Goal: Task Accomplishment & Management: Manage account settings

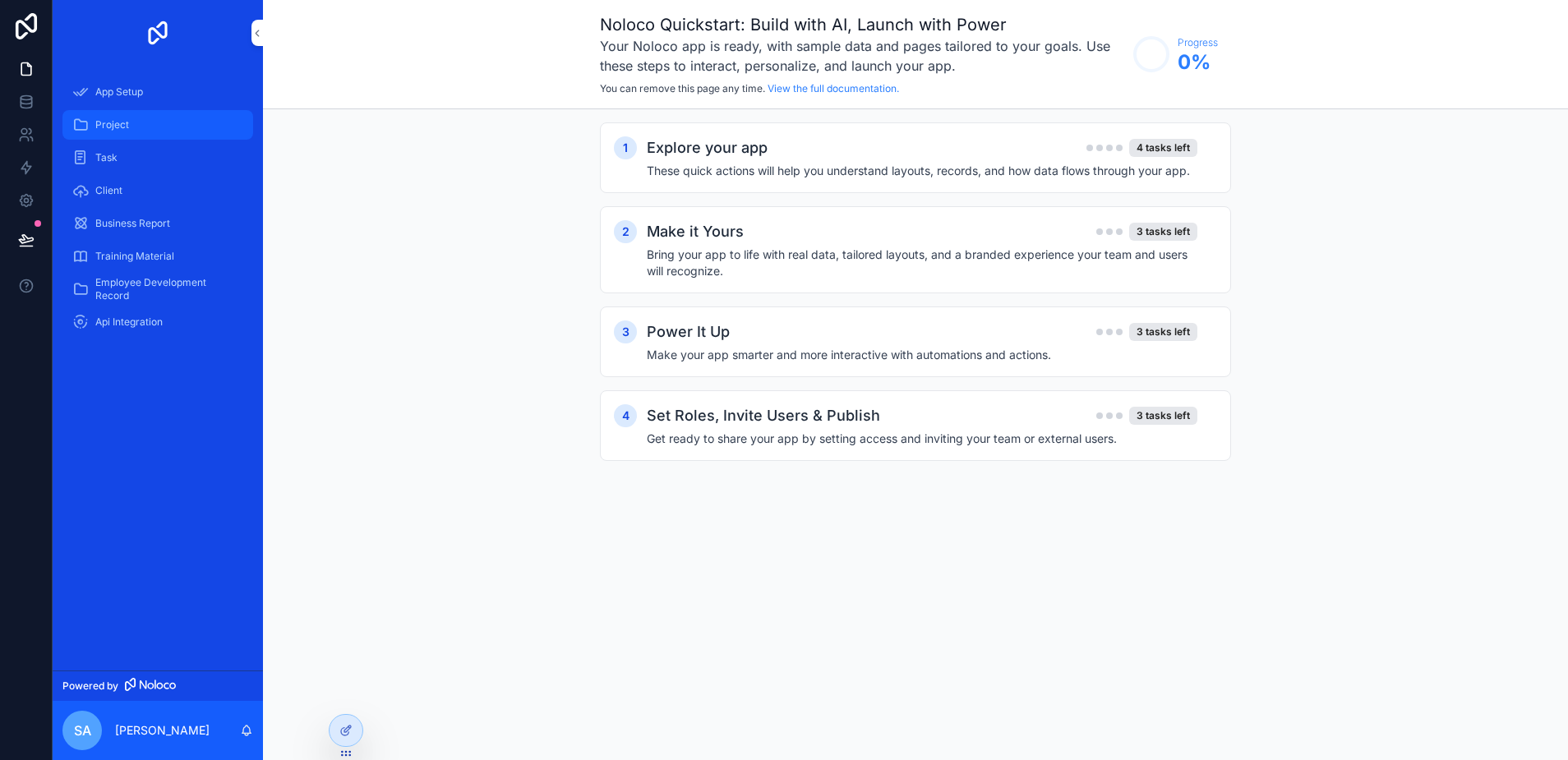
click at [100, 119] on span "Project" at bounding box center [112, 125] width 34 height 13
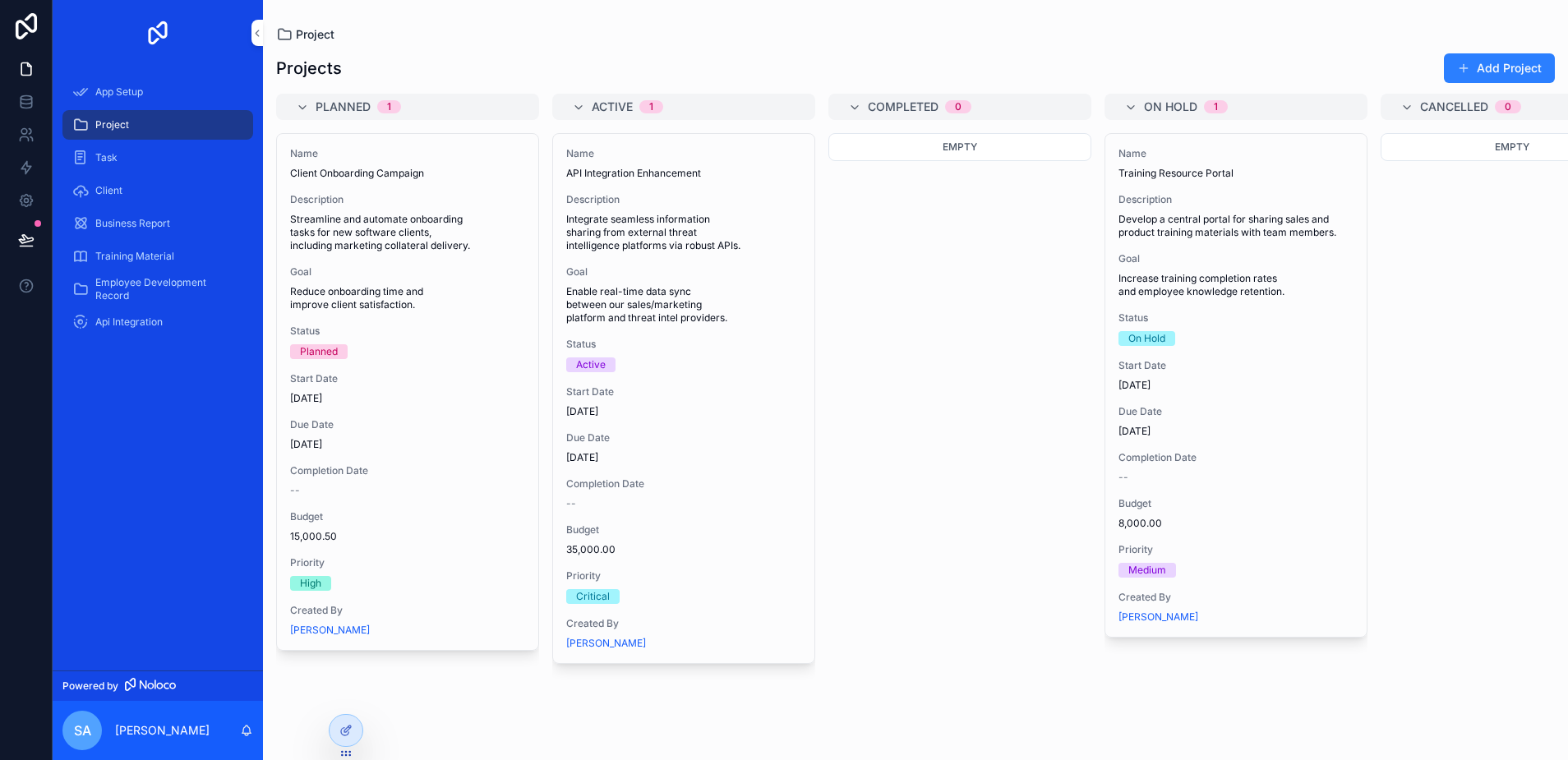
click at [299, 35] on span "Project" at bounding box center [314, 34] width 39 height 16
click at [28, 100] on icon at bounding box center [26, 98] width 10 height 4
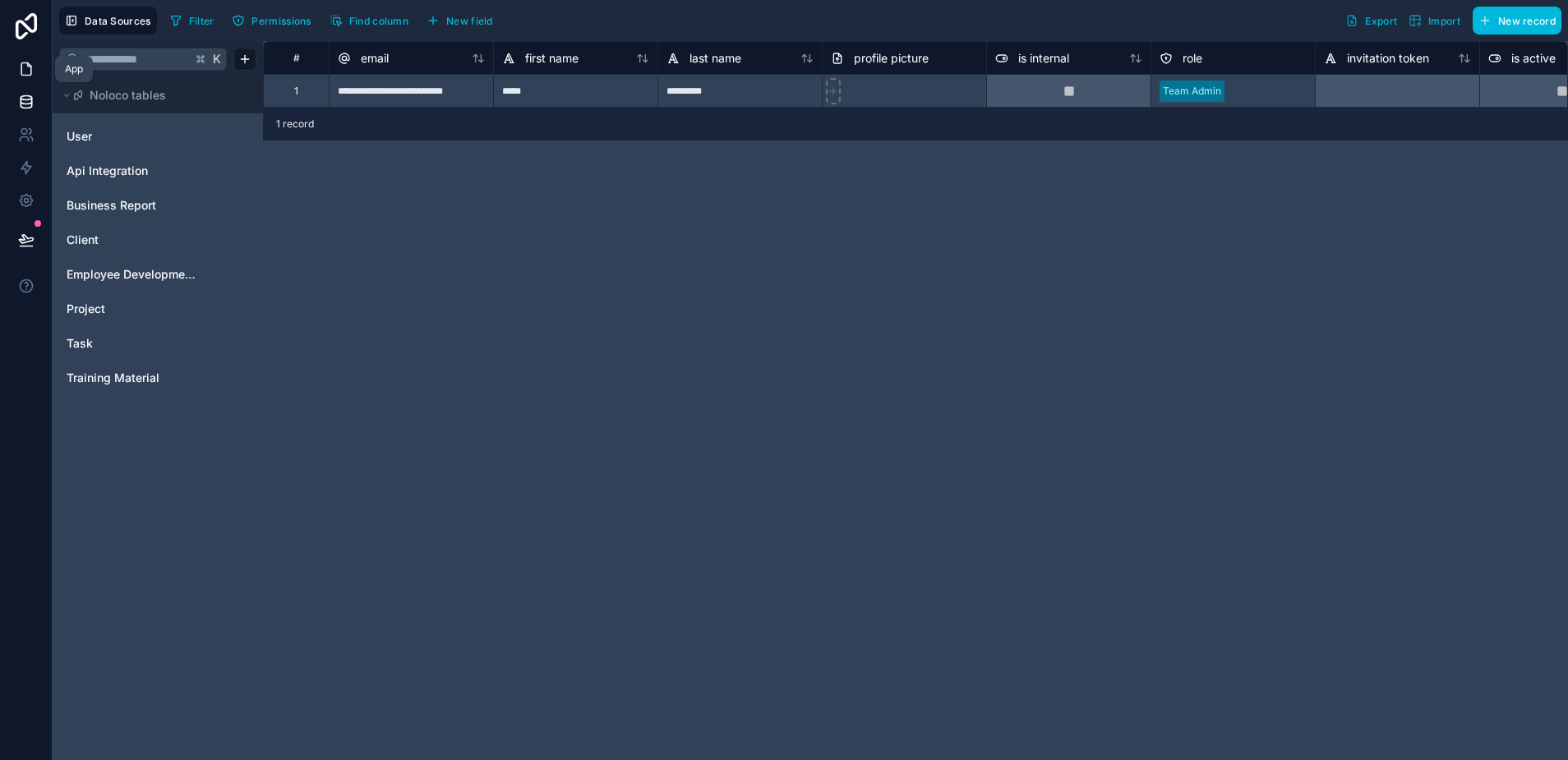
click at [24, 61] on icon at bounding box center [26, 69] width 16 height 16
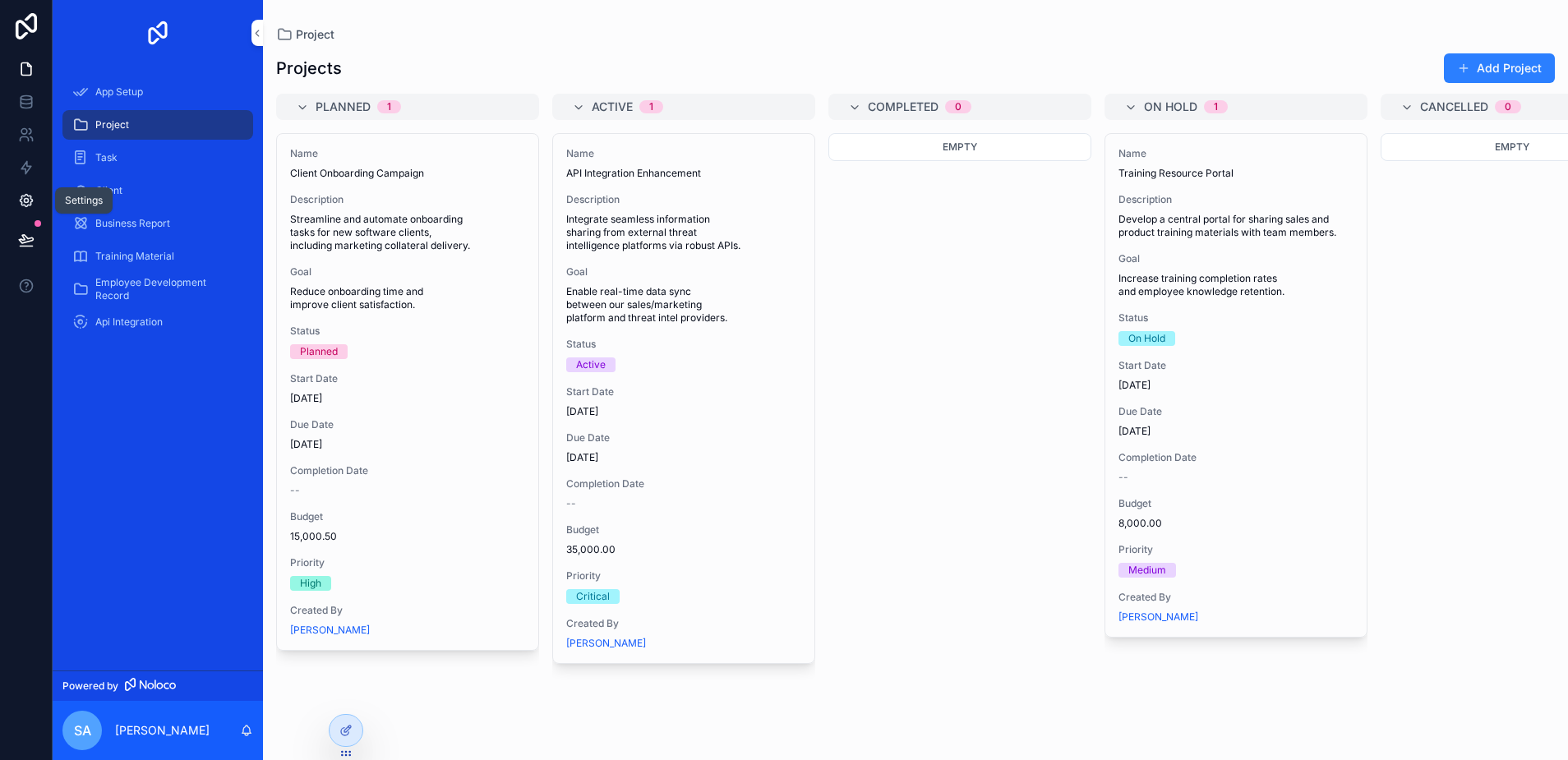
click at [32, 191] on link at bounding box center [26, 200] width 52 height 33
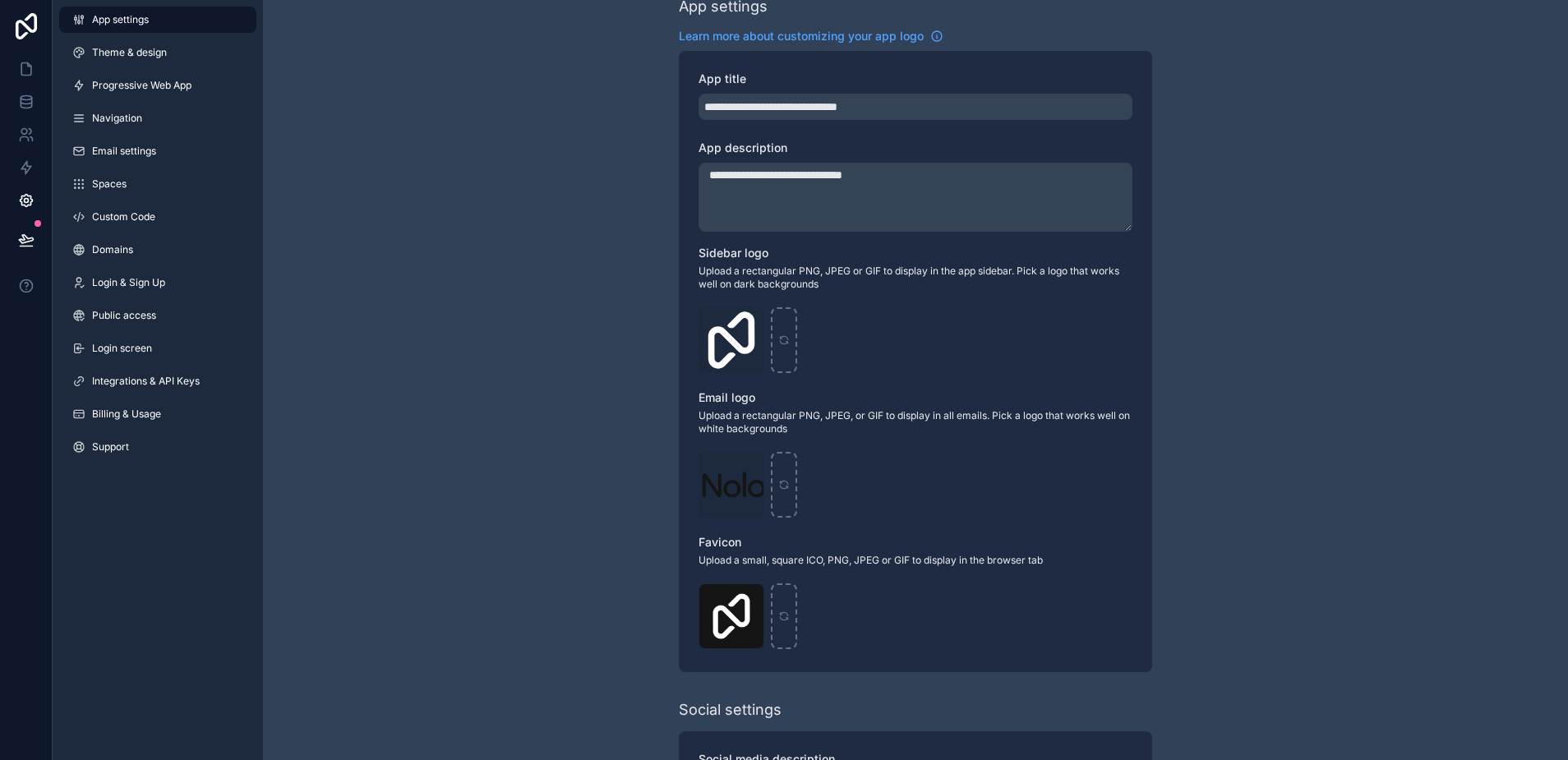
scroll to position [180, 0]
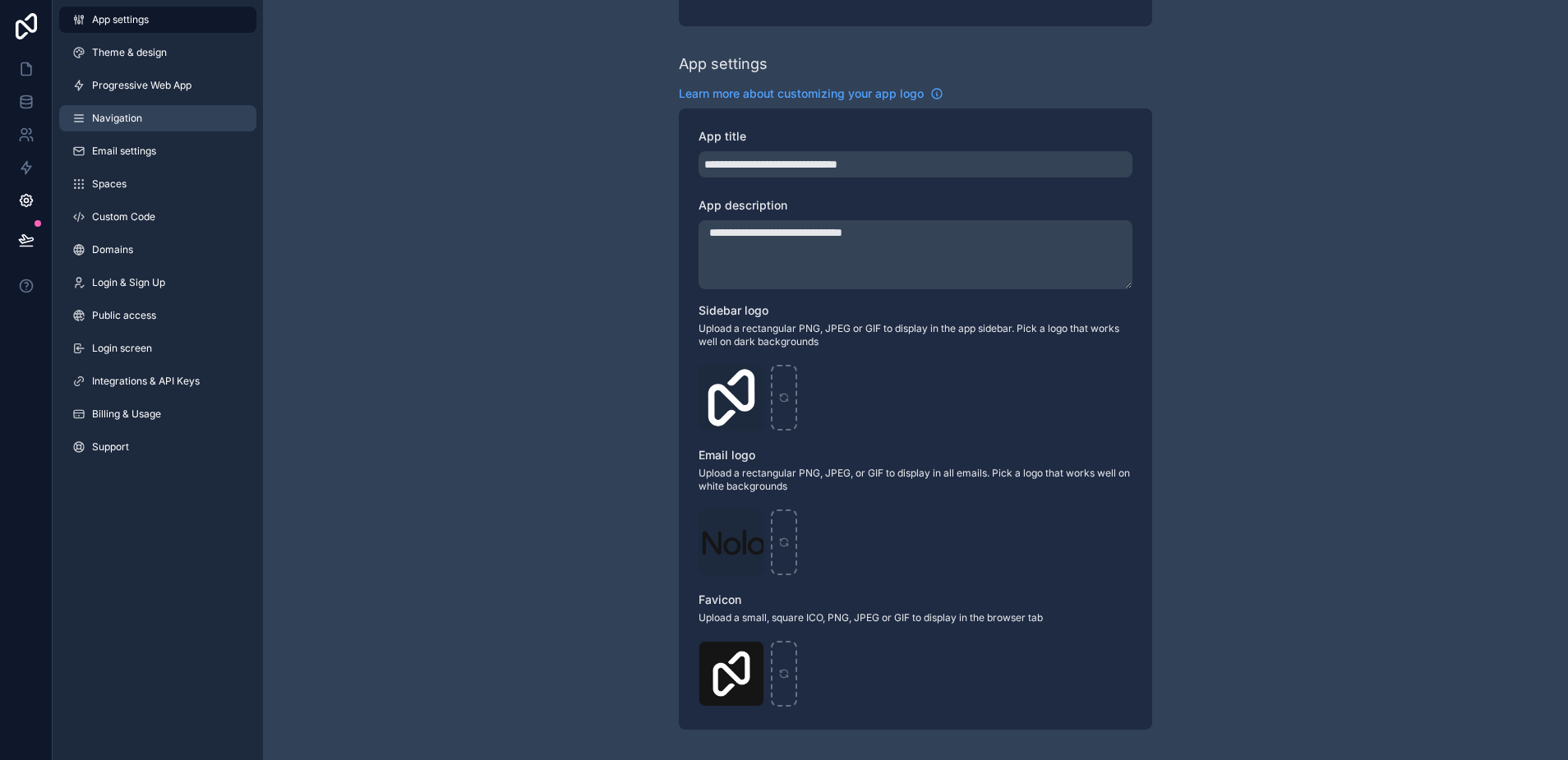
click at [120, 112] on span "Navigation" at bounding box center [117, 118] width 50 height 13
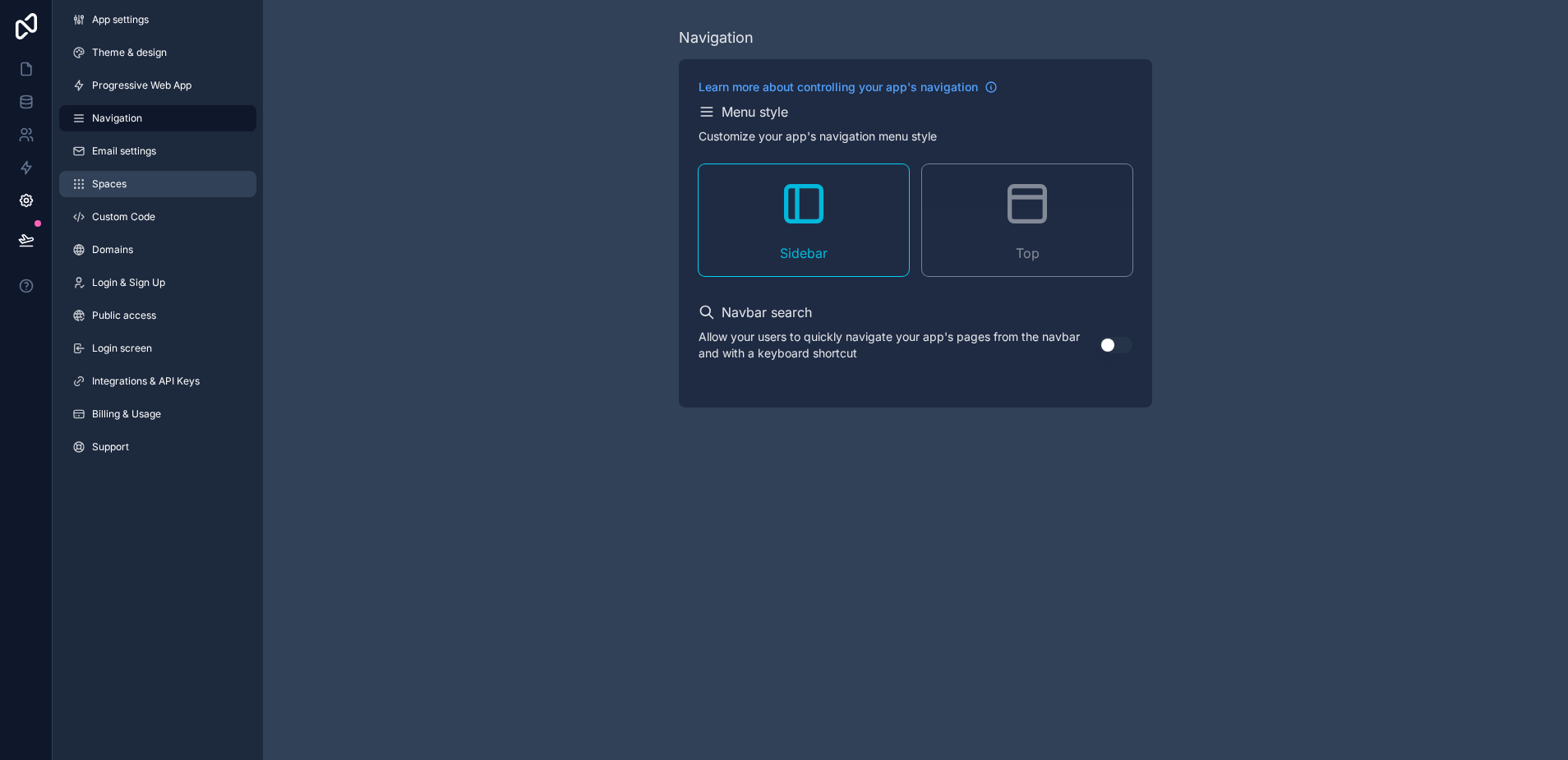
click at [119, 178] on span "Spaces" at bounding box center [109, 184] width 34 height 13
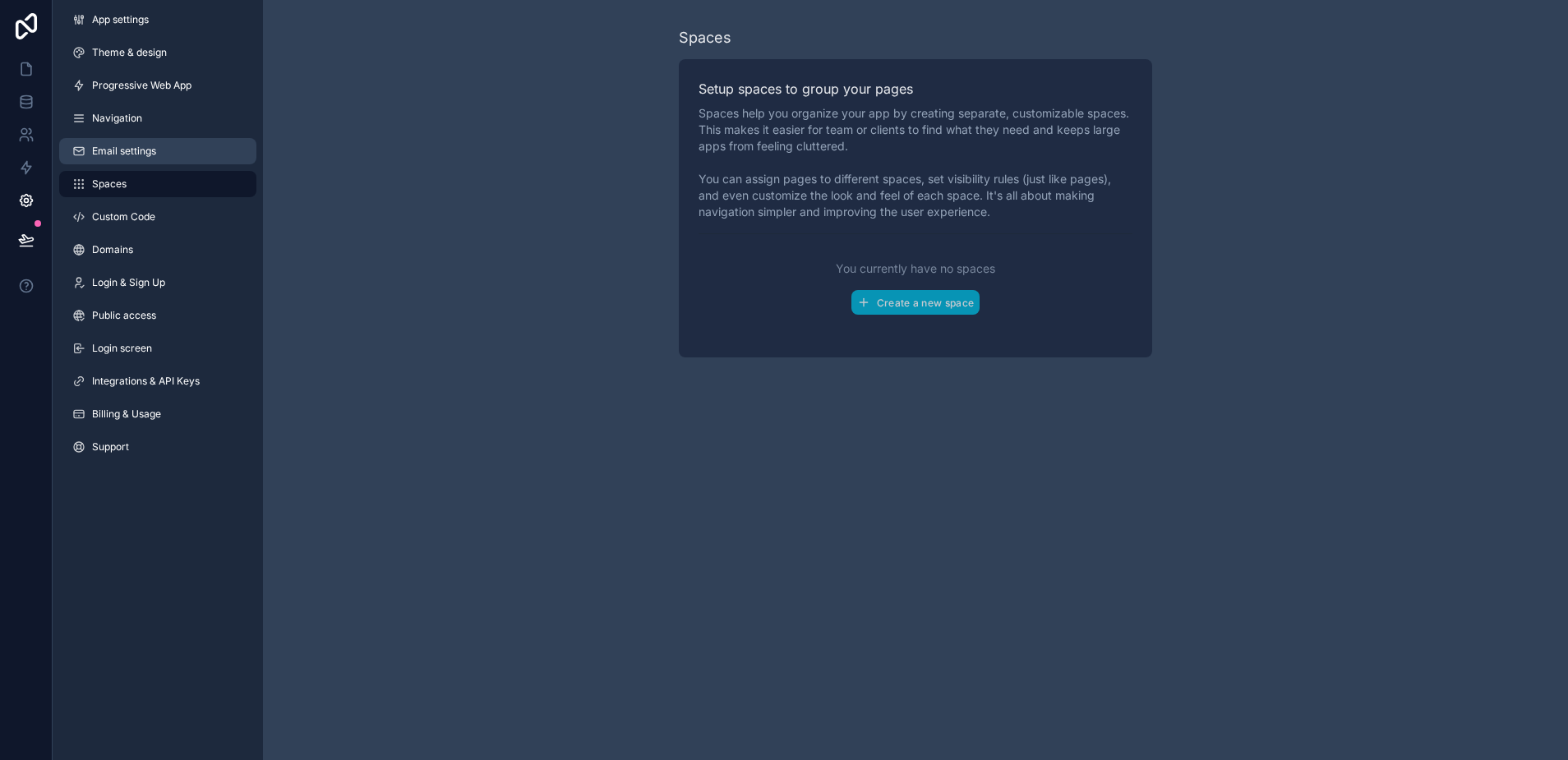
click at [131, 147] on span "Email settings" at bounding box center [124, 150] width 64 height 13
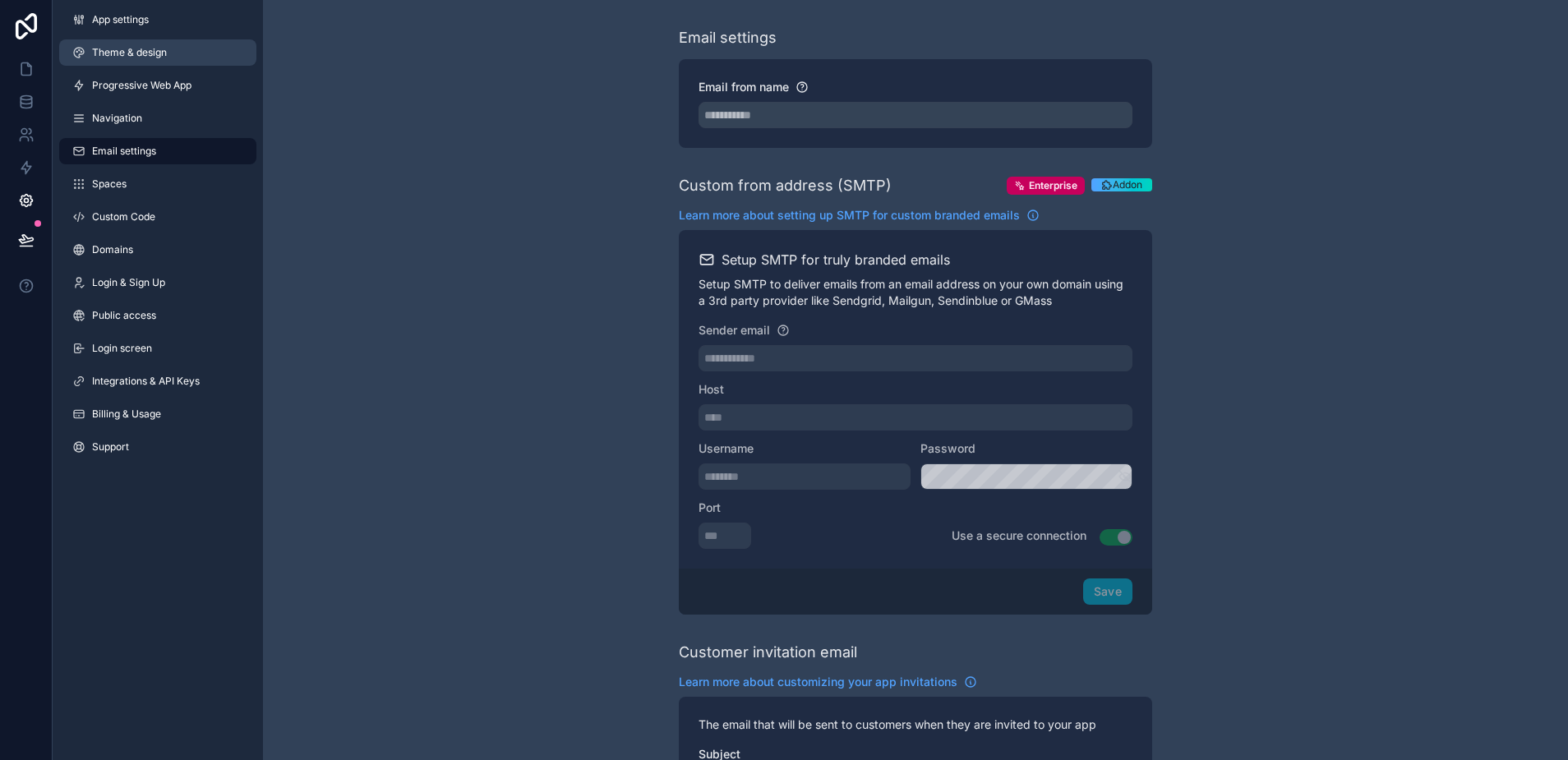
click at [129, 48] on span "Theme & design" at bounding box center [129, 52] width 75 height 13
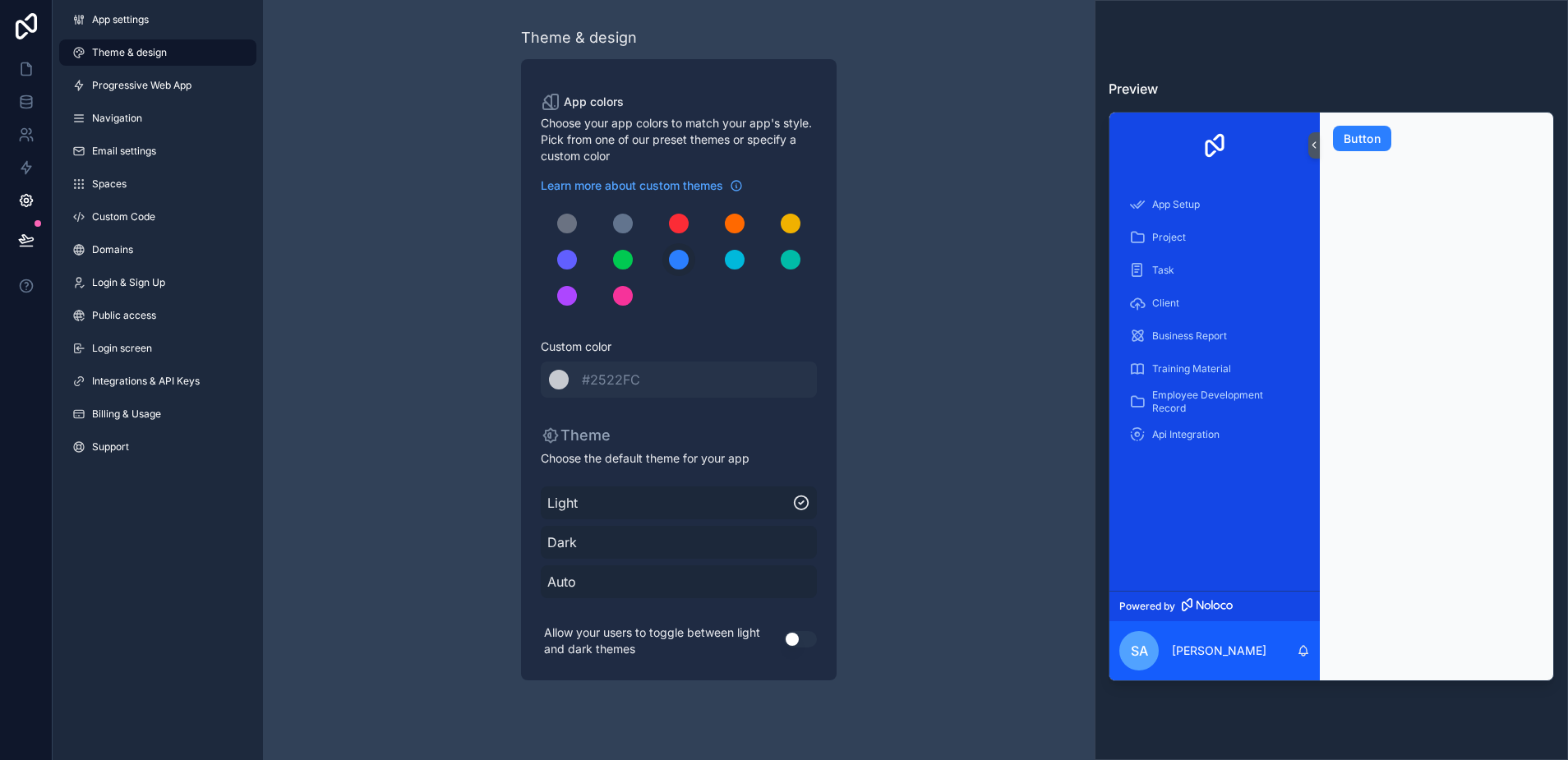
click at [784, 533] on span "Dark" at bounding box center [679, 542] width 263 height 20
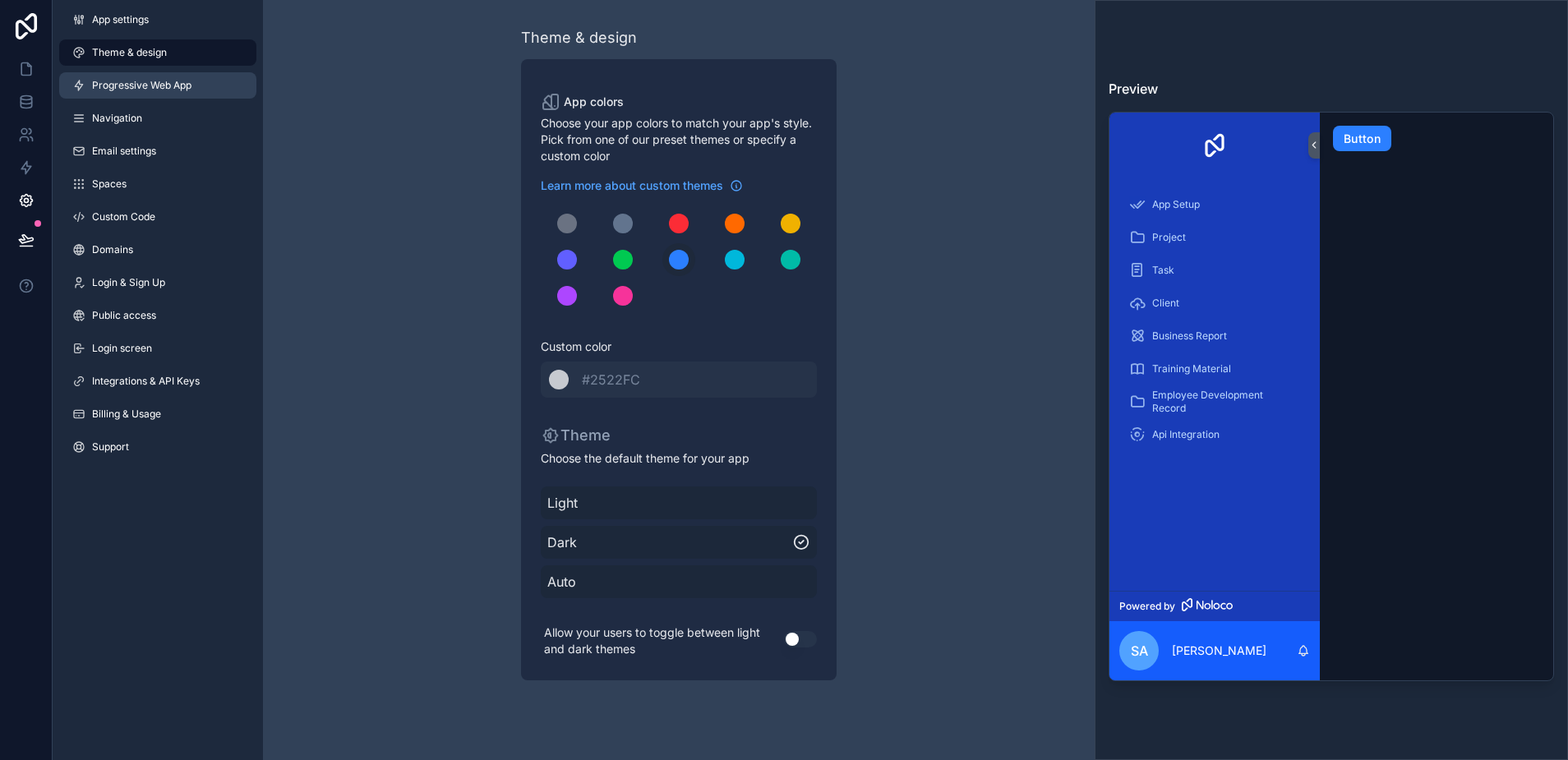
click at [124, 88] on span "Progressive Web App" at bounding box center [142, 85] width 100 height 13
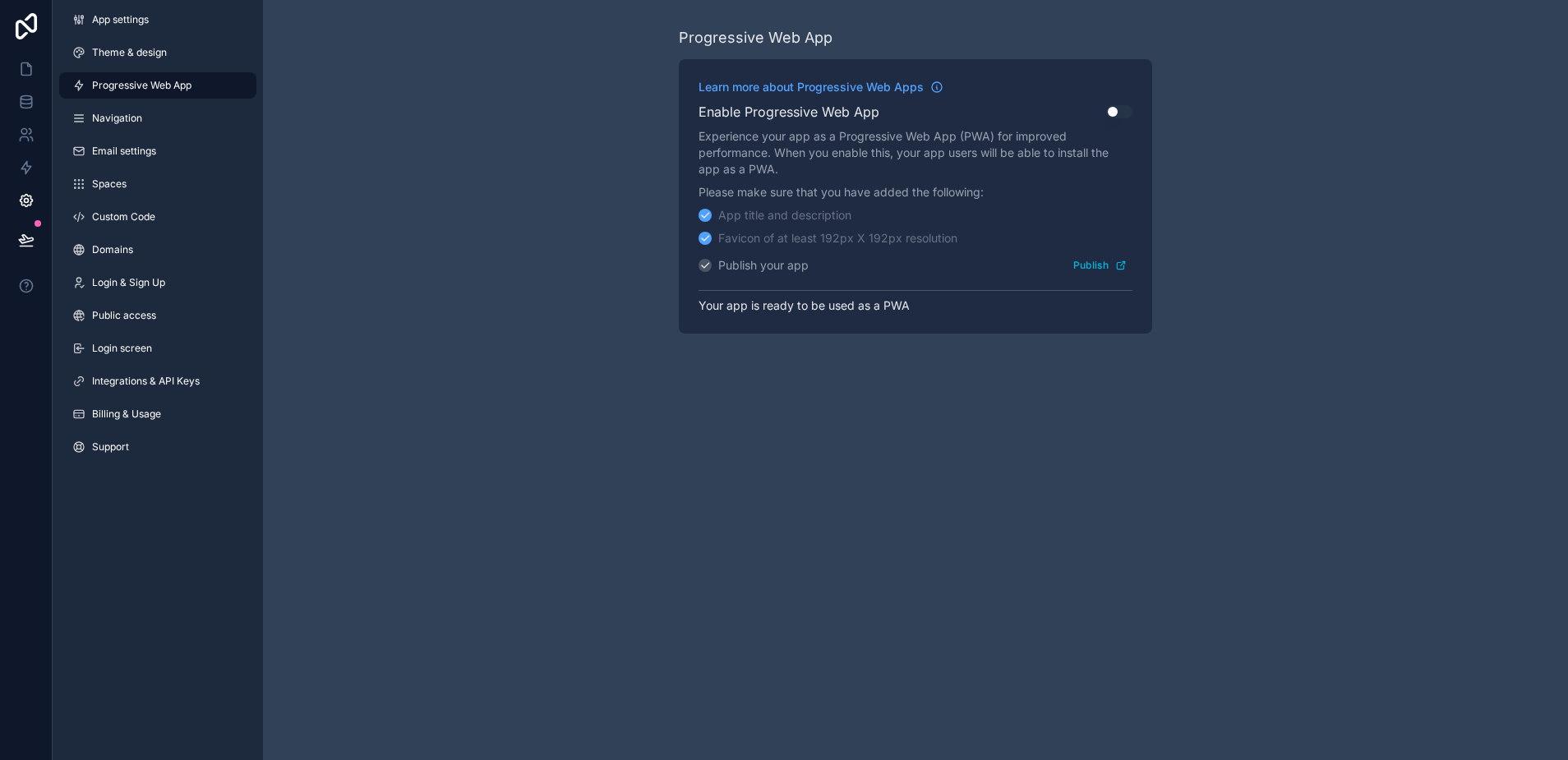
click at [127, 136] on div "App settings Theme & design Progressive Web App Navigation Email settings Space…" at bounding box center [157, 236] width 210 height 473
click at [128, 128] on link "Navigation" at bounding box center [158, 118] width 198 height 27
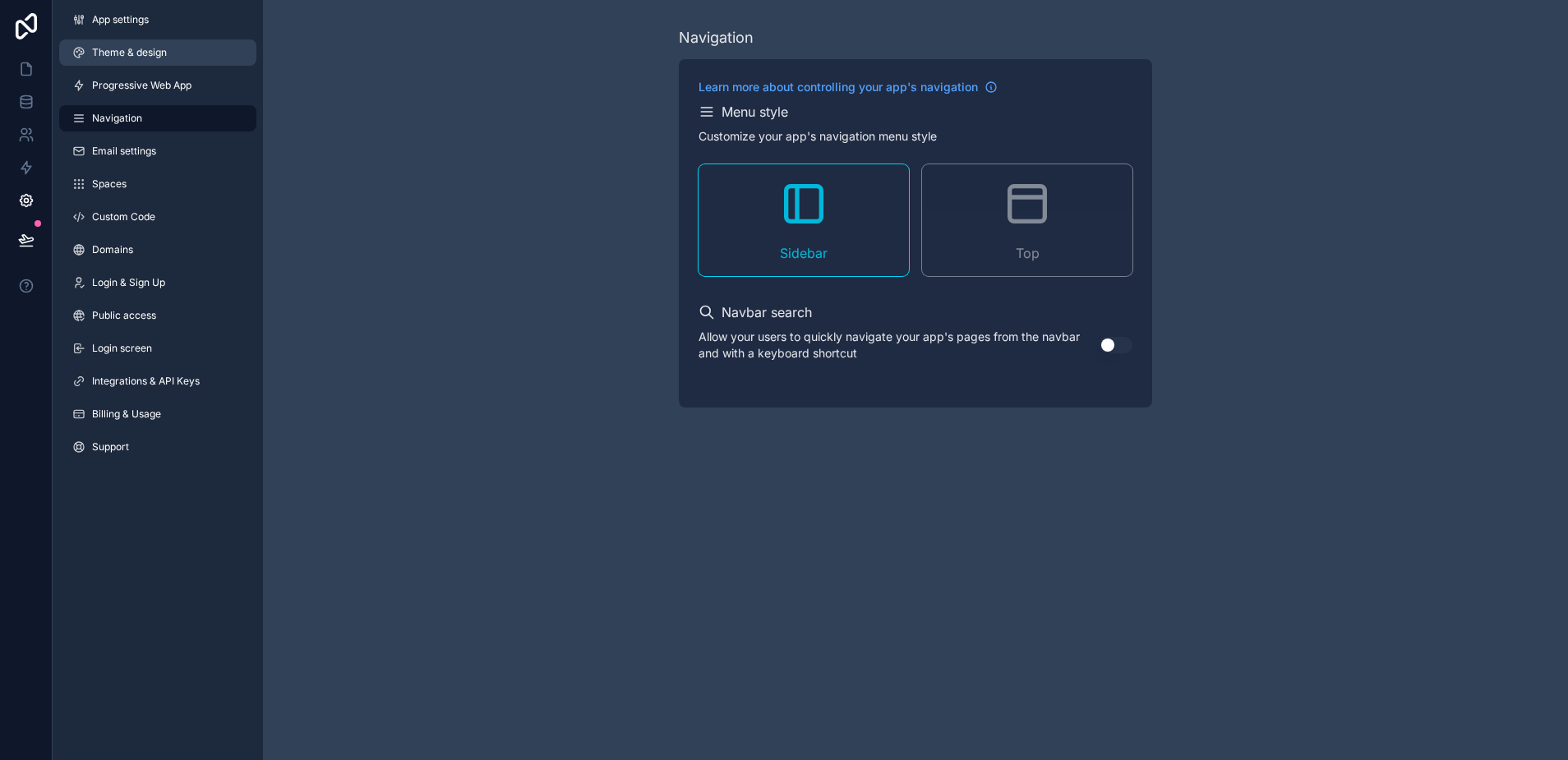
click at [126, 56] on span "Theme & design" at bounding box center [129, 52] width 75 height 13
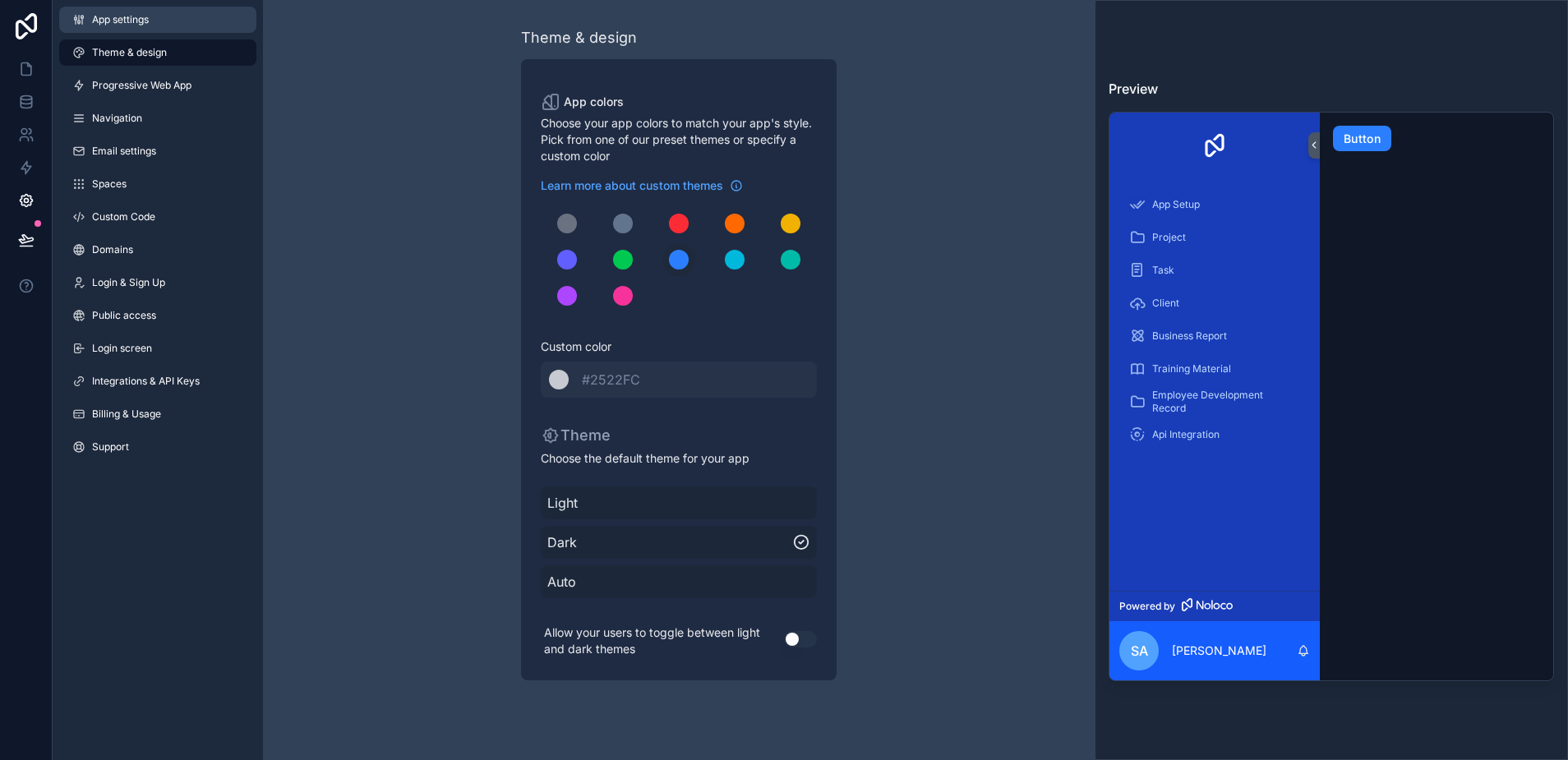
click at [124, 21] on span "App settings" at bounding box center [120, 19] width 57 height 13
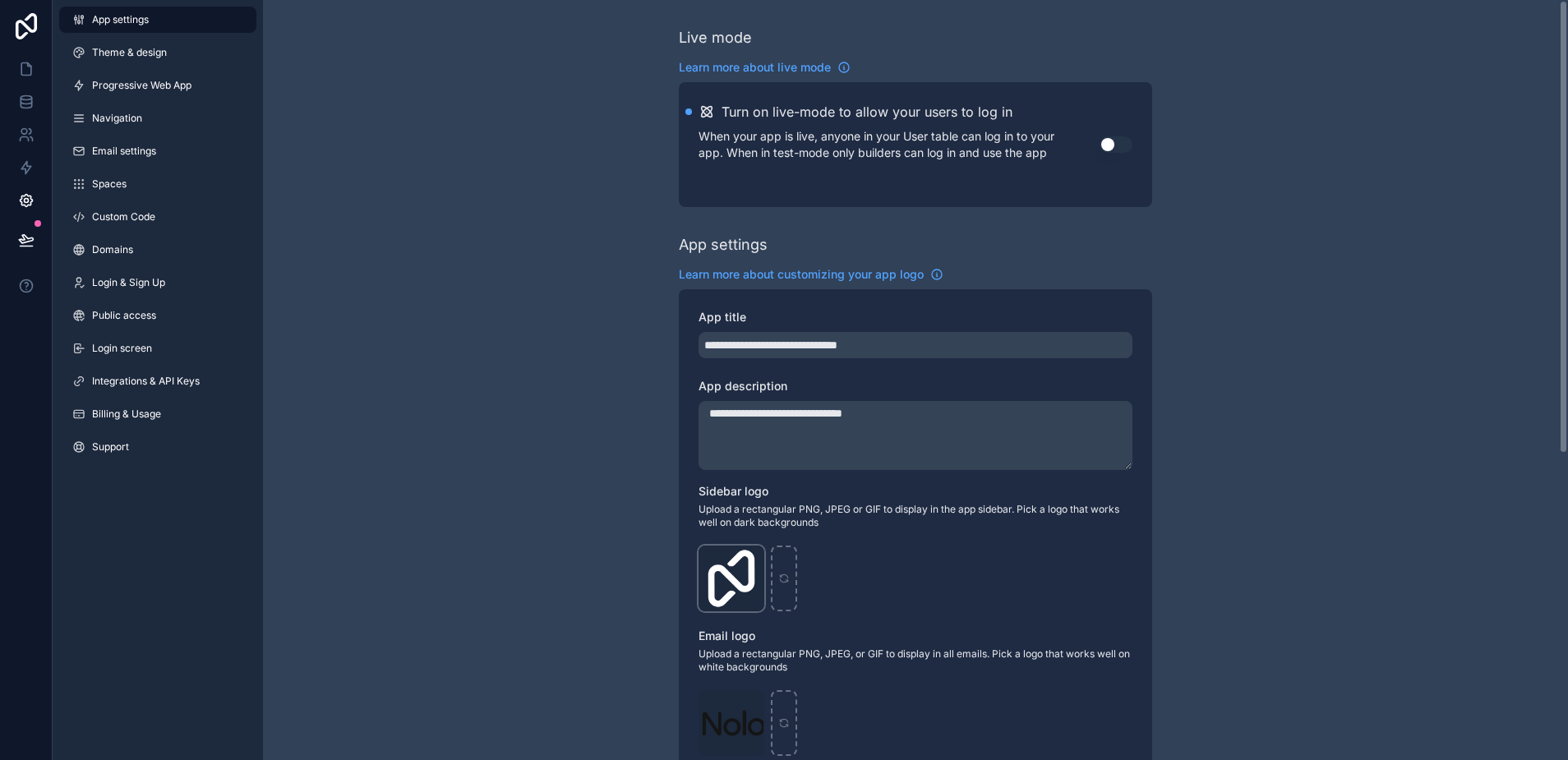
click at [743, 578] on div "Logo-Sq-No-Padding .png" at bounding box center [731, 578] width 66 height 66
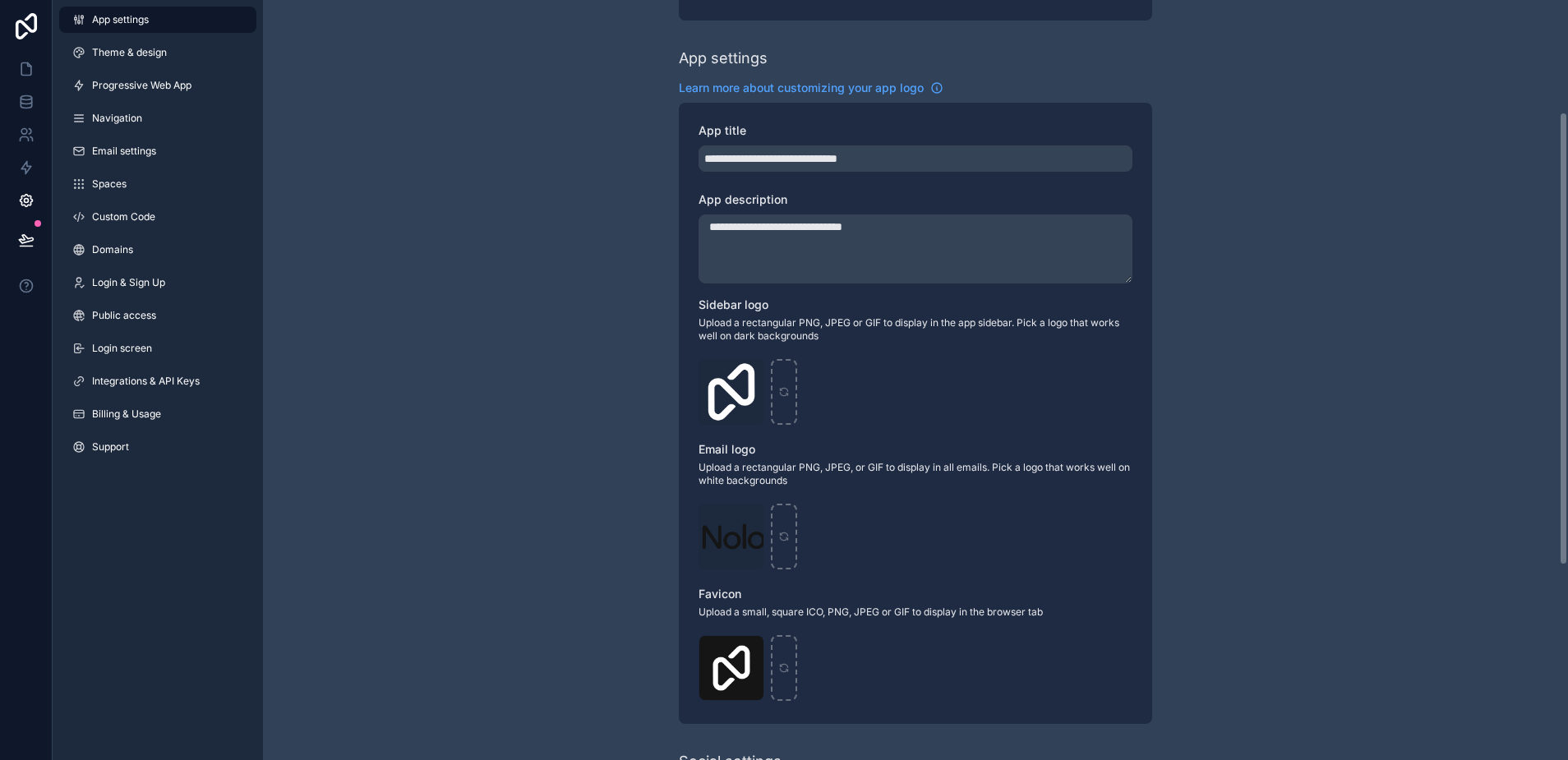
scroll to position [190, 0]
click at [754, 384] on div "Logo-Sq-No-Padding .png" at bounding box center [731, 388] width 66 height 66
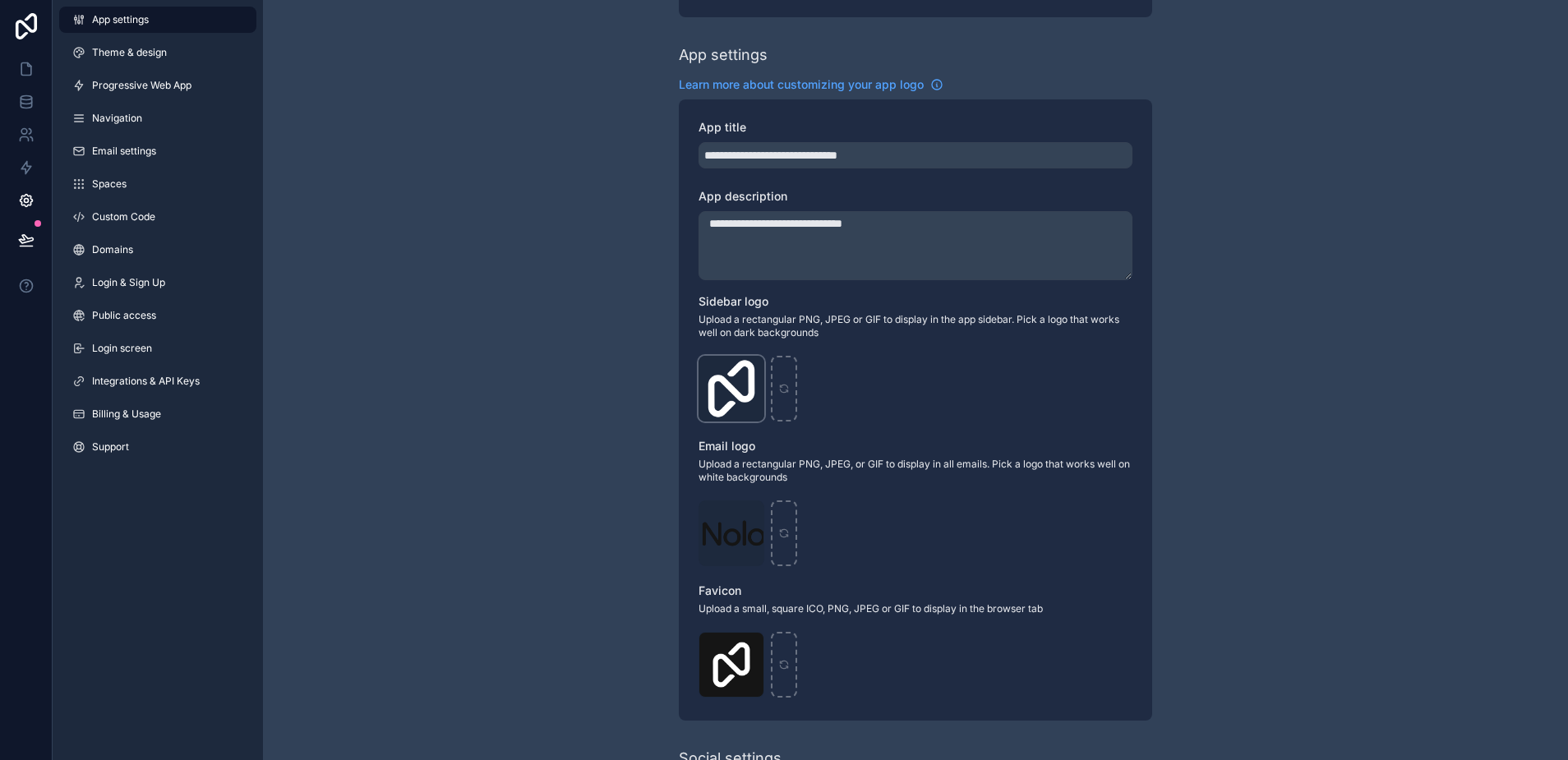
click at [0, 0] on icon "scrollable content" at bounding box center [0, 0] width 0 height 0
click at [0, 0] on div "Logo-Sq-No-Padding .png" at bounding box center [0, 0] width 0 height 0
click at [0, 0] on span "Logo-Sq-No-Padding" at bounding box center [0, 0] width 0 height 0
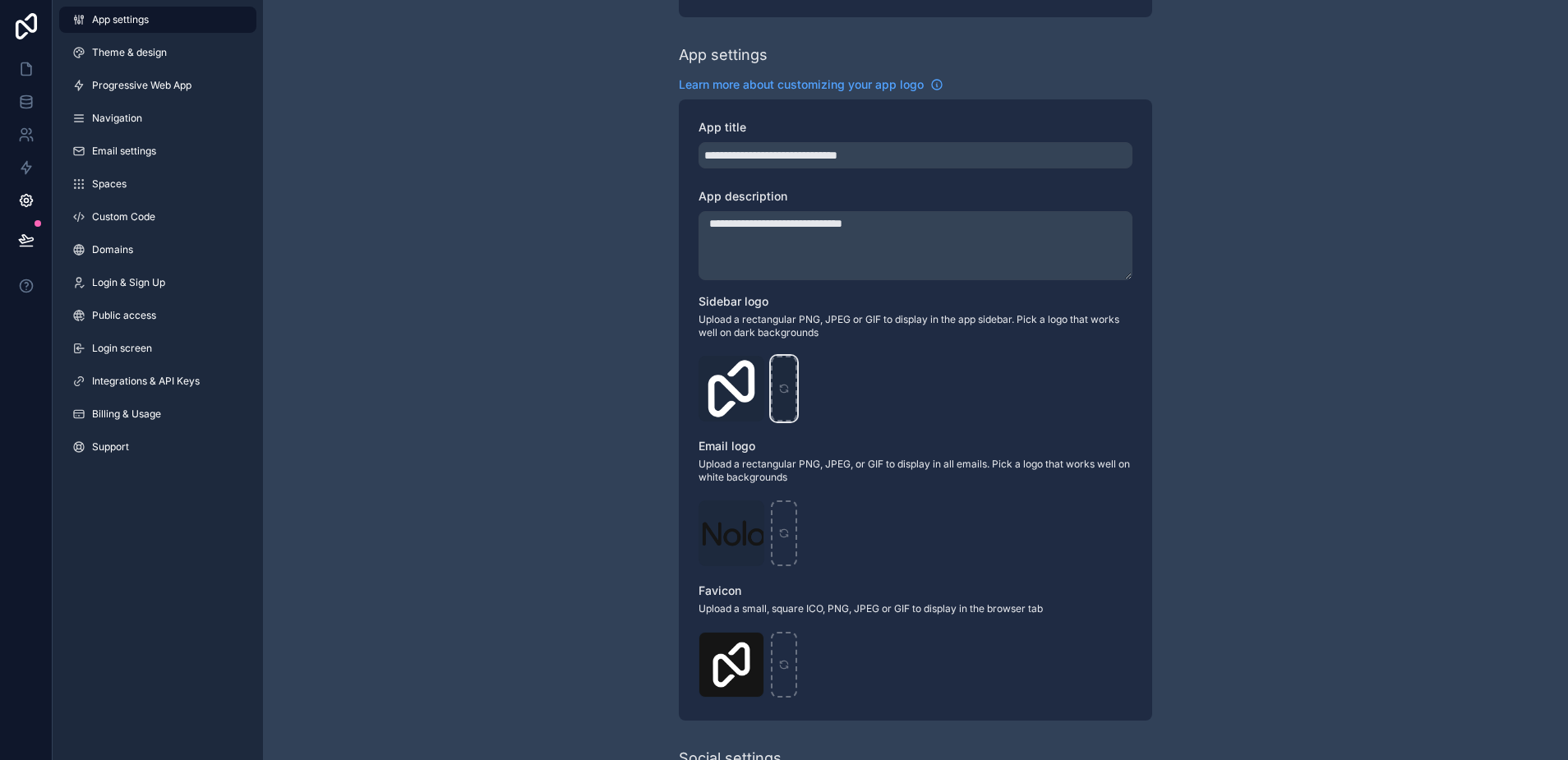
click at [781, 397] on div "scrollable content" at bounding box center [784, 388] width 27 height 66
type input "**********"
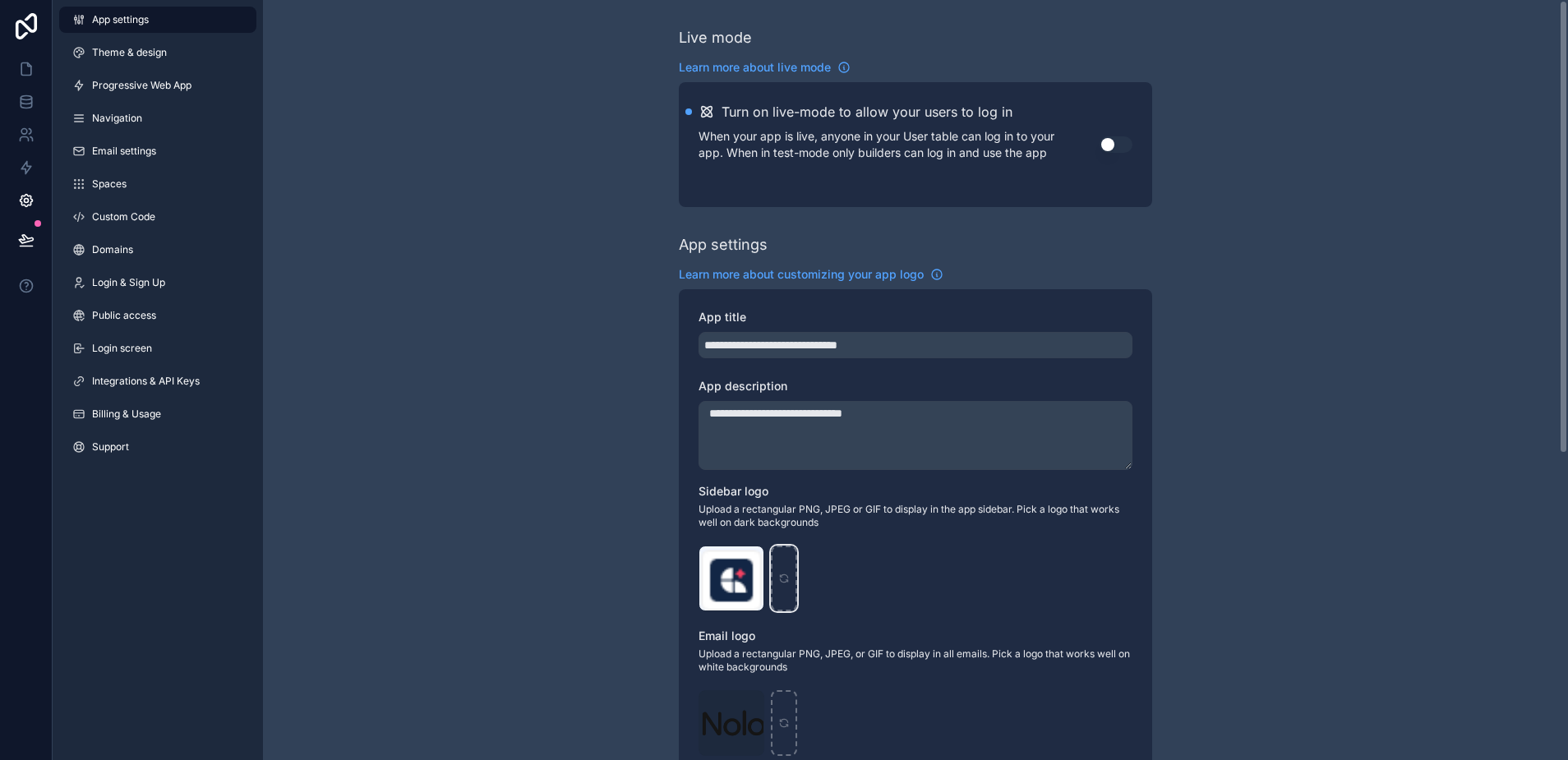
scroll to position [0, 0]
click at [29, 72] on icon at bounding box center [26, 69] width 16 height 16
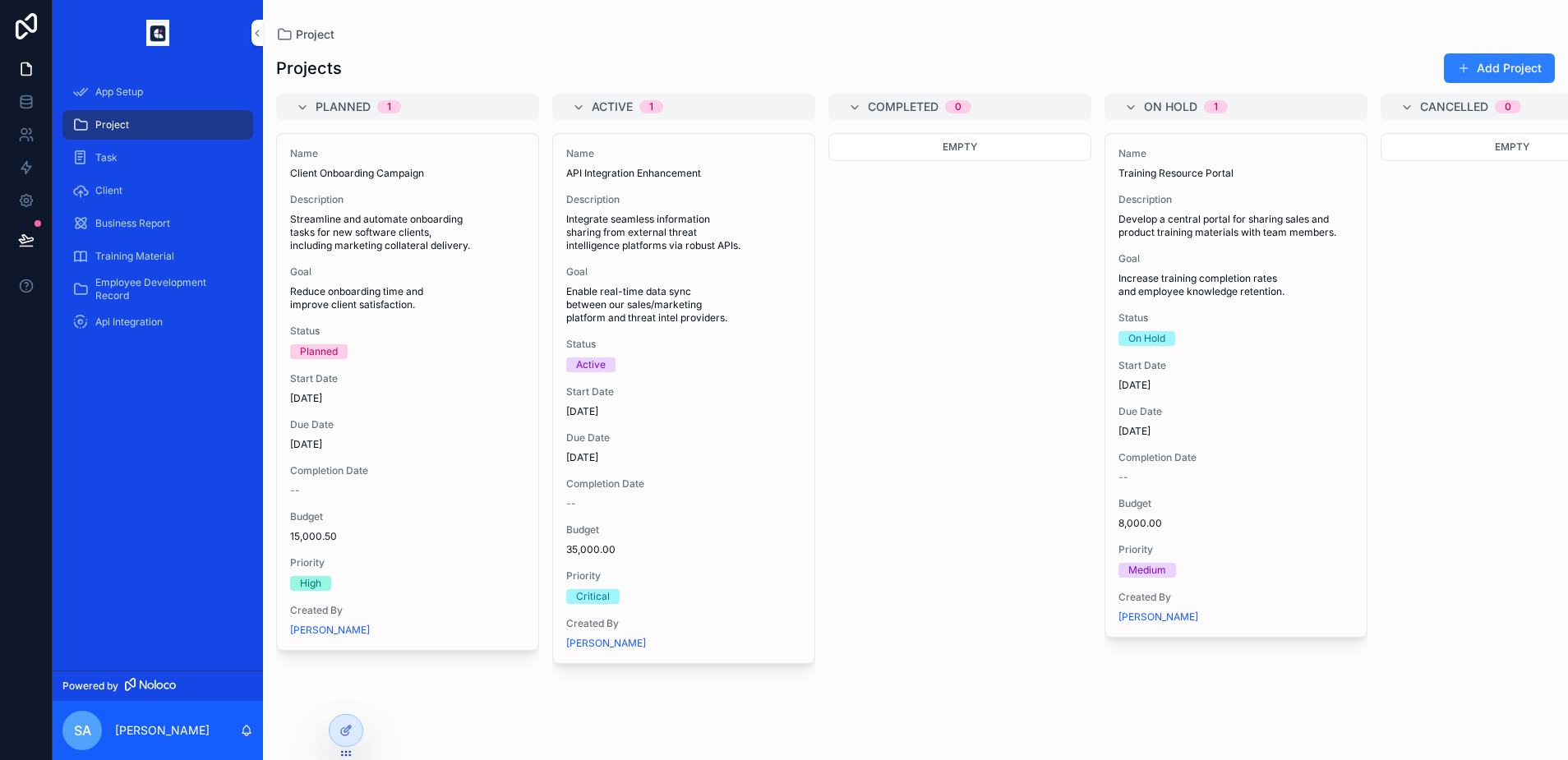
click at [104, 125] on span "Project" at bounding box center [112, 125] width 34 height 13
click at [34, 108] on link at bounding box center [26, 101] width 52 height 33
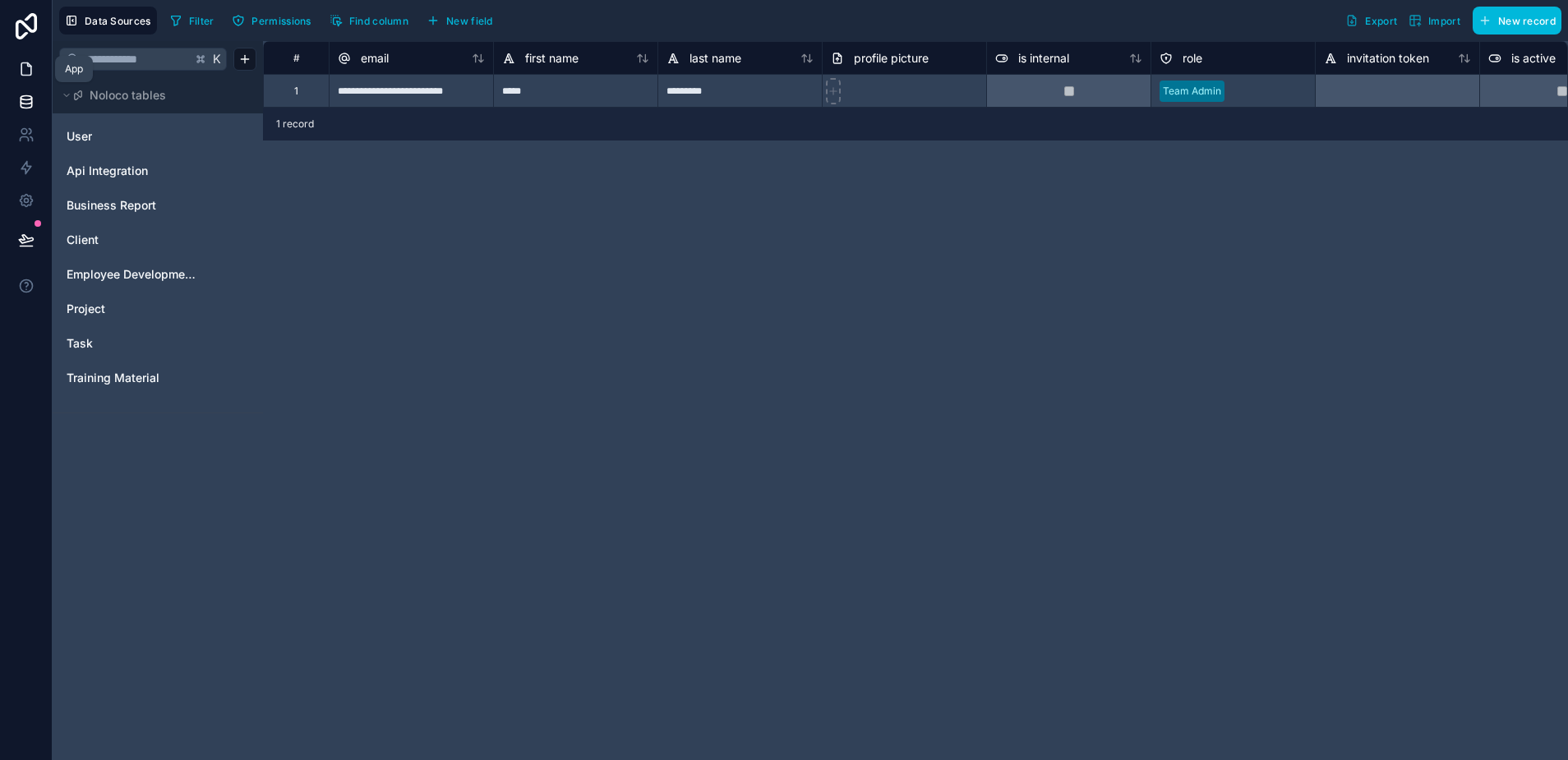
click at [28, 62] on icon at bounding box center [26, 69] width 16 height 16
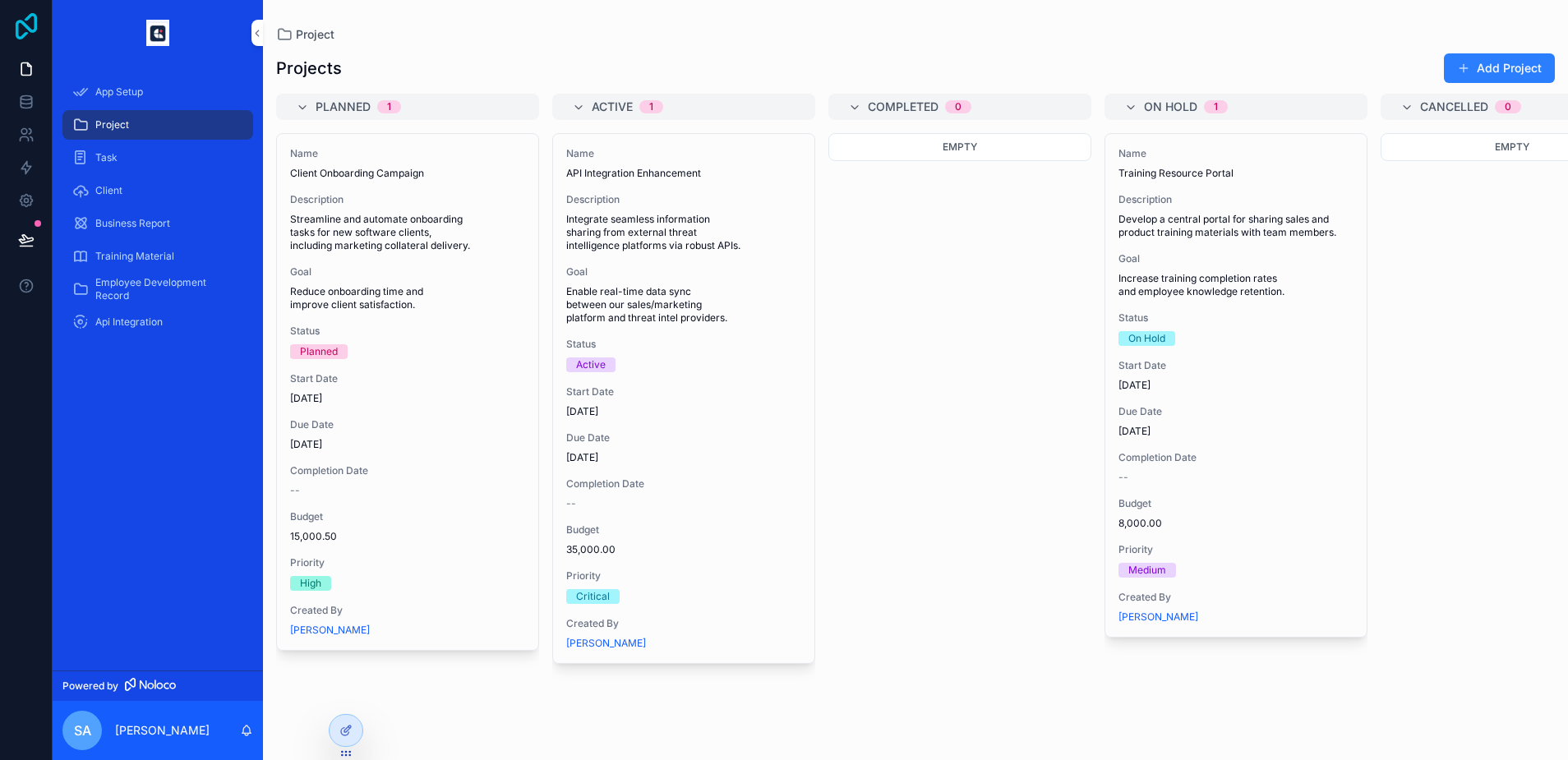
click at [28, 31] on icon at bounding box center [26, 26] width 33 height 27
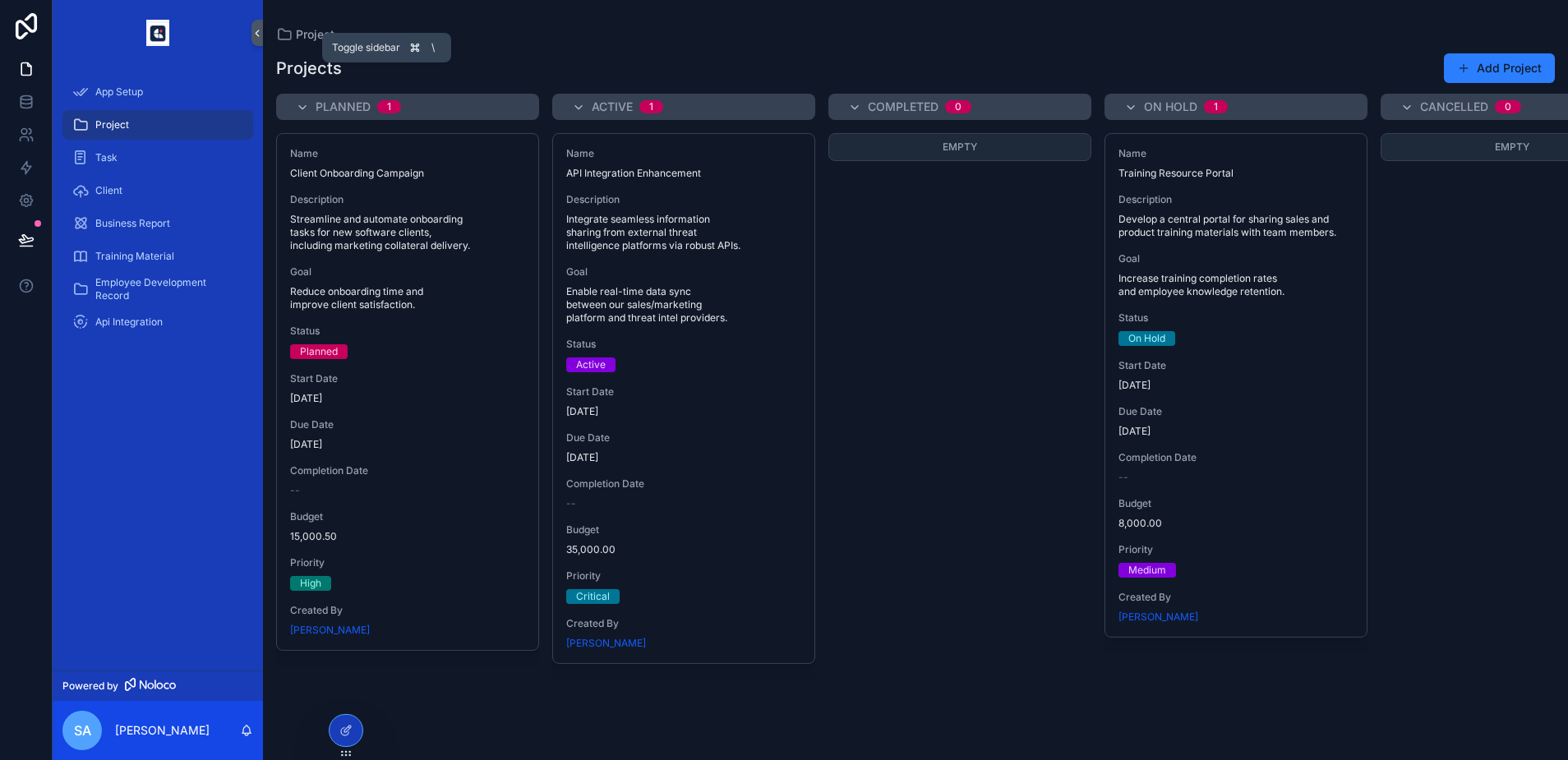
click at [254, 27] on icon "scrollable content" at bounding box center [257, 33] width 11 height 12
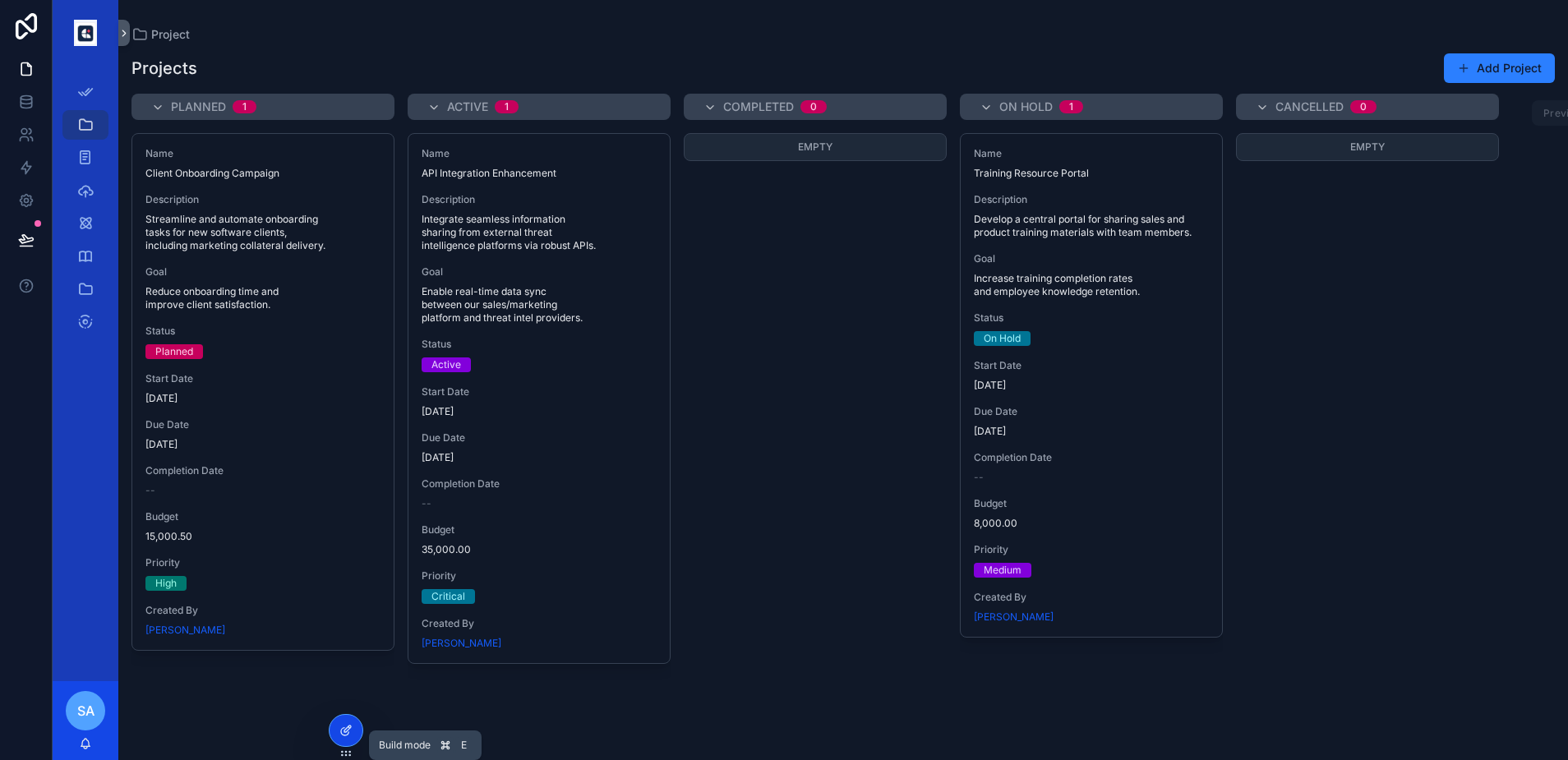
click at [354, 729] on div at bounding box center [346, 730] width 33 height 31
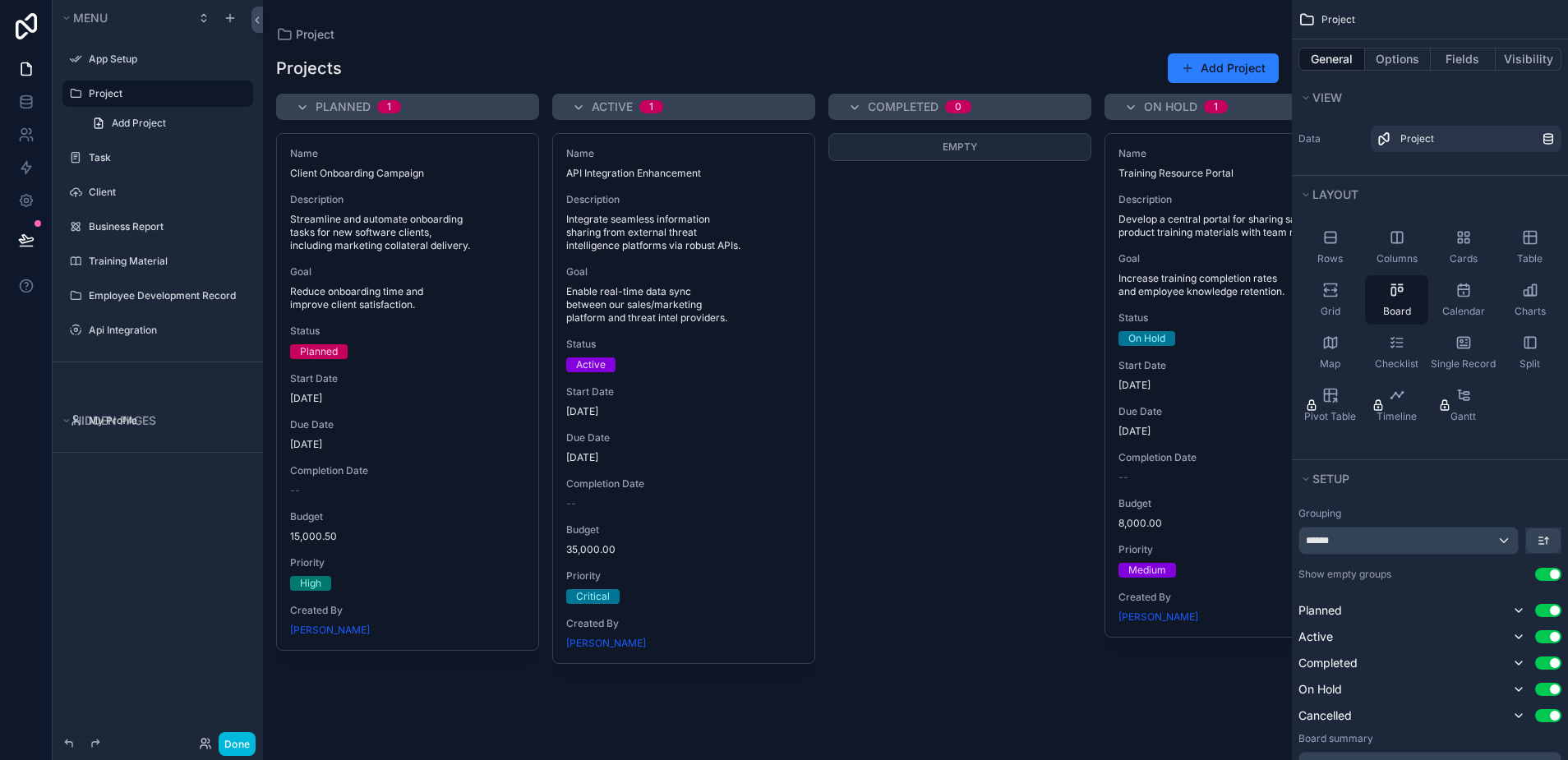
click at [470, 155] on div "scrollable content" at bounding box center [777, 380] width 1028 height 760
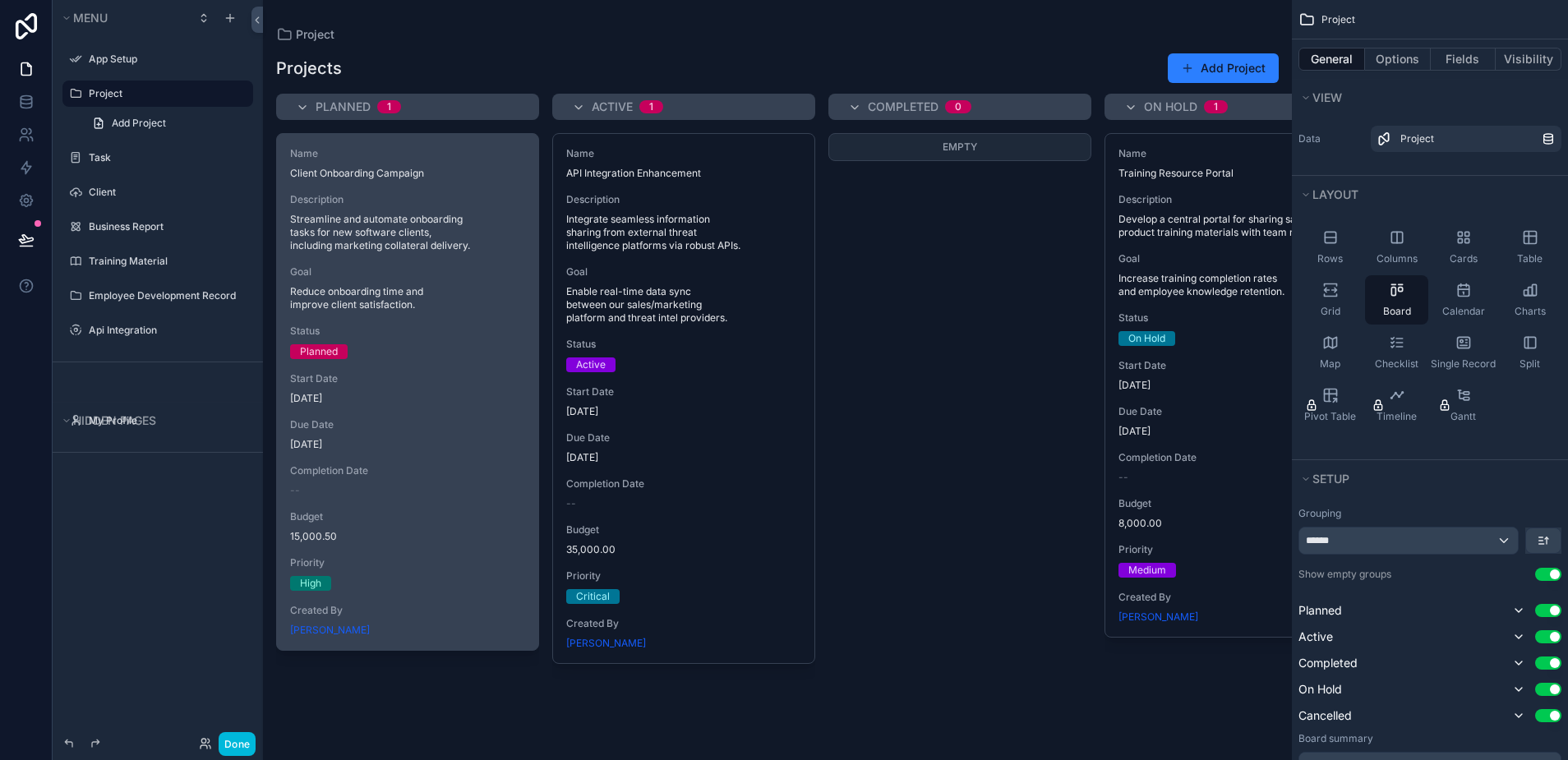
click at [412, 173] on span "Client Onboarding Campaign" at bounding box center [408, 173] width 235 height 13
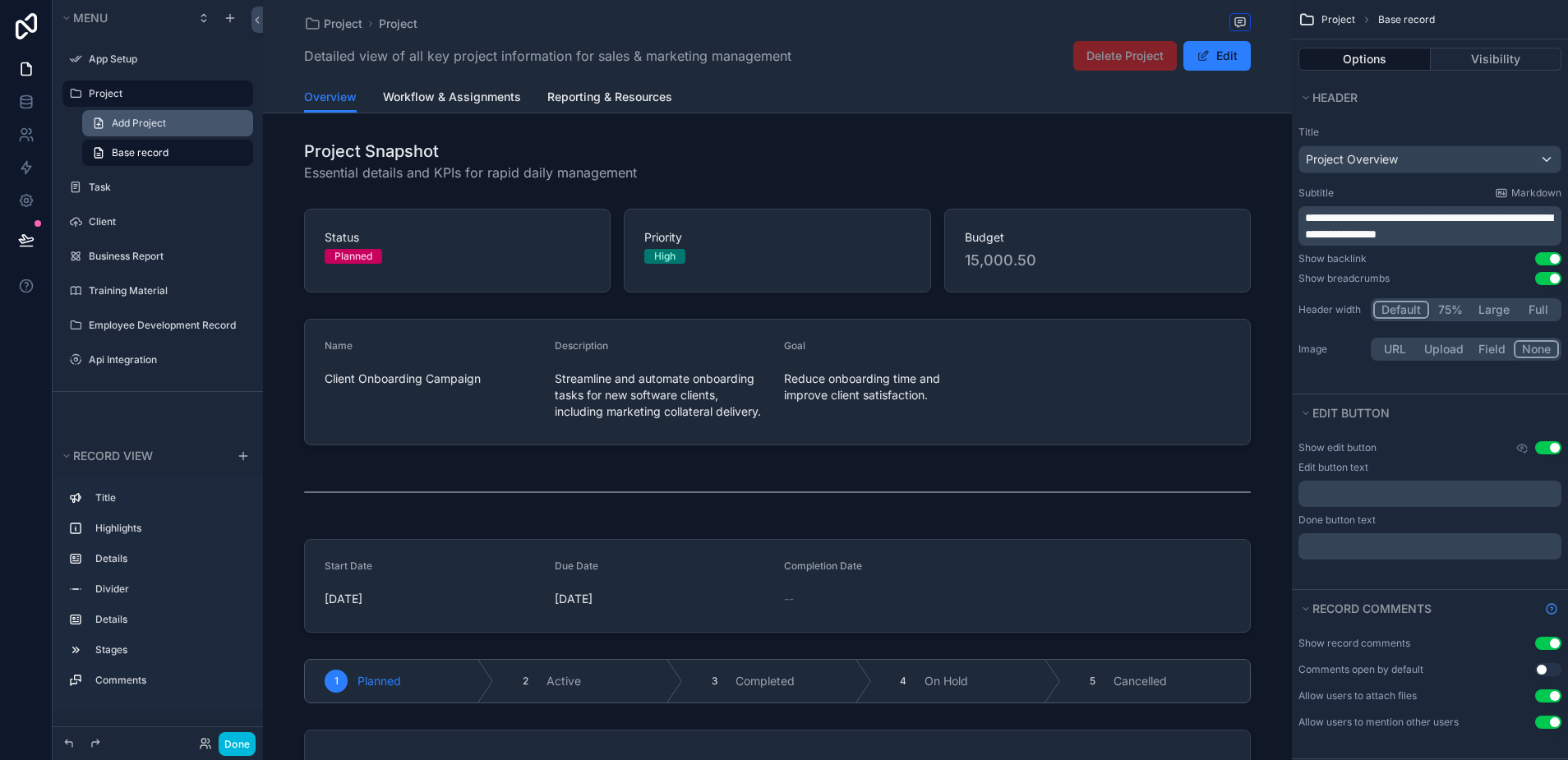
click at [119, 119] on span "Add Project" at bounding box center [138, 123] width 54 height 13
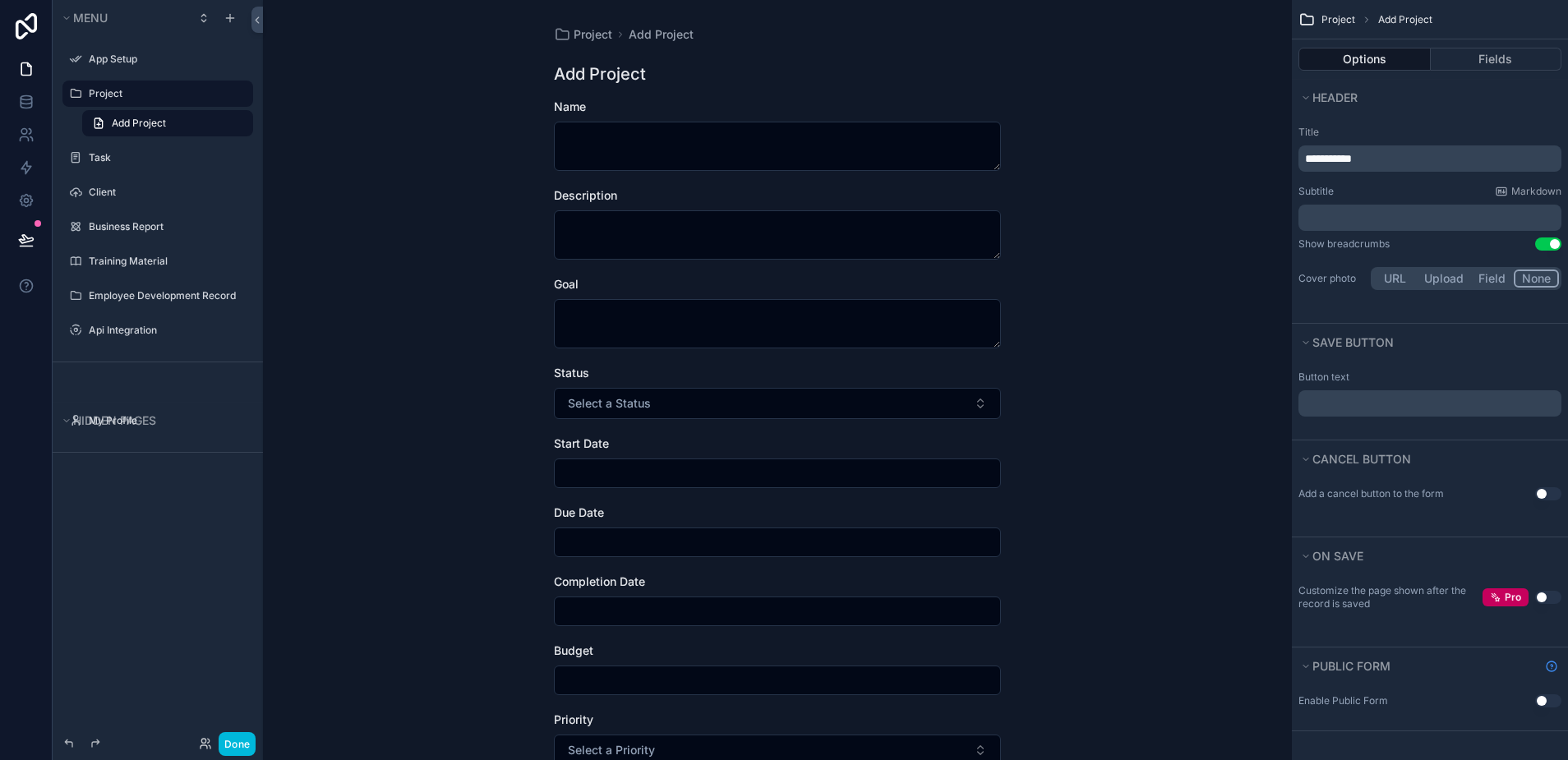
click at [105, 101] on div "Project" at bounding box center [168, 94] width 161 height 20
click at [105, 94] on label "Project" at bounding box center [166, 93] width 155 height 13
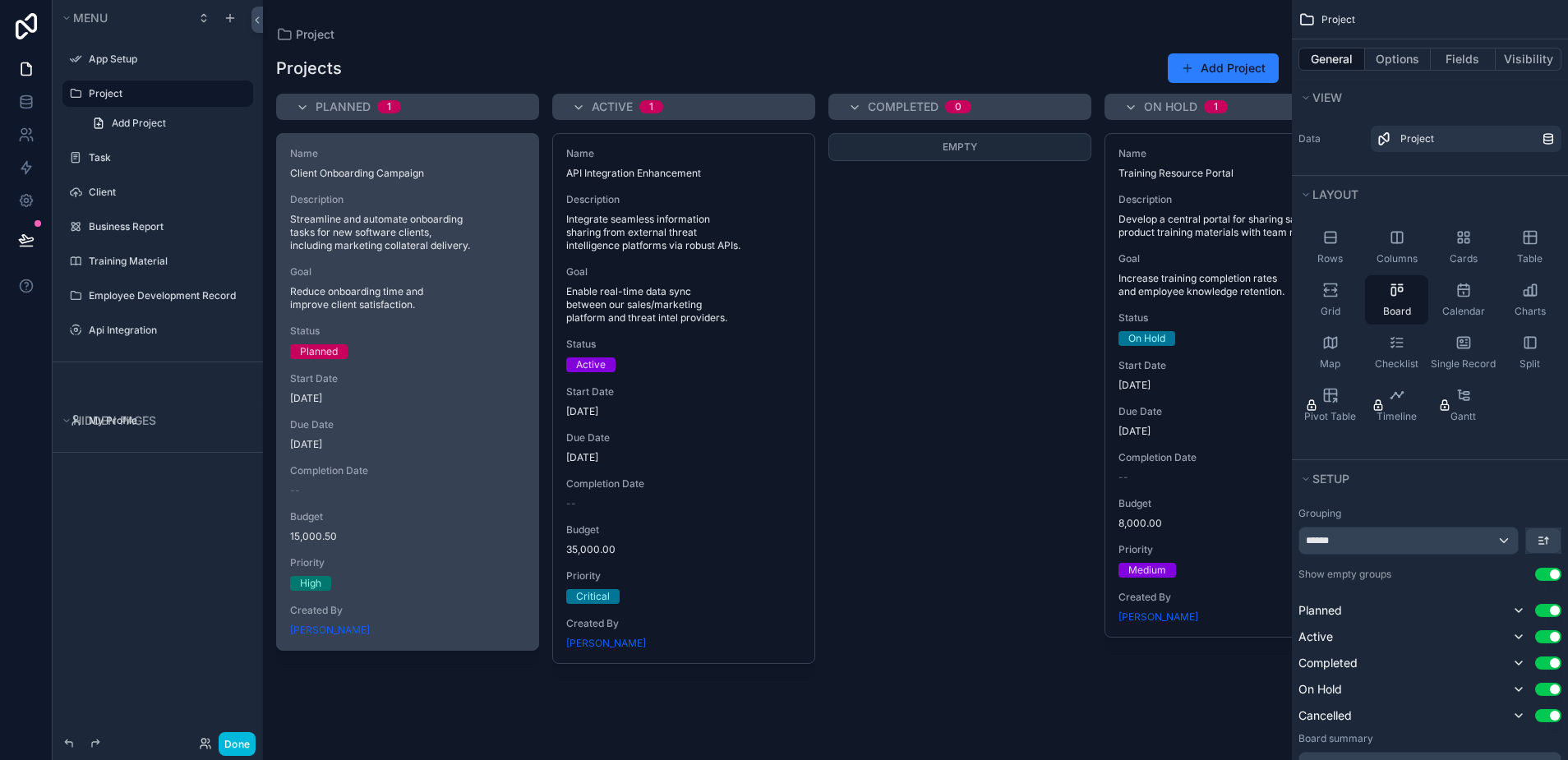
click at [462, 191] on div "Name Client Onboarding Campaign Description Streamline and automate onboarding …" at bounding box center [407, 392] width 261 height 516
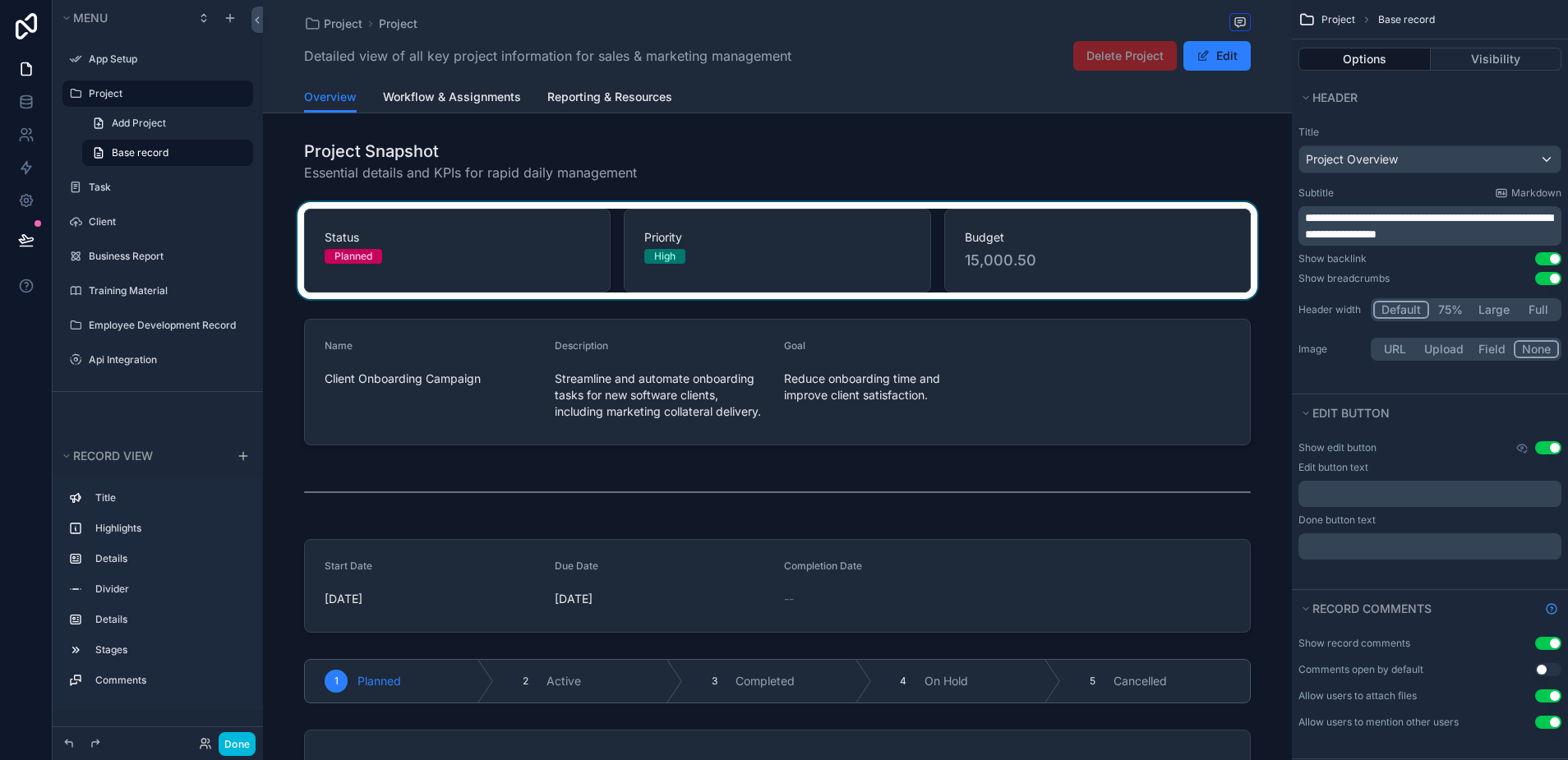
click at [1024, 254] on div "scrollable content" at bounding box center [777, 250] width 1028 height 97
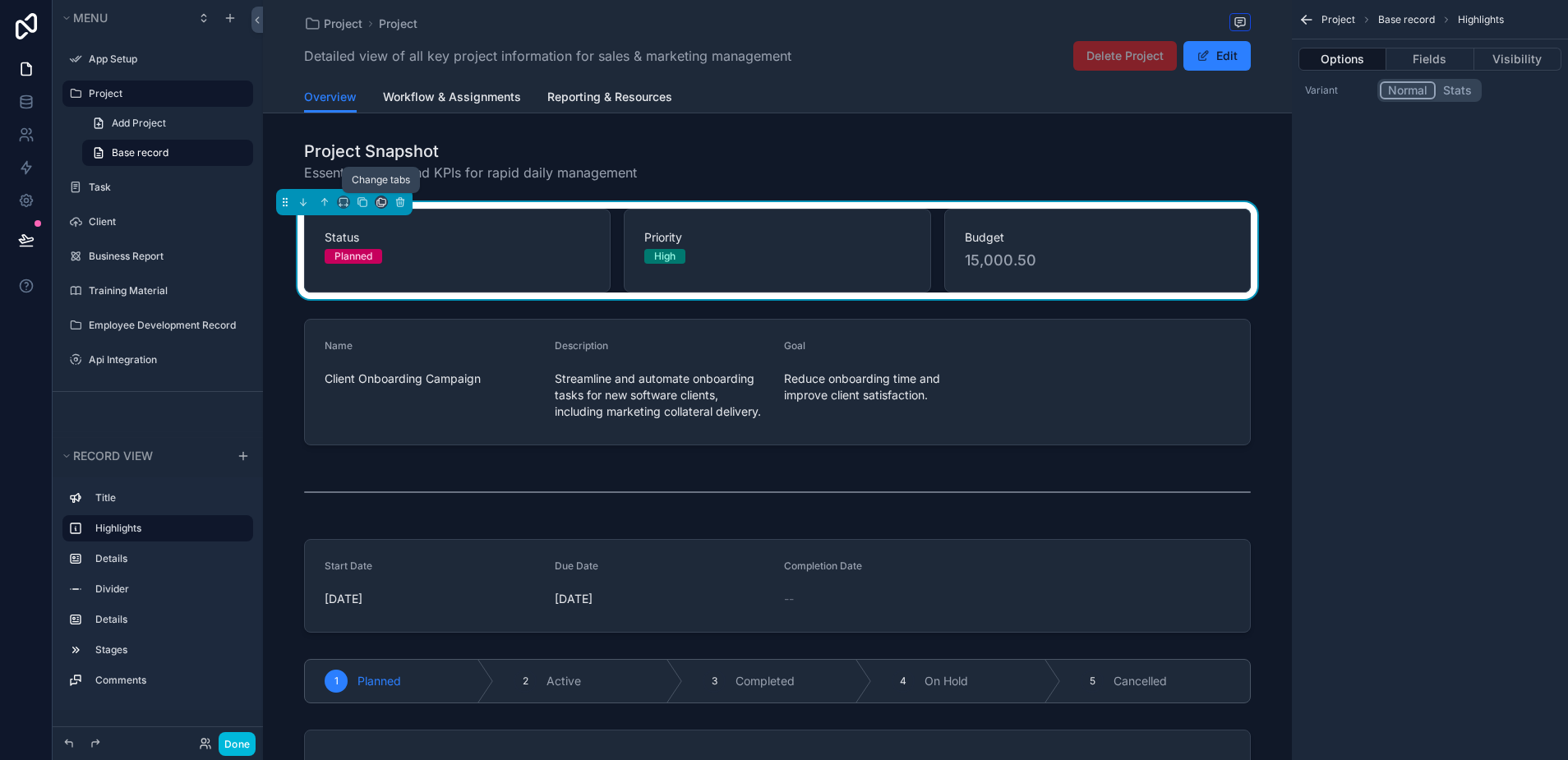
click at [378, 201] on icon "scrollable content" at bounding box center [381, 202] width 11 height 11
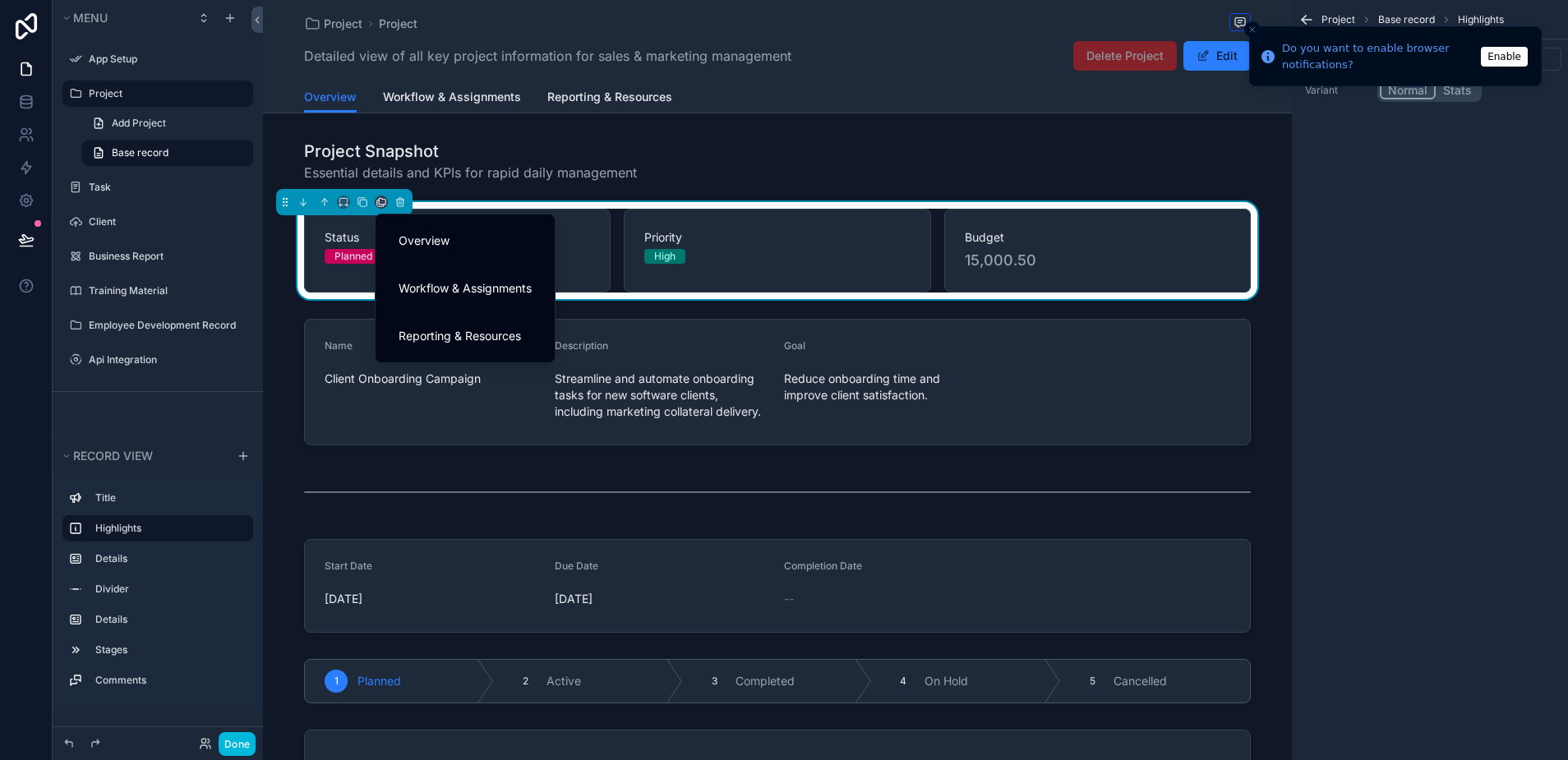
click at [371, 204] on div "scrollable content" at bounding box center [784, 380] width 1568 height 760
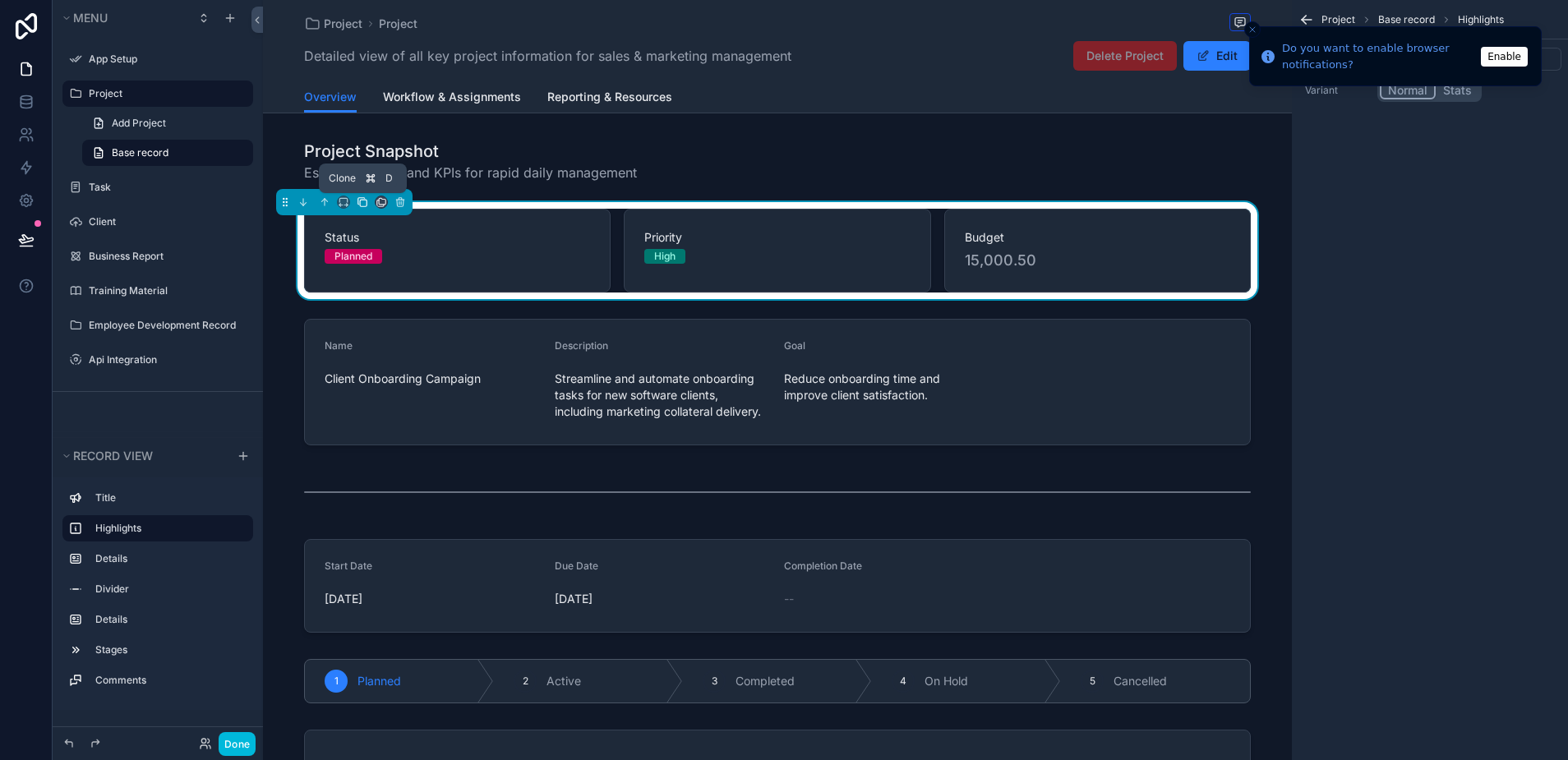
click at [366, 203] on icon "scrollable content" at bounding box center [362, 202] width 11 height 11
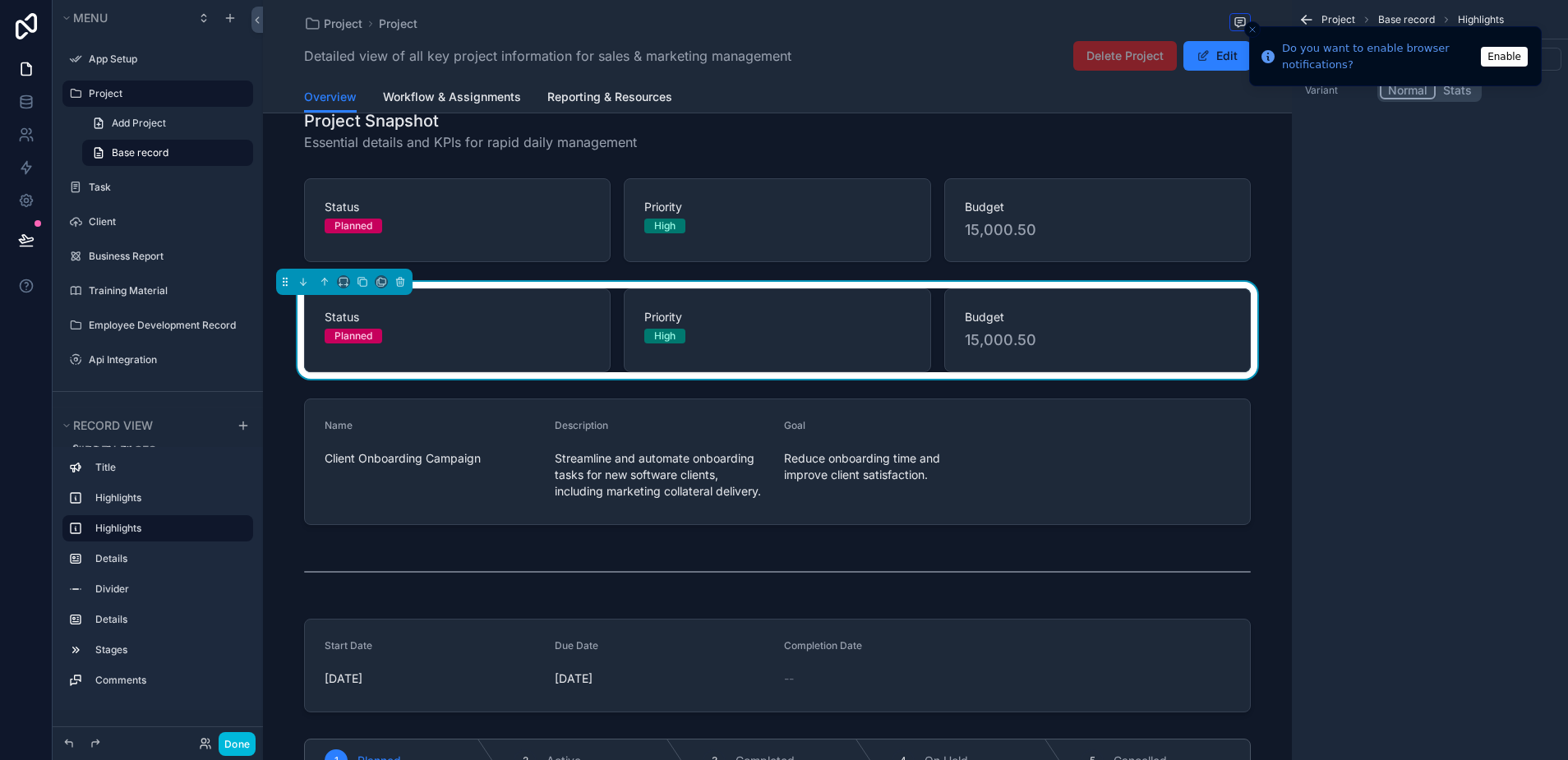
scroll to position [55, 0]
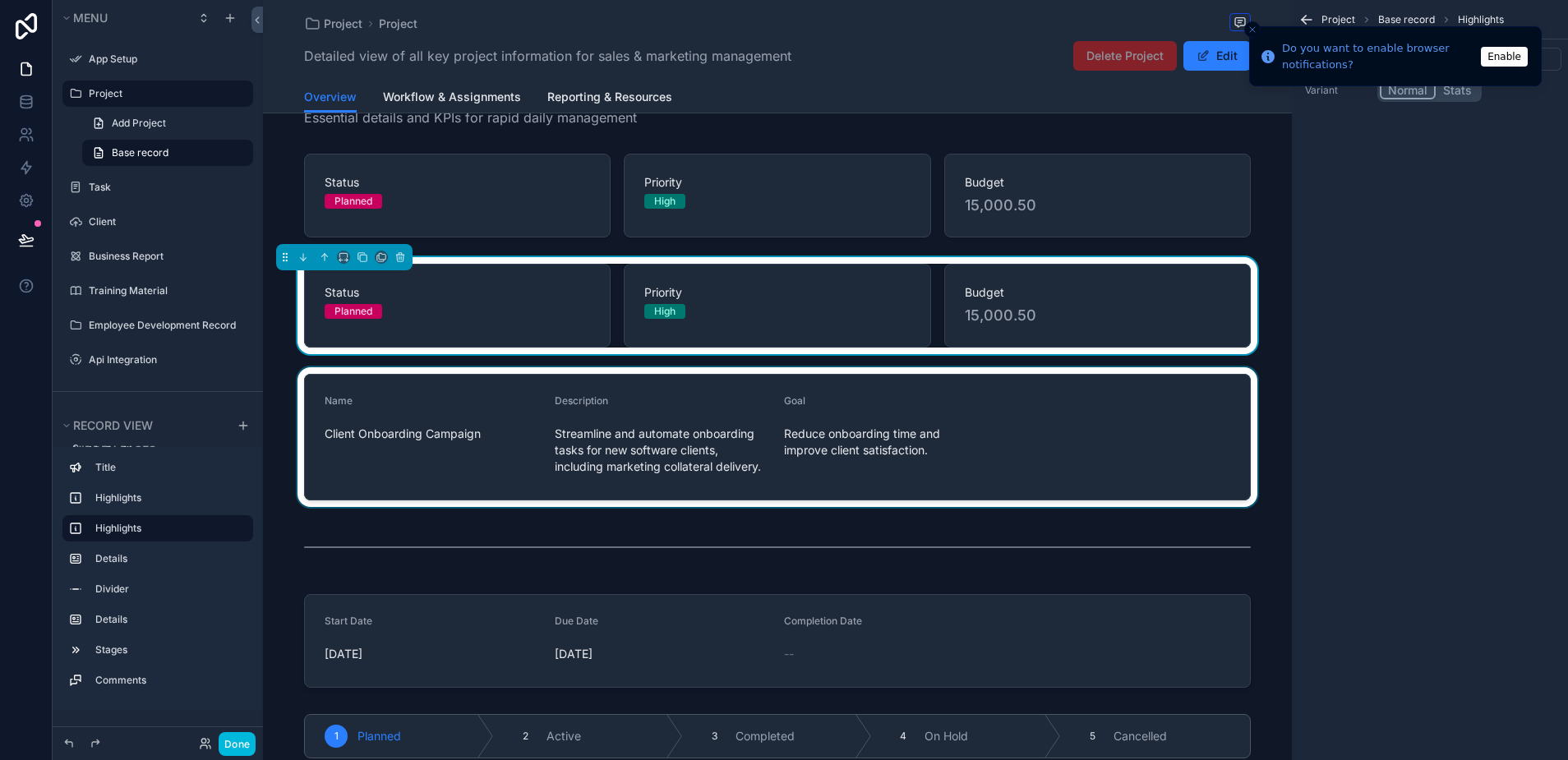
click at [596, 403] on div "scrollable content" at bounding box center [777, 437] width 1028 height 140
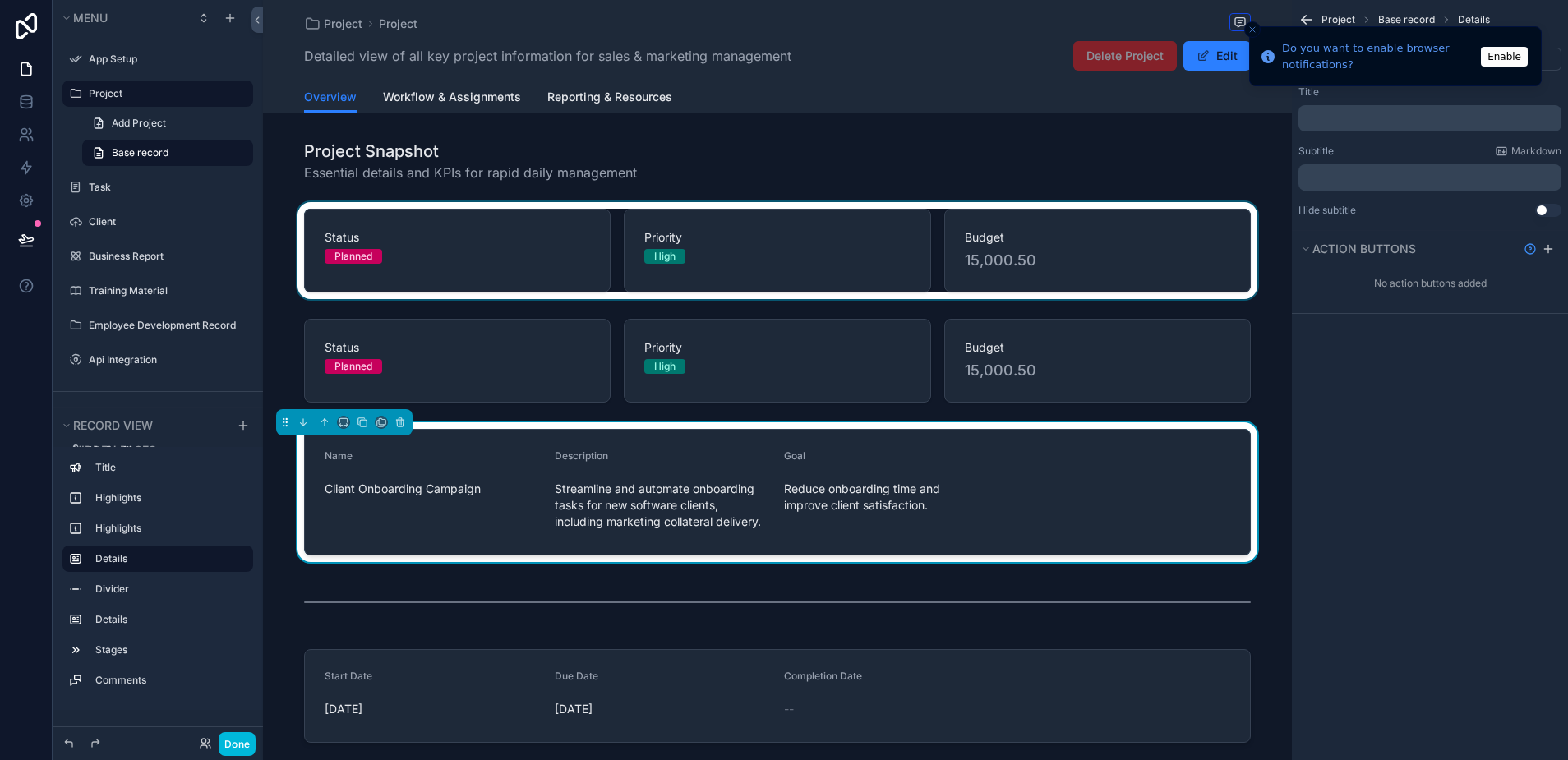
scroll to position [0, 0]
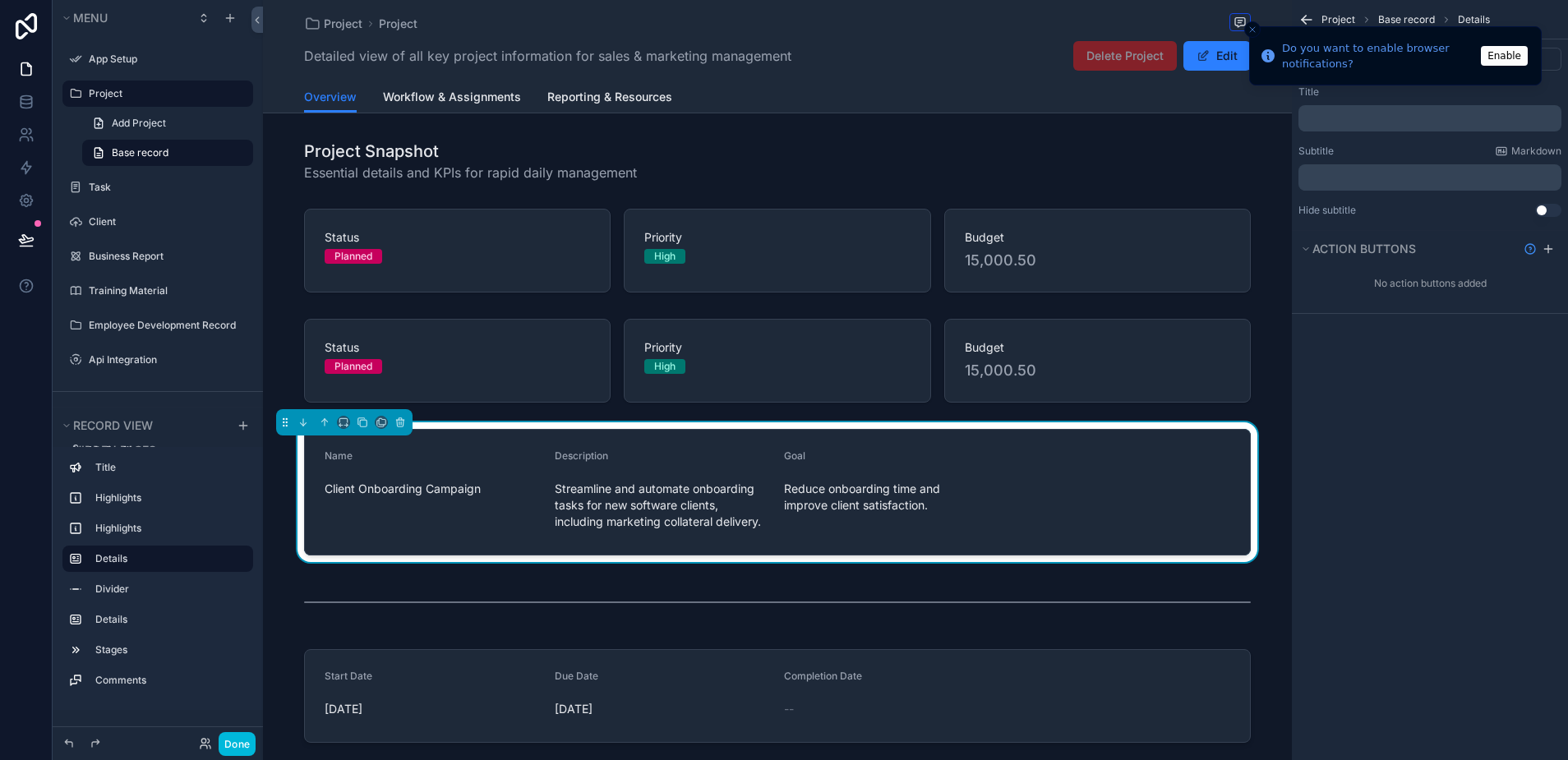
click at [1254, 31] on icon "Close toast" at bounding box center [1252, 29] width 9 height 9
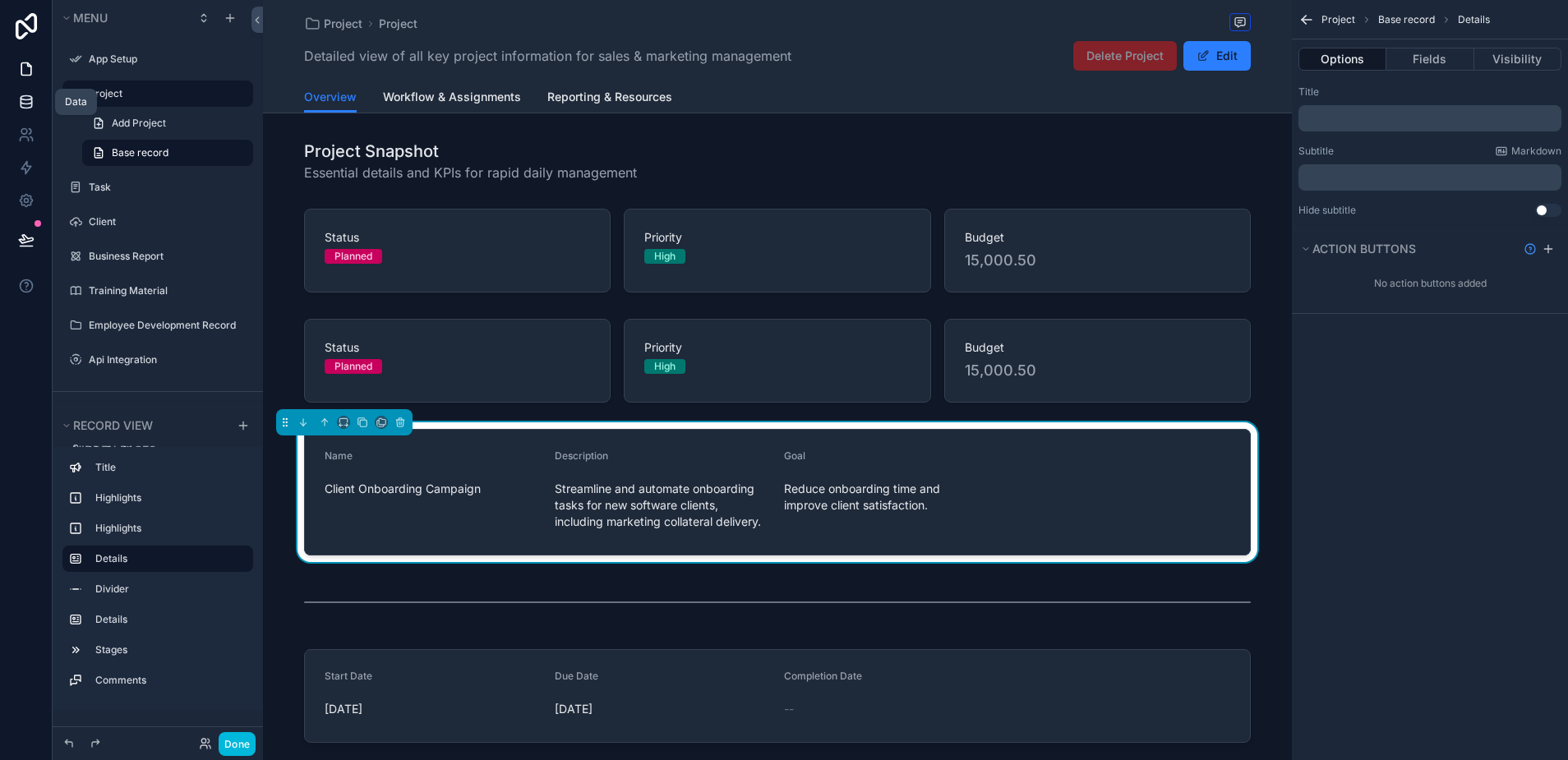
click at [27, 97] on icon at bounding box center [26, 101] width 16 height 16
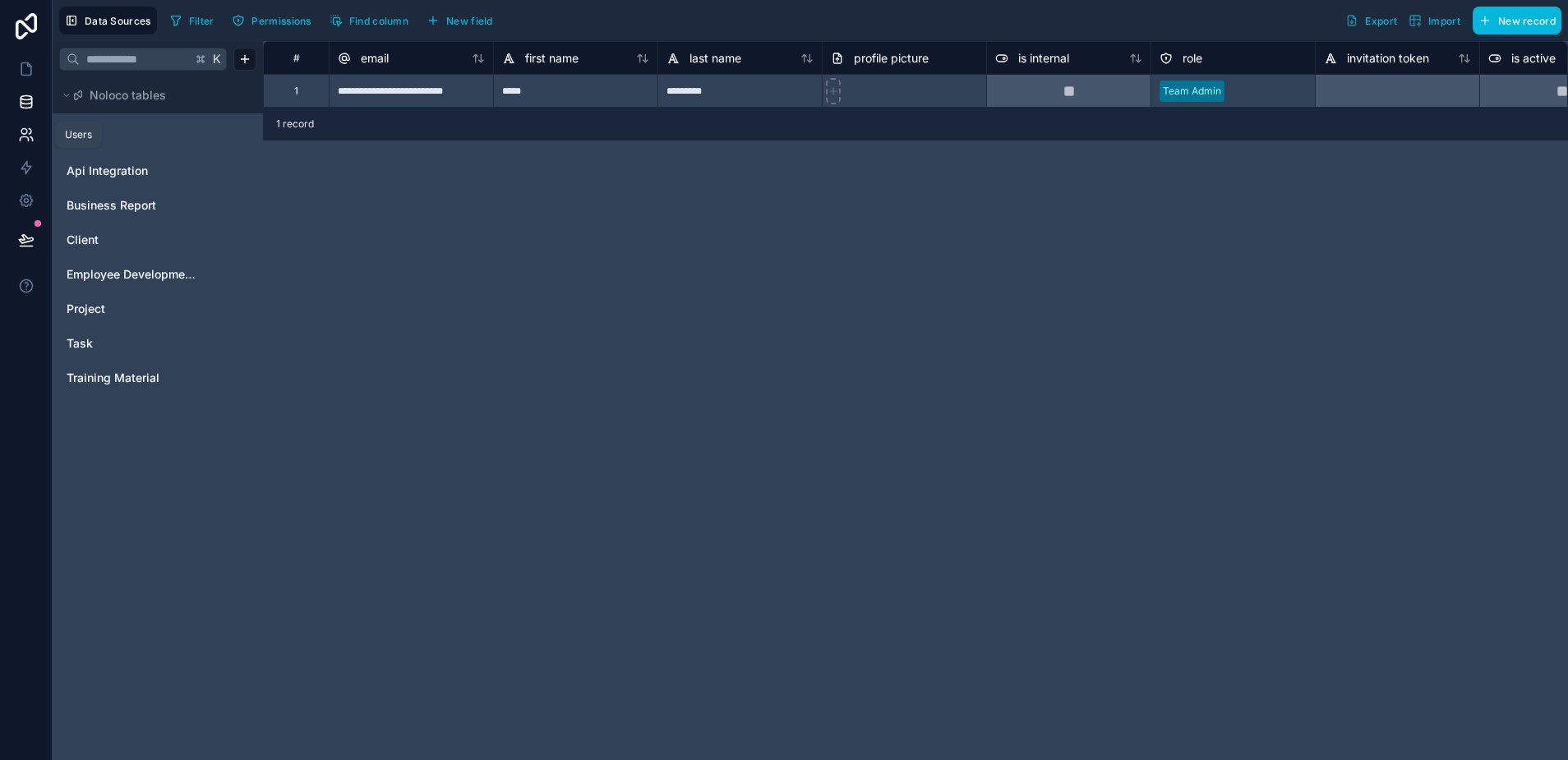
click at [27, 125] on link at bounding box center [26, 135] width 52 height 33
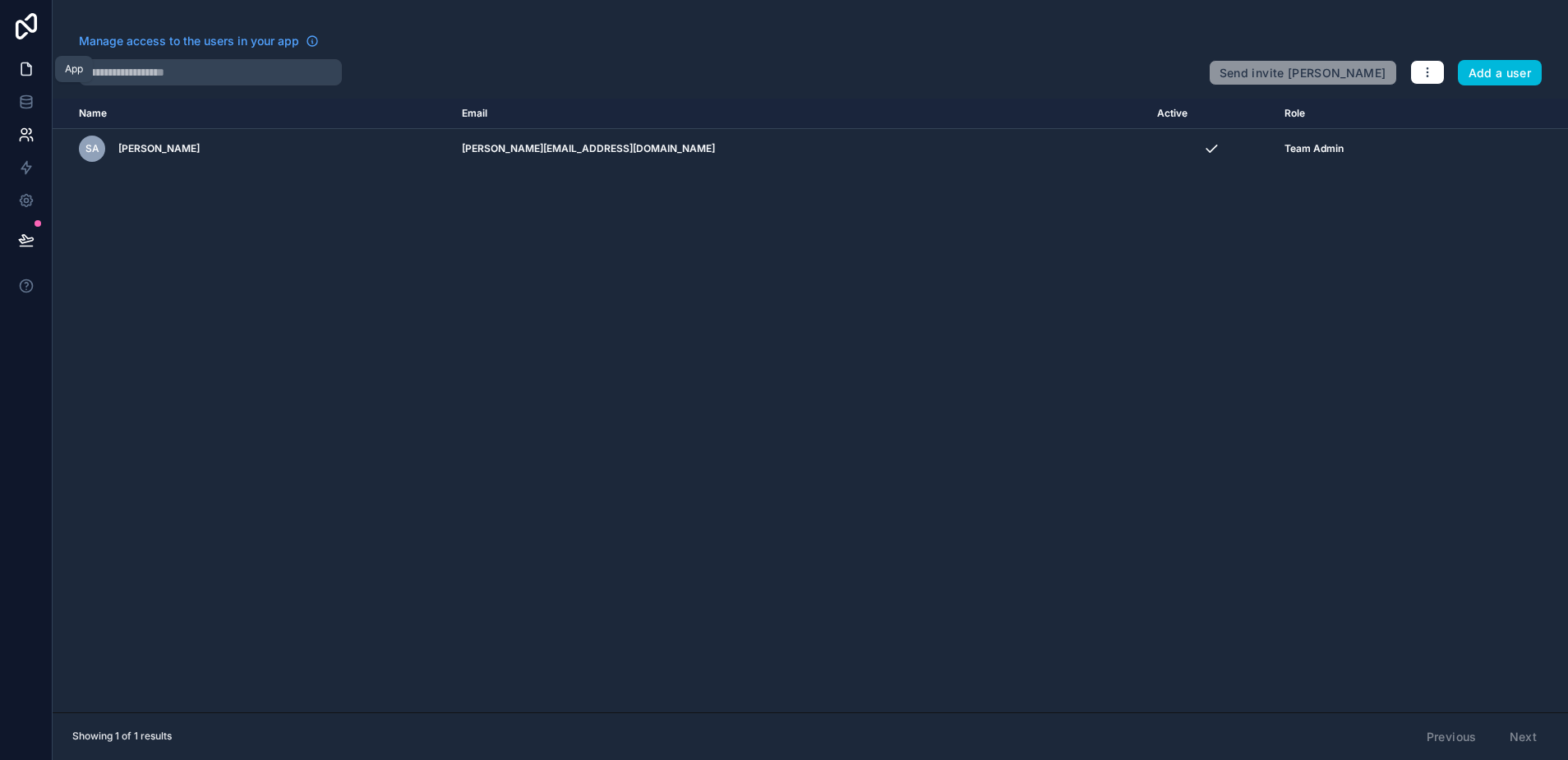
click at [31, 66] on icon at bounding box center [26, 70] width 9 height 12
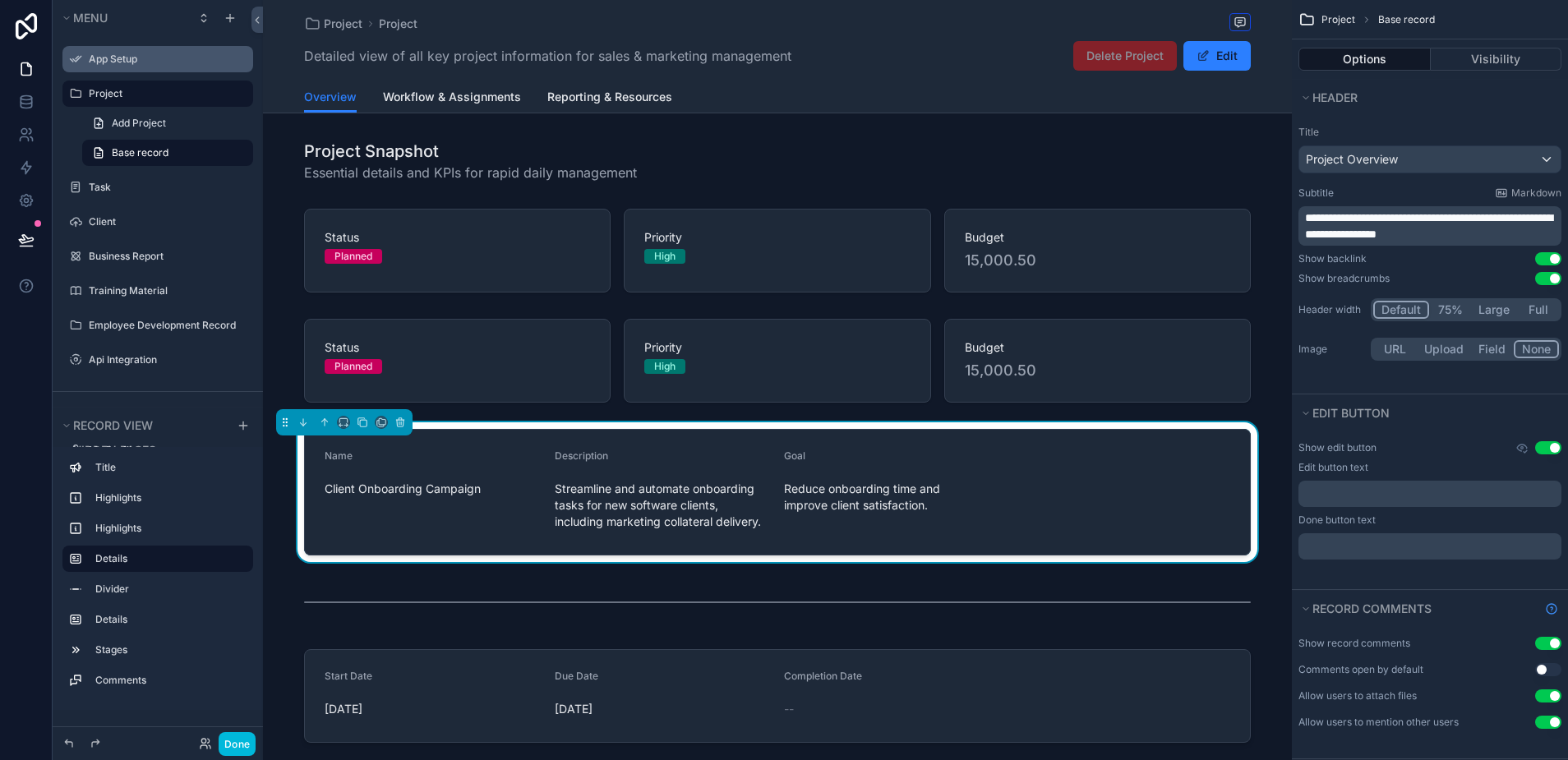
click at [120, 63] on label "App Setup" at bounding box center [166, 58] width 155 height 13
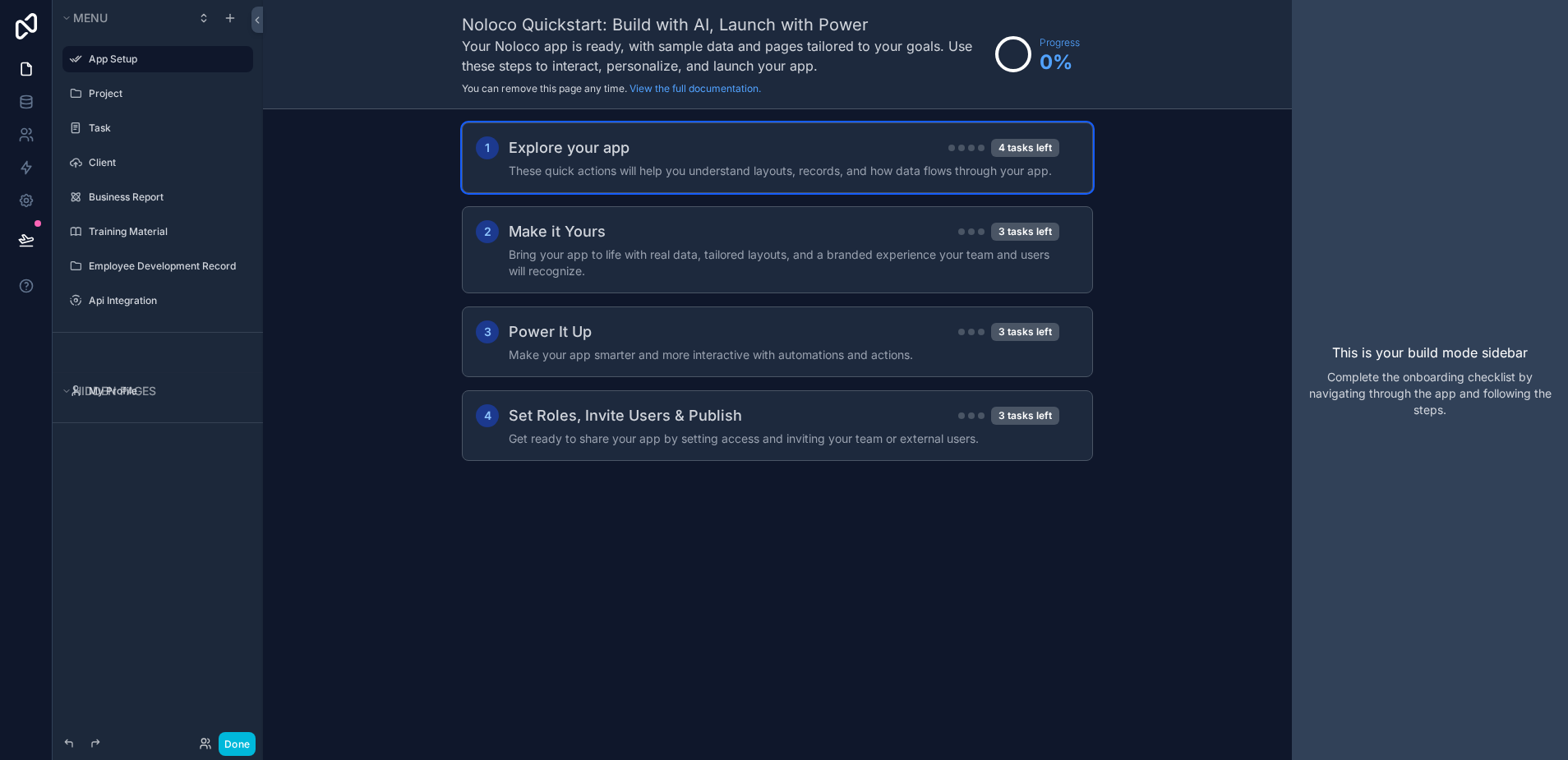
click at [583, 141] on h2 "Explore your app" at bounding box center [569, 148] width 121 height 23
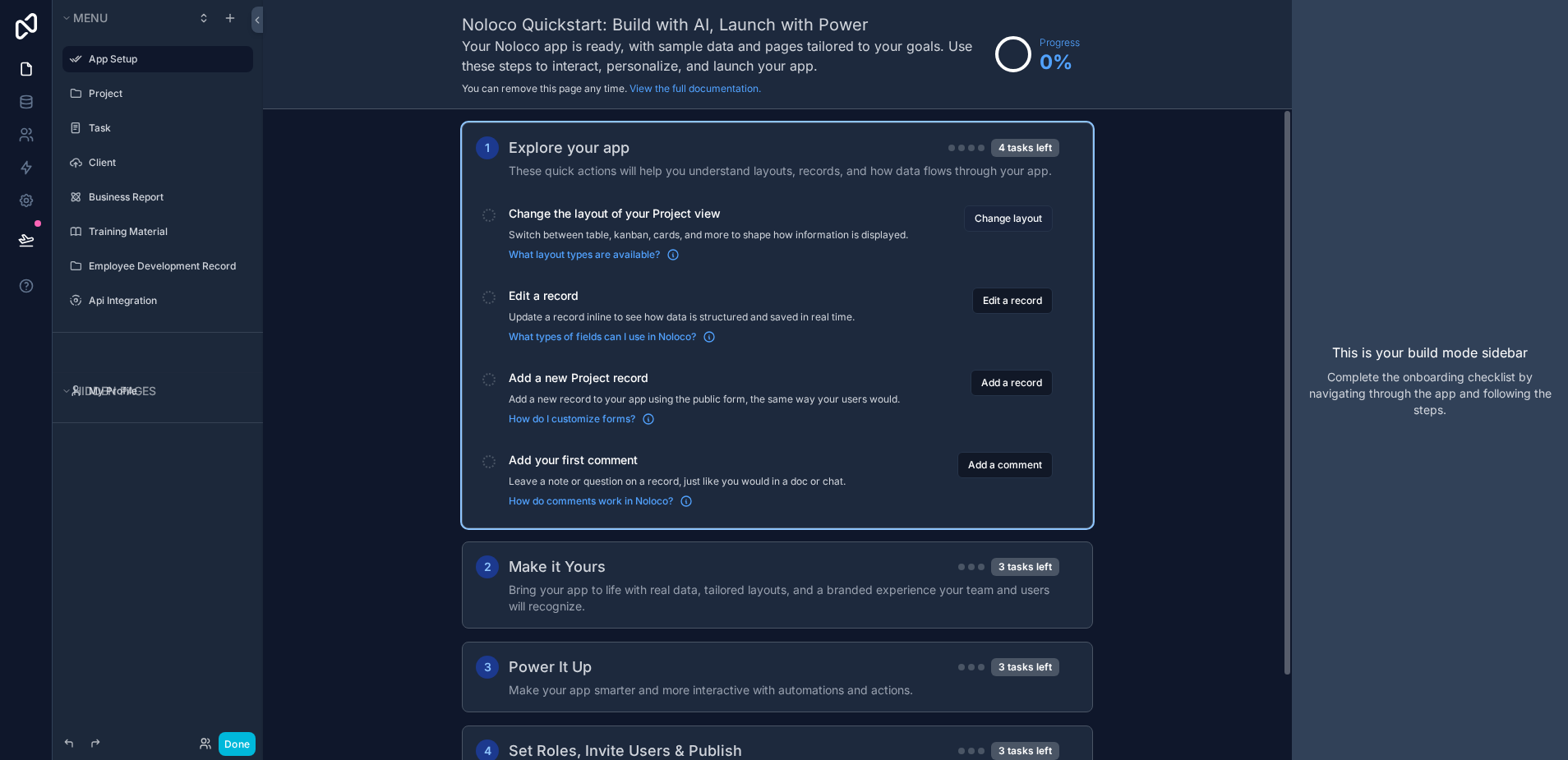
click at [981, 225] on button "Change layout" at bounding box center [1008, 218] width 88 height 27
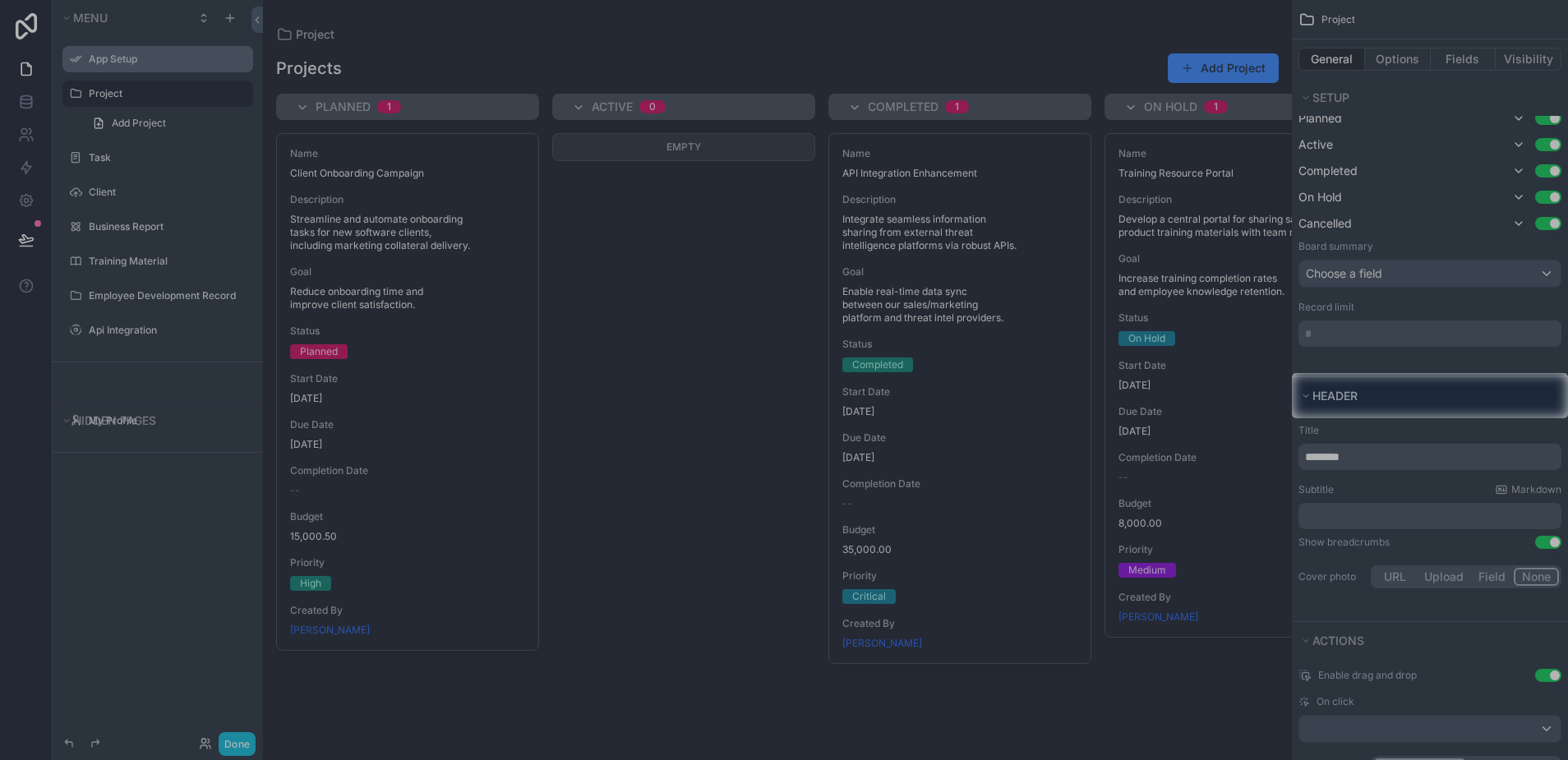
click at [1406, 454] on div at bounding box center [784, 589] width 1568 height 342
click at [1343, 439] on div at bounding box center [784, 589] width 1568 height 342
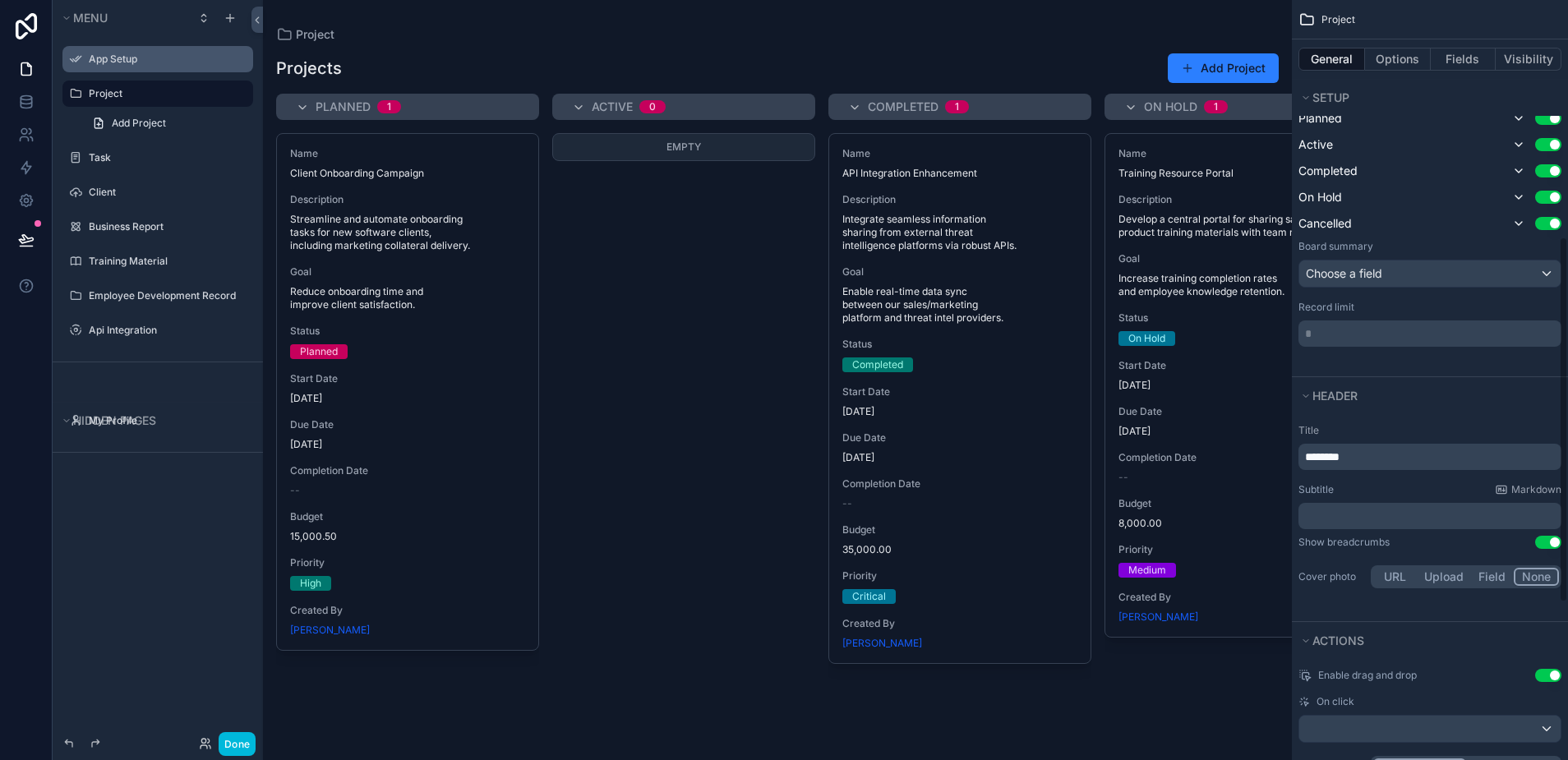
click at [1349, 458] on p "********" at bounding box center [1431, 456] width 253 height 16
drag, startPoint x: 1359, startPoint y: 459, endPoint x: 1300, endPoint y: 459, distance: 59.0
click at [1300, 459] on div "********" at bounding box center [1430, 456] width 263 height 27
click at [1309, 514] on p "﻿" at bounding box center [1431, 515] width 253 height 16
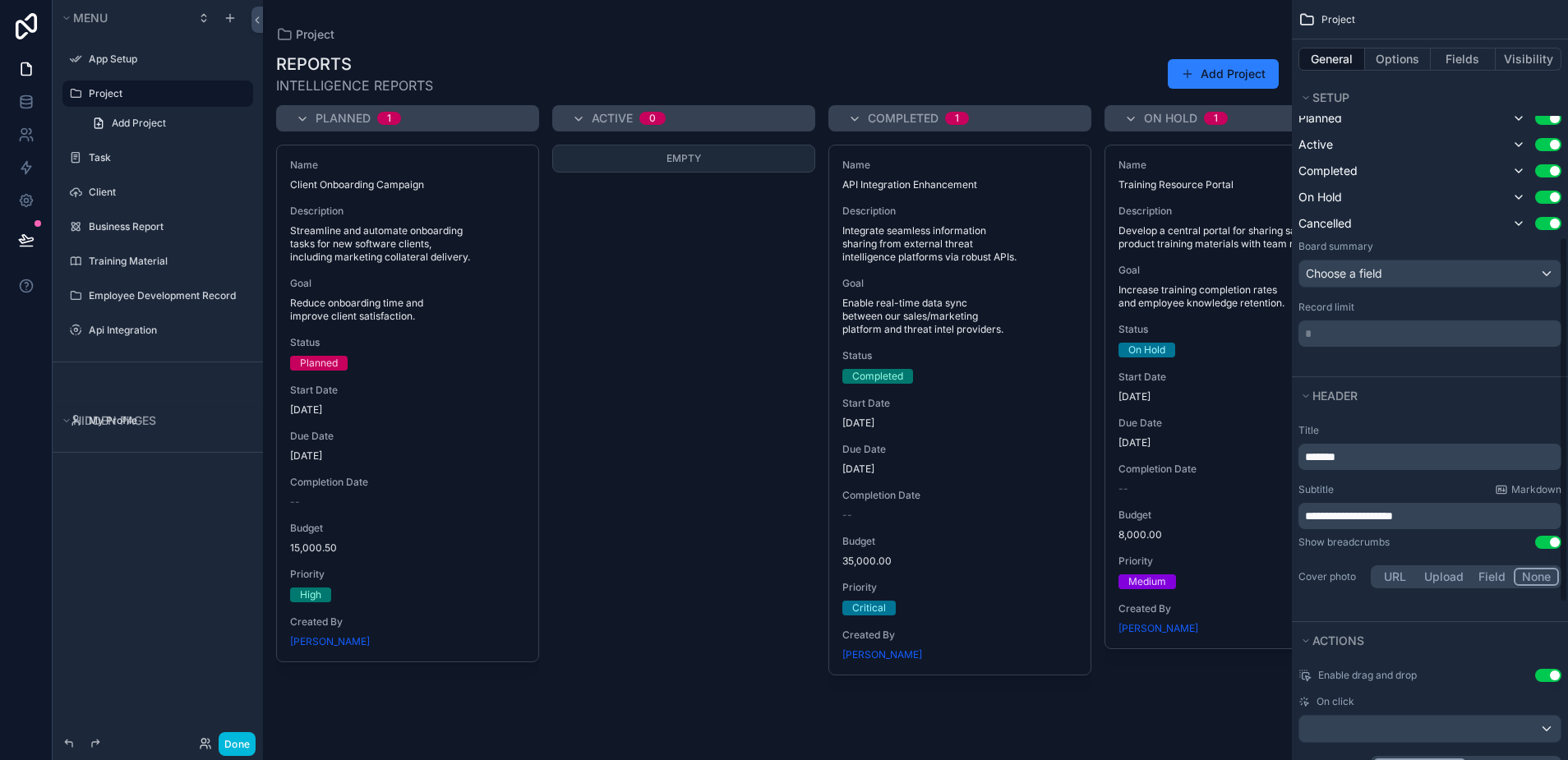
click at [1242, 683] on div "Name Training Resource Portal Description Develop a central portal for sharing …" at bounding box center [1235, 441] width 263 height 595
click at [105, 158] on label "Task" at bounding box center [166, 157] width 155 height 13
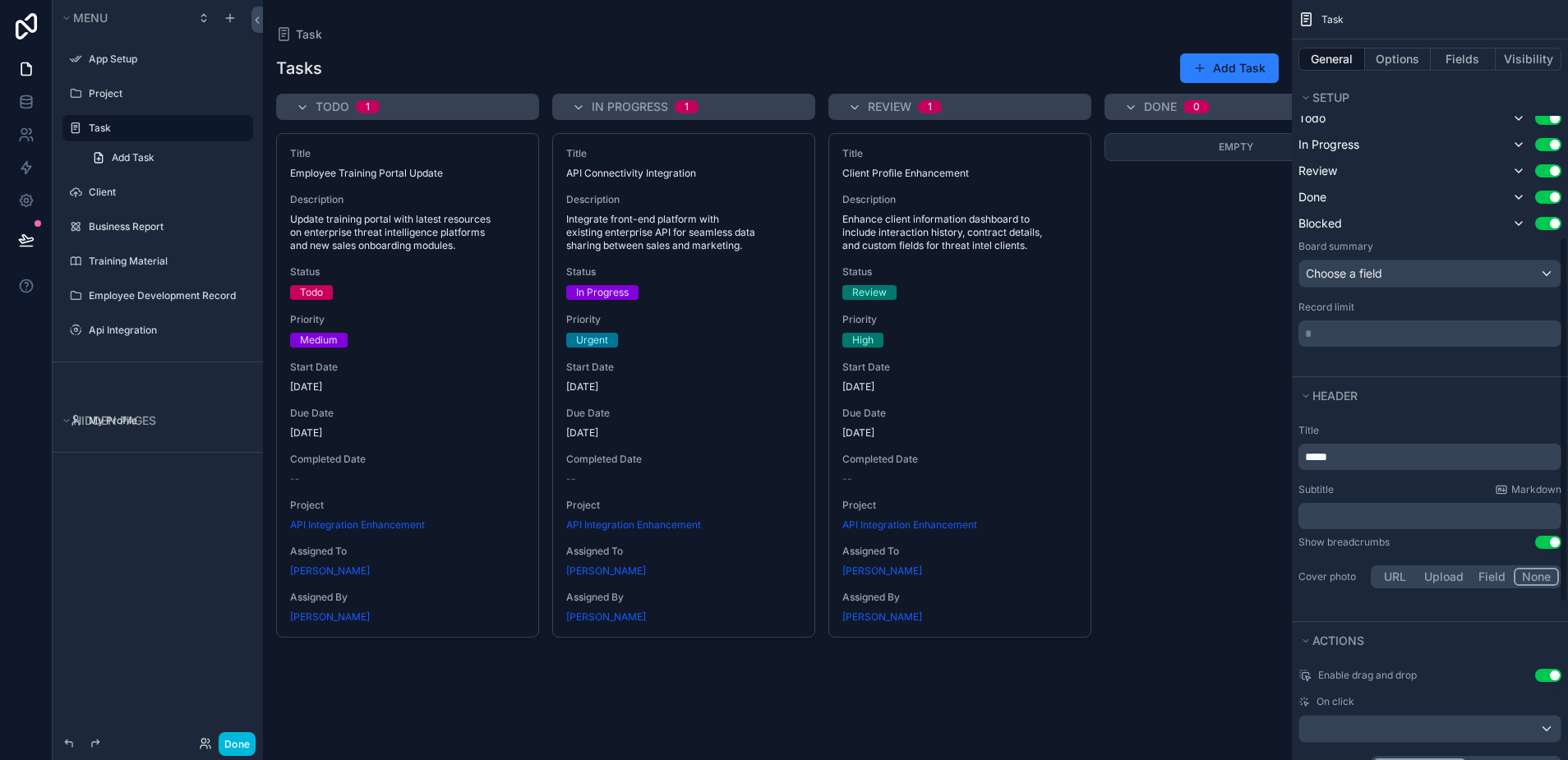
click at [1388, 456] on p "*****" at bounding box center [1431, 456] width 253 height 16
click at [1229, 519] on div "scrollable content" at bounding box center [777, 380] width 1028 height 760
click at [137, 192] on label "Client" at bounding box center [166, 192] width 155 height 13
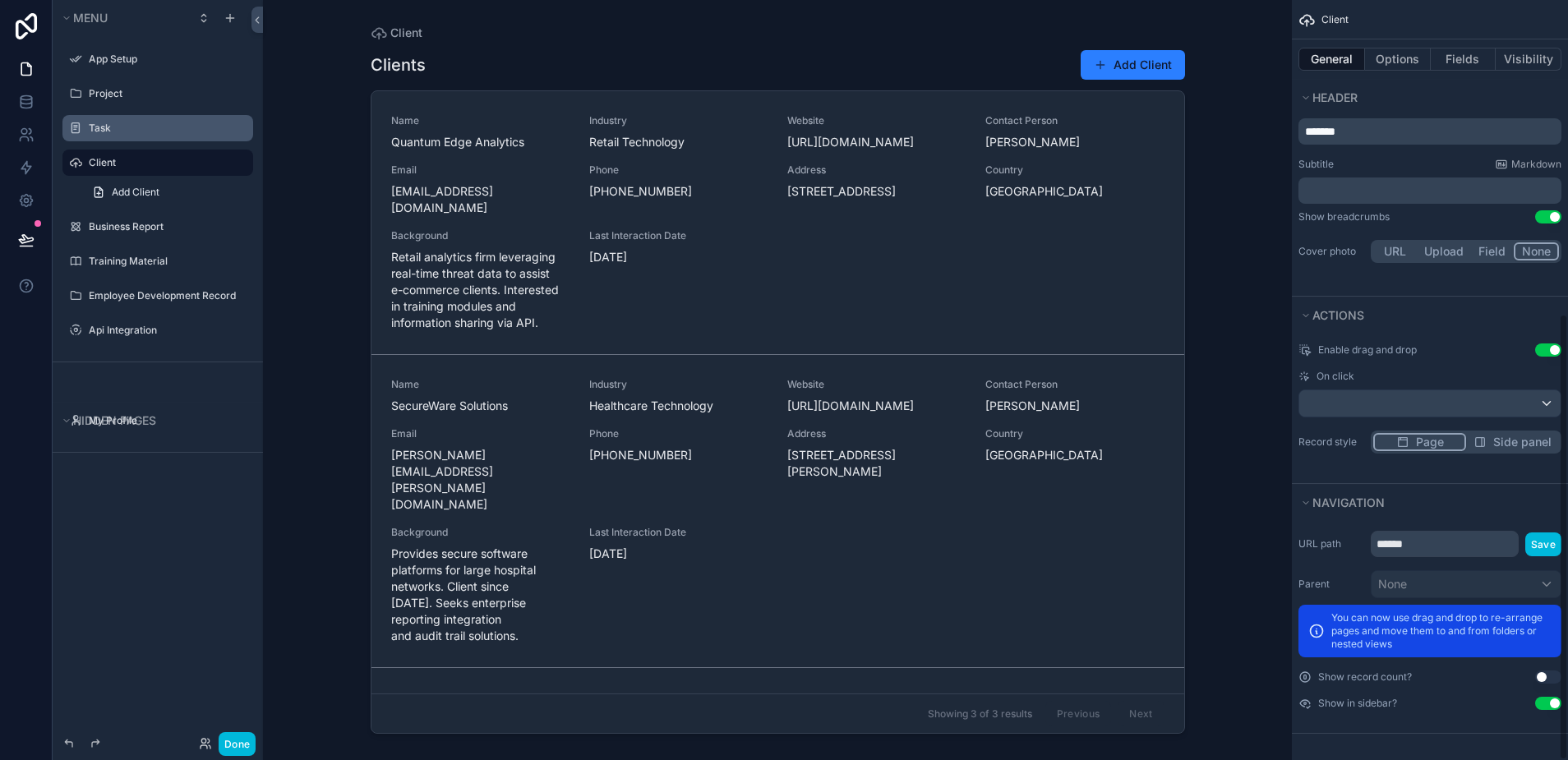
scroll to position [533, 0]
click at [1358, 133] on p "*******" at bounding box center [1431, 131] width 253 height 16
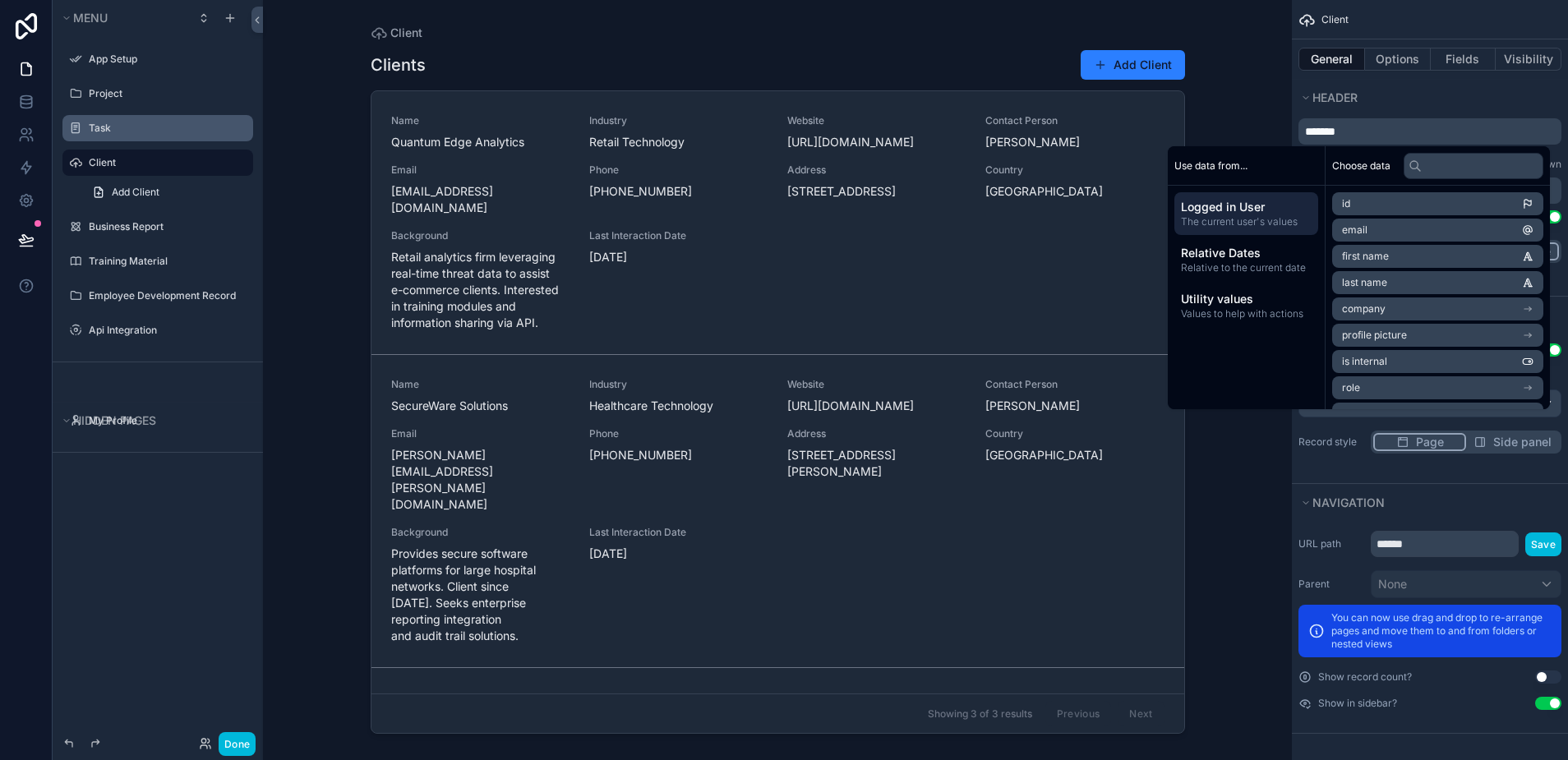
click at [1358, 133] on p "*******" at bounding box center [1431, 131] width 253 height 16
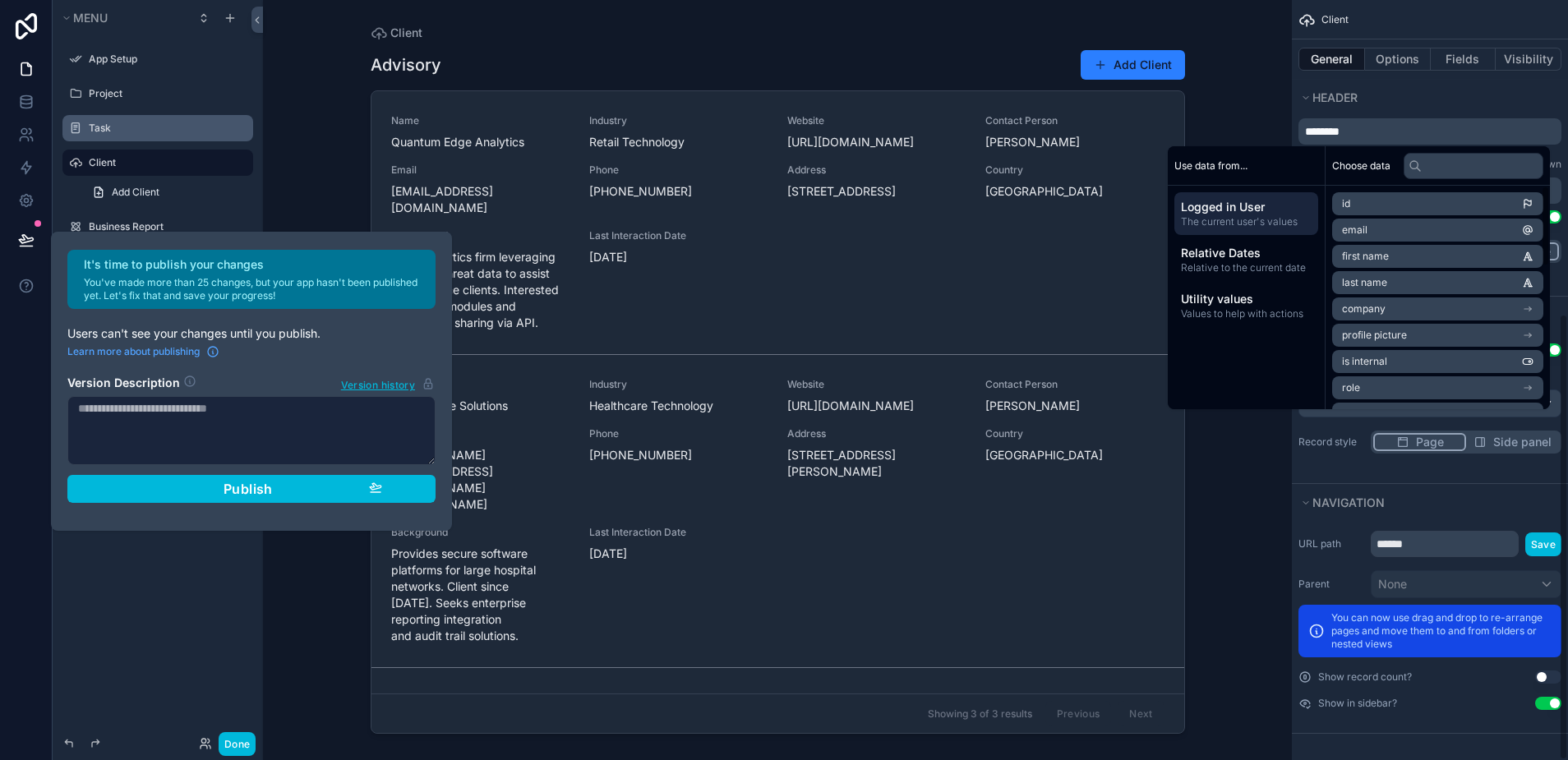
click at [1270, 453] on div "Client Advisory Add Client Name Quantum Edge Analytics Industry Retail Technolo…" at bounding box center [777, 380] width 1028 height 760
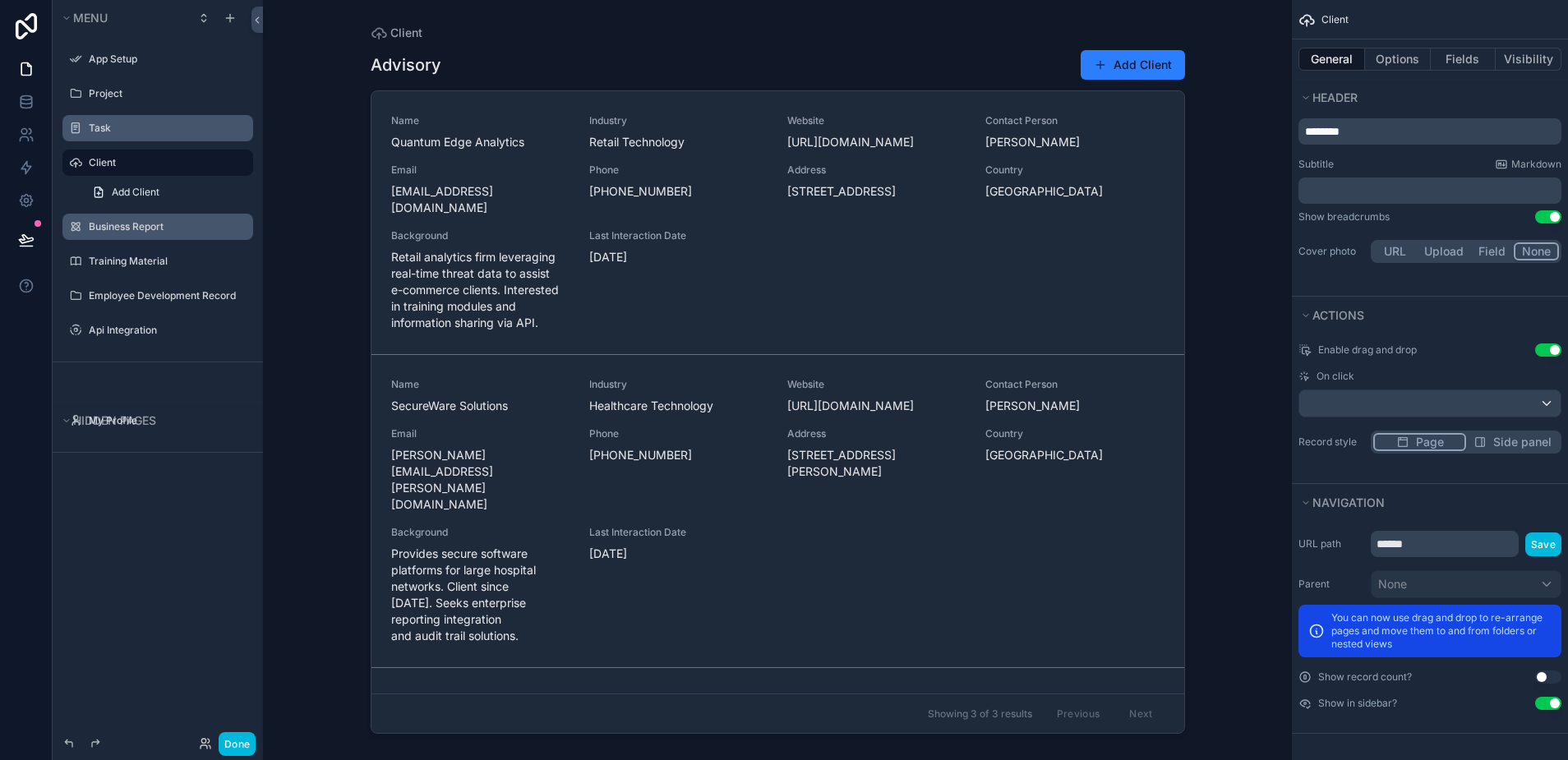
click at [98, 228] on label "Business Report" at bounding box center [166, 226] width 155 height 13
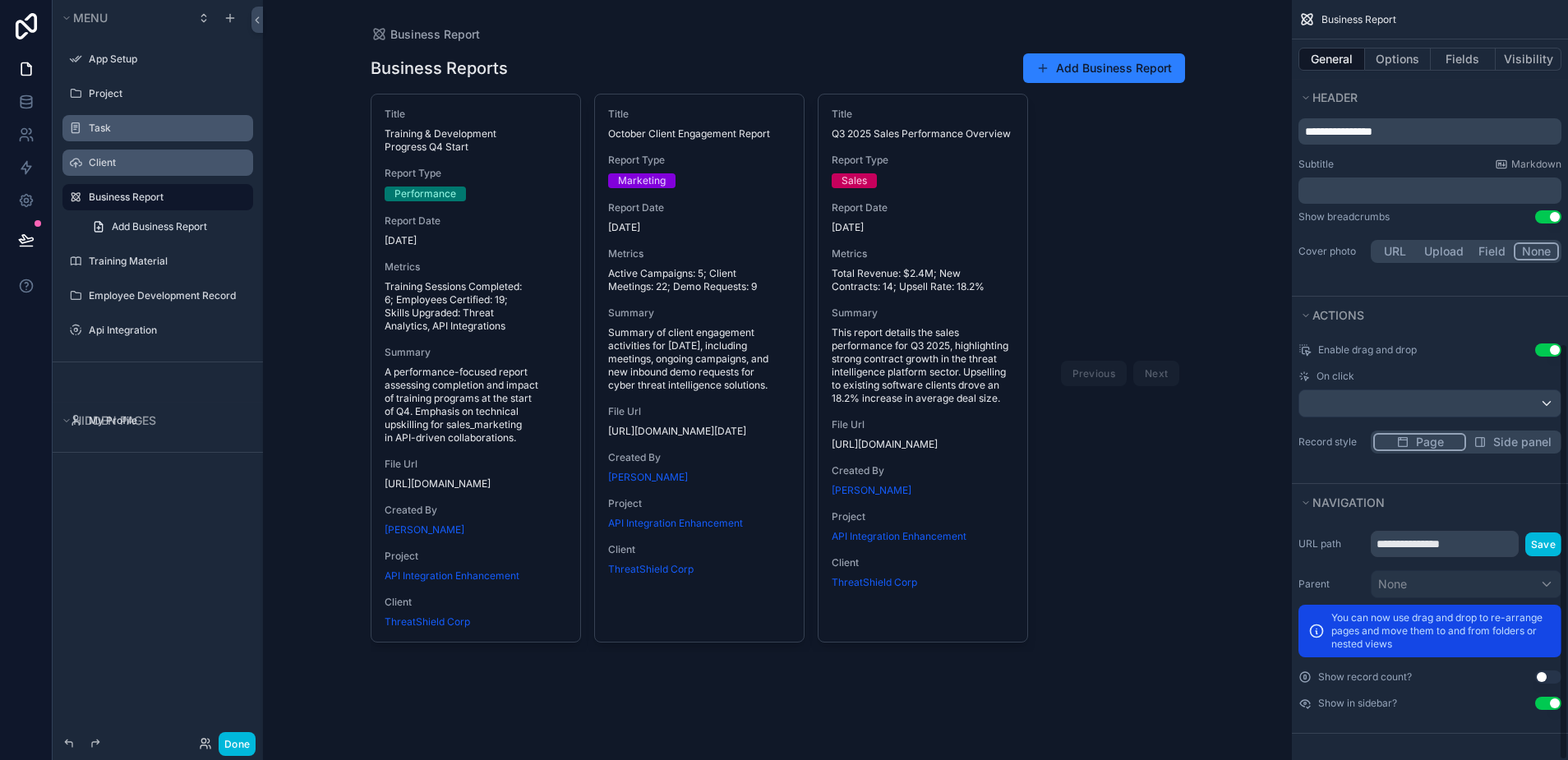
scroll to position [625, 0]
click at [1427, 133] on p "**********" at bounding box center [1431, 131] width 253 height 16
click at [1202, 454] on div "Business Report Add Business Report Title Training & Development Progress Q4 St…" at bounding box center [777, 380] width 1028 height 760
click at [0, 0] on icon "scrollable content" at bounding box center [0, 0] width 0 height 0
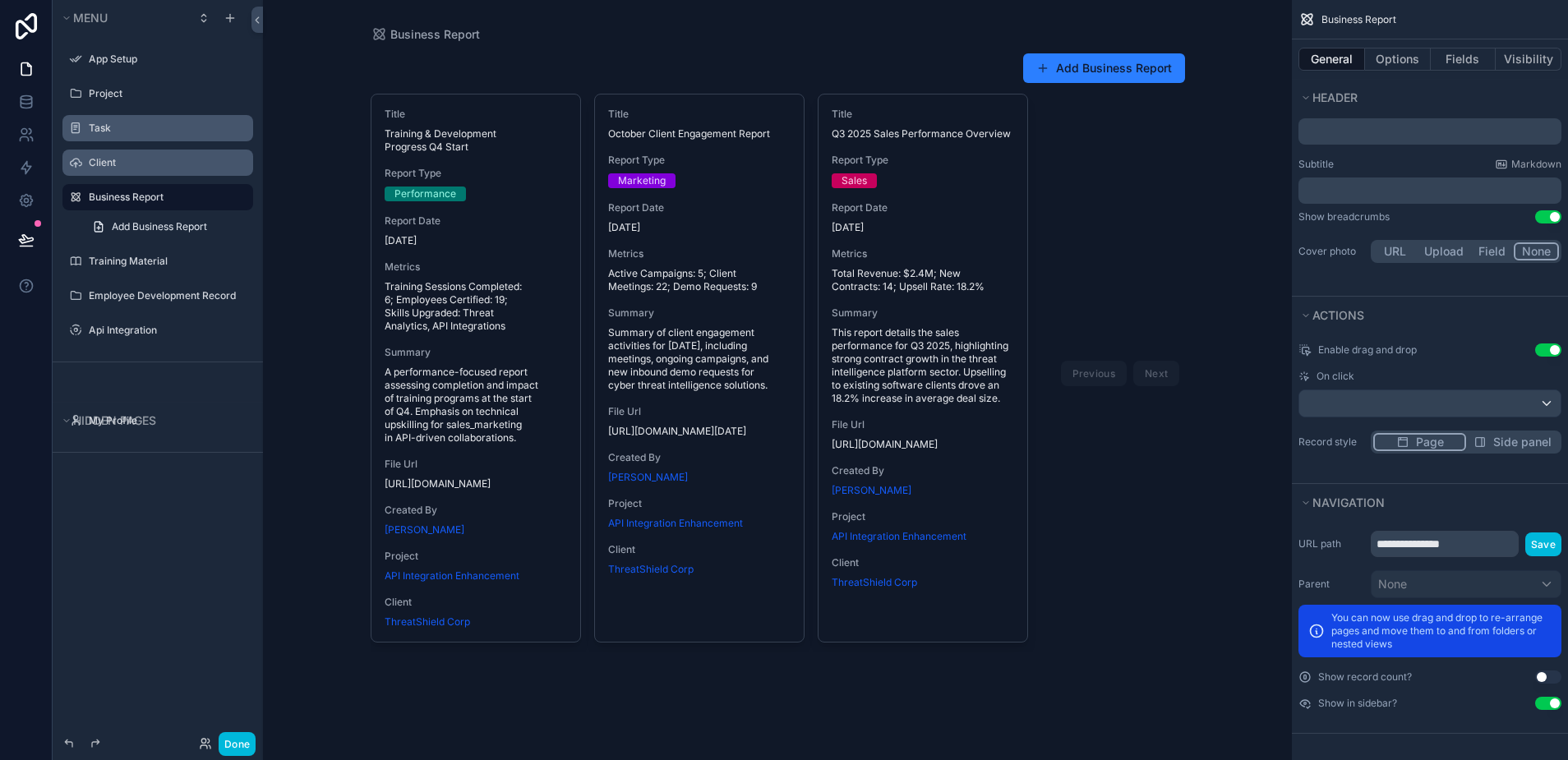
click at [0, 0] on icon "scrollable content" at bounding box center [0, 0] width 0 height 0
click at [309, 259] on span "Remove" at bounding box center [314, 259] width 44 height 16
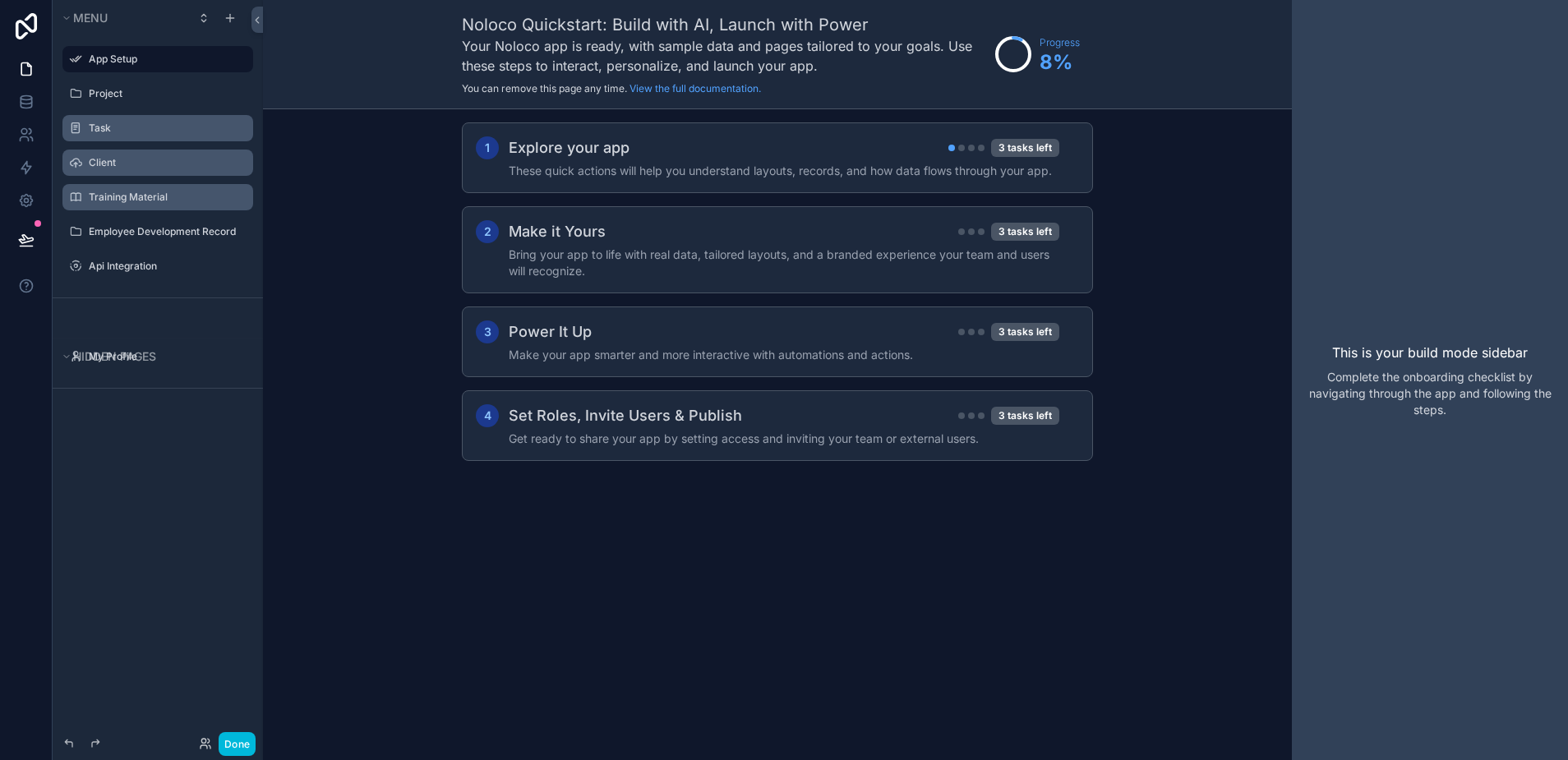
click at [0, 0] on icon "scrollable content" at bounding box center [0, 0] width 0 height 0
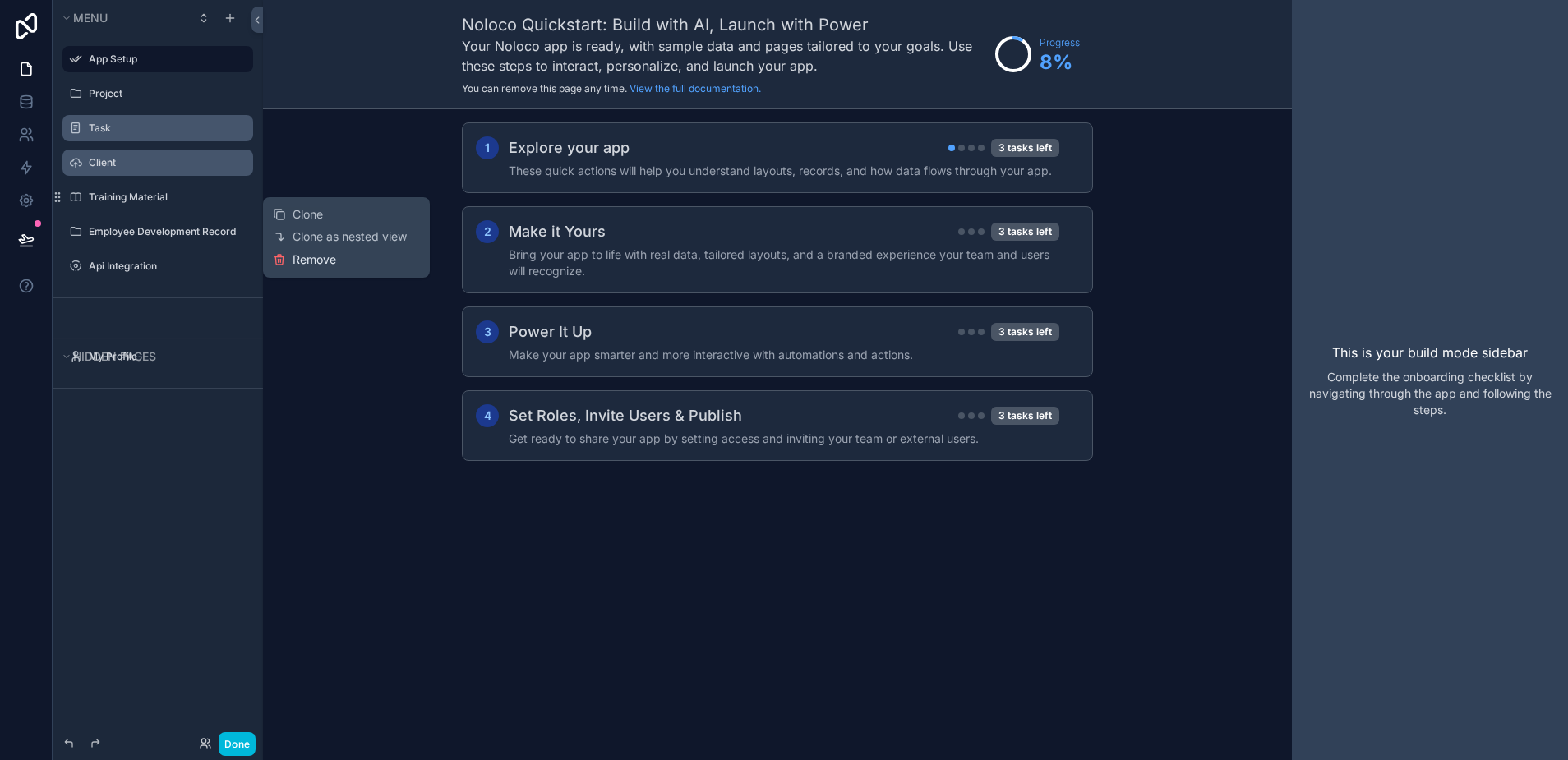
click at [287, 264] on button "Remove" at bounding box center [305, 259] width 64 height 16
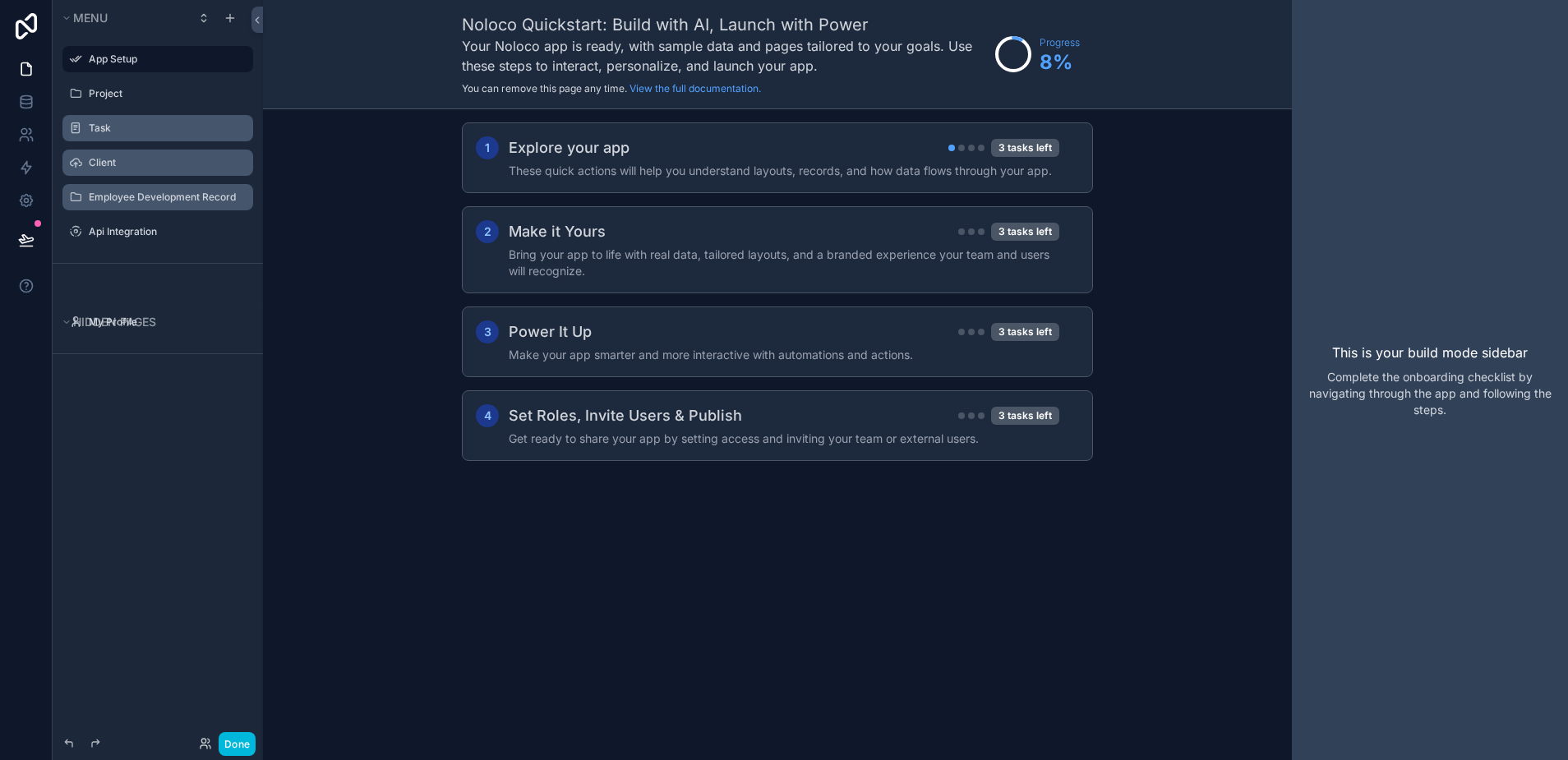
click at [0, 0] on icon "scrollable content" at bounding box center [0, 0] width 0 height 0
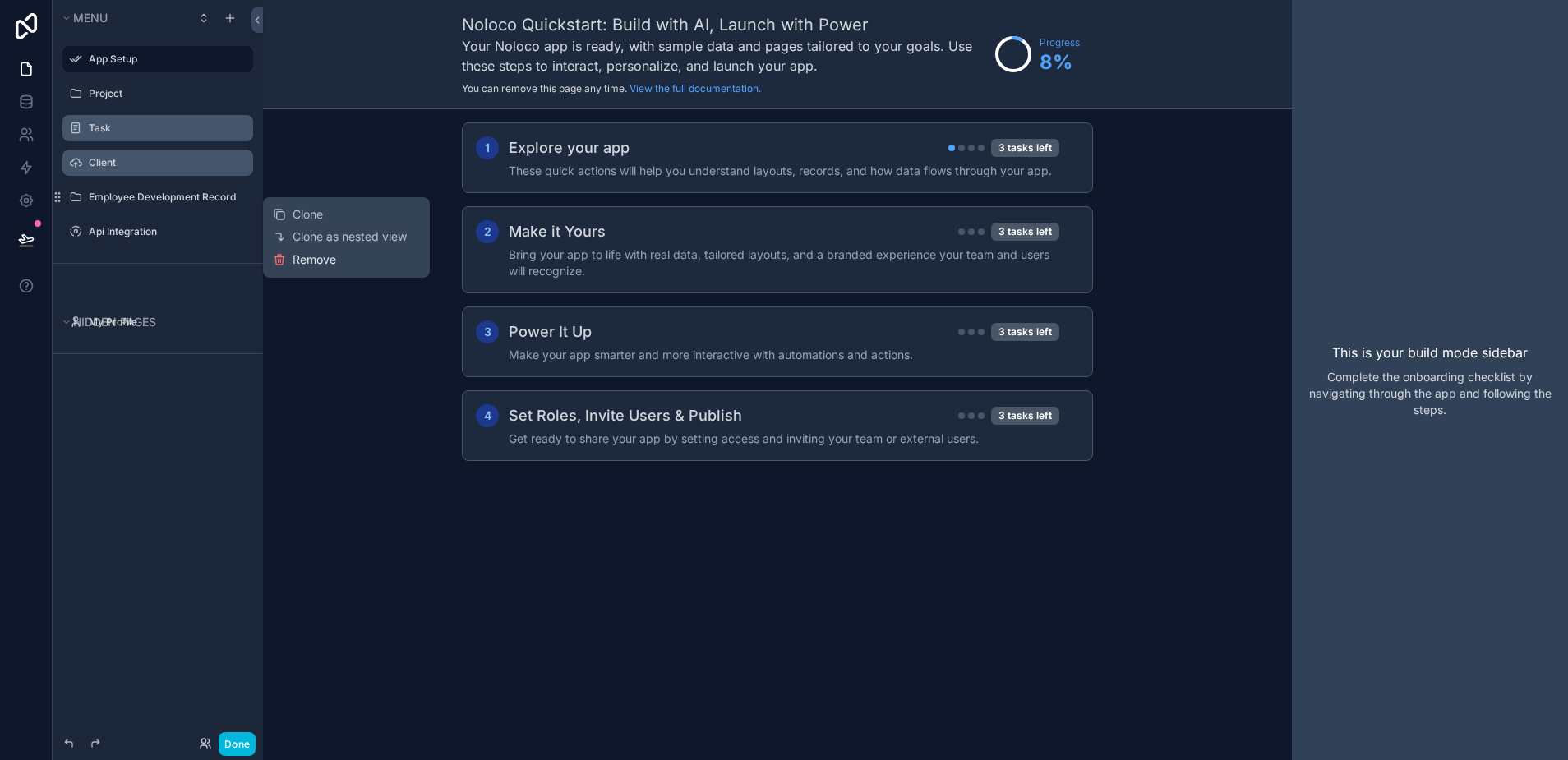
click at [315, 258] on span "Remove" at bounding box center [314, 259] width 44 height 16
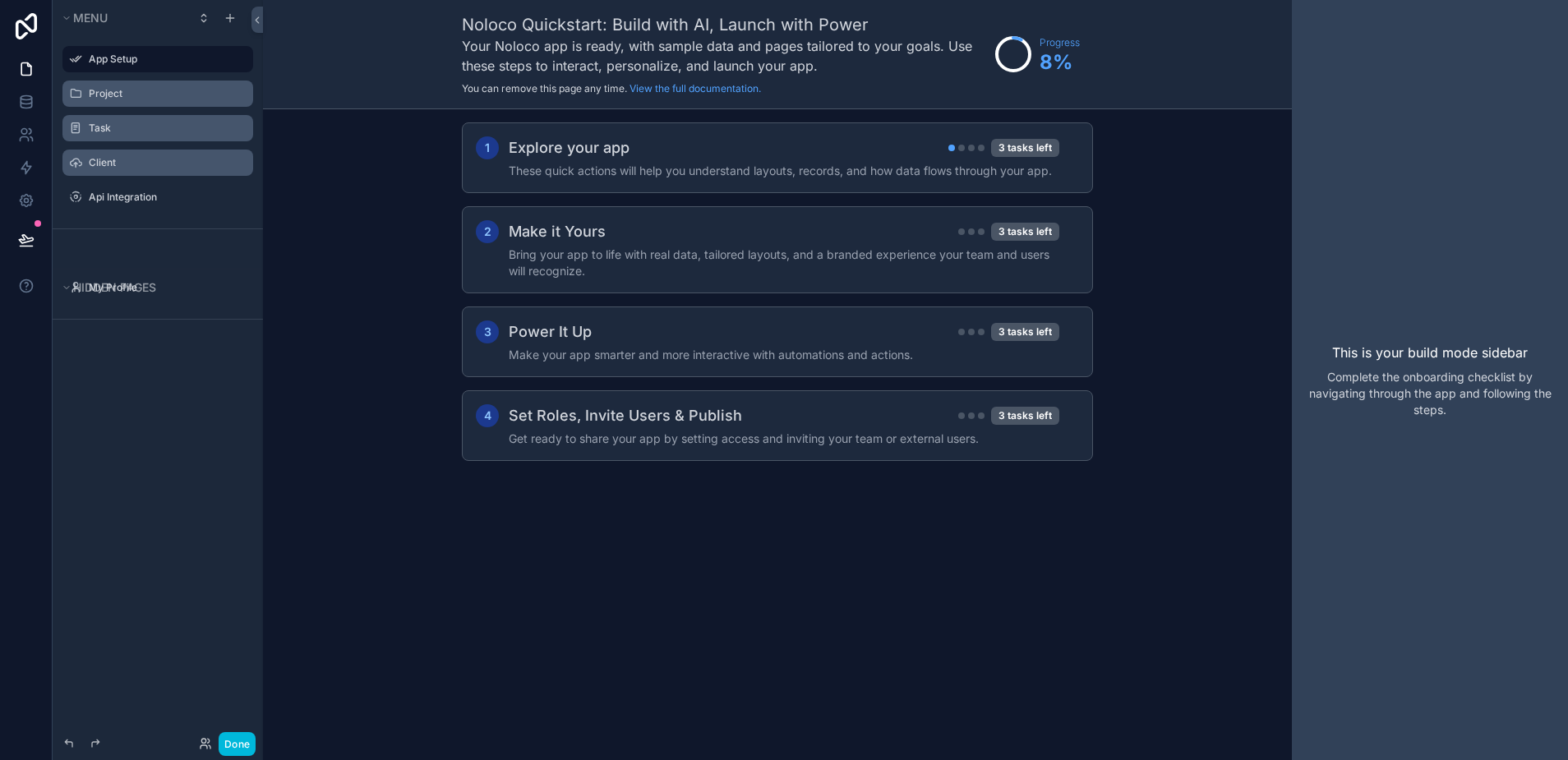
click at [137, 94] on label "Project" at bounding box center [166, 93] width 155 height 13
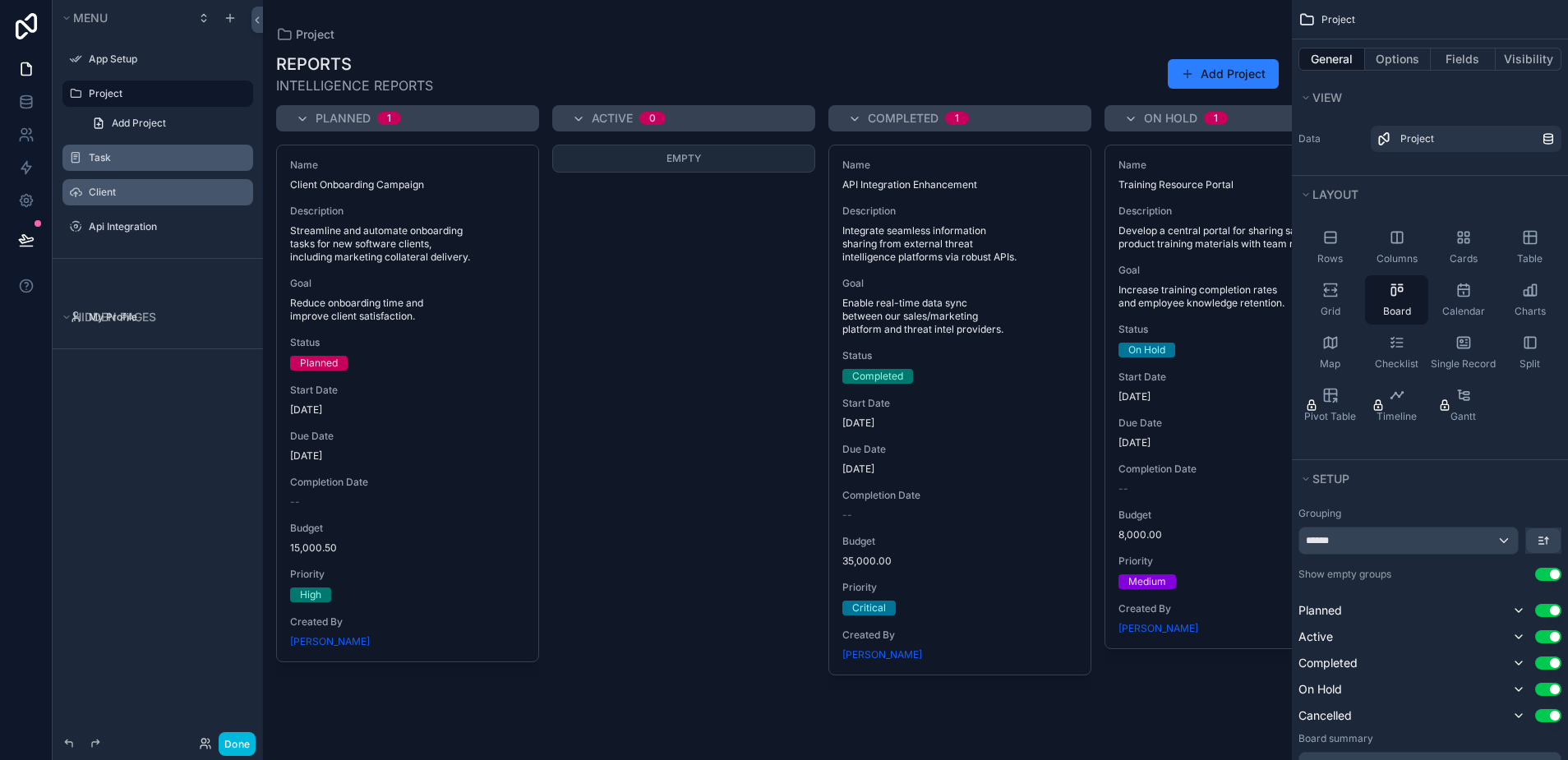
click at [0, 0] on icon "scrollable content" at bounding box center [0, 0] width 0 height 0
click at [165, 93] on input "*******" at bounding box center [144, 94] width 112 height 20
type input "*******"
click at [161, 185] on label "Client" at bounding box center [166, 192] width 155 height 13
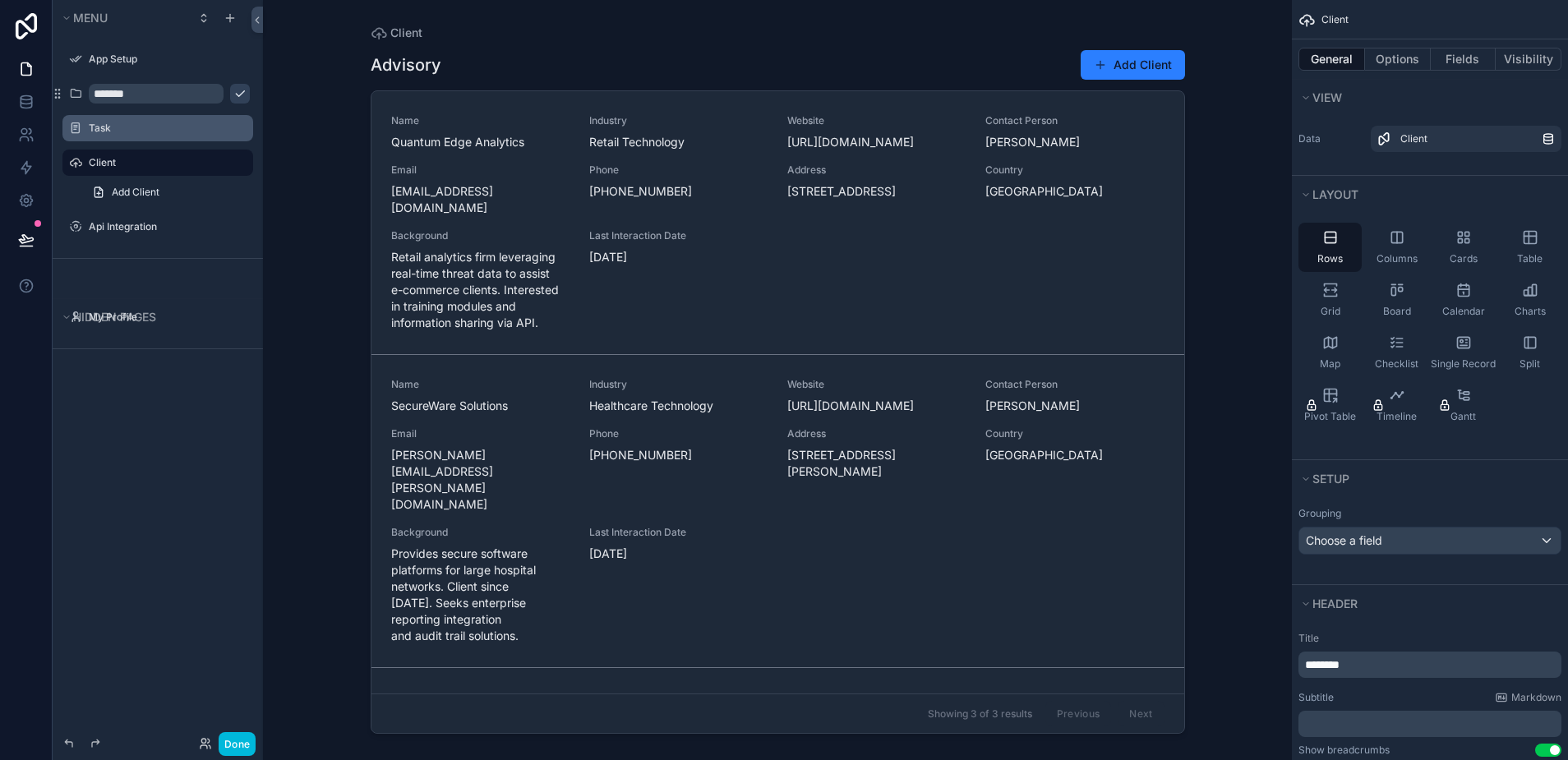
click at [152, 132] on label "Task" at bounding box center [166, 128] width 155 height 13
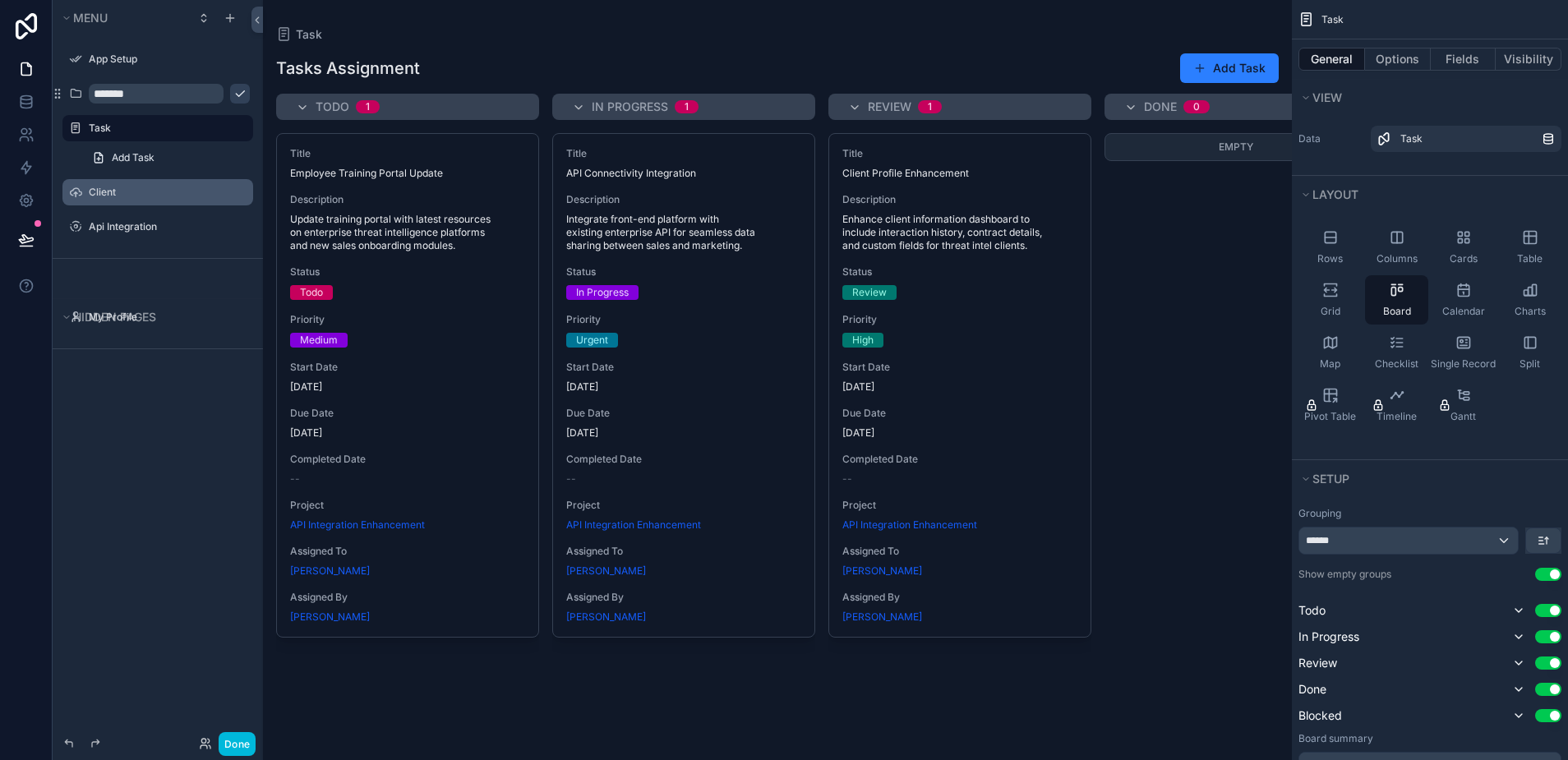
click at [133, 125] on label "Task" at bounding box center [166, 128] width 155 height 13
click at [161, 121] on div "Task" at bounding box center [168, 128] width 161 height 20
click at [152, 131] on label "Task" at bounding box center [166, 128] width 155 height 13
click at [0, 0] on button "scrollable content" at bounding box center [0, 0] width 0 height 0
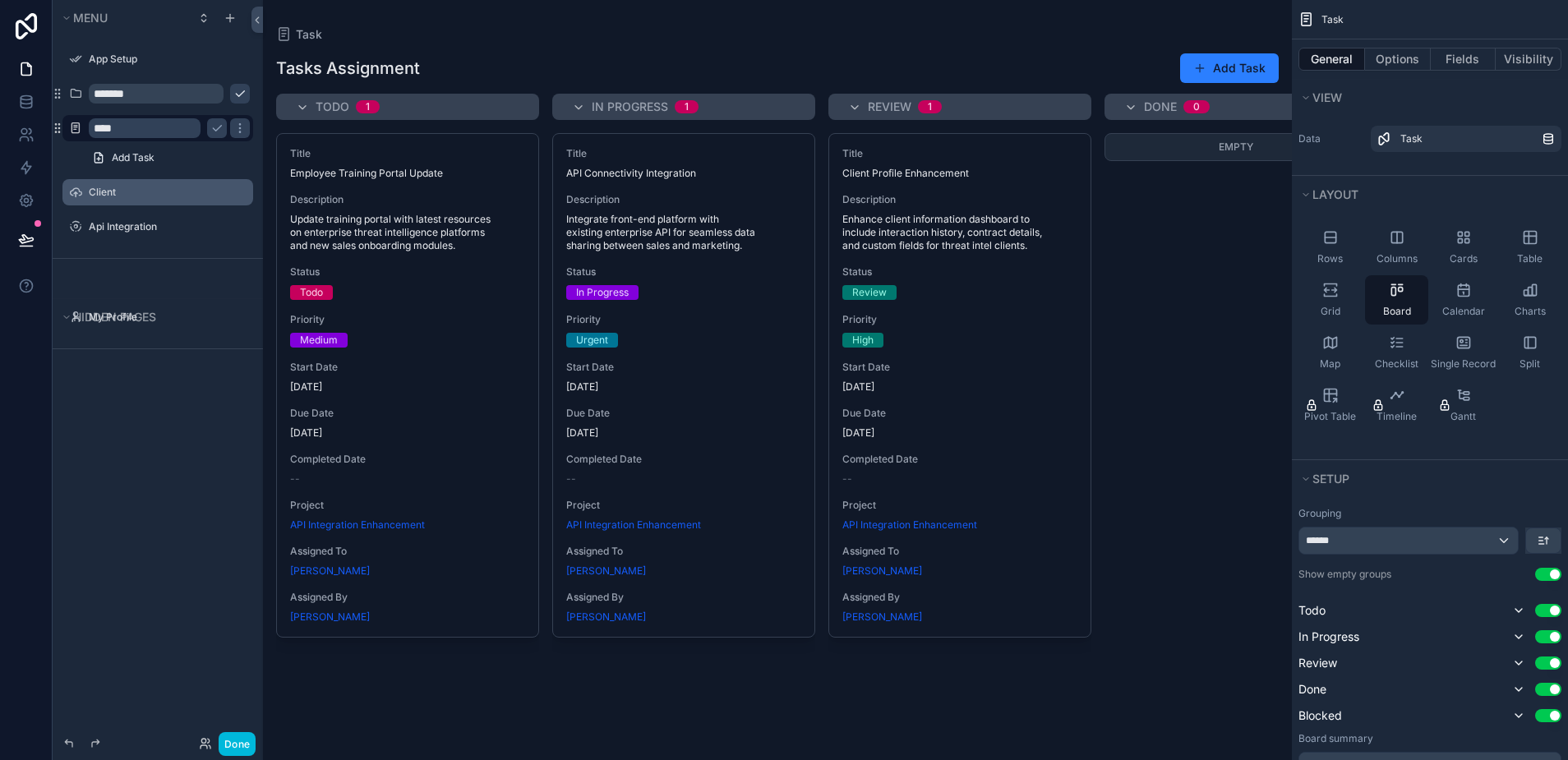
click at [187, 128] on input "****" at bounding box center [144, 128] width 112 height 20
type input "**********"
click at [117, 192] on label "Client" at bounding box center [166, 192] width 155 height 13
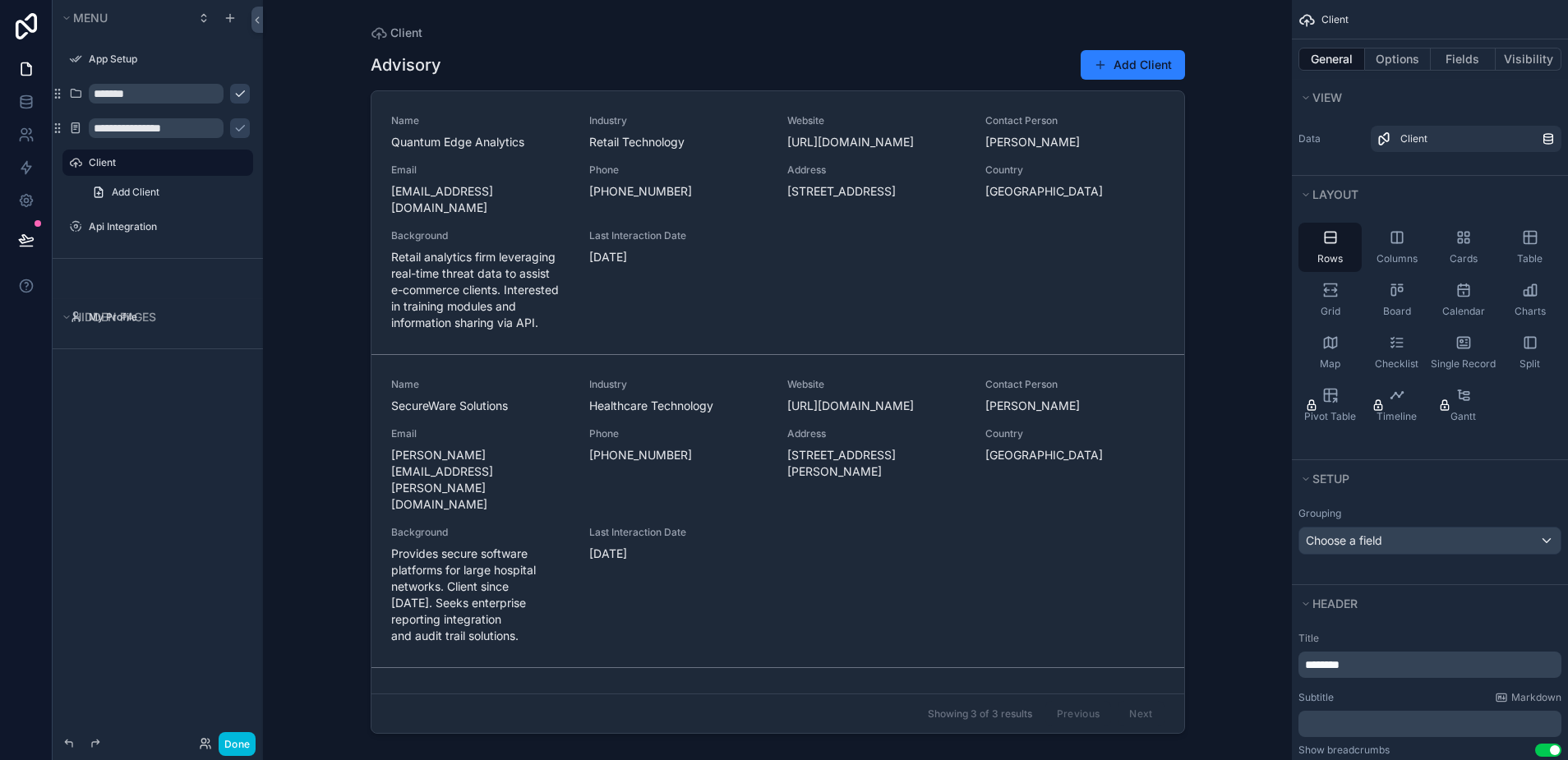
click at [0, 0] on icon "scrollable content" at bounding box center [0, 0] width 0 height 0
click at [140, 167] on input "******" at bounding box center [144, 162] width 112 height 20
type input "********"
click at [153, 220] on div "Api Integration" at bounding box center [168, 226] width 161 height 13
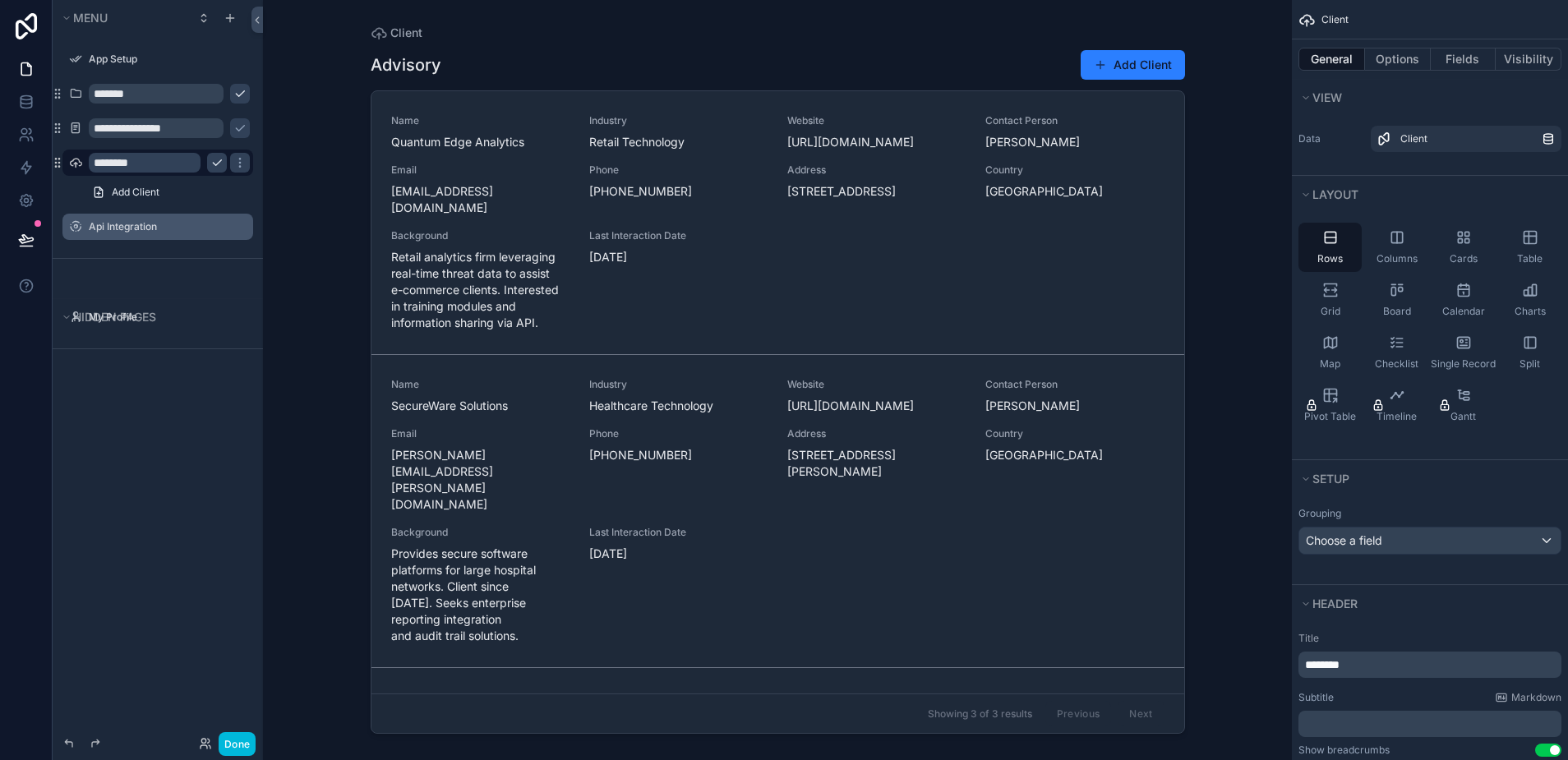
click at [150, 228] on label "Api Integration" at bounding box center [166, 226] width 155 height 13
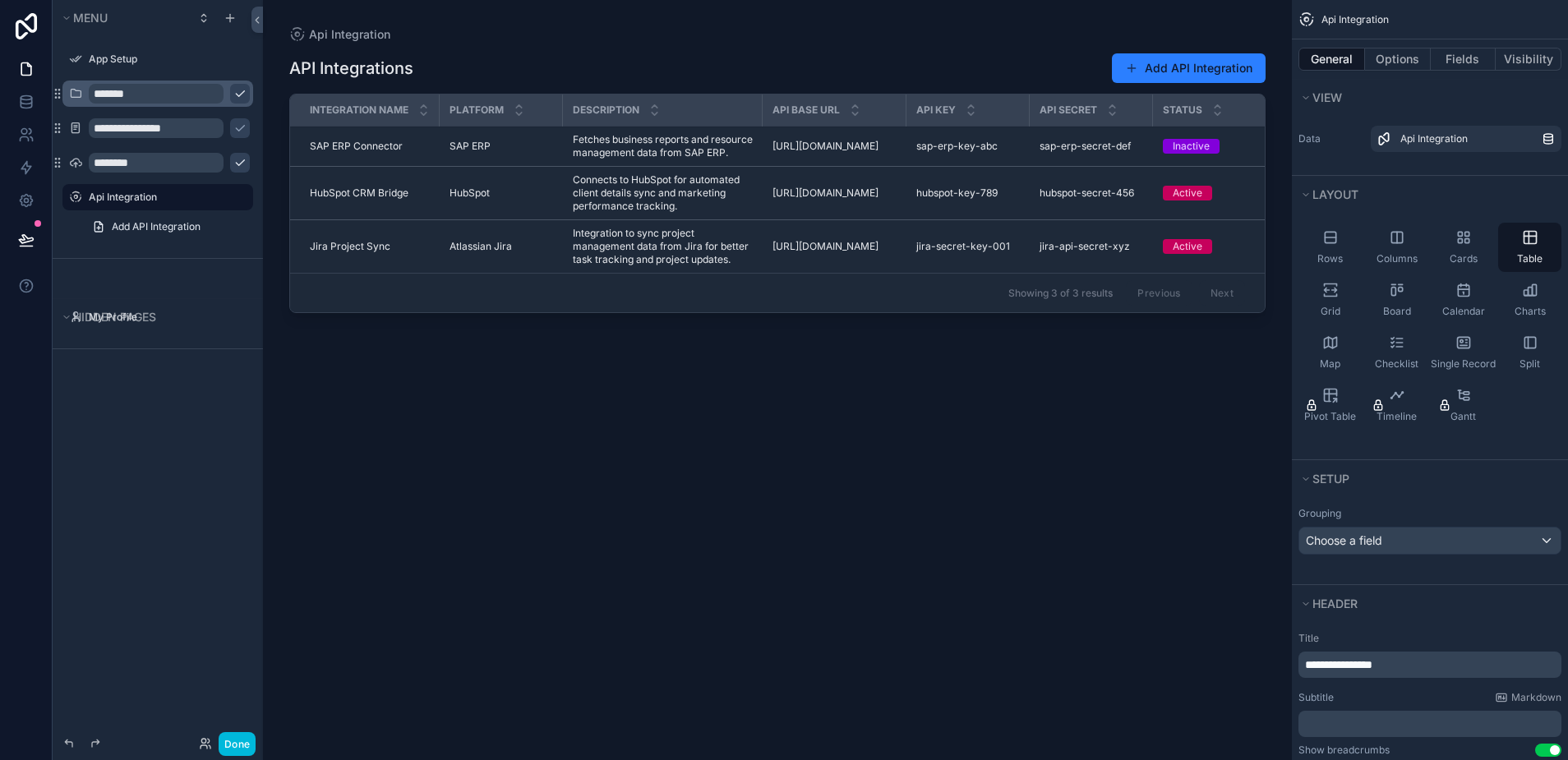
click at [0, 0] on icon "scrollable content" at bounding box center [0, 0] width 0 height 0
click at [234, 90] on icon "scrollable content" at bounding box center [240, 93] width 13 height 13
click at [234, 127] on icon "scrollable content" at bounding box center [240, 128] width 13 height 13
click at [234, 161] on icon "scrollable content" at bounding box center [240, 162] width 13 height 13
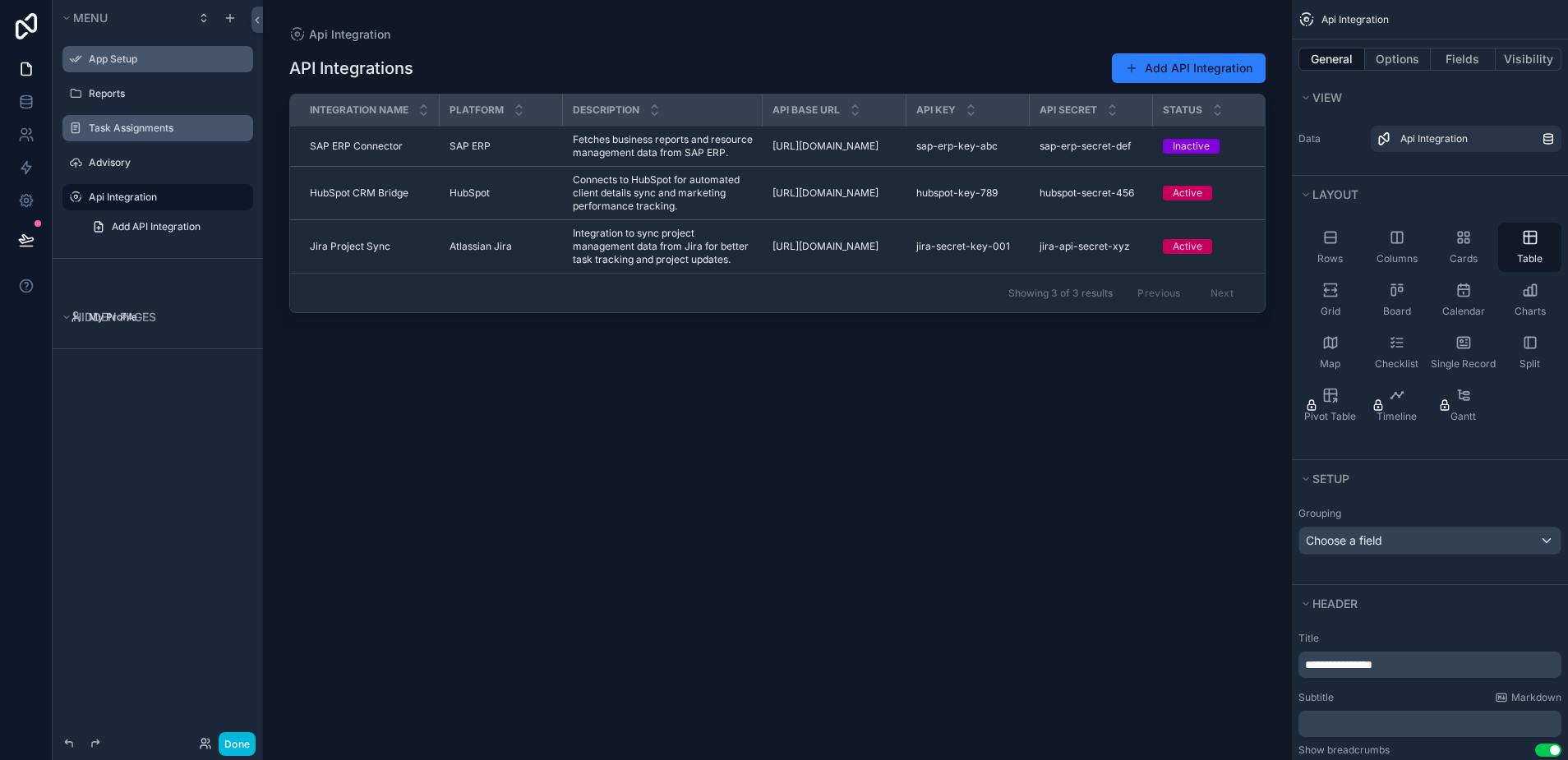
click at [115, 59] on label "App Setup" at bounding box center [166, 58] width 155 height 13
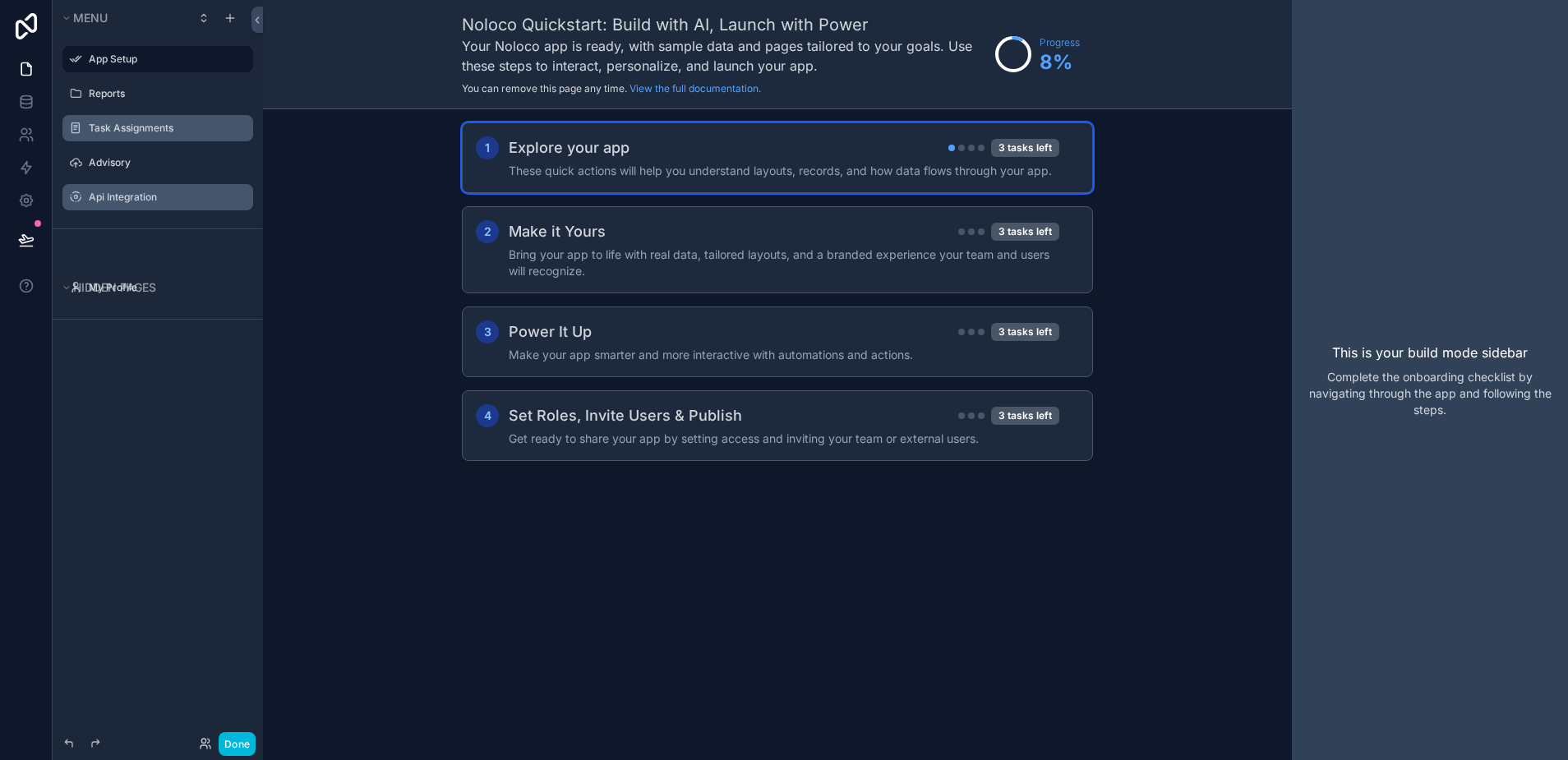
click at [853, 142] on div "Explore your app 3 tasks left" at bounding box center [784, 148] width 551 height 23
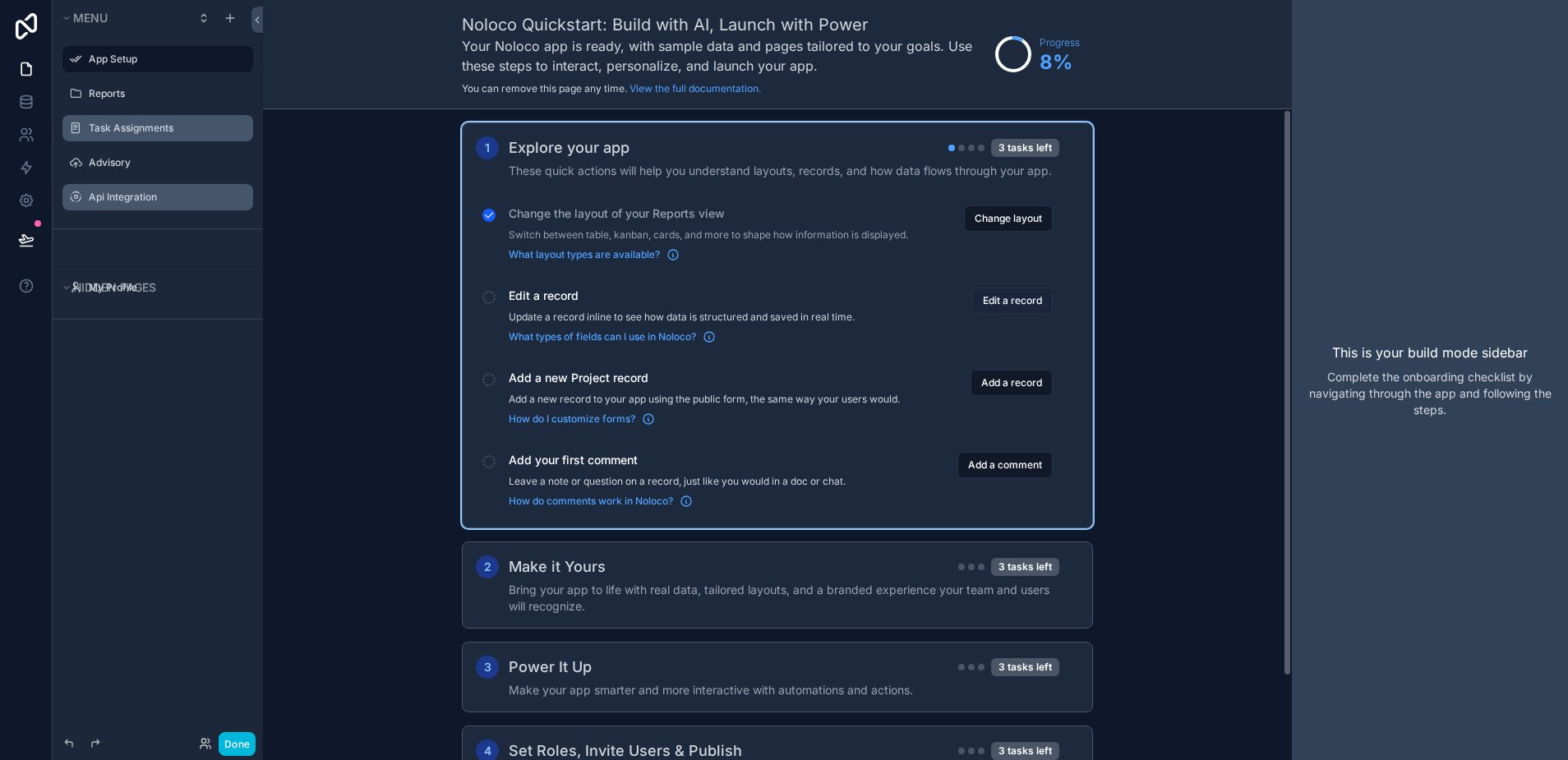
click at [999, 306] on button "Edit a record" at bounding box center [1012, 301] width 81 height 27
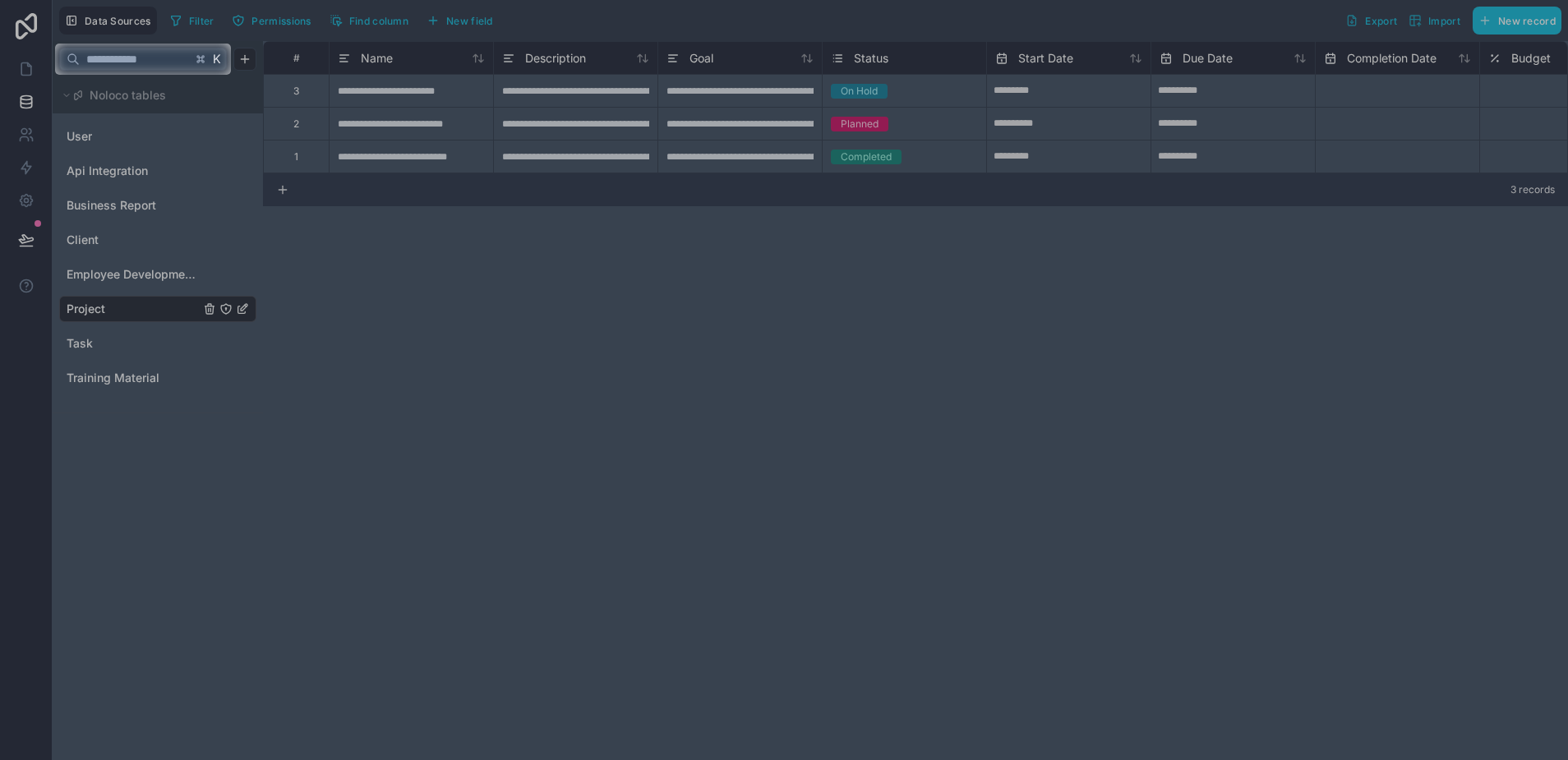
click at [27, 105] on div at bounding box center [784, 417] width 1568 height 685
click at [33, 69] on div at bounding box center [27, 59] width 55 height 31
click at [418, 175] on div at bounding box center [784, 417] width 1568 height 685
click at [168, 196] on div at bounding box center [784, 417] width 1568 height 685
click at [107, 197] on div at bounding box center [784, 417] width 1568 height 685
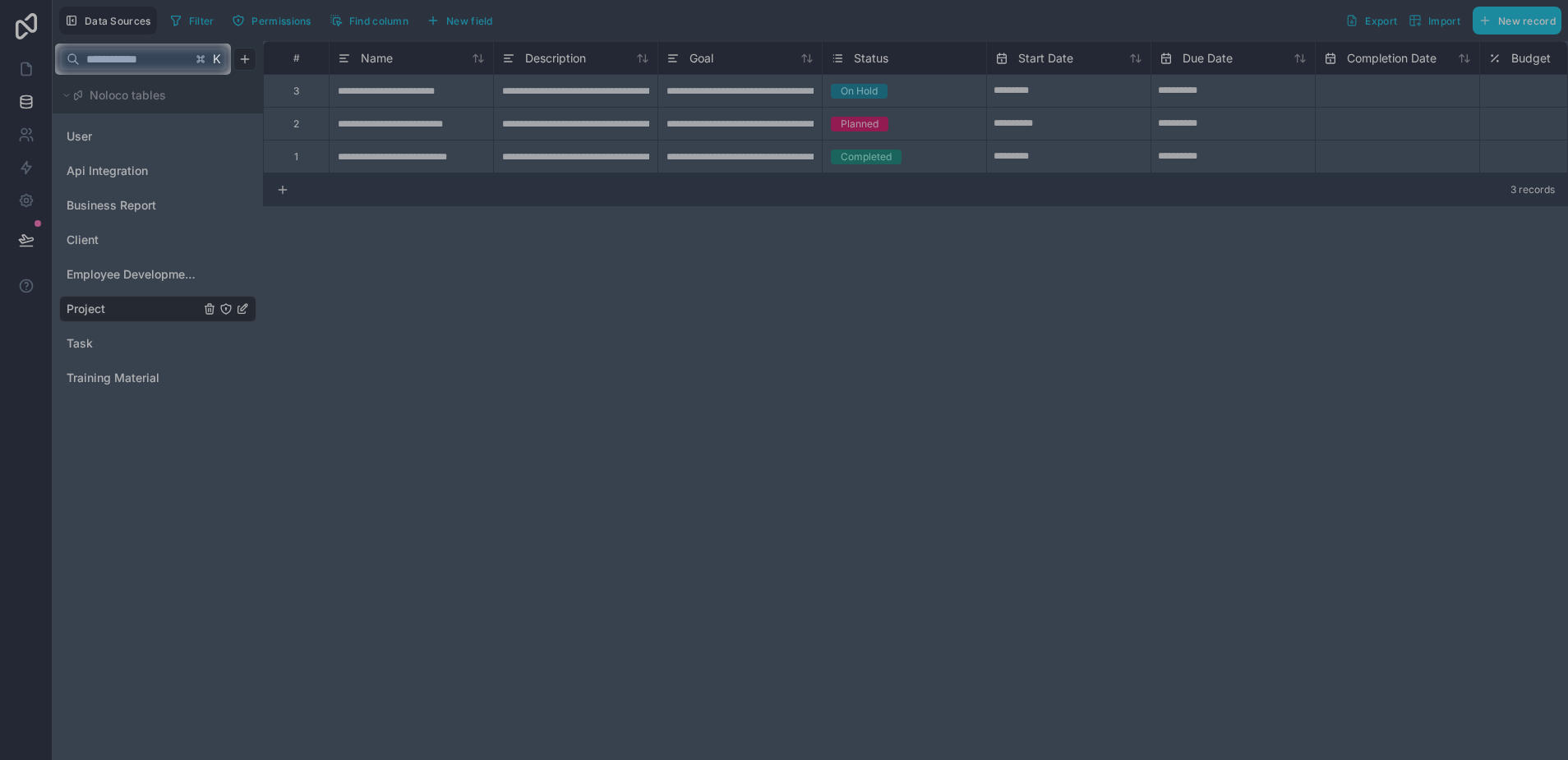
click at [407, 132] on div at bounding box center [784, 417] width 1568 height 685
click at [620, 123] on div at bounding box center [784, 417] width 1568 height 685
click at [832, 123] on div at bounding box center [784, 417] width 1568 height 685
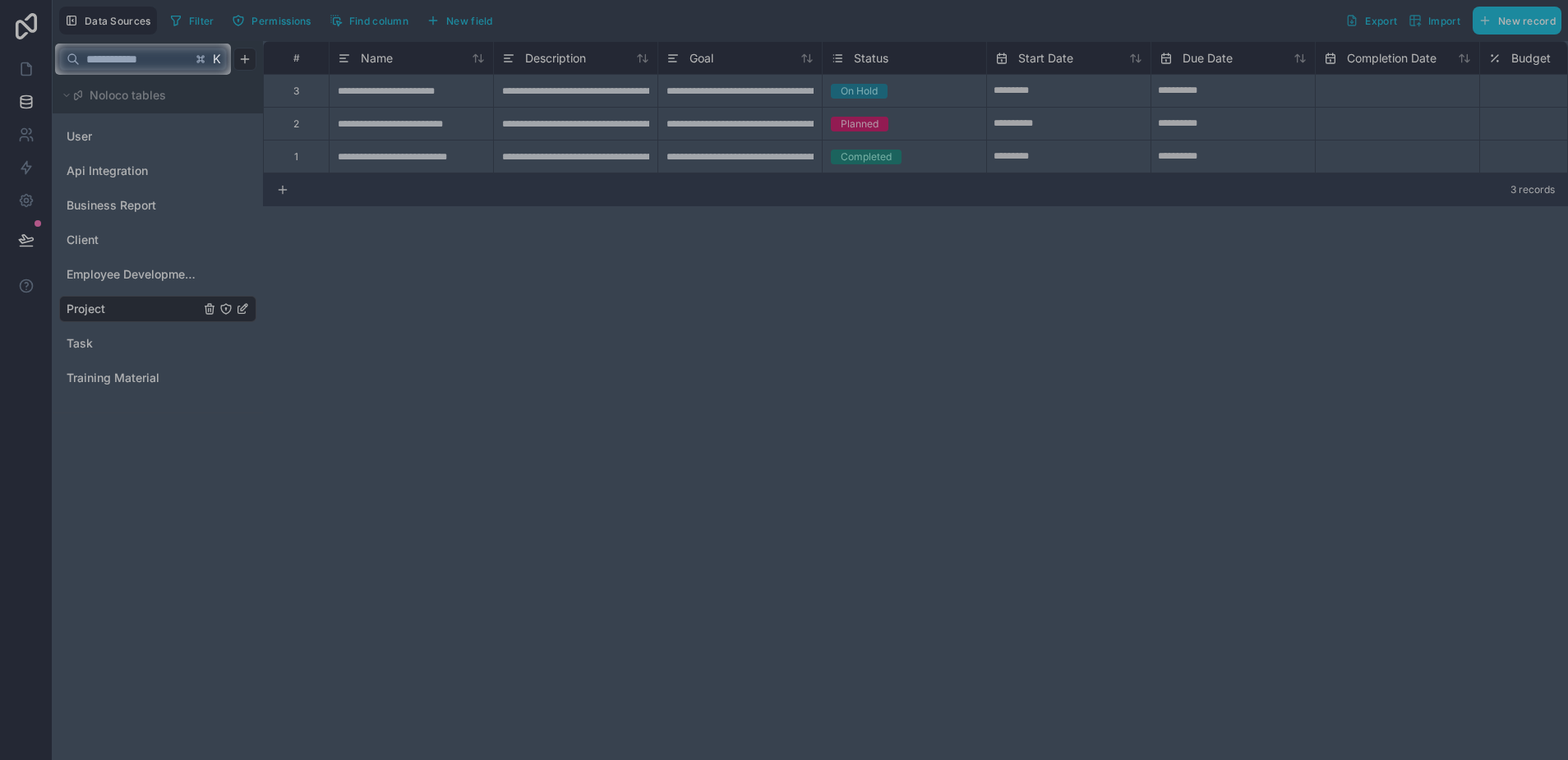
drag, startPoint x: 832, startPoint y: 123, endPoint x: 961, endPoint y: 135, distance: 129.6
click at [962, 134] on div at bounding box center [784, 417] width 1568 height 685
click at [961, 135] on div at bounding box center [784, 417] width 1568 height 685
click at [151, 51] on input "text" at bounding box center [136, 59] width 112 height 29
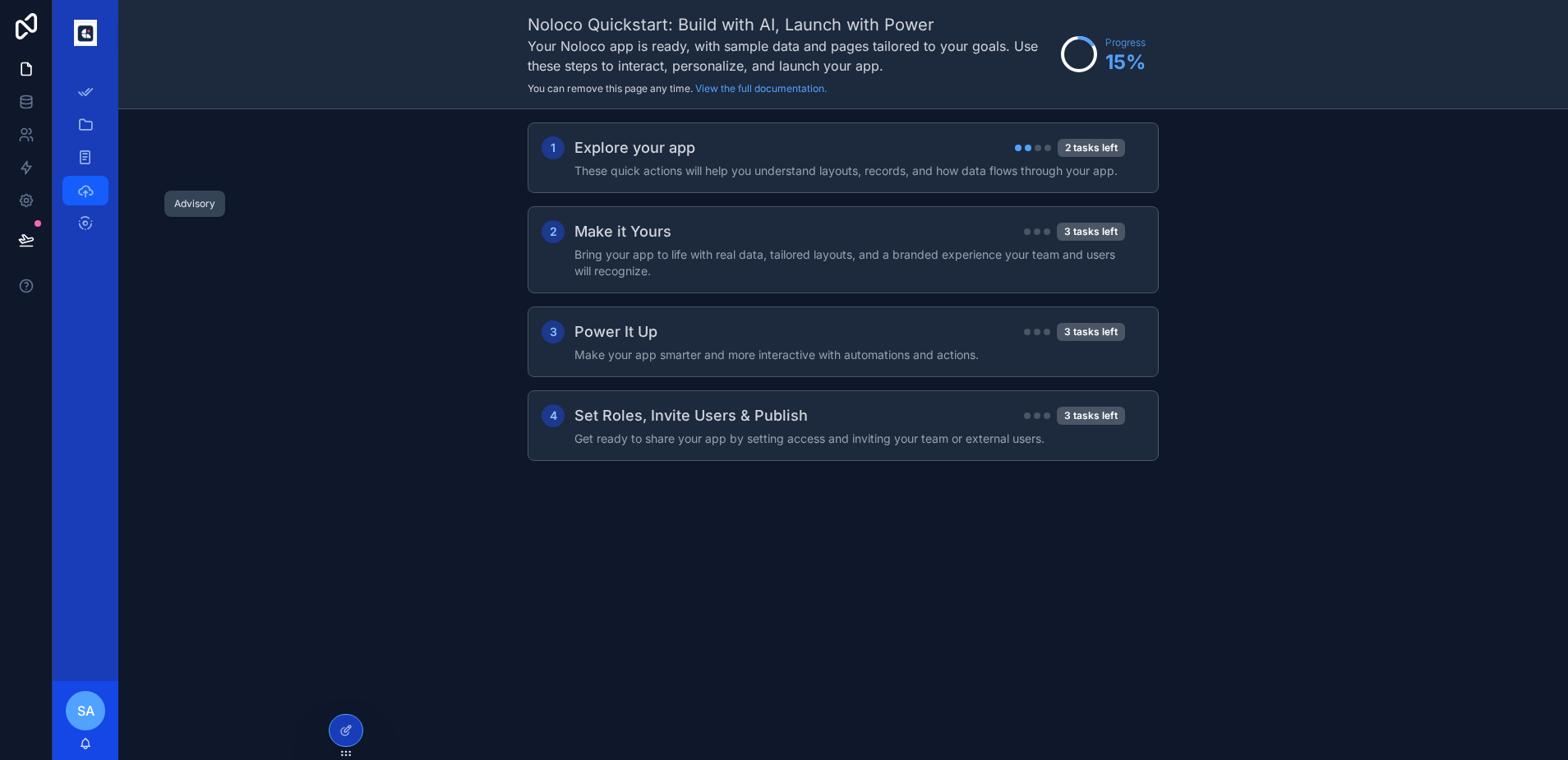
click at [85, 195] on icon "scrollable content" at bounding box center [85, 190] width 16 height 16
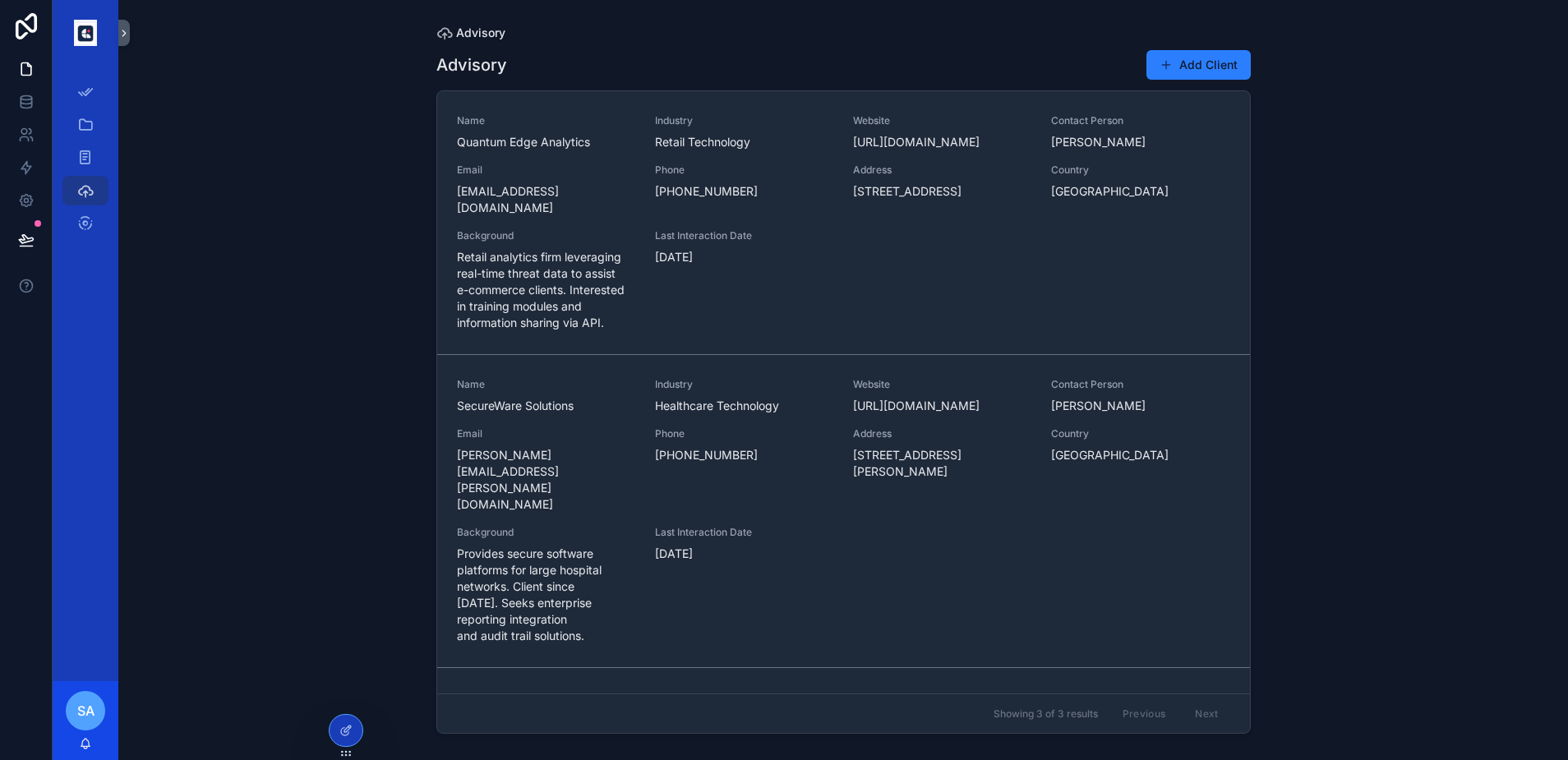
click at [461, 33] on span "Advisory" at bounding box center [480, 33] width 49 height 16
click at [29, 69] on icon at bounding box center [26, 69] width 16 height 16
click at [79, 88] on icon "scrollable content" at bounding box center [85, 92] width 16 height 16
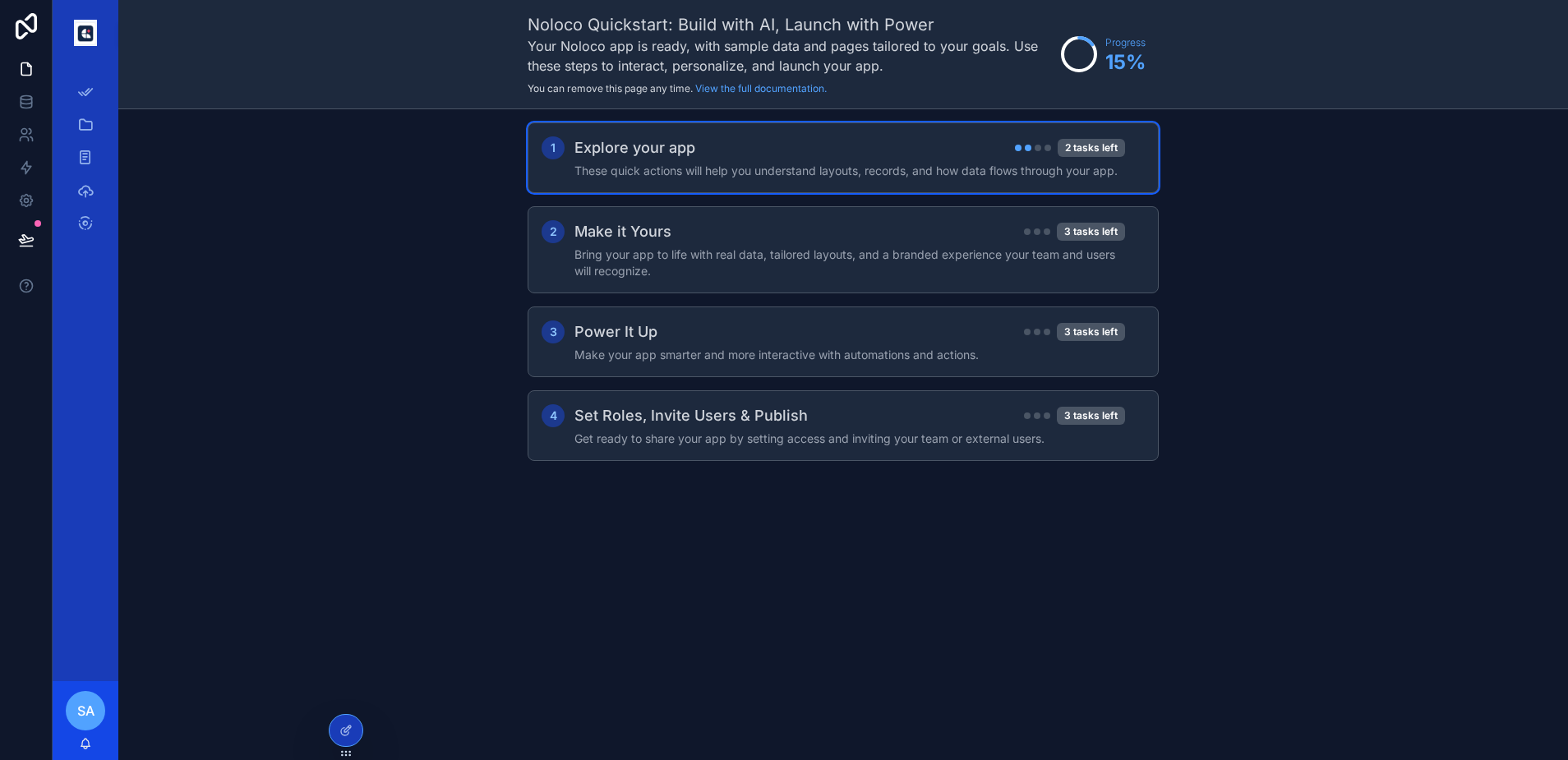
click at [777, 166] on h4 "These quick actions will help you understand layouts, records, and how data flo…" at bounding box center [850, 170] width 551 height 16
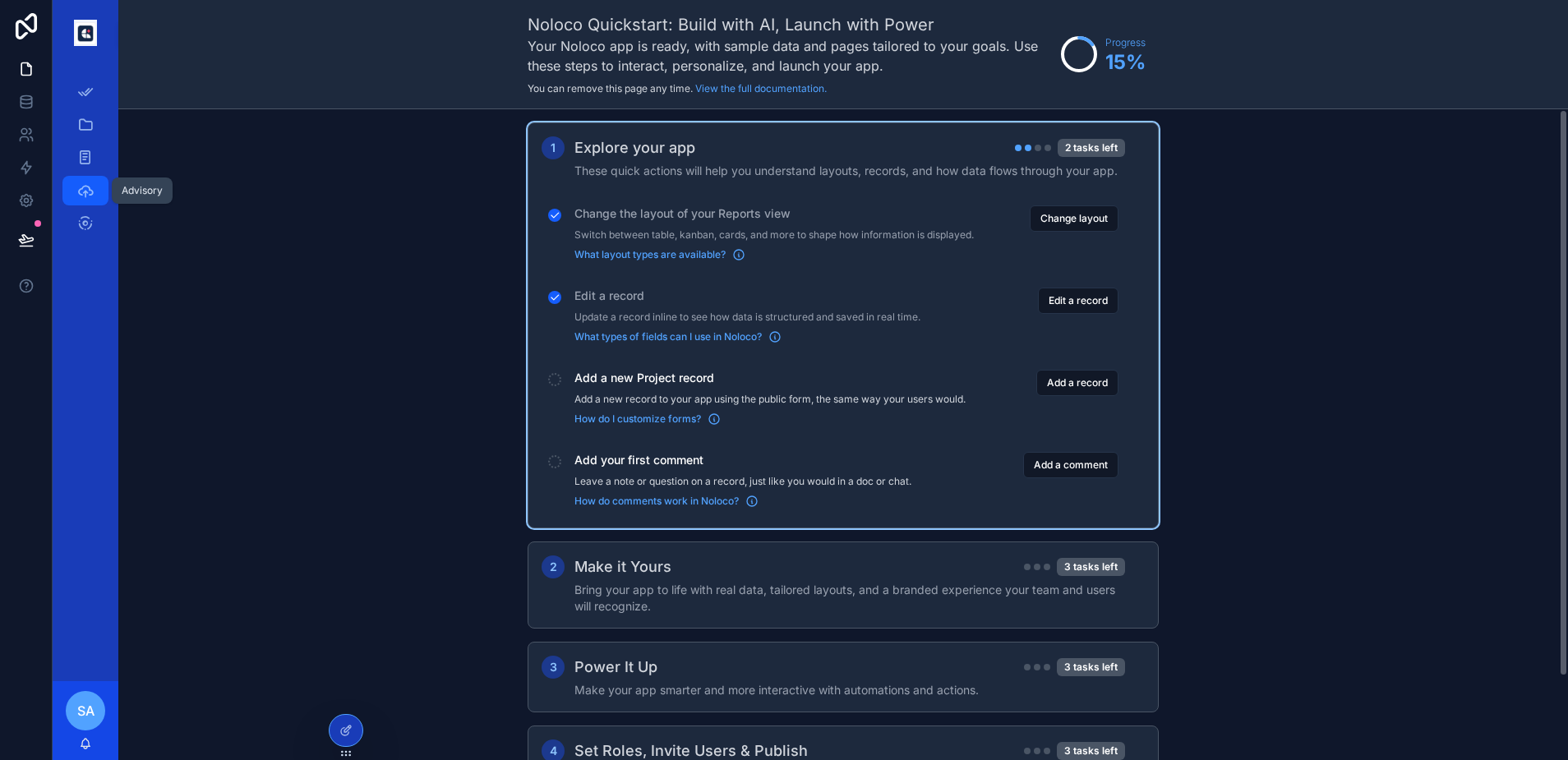
click at [85, 189] on icon "scrollable content" at bounding box center [85, 190] width 16 height 16
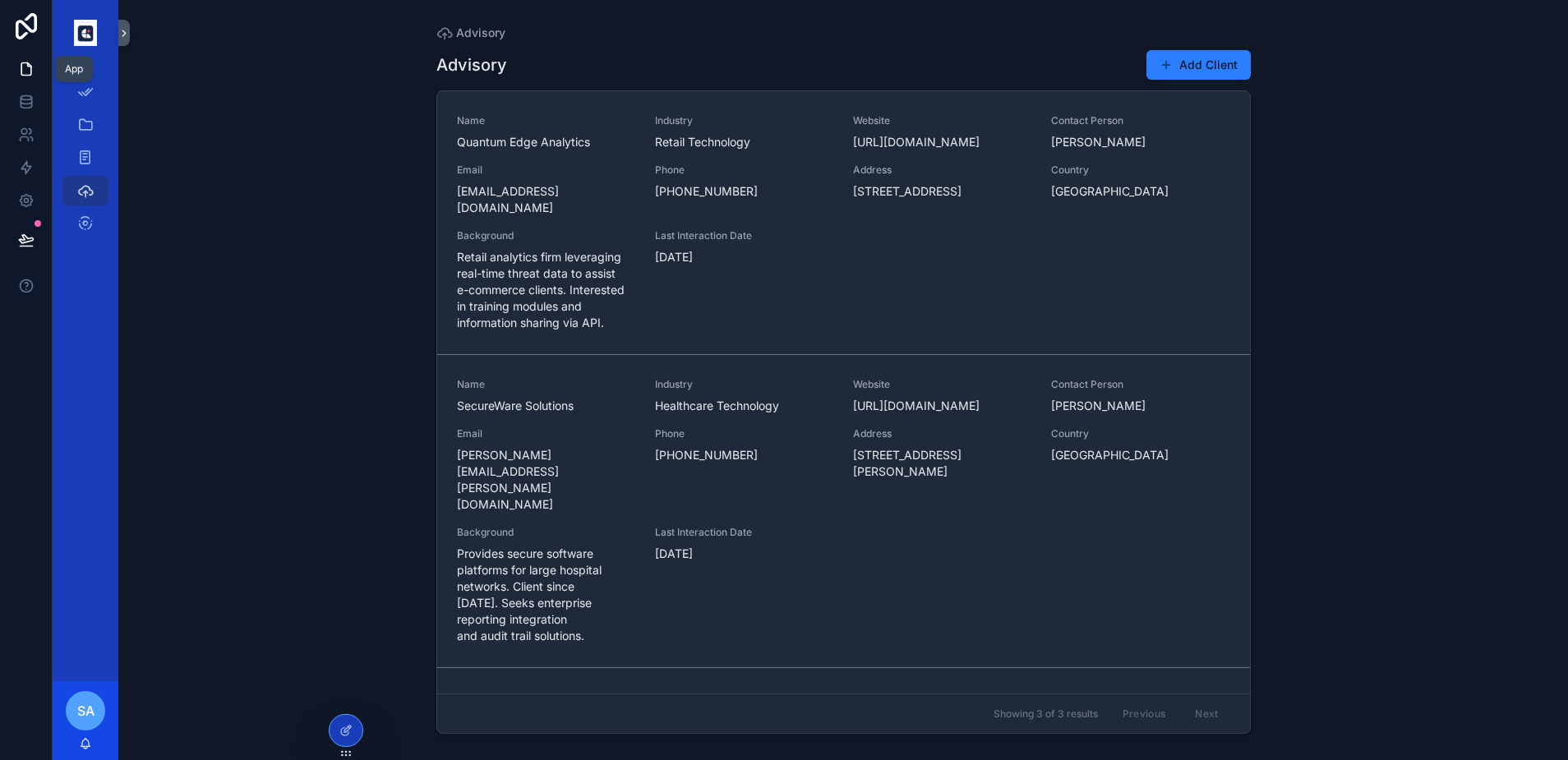
click at [33, 59] on link at bounding box center [26, 69] width 52 height 33
click at [28, 67] on icon at bounding box center [26, 69] width 16 height 16
click at [121, 28] on icon "scrollable content" at bounding box center [124, 33] width 11 height 12
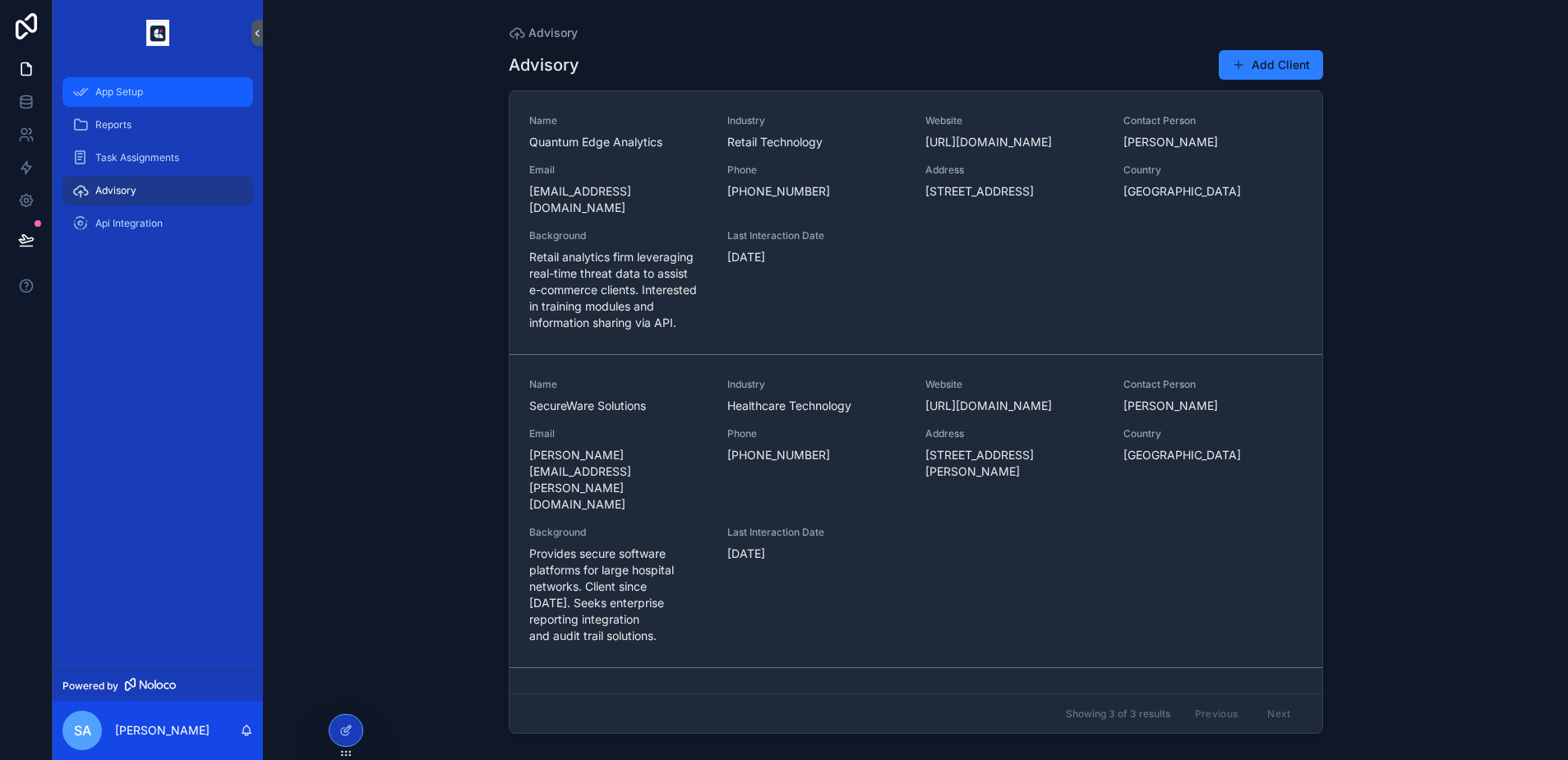
click at [139, 89] on span "App Setup" at bounding box center [119, 91] width 47 height 13
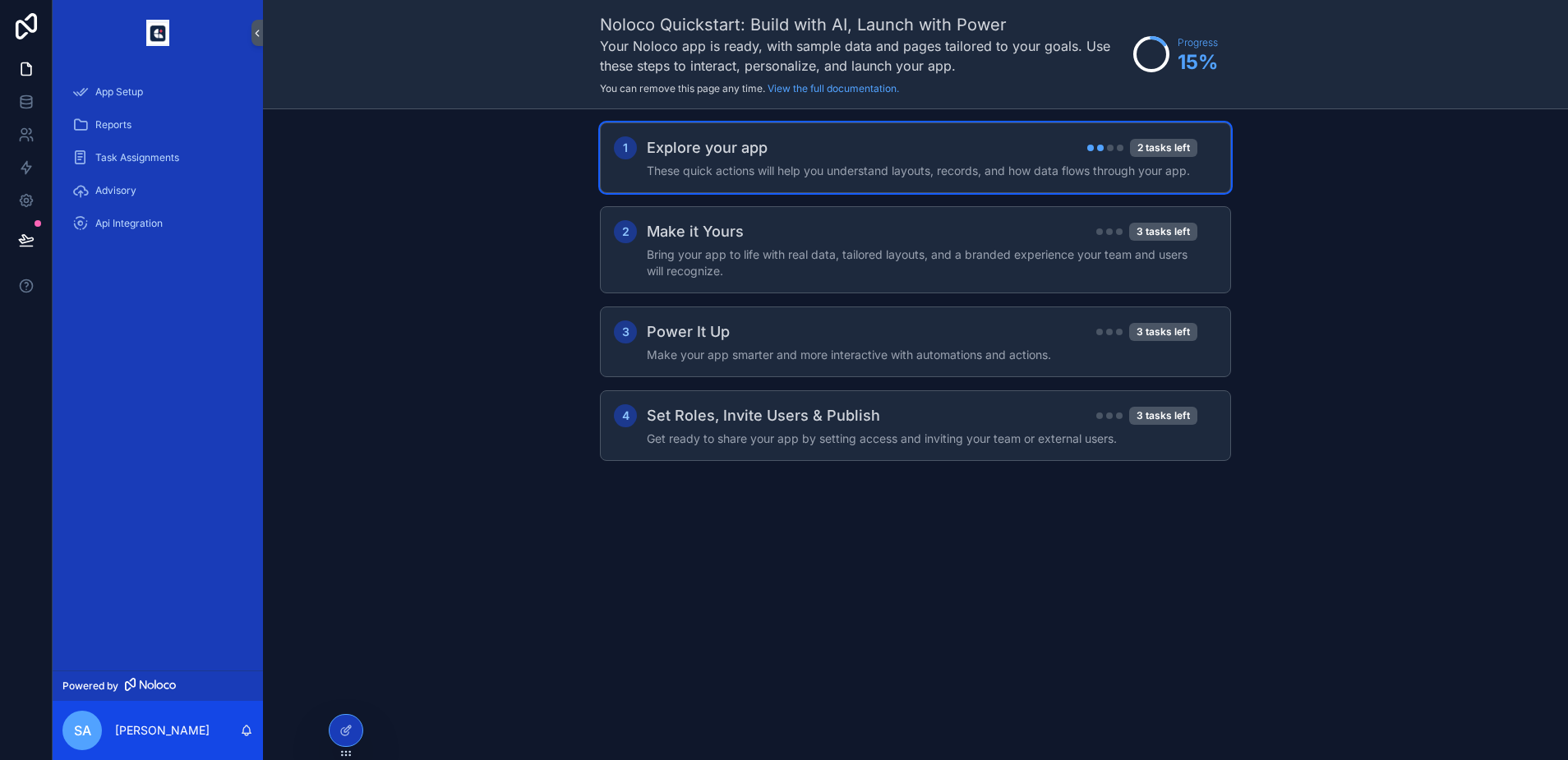
click at [898, 156] on div "Explore your app 2 tasks left" at bounding box center [922, 148] width 551 height 23
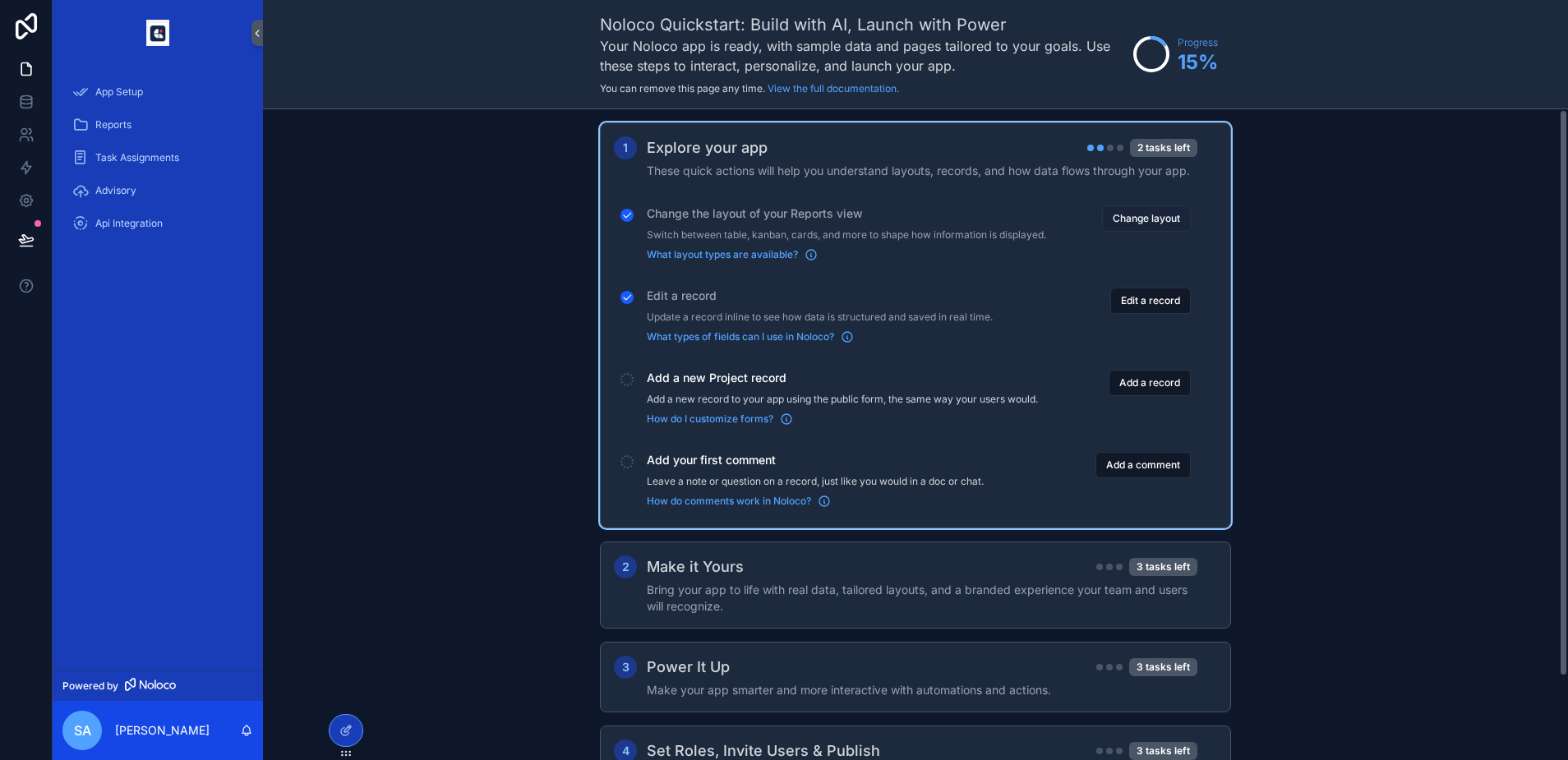
click at [1137, 219] on button "Change layout" at bounding box center [1146, 218] width 88 height 27
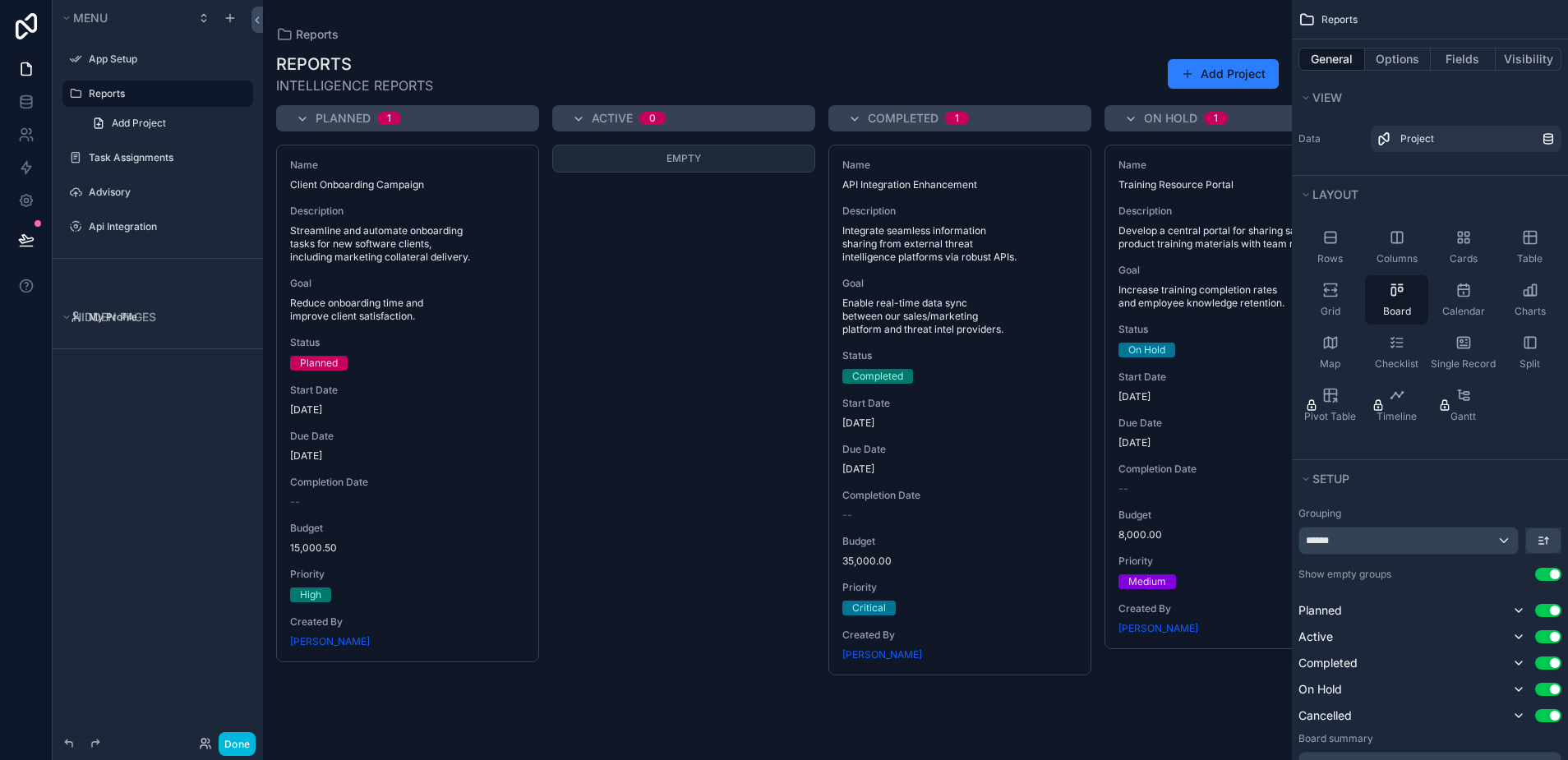
click at [400, 155] on div "scrollable content" at bounding box center [777, 380] width 1028 height 760
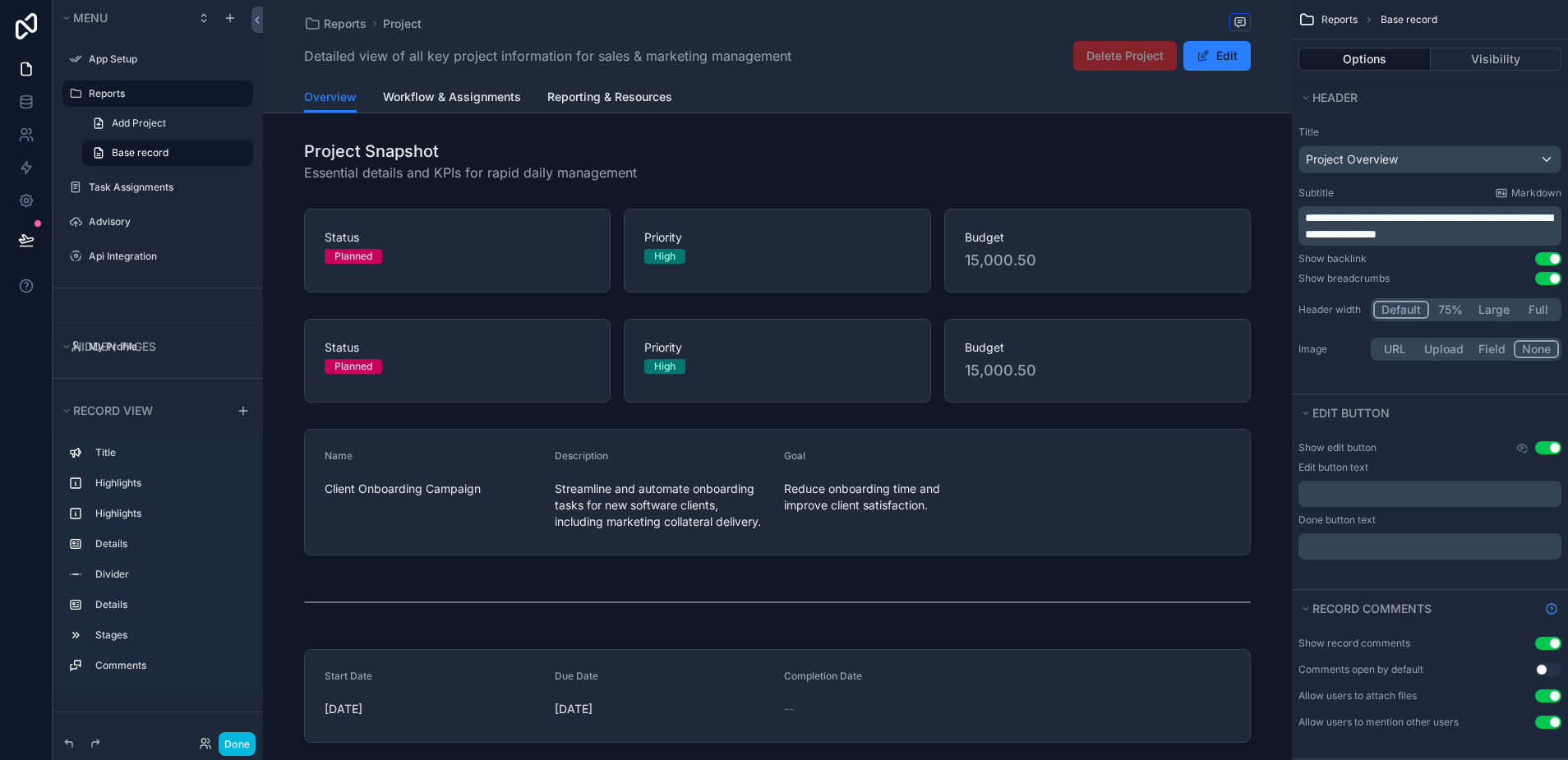
click at [1433, 169] on div "Project Overview" at bounding box center [1430, 159] width 261 height 27
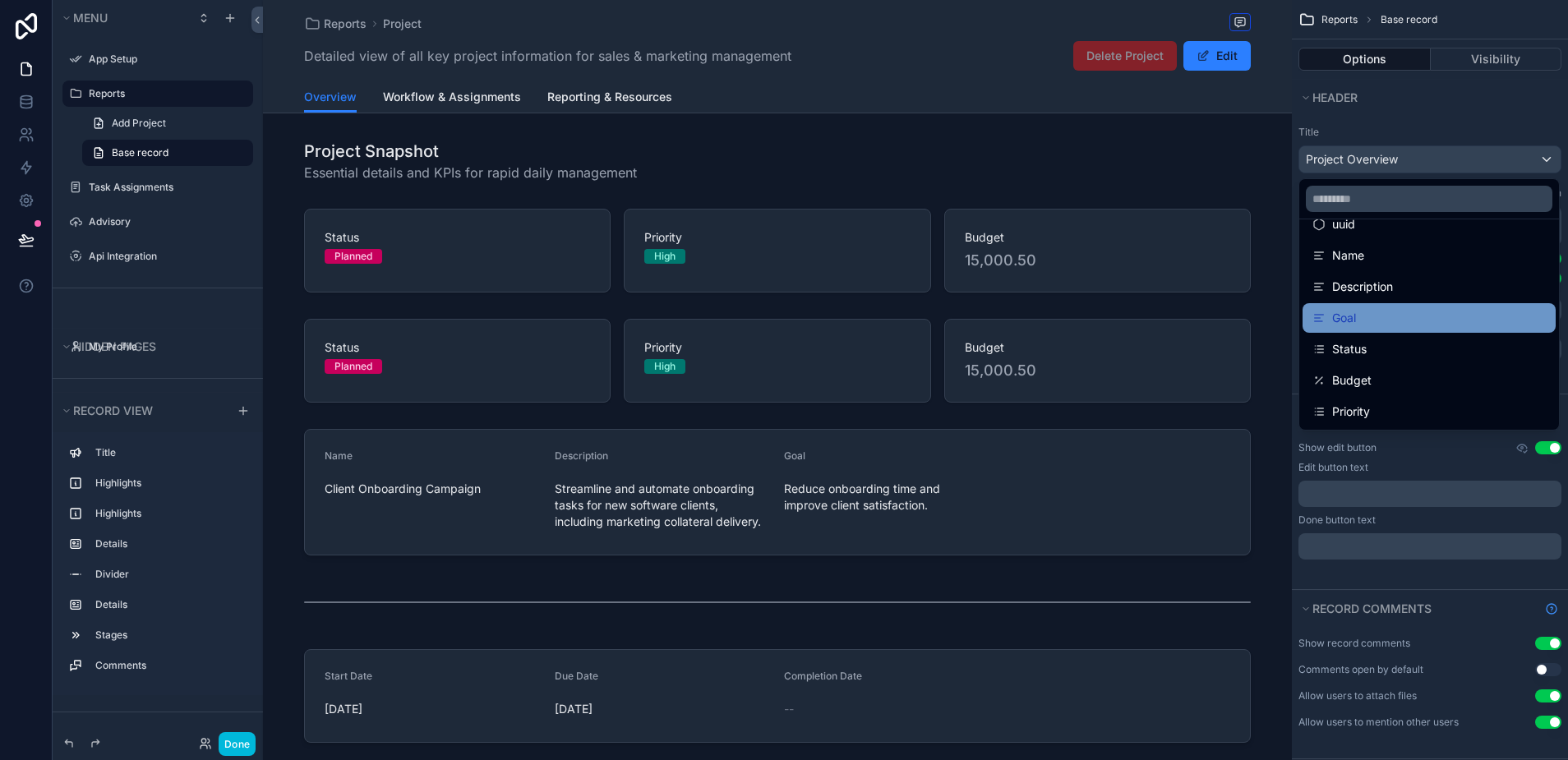
scroll to position [54, 0]
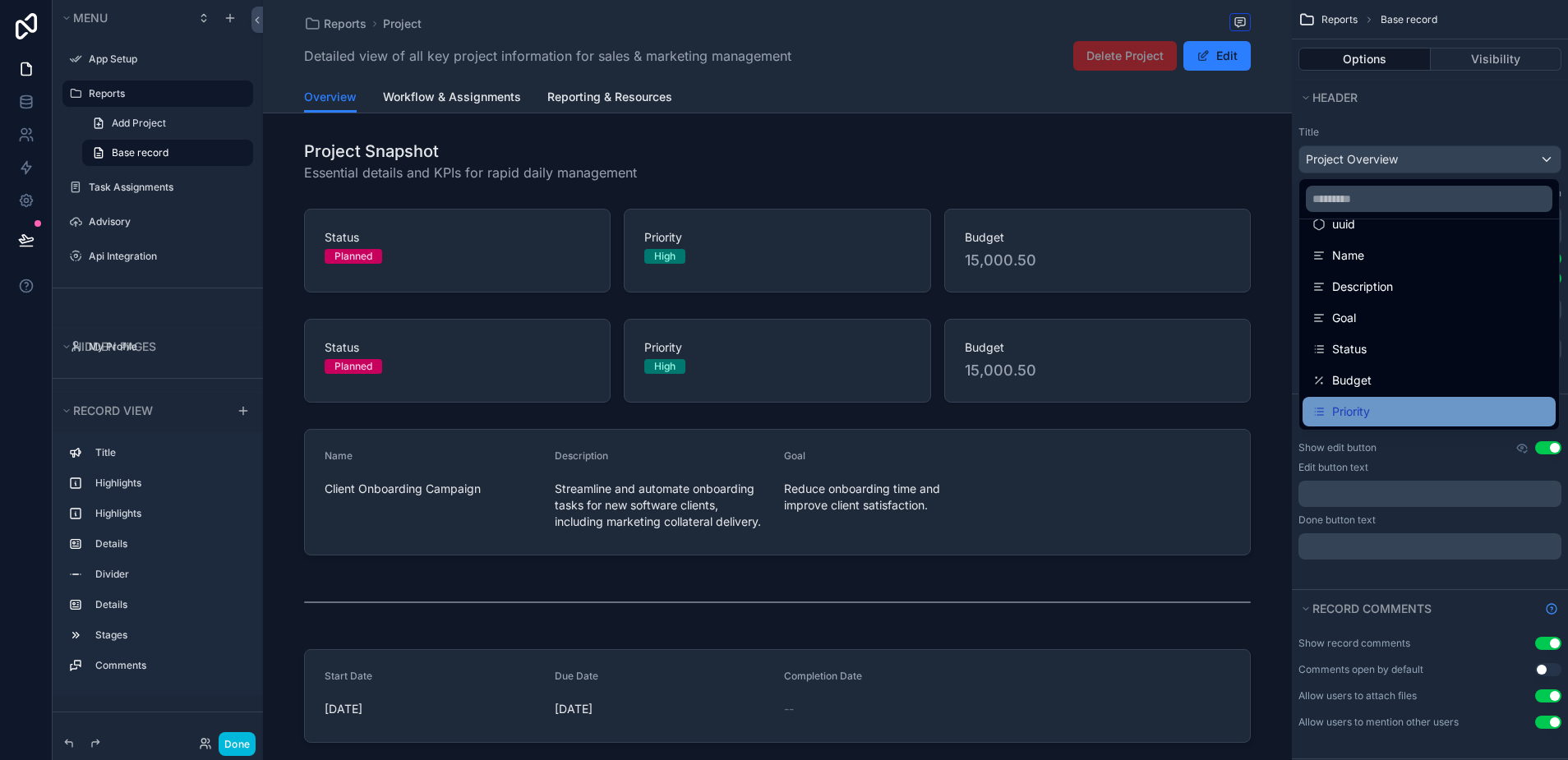
click at [1383, 404] on div "Priority" at bounding box center [1429, 411] width 234 height 20
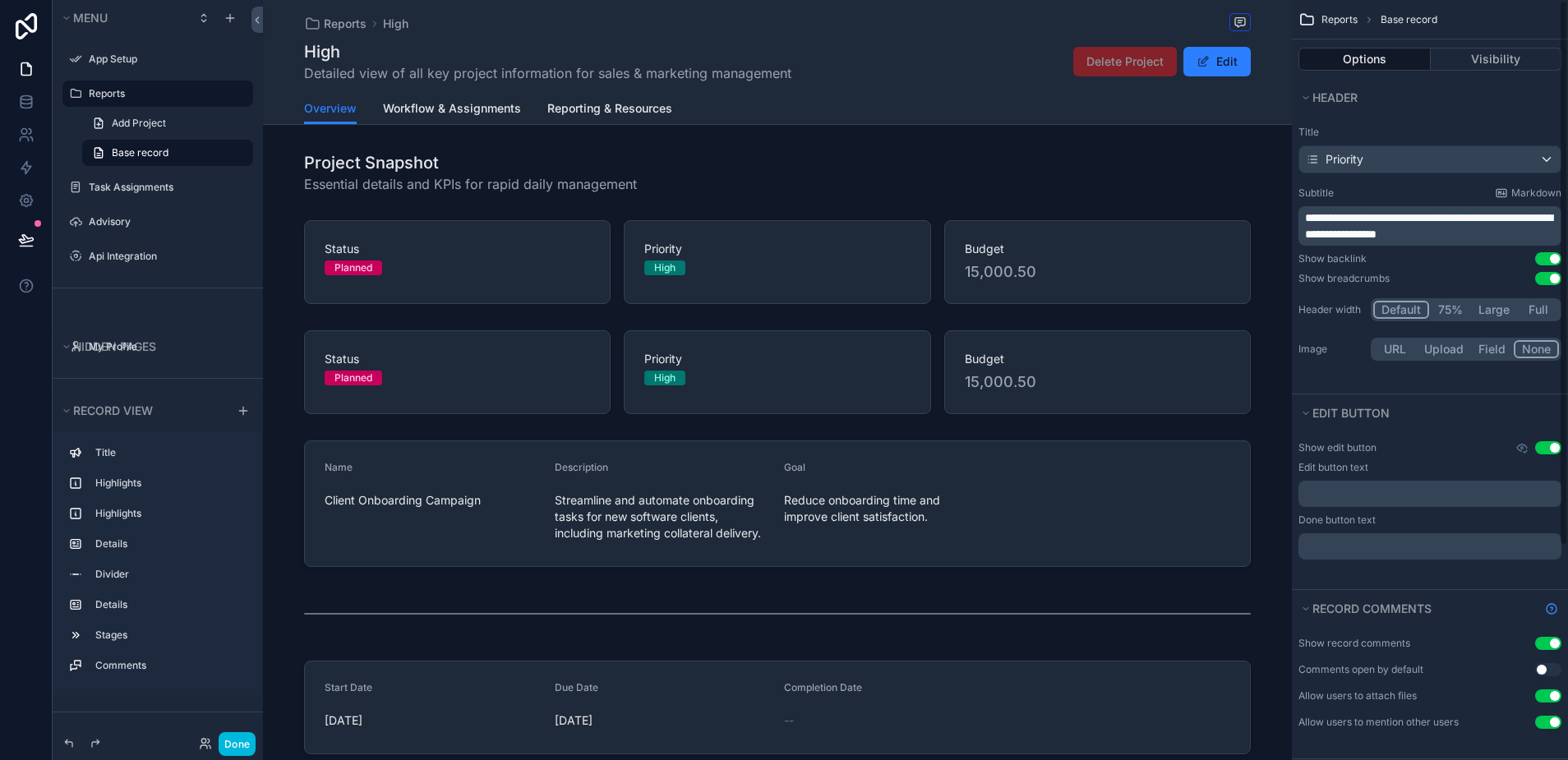
click at [1518, 163] on div "Priority" at bounding box center [1430, 159] width 261 height 27
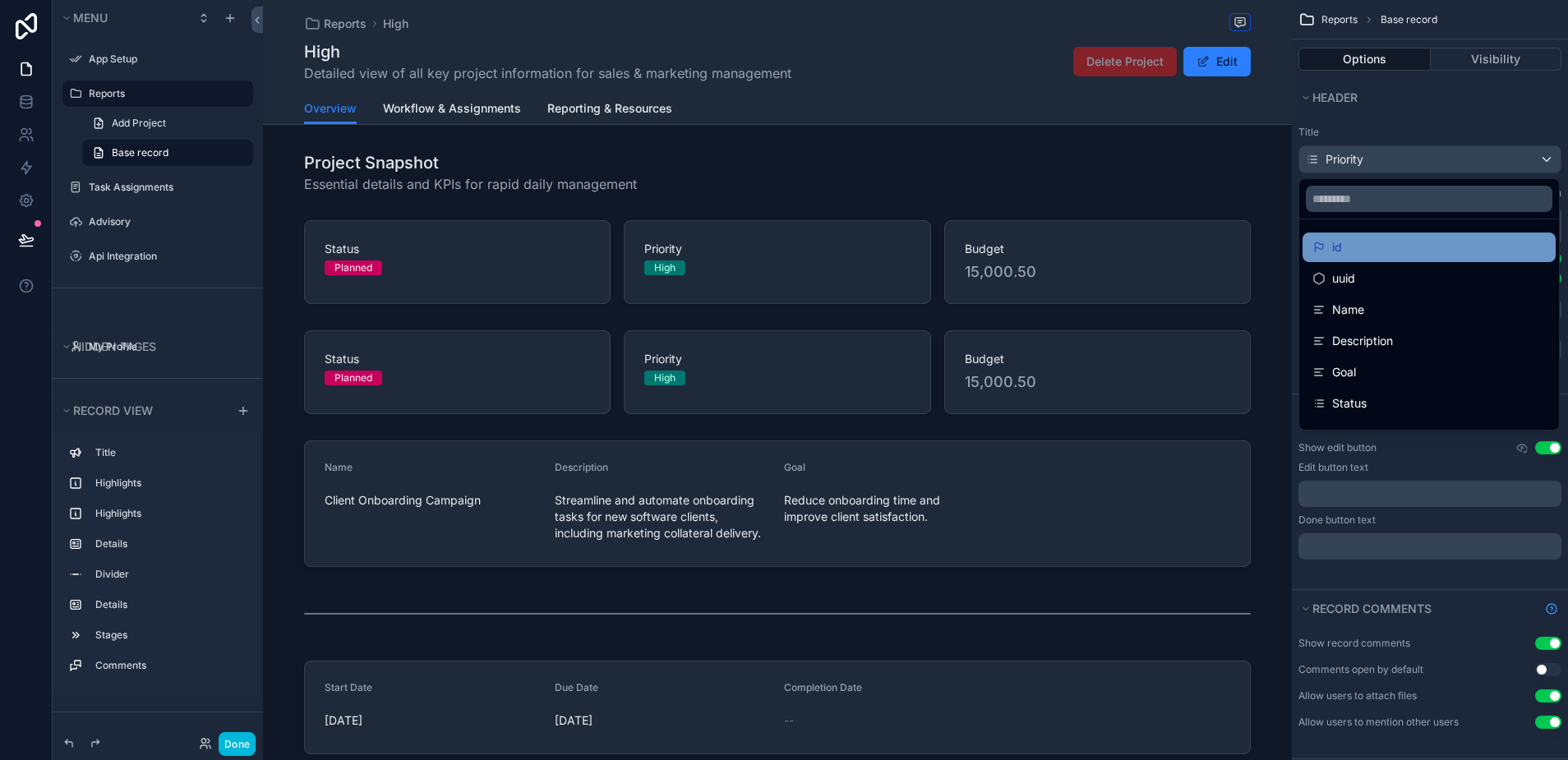
scroll to position [0, 0]
click at [1362, 116] on div "scrollable content" at bounding box center [784, 380] width 1568 height 760
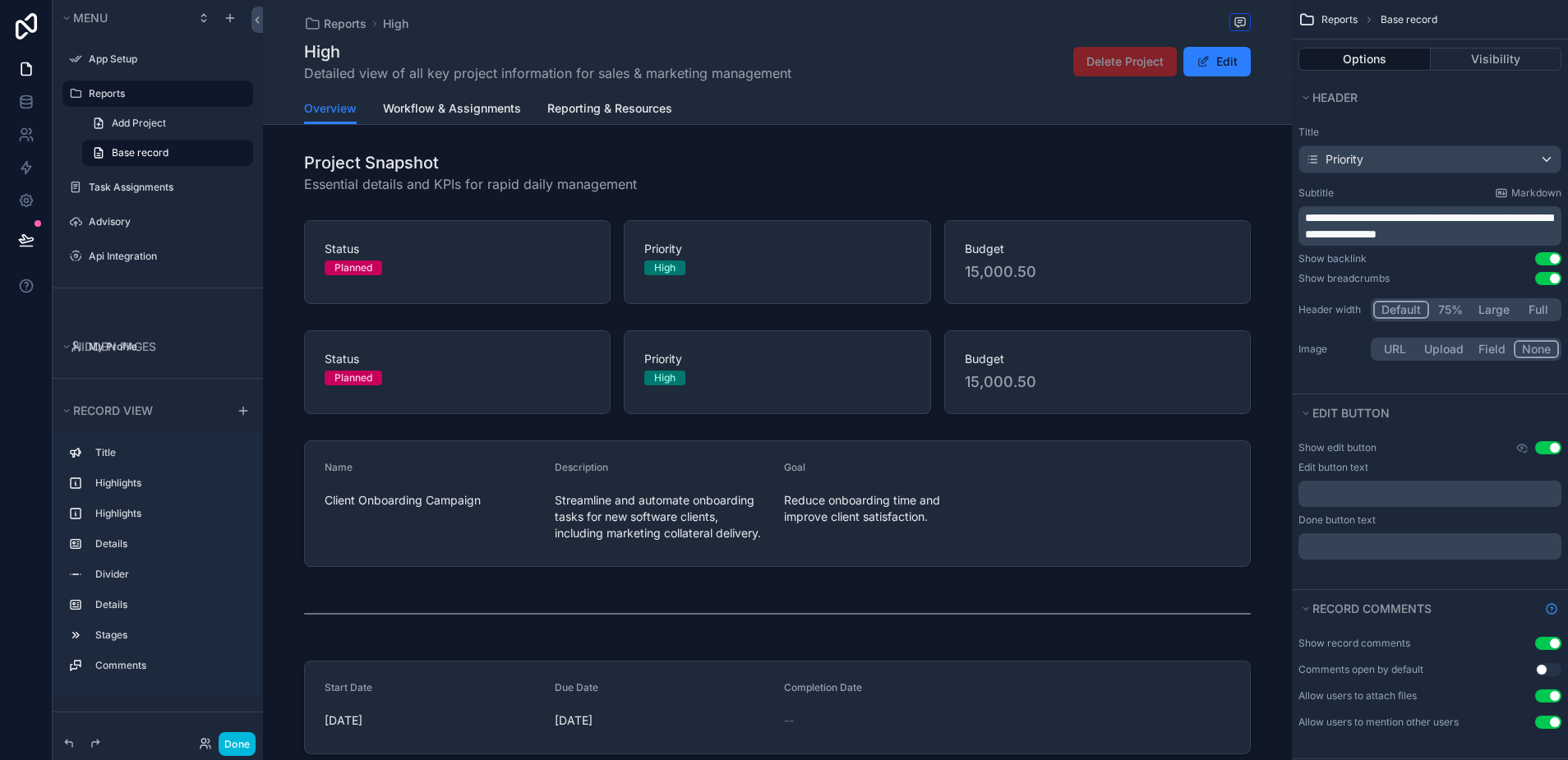
click at [1233, 82] on div "High Detailed view of all key project information for sales & marketing managem…" at bounding box center [778, 62] width 947 height 43
click at [1227, 66] on button "Edit" at bounding box center [1217, 62] width 67 height 29
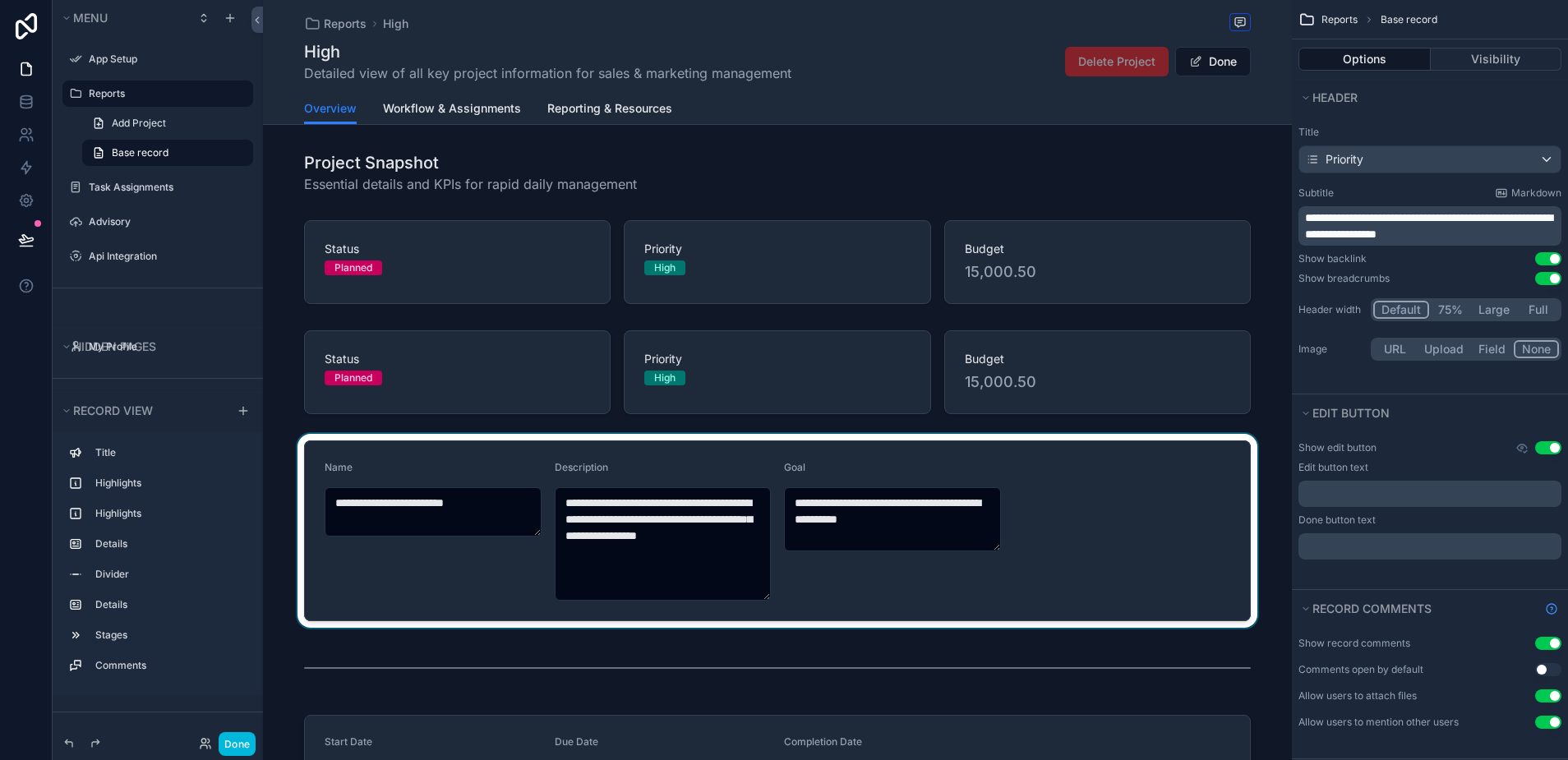
click at [387, 501] on div "scrollable content" at bounding box center [777, 531] width 1028 height 194
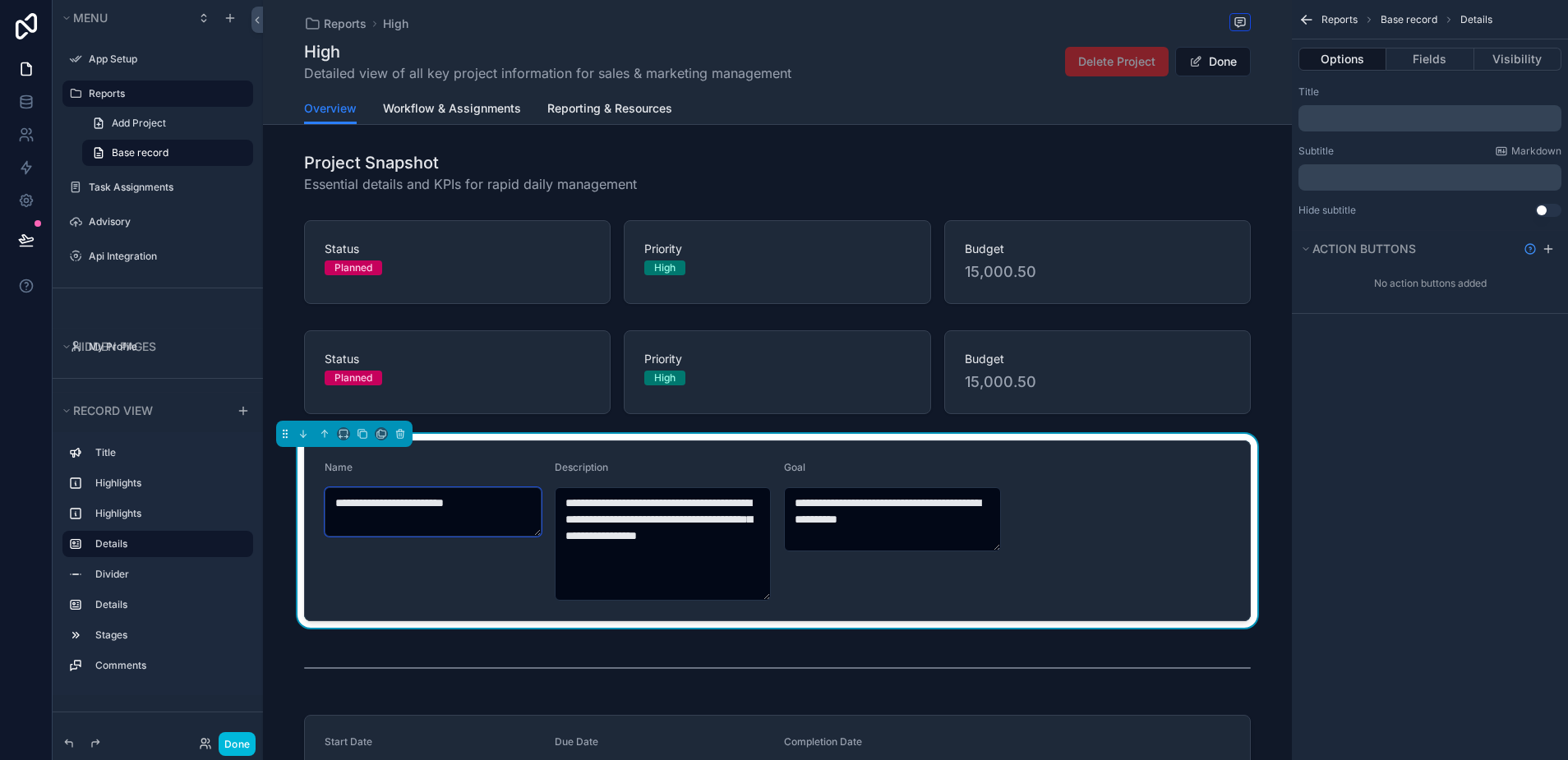
click at [387, 508] on textarea "**********" at bounding box center [433, 511] width 217 height 49
click at [1311, 254] on button "Action buttons" at bounding box center [1407, 248] width 218 height 23
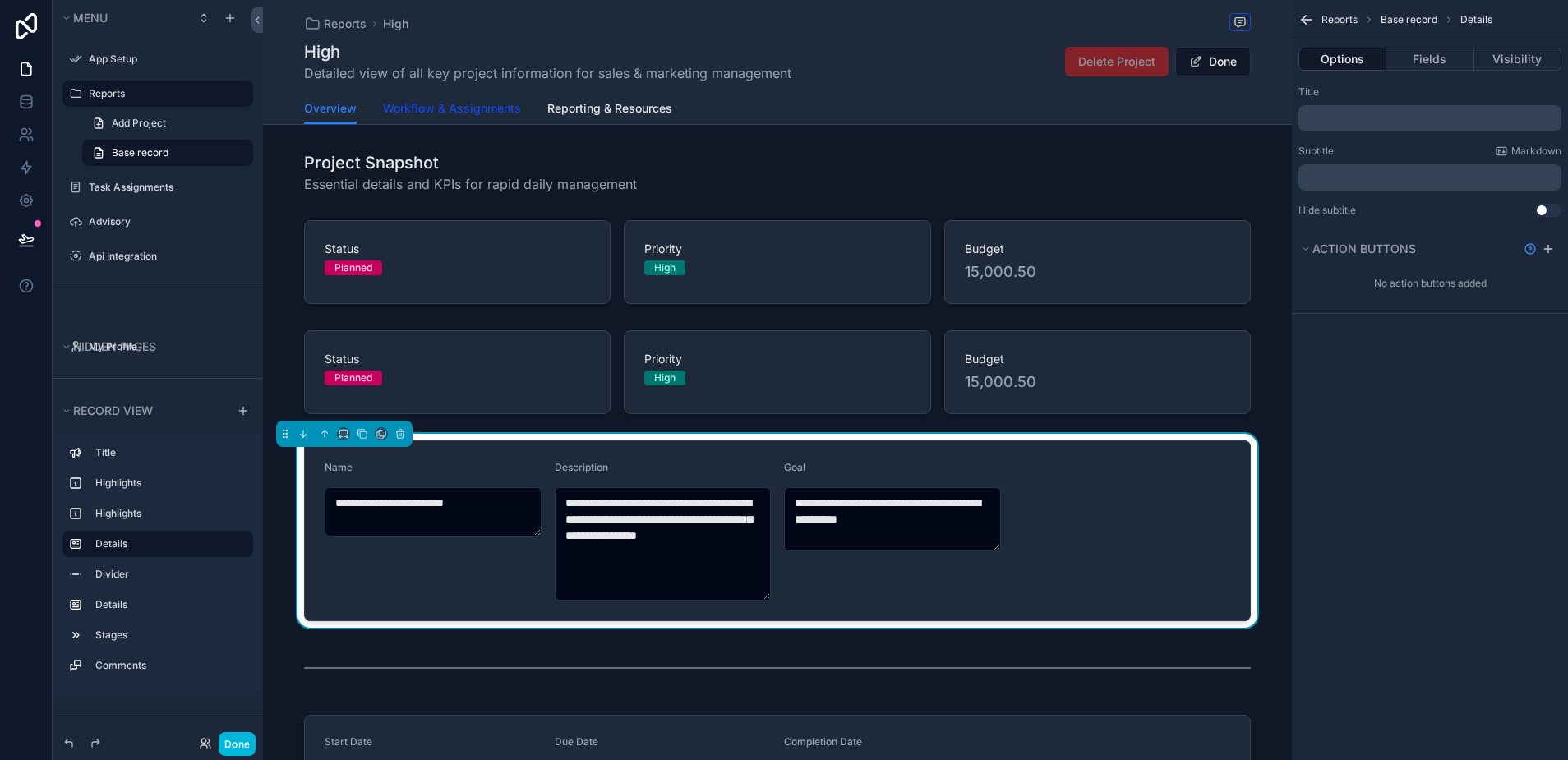
click at [469, 114] on span "Workflow & Assignments" at bounding box center [452, 108] width 138 height 16
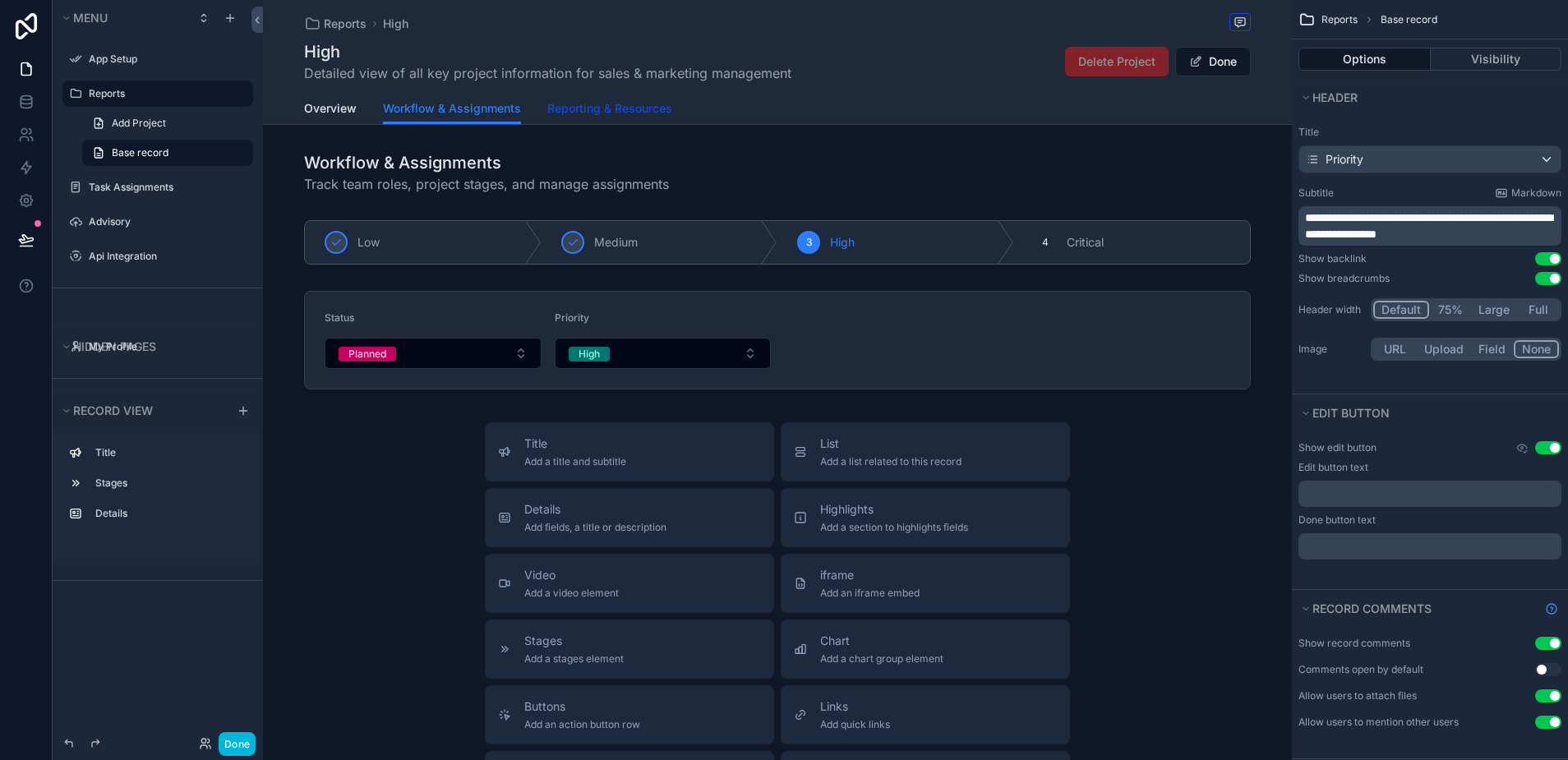
click at [570, 103] on span "Reporting & Resources" at bounding box center [609, 108] width 125 height 16
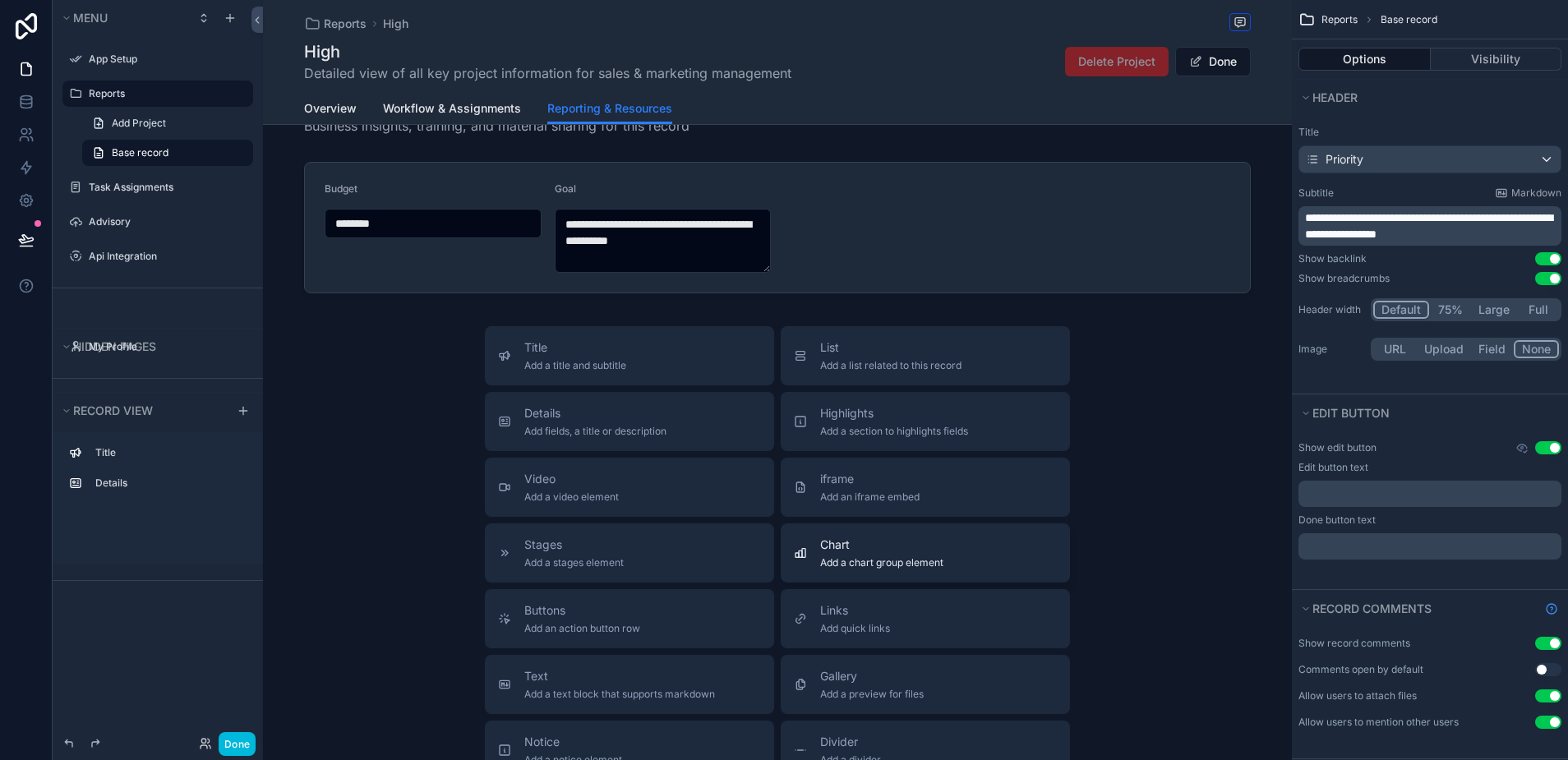
click at [839, 553] on div "Chart Add a chart group element" at bounding box center [882, 553] width 123 height 33
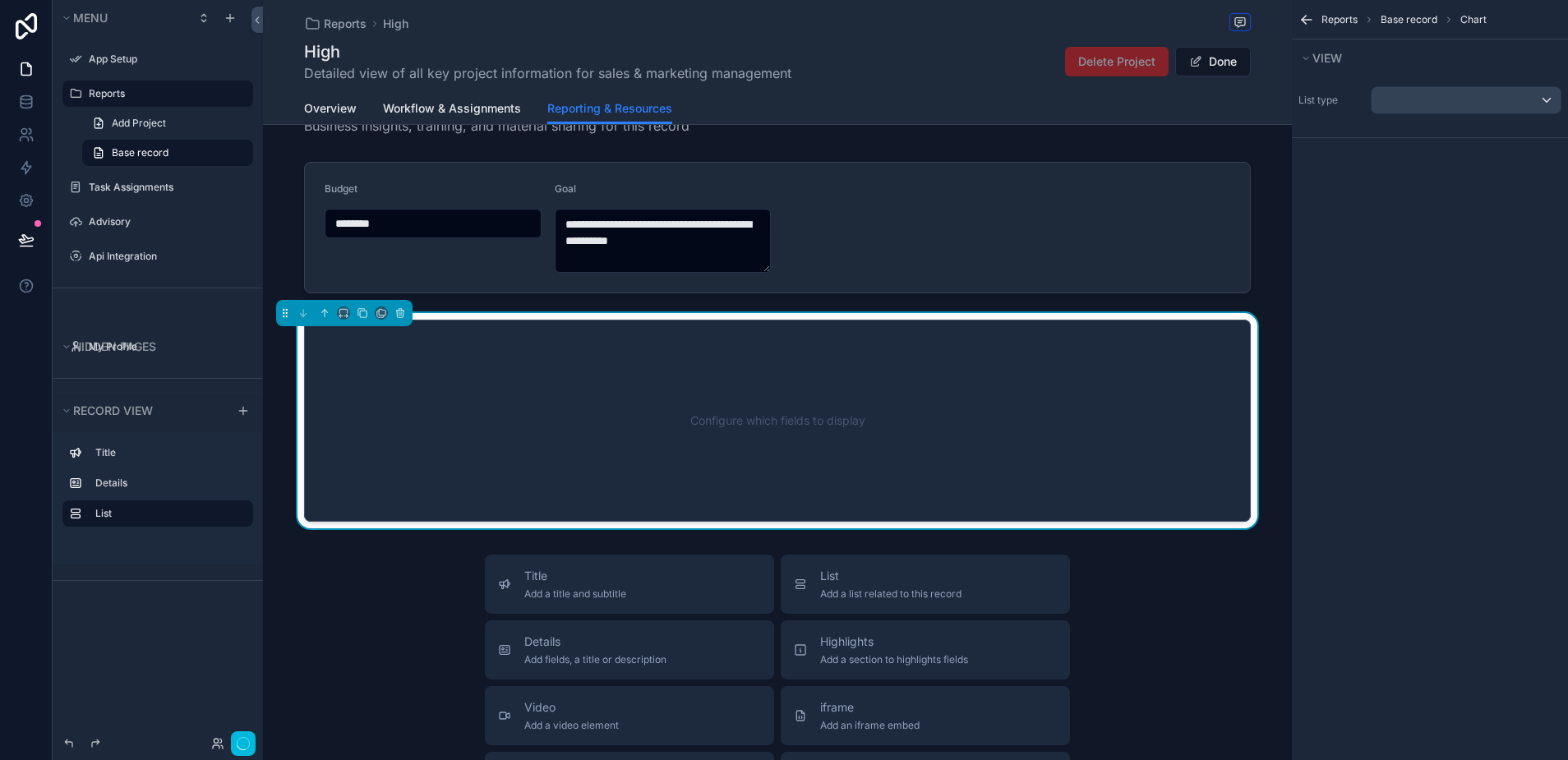
scroll to position [100, 0]
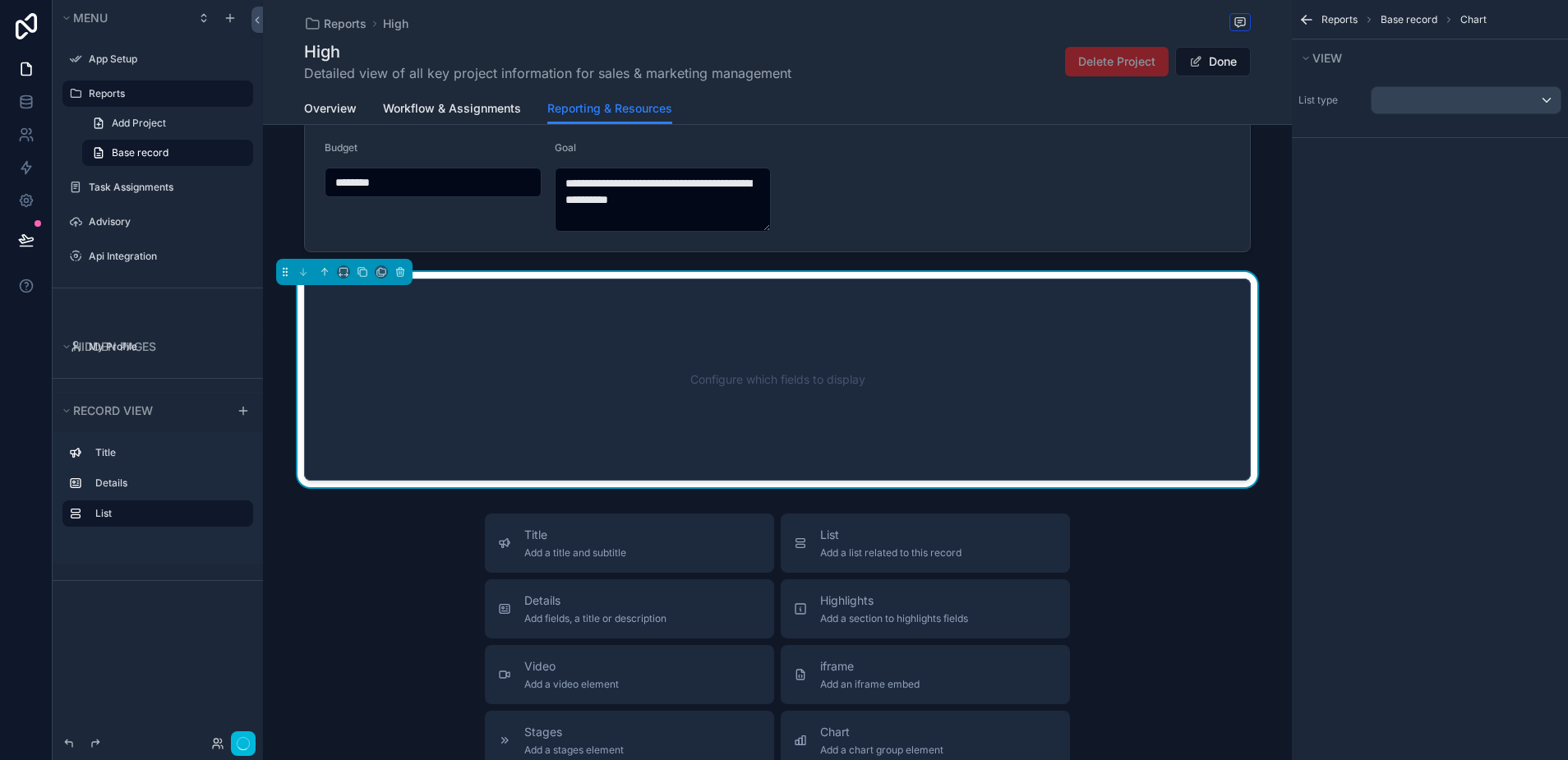
click at [726, 398] on div "Configure which fields to display" at bounding box center [777, 380] width 893 height 148
click at [113, 94] on label "Reports" at bounding box center [166, 93] width 155 height 13
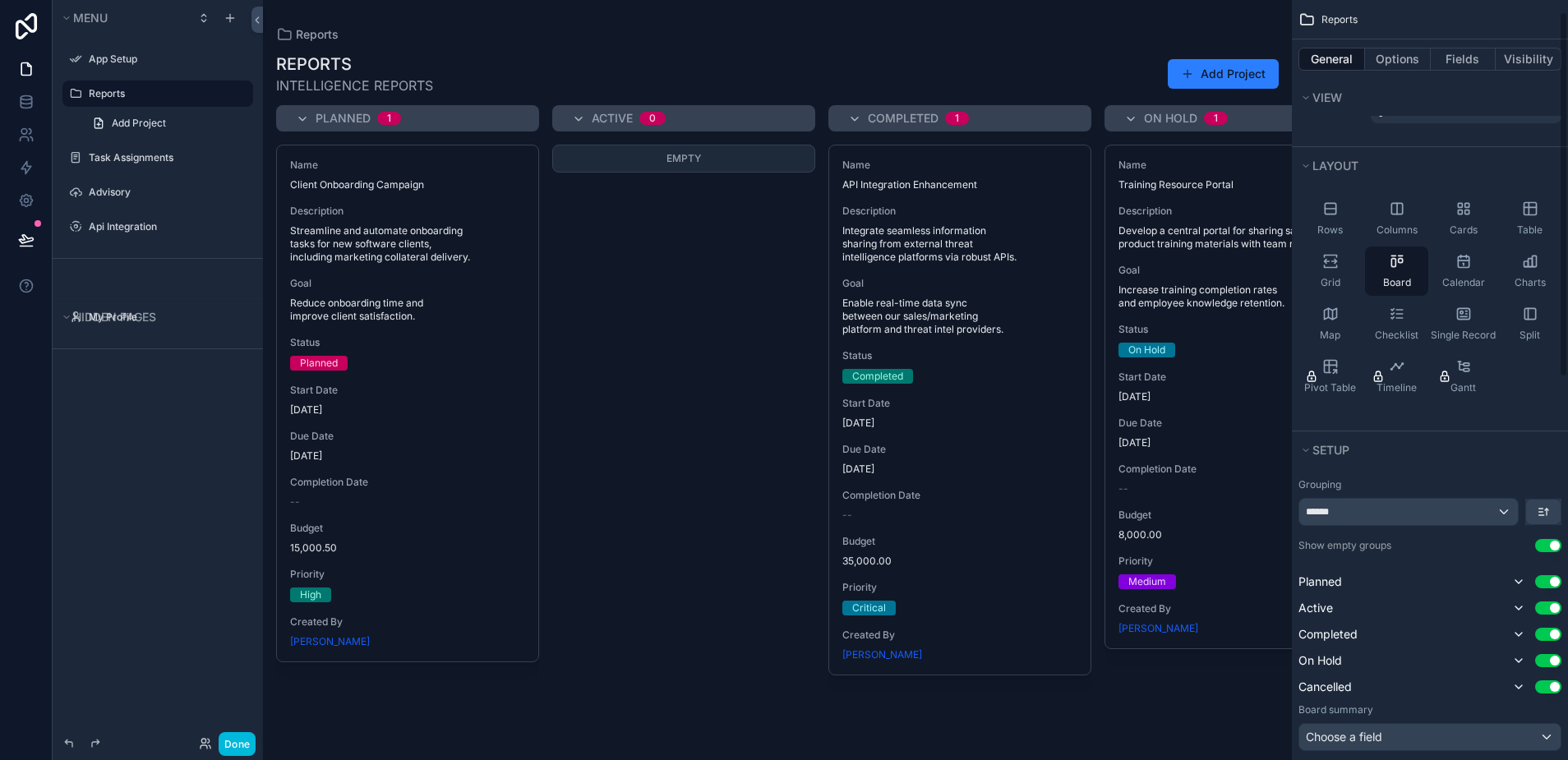
scroll to position [26, 0]
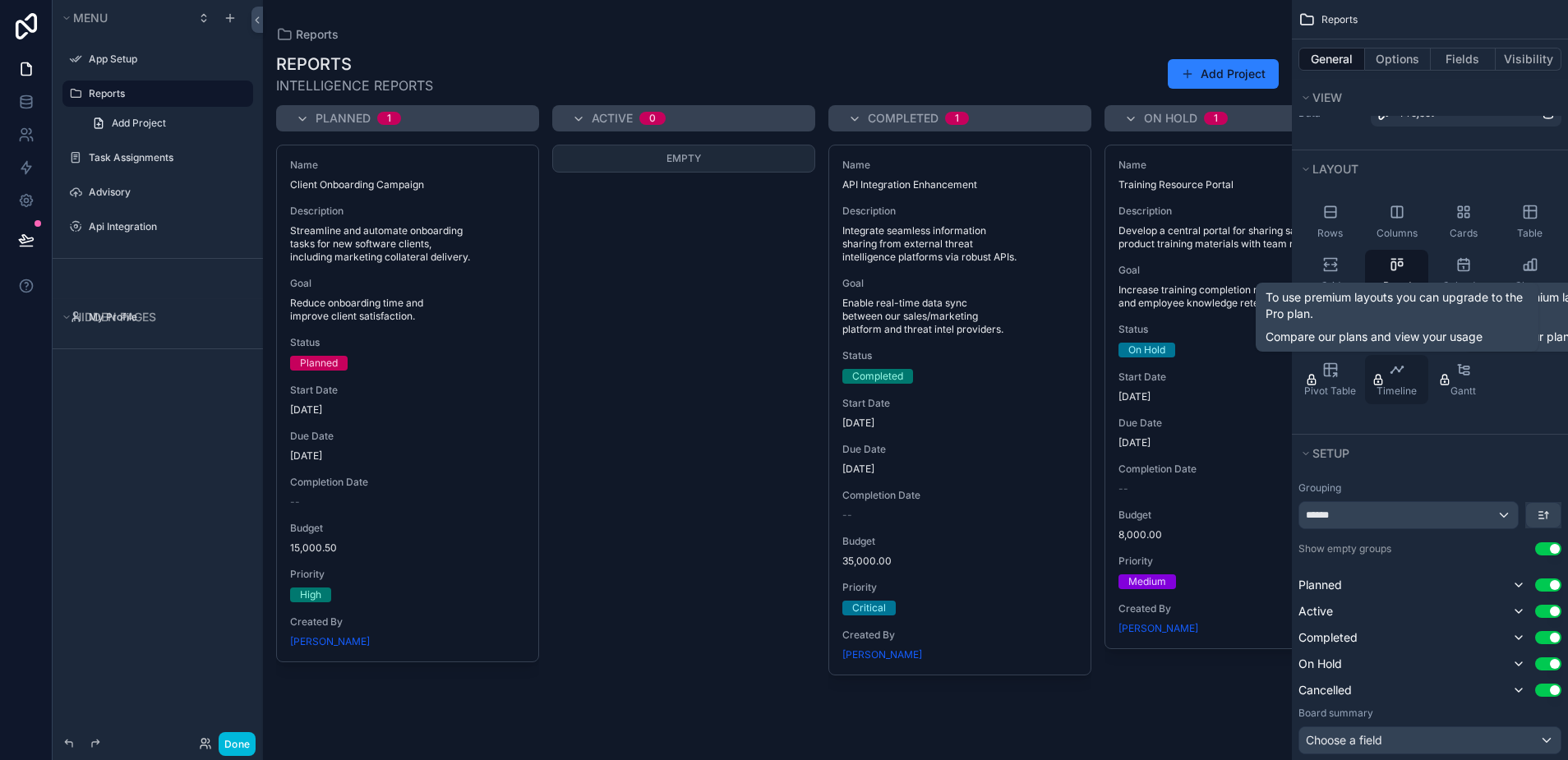
click at [1396, 393] on span "Timeline" at bounding box center [1396, 391] width 40 height 13
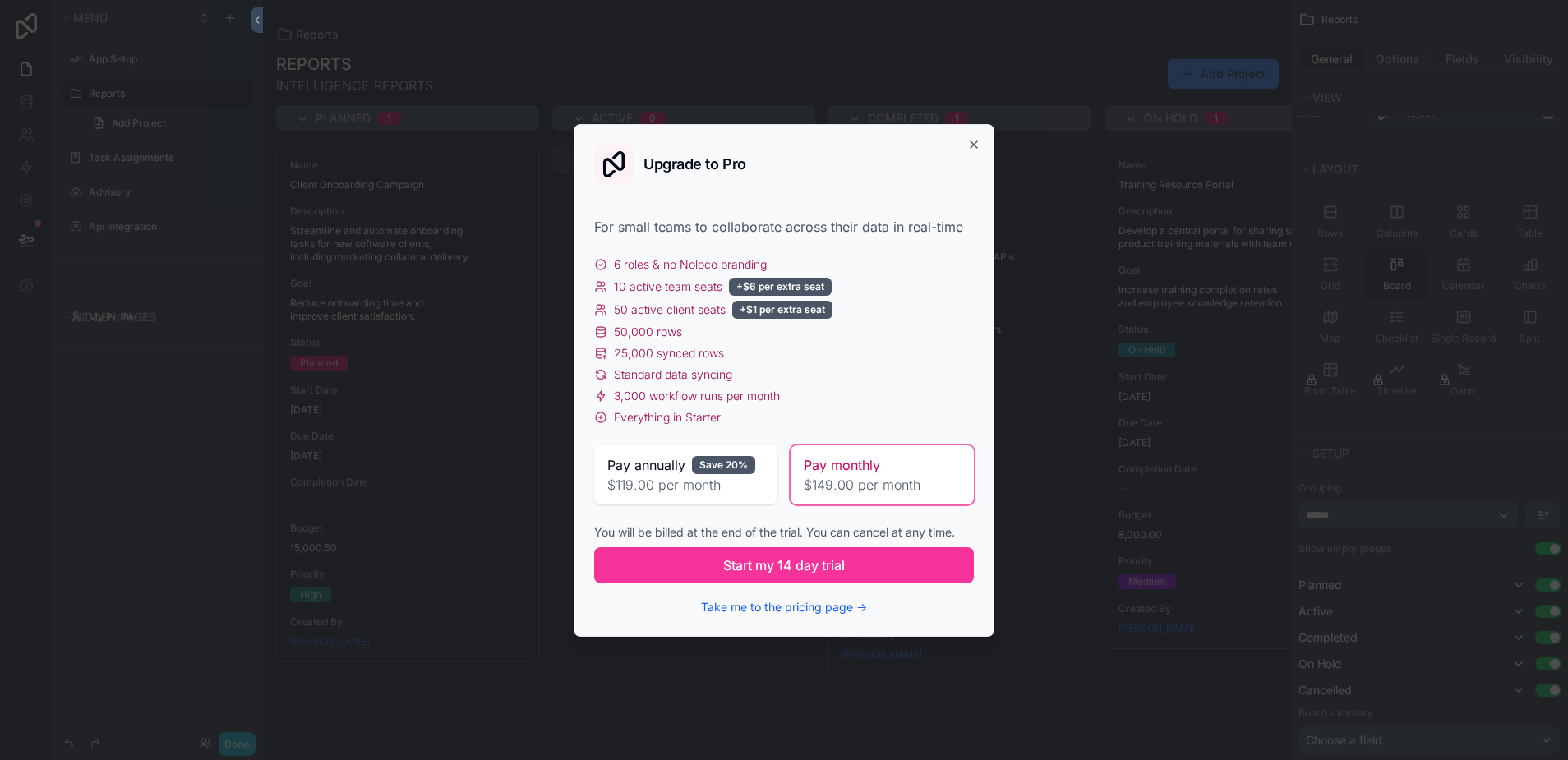
click at [974, 137] on div "Upgrade to Pro For small teams to collaborate across their data in real-time 6 …" at bounding box center [784, 380] width 421 height 513
click at [979, 144] on icon "button" at bounding box center [973, 144] width 13 height 13
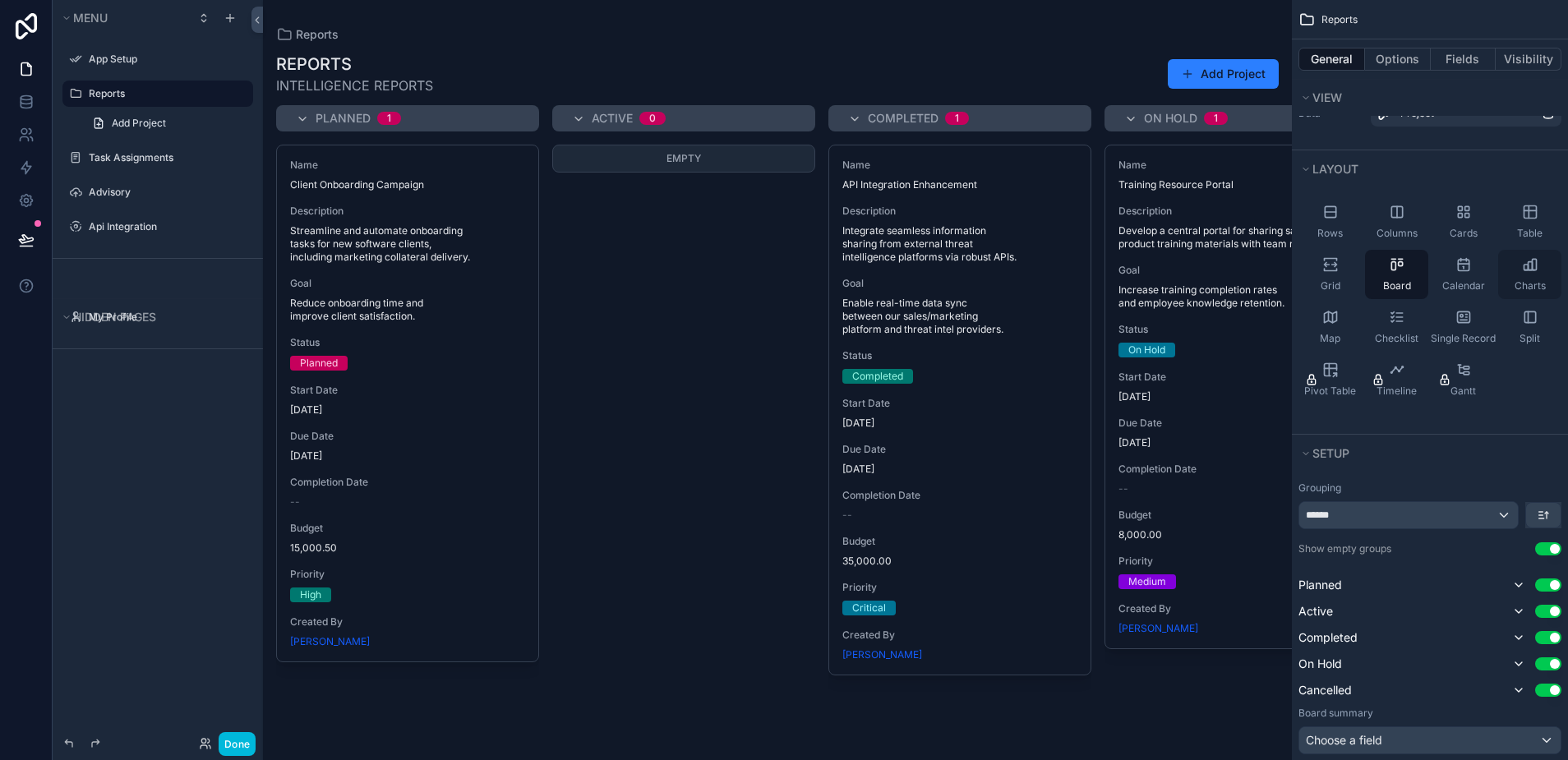
click at [1533, 266] on icon "scrollable content" at bounding box center [1529, 264] width 16 height 16
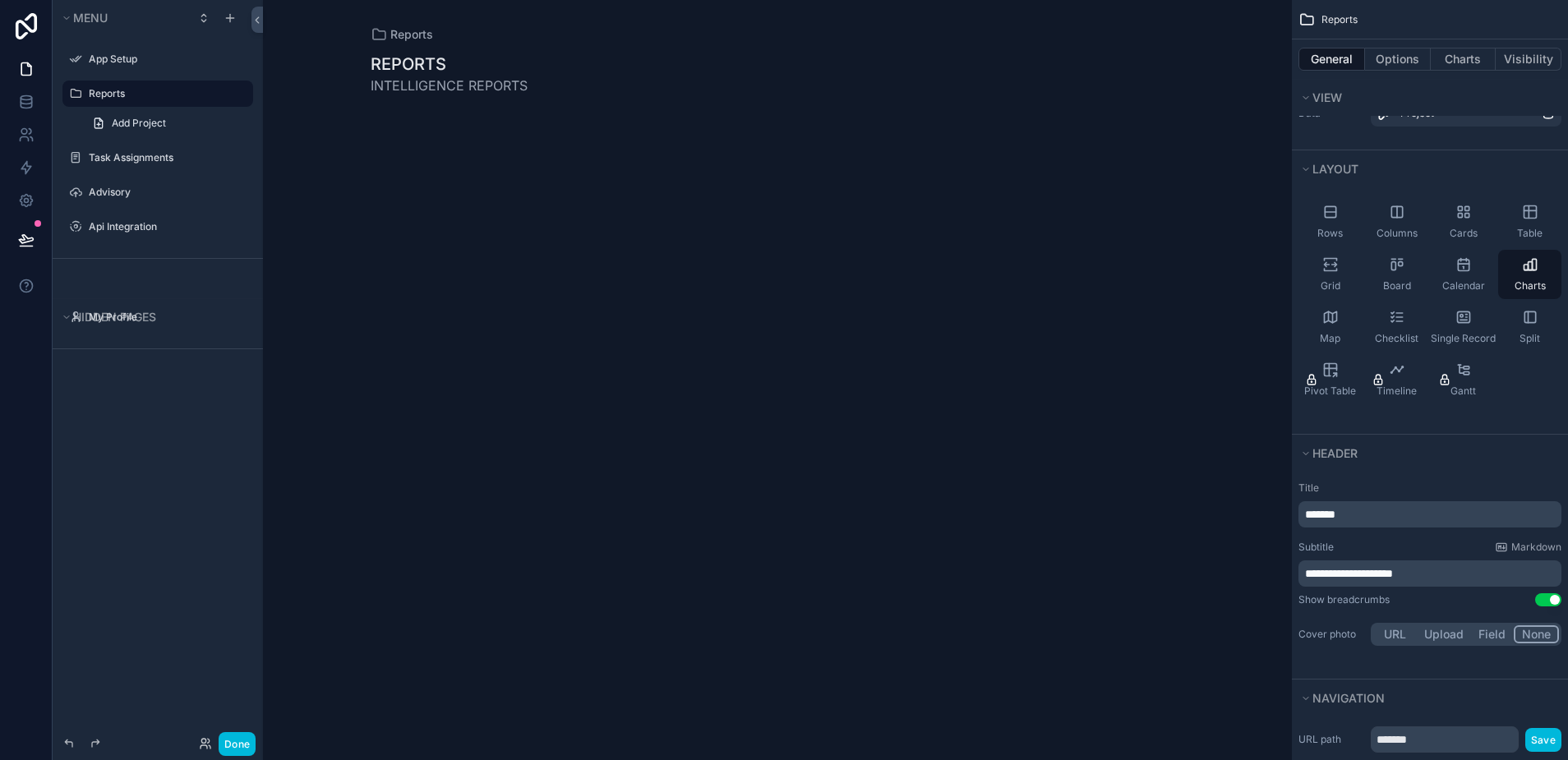
click at [886, 399] on div "Reports REPORTS INTELLIGENCE REPORTS" at bounding box center [777, 380] width 1028 height 760
click at [903, 367] on div "Reports REPORTS INTELLIGENCE REPORTS" at bounding box center [777, 380] width 1028 height 760
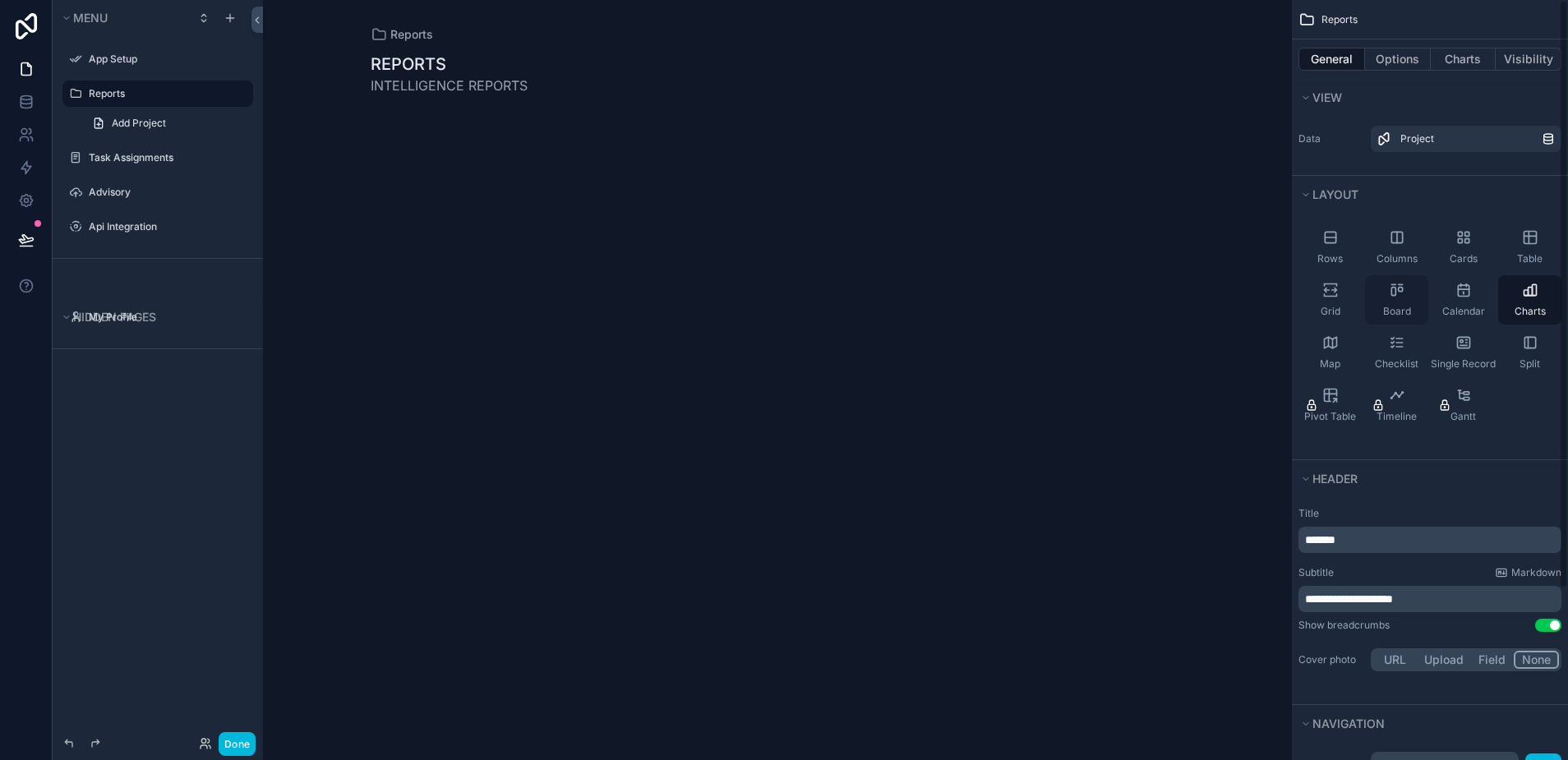
scroll to position [0, 0]
drag, startPoint x: 1534, startPoint y: 291, endPoint x: 871, endPoint y: 318, distance: 663.5
click at [871, 318] on div "**********" at bounding box center [915, 380] width 1305 height 760
click at [1516, 289] on div "Charts" at bounding box center [1530, 299] width 64 height 49
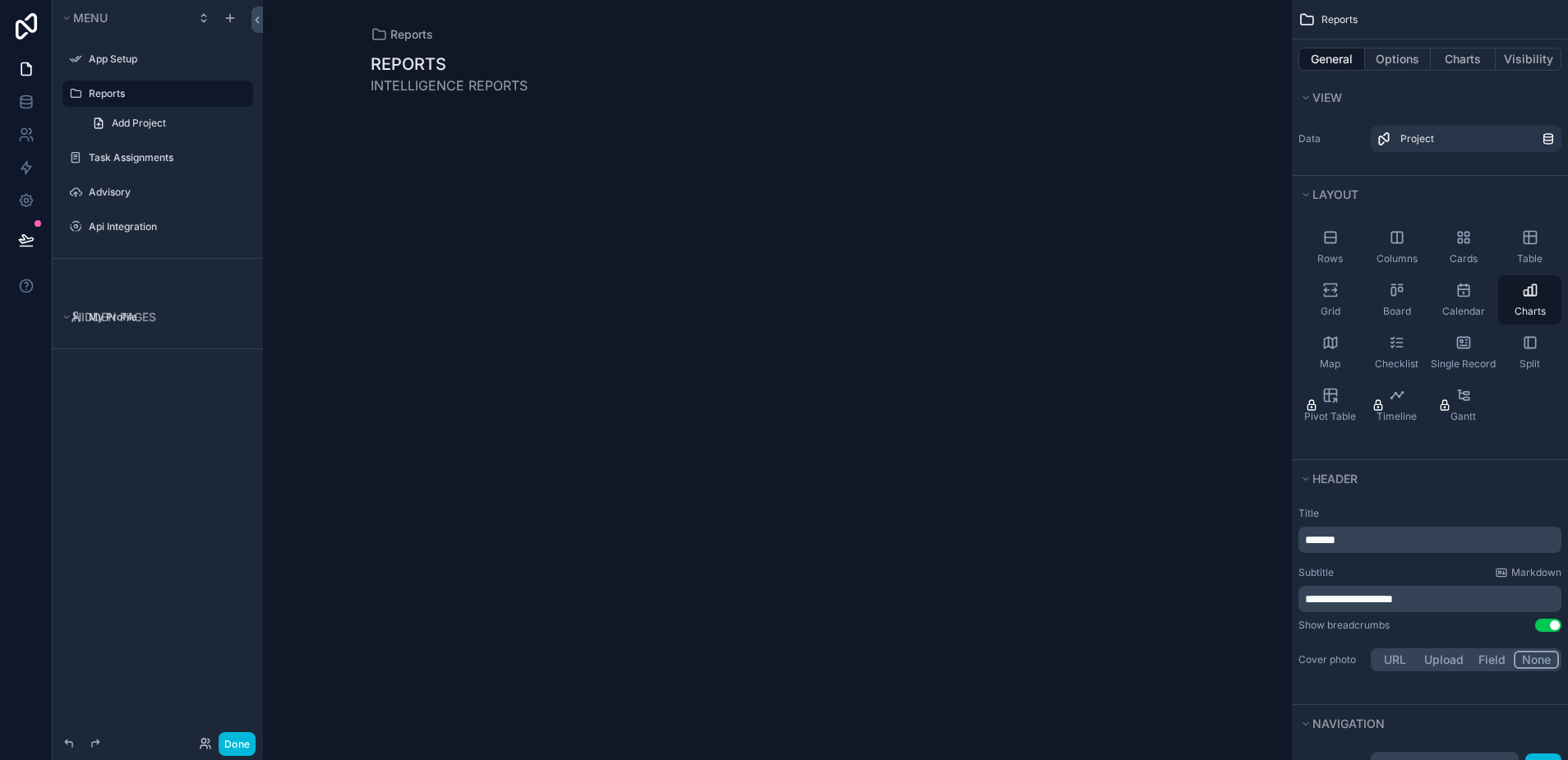
click at [1066, 427] on div "Reports REPORTS INTELLIGENCE REPORTS" at bounding box center [777, 380] width 1028 height 760
click at [125, 92] on label "Reports" at bounding box center [166, 93] width 155 height 13
click at [407, 54] on h1 "REPORTS" at bounding box center [448, 64] width 157 height 23
click at [405, 25] on div "Reports REPORTS INTELLIGENCE REPORTS" at bounding box center [778, 79] width 840 height 158
click at [406, 39] on span "Reports" at bounding box center [412, 34] width 43 height 16
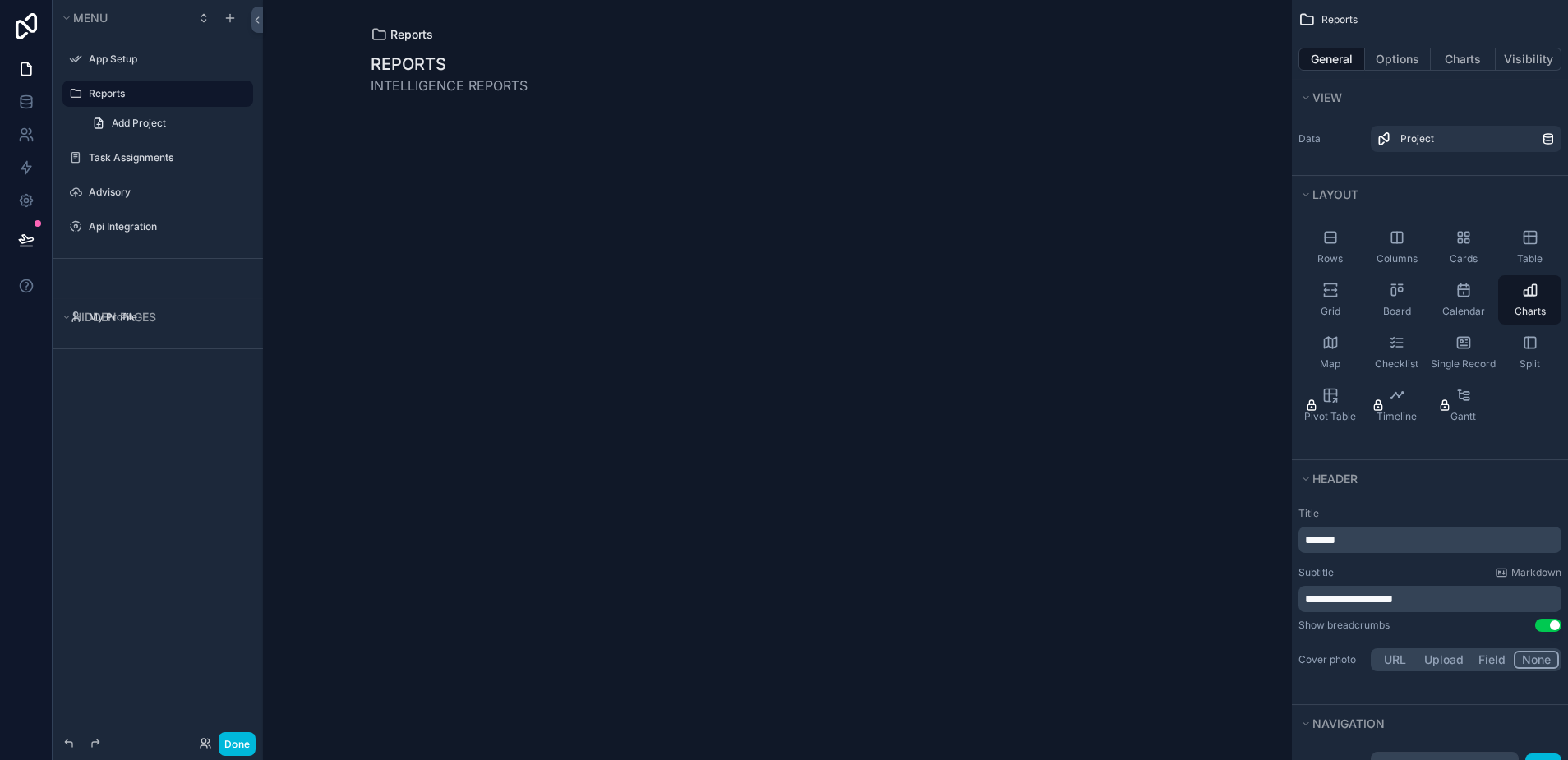
click at [407, 32] on span "Reports" at bounding box center [412, 34] width 43 height 16
click at [123, 126] on span "Add Project" at bounding box center [138, 123] width 54 height 13
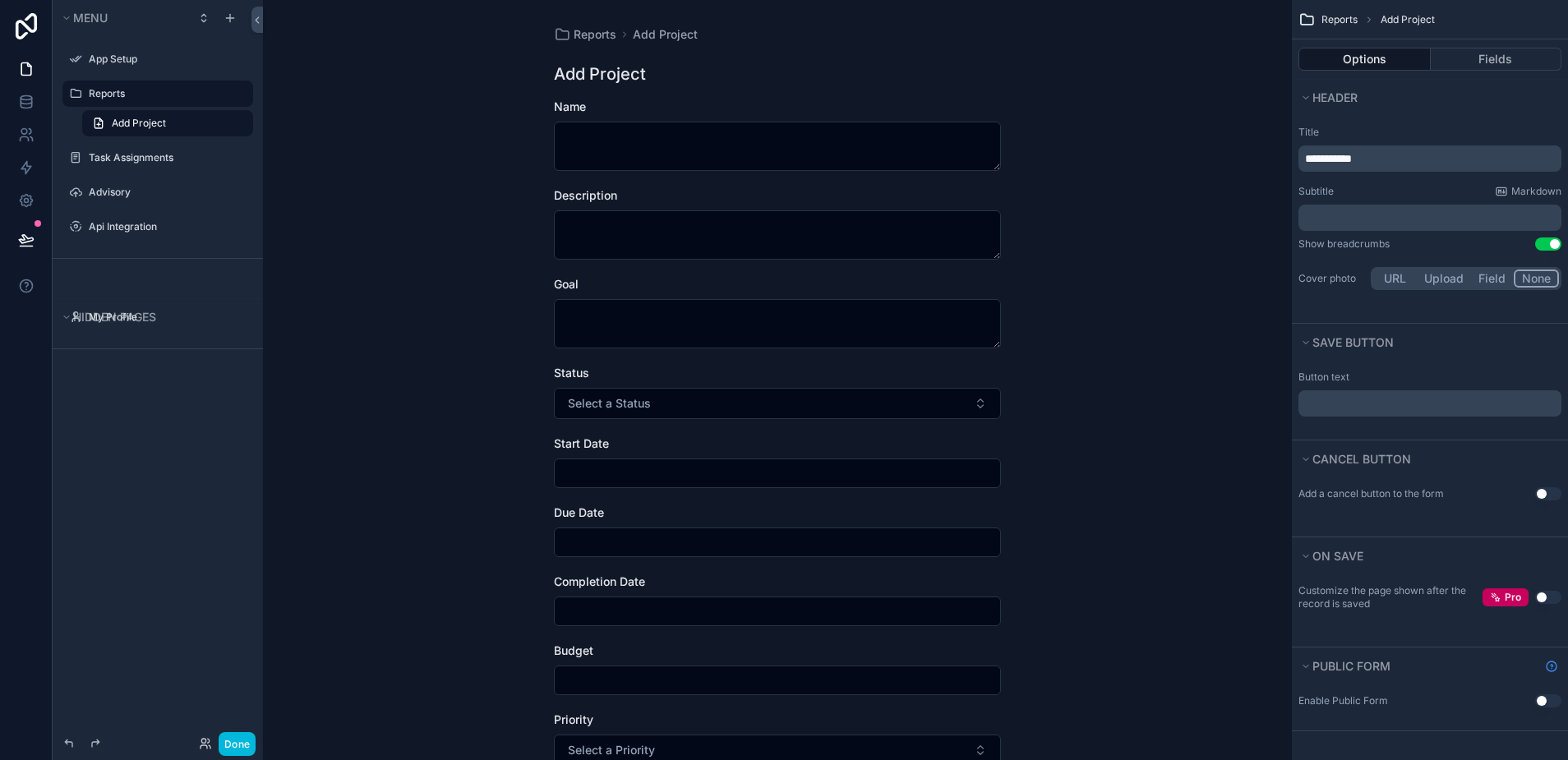
click at [125, 88] on label "Reports" at bounding box center [166, 93] width 155 height 13
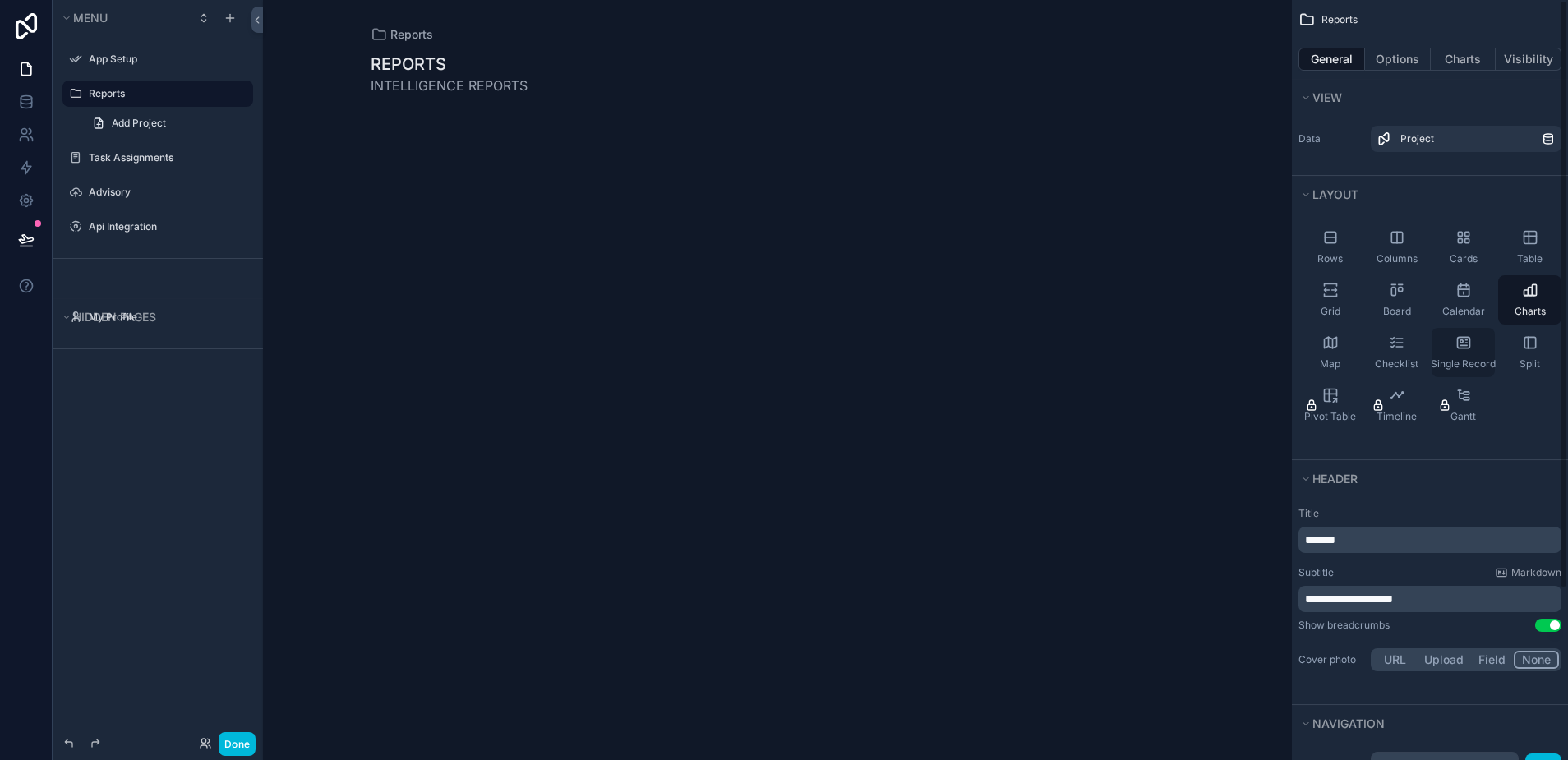
click at [1473, 351] on div "Single Record" at bounding box center [1463, 352] width 64 height 49
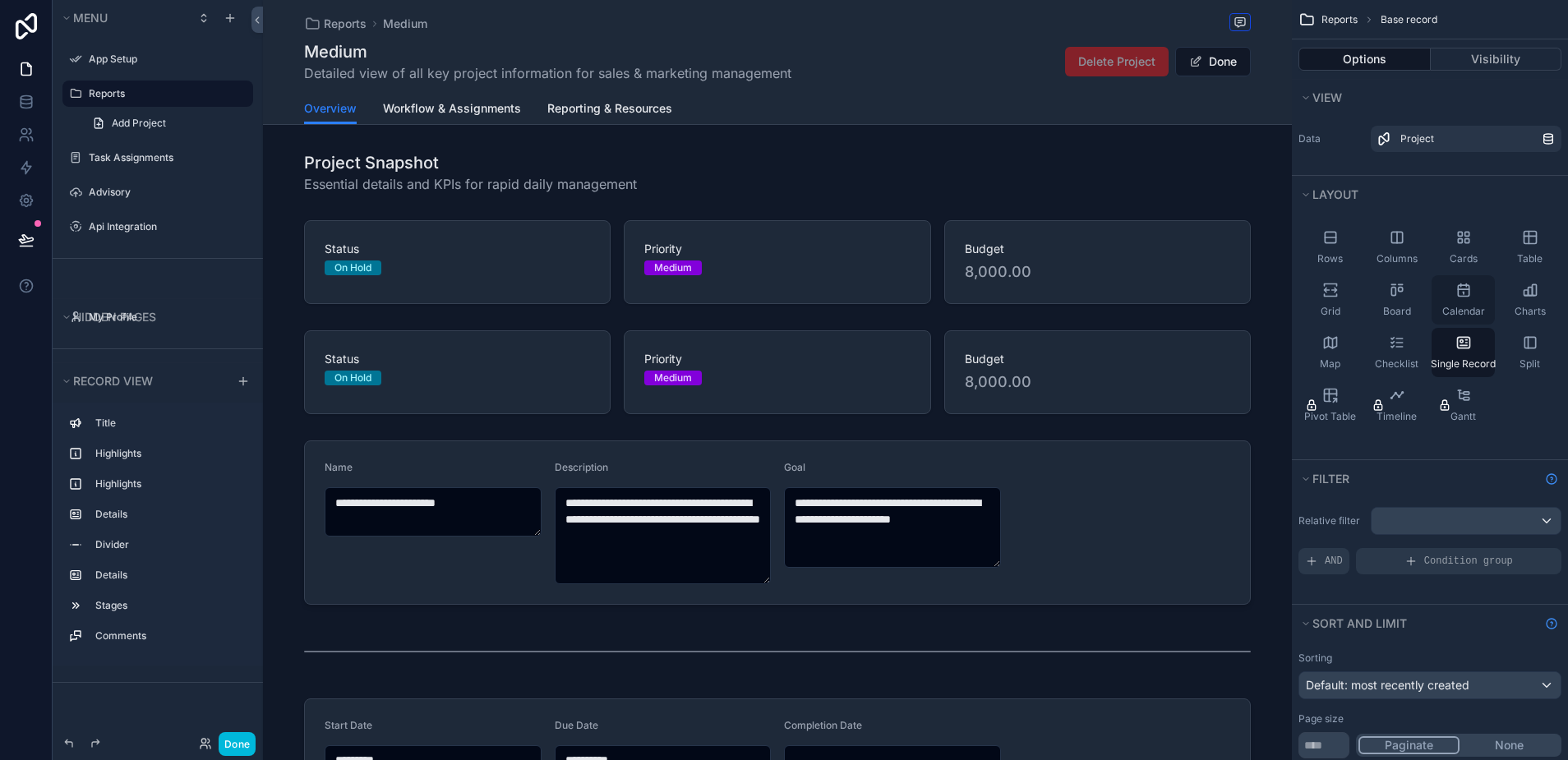
click at [1464, 299] on div "Calendar" at bounding box center [1463, 299] width 64 height 49
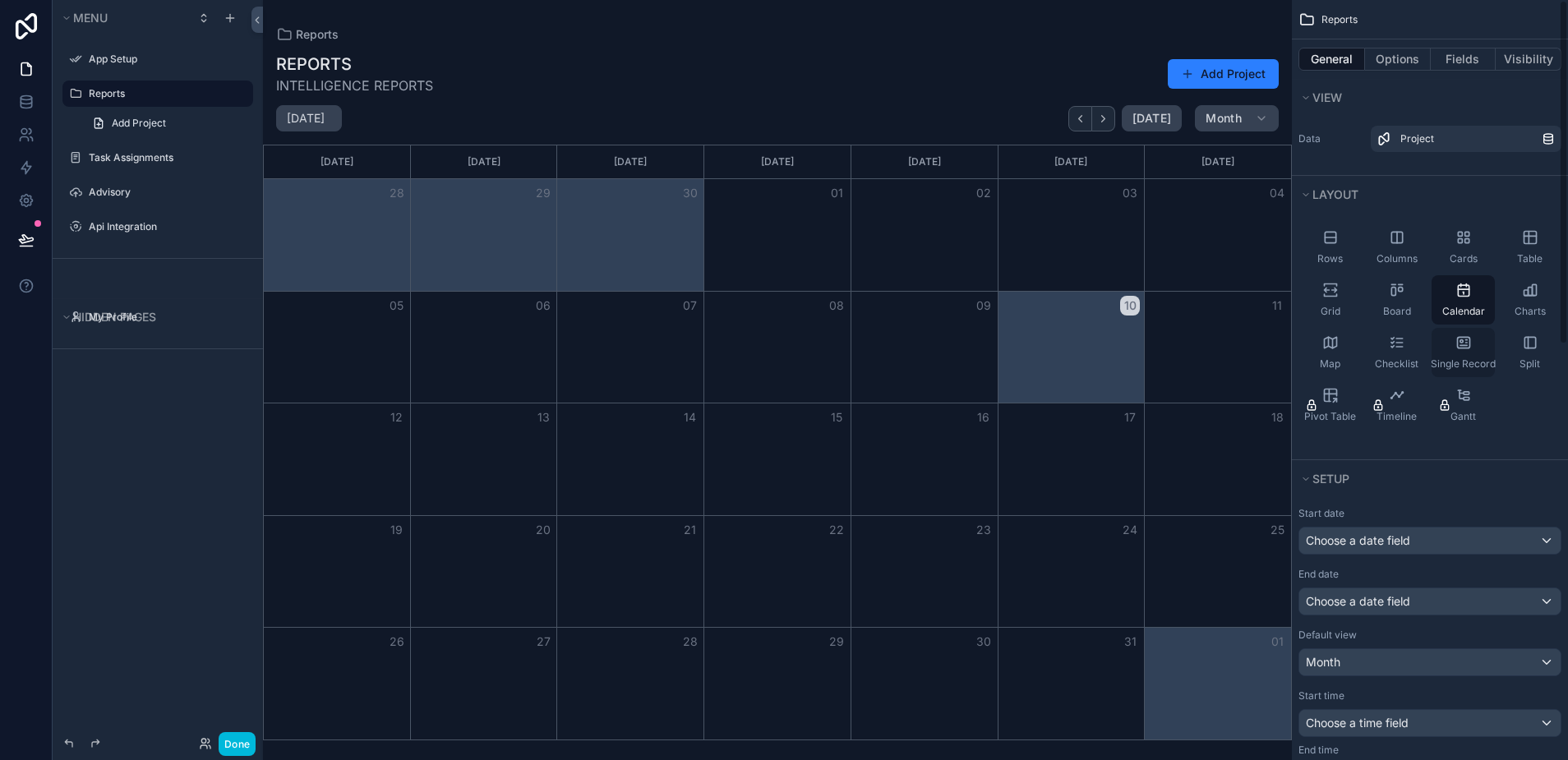
click at [1463, 342] on icon "scrollable content" at bounding box center [1463, 342] width 16 height 16
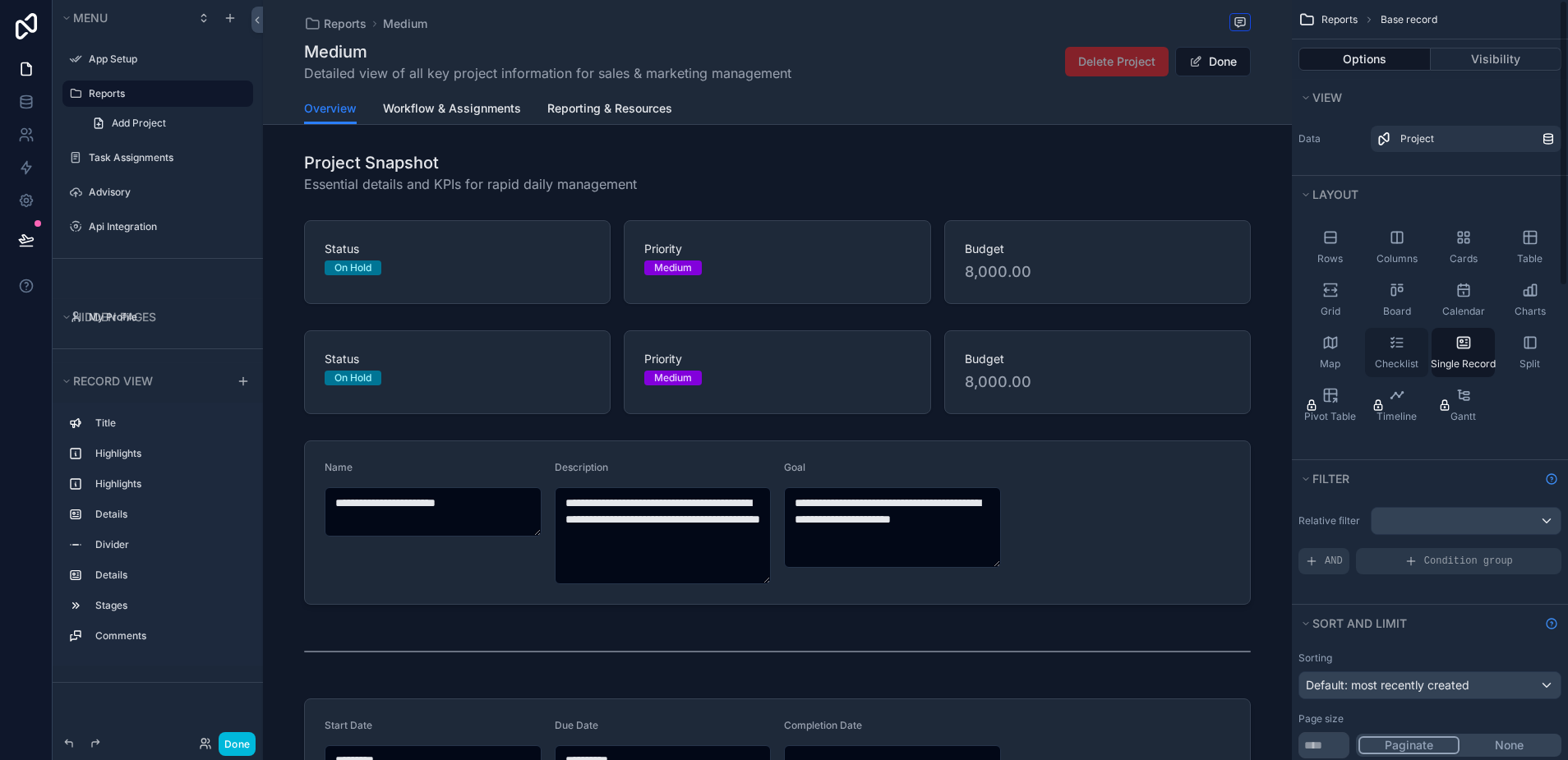
click at [1397, 349] on icon "scrollable content" at bounding box center [1396, 342] width 16 height 16
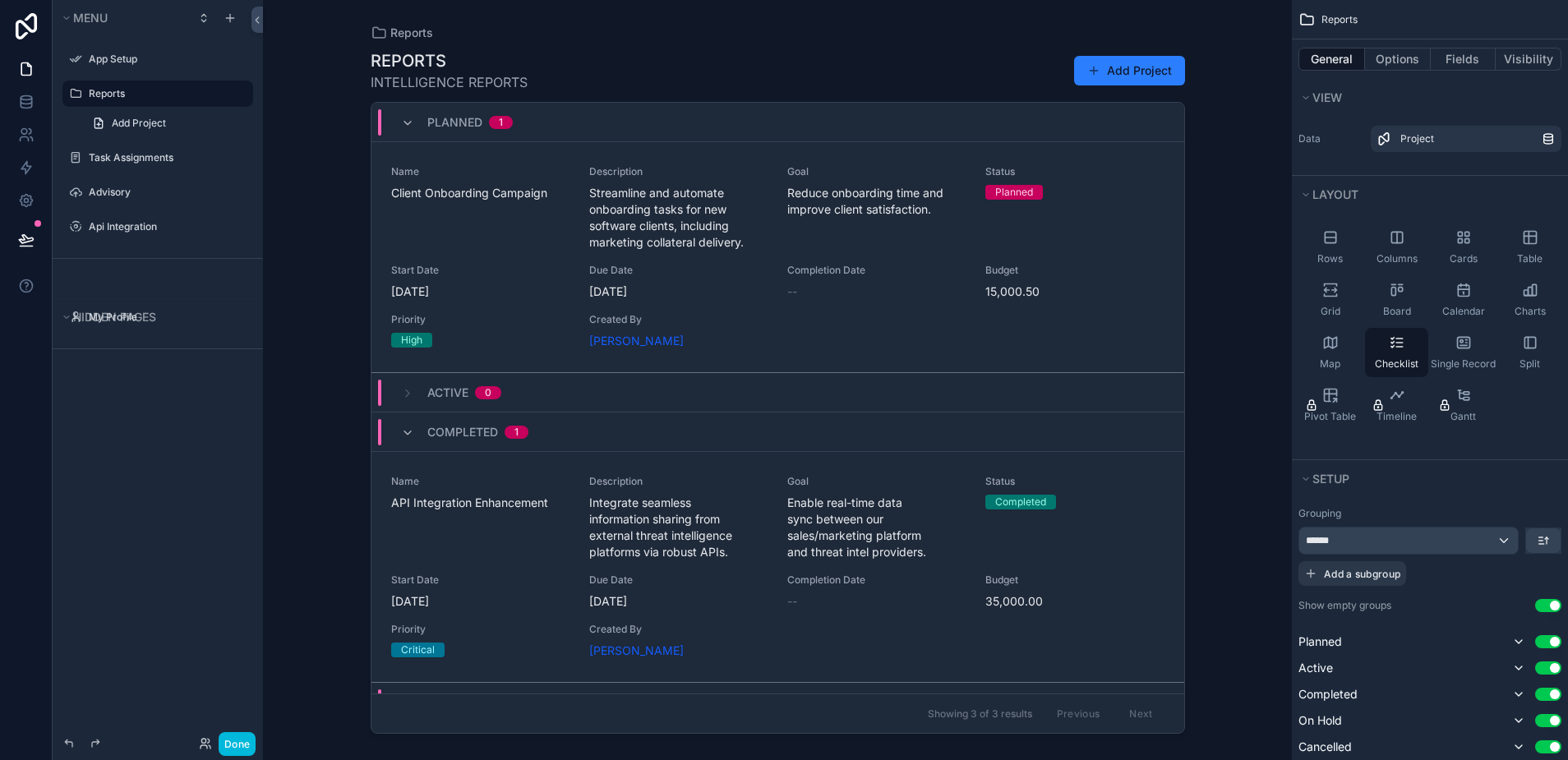
click at [539, 198] on span "Client Onboarding Campaign" at bounding box center [480, 192] width 179 height 16
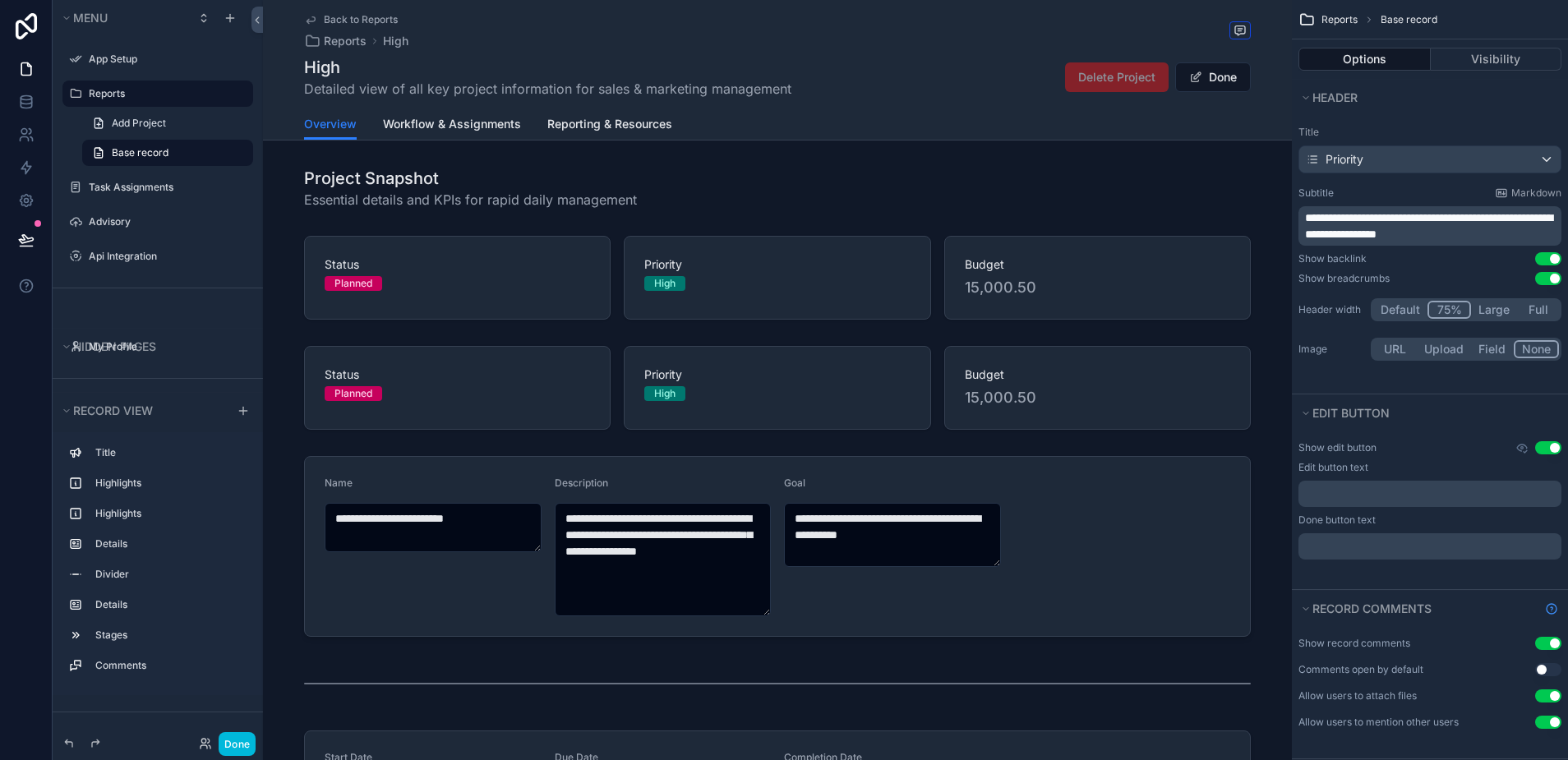
click at [1454, 311] on button "75%" at bounding box center [1449, 309] width 44 height 18
click at [1412, 309] on button "Default" at bounding box center [1400, 309] width 56 height 18
click at [1214, 87] on button "Done" at bounding box center [1213, 77] width 76 height 29
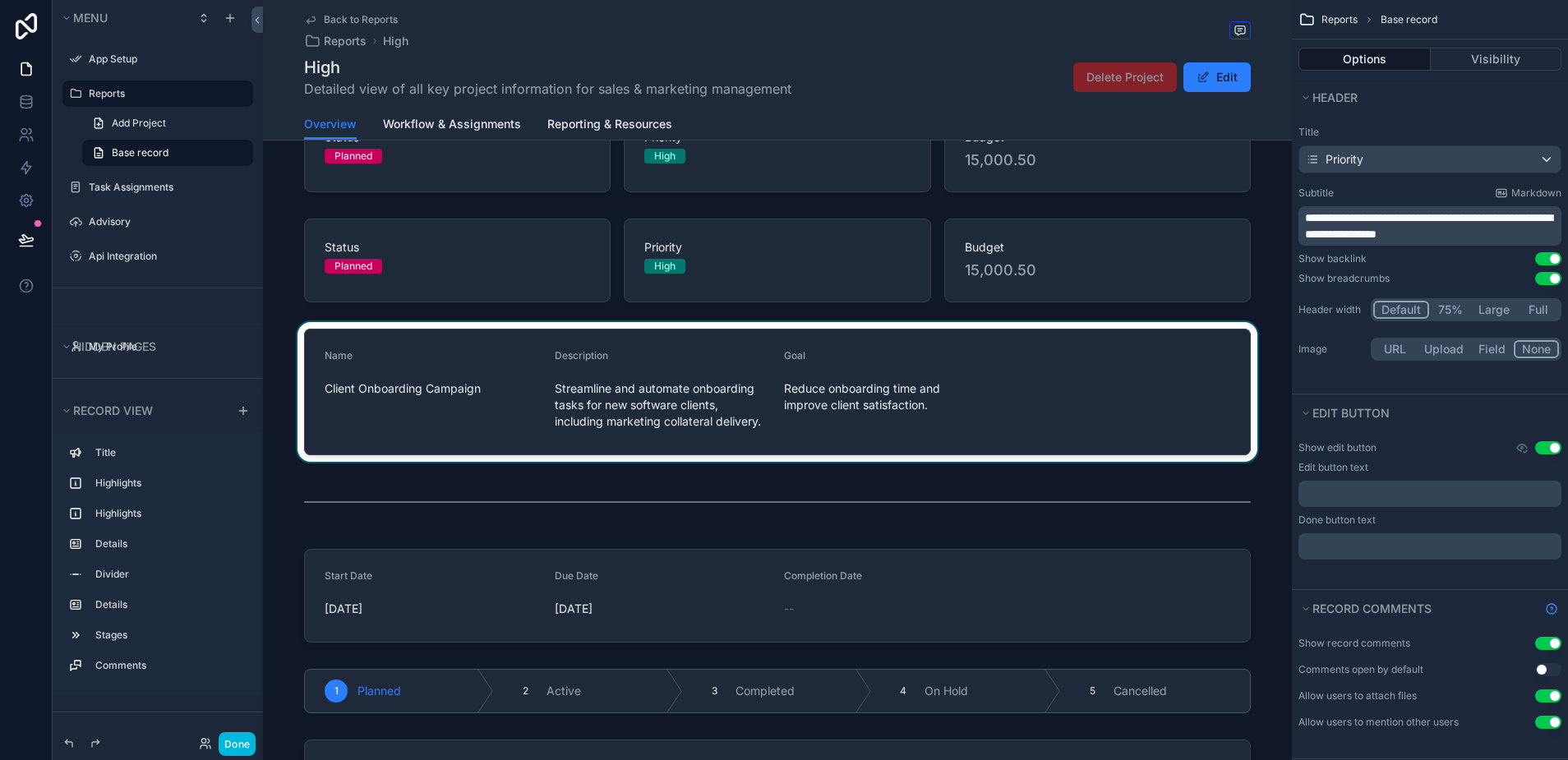
scroll to position [108, 0]
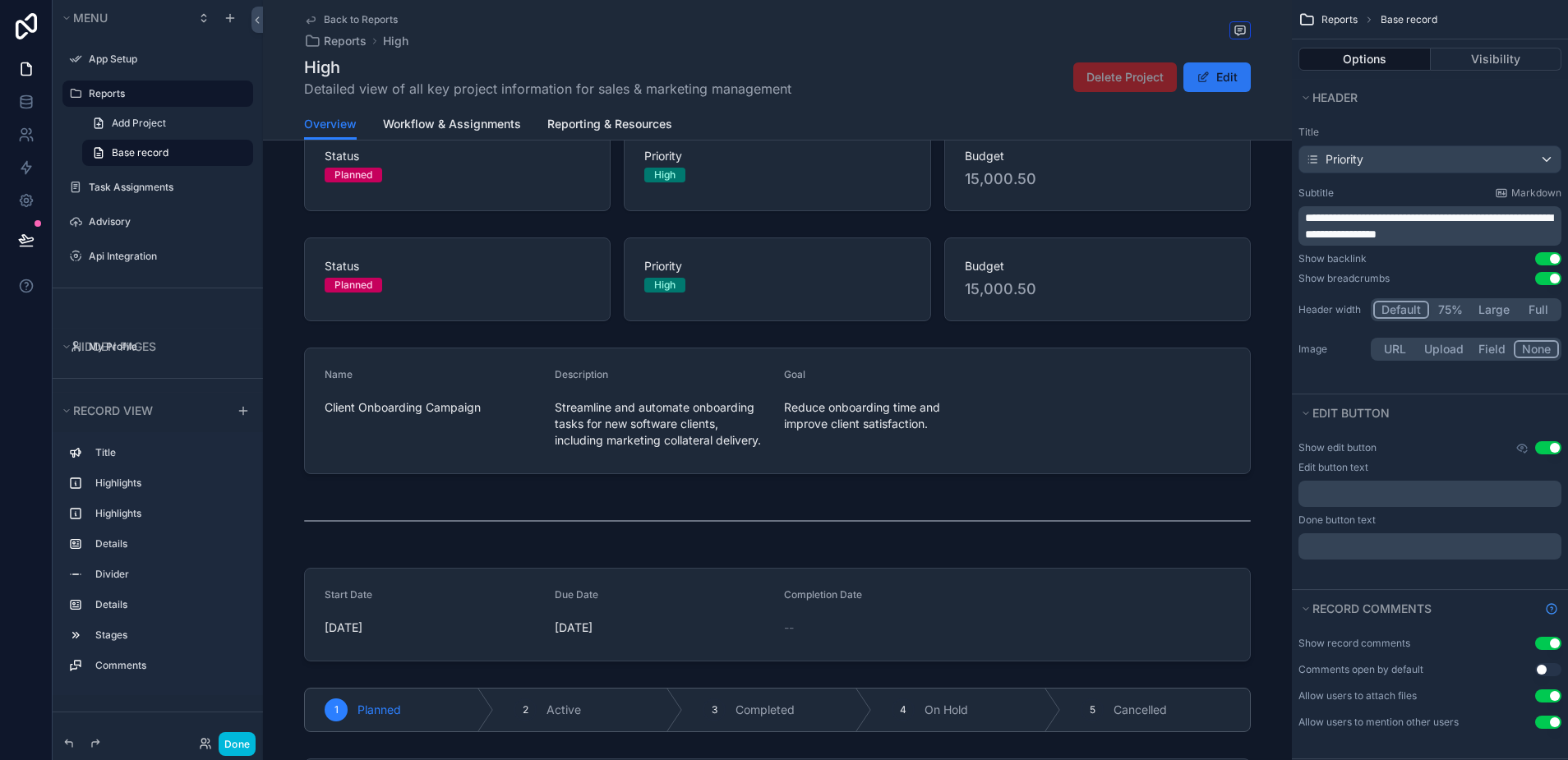
click at [1217, 76] on button "Edit" at bounding box center [1217, 77] width 67 height 29
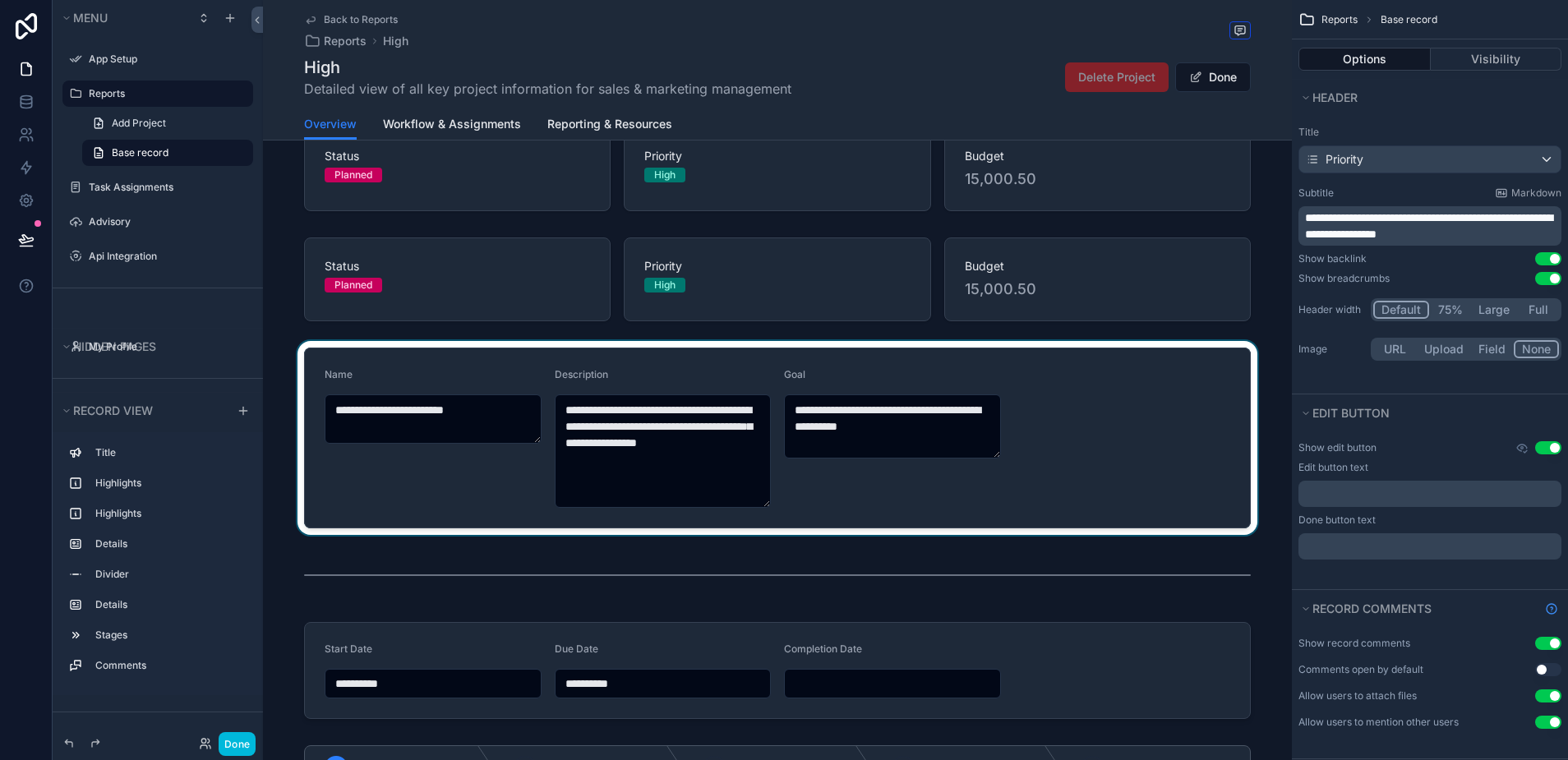
click at [495, 412] on div "scrollable content" at bounding box center [777, 438] width 1028 height 194
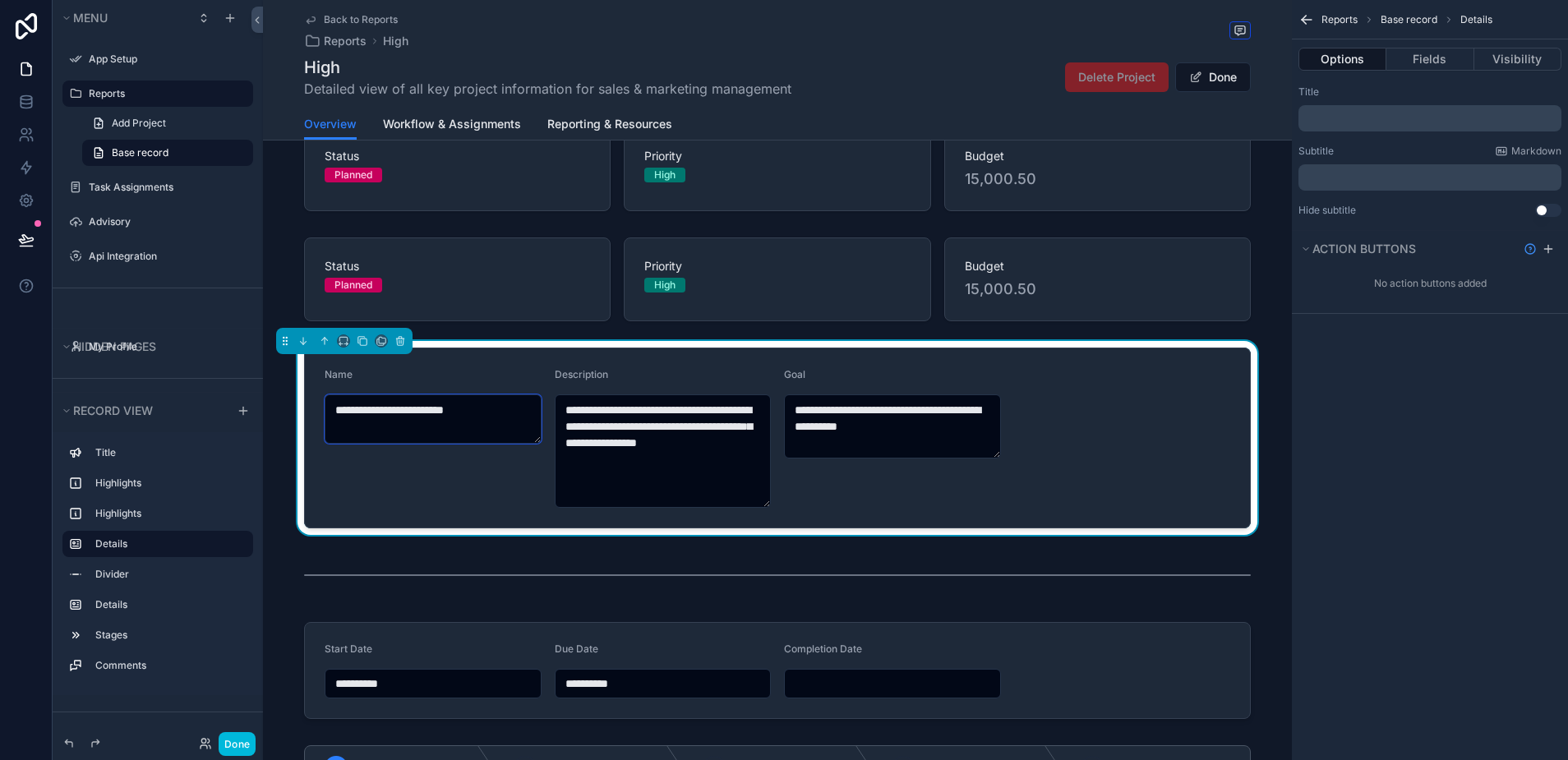
click at [443, 409] on textarea "**********" at bounding box center [433, 418] width 217 height 49
type textarea "*"
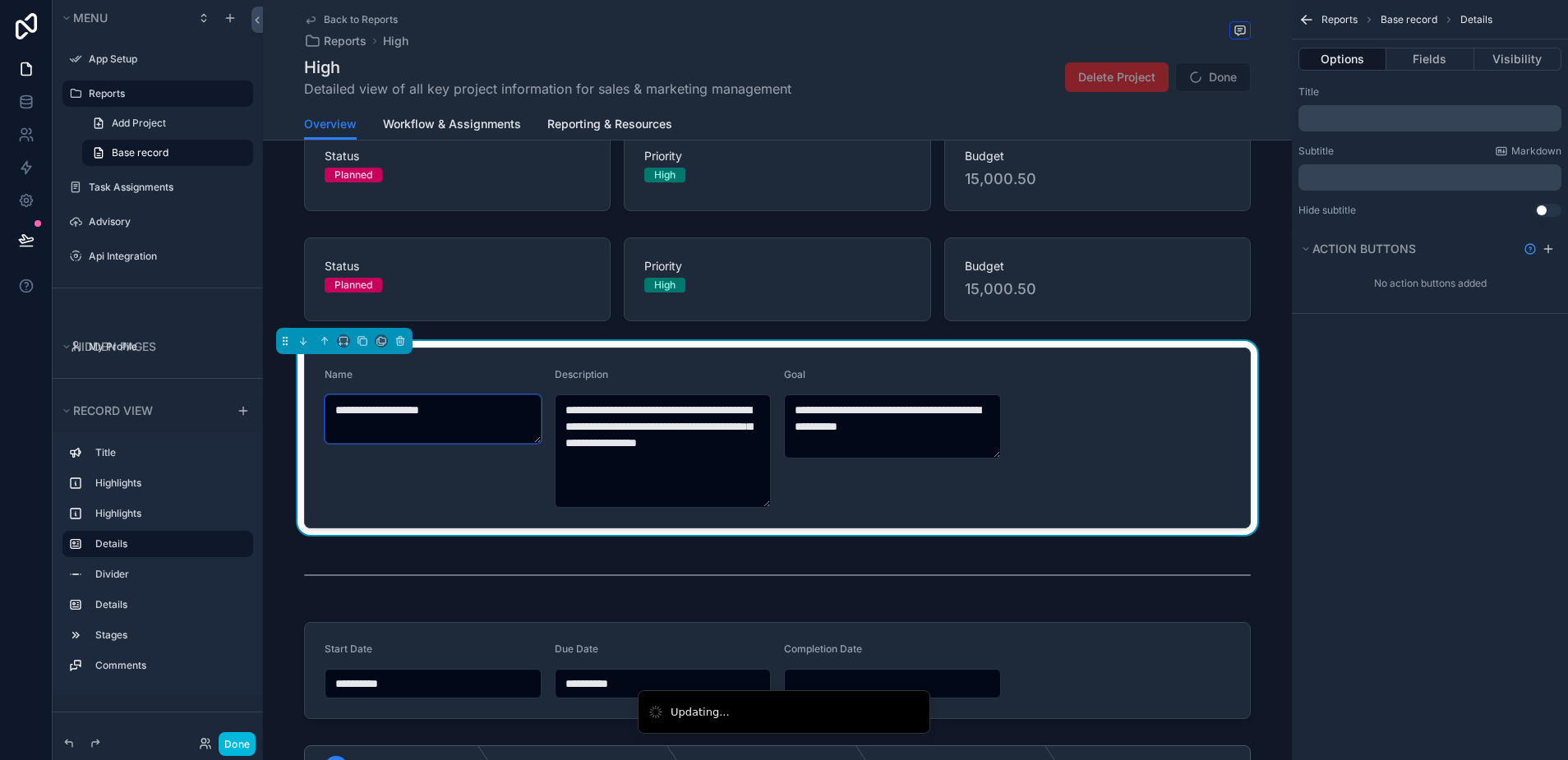
type textarea "**********"
click at [699, 461] on textarea "**********" at bounding box center [663, 451] width 217 height 113
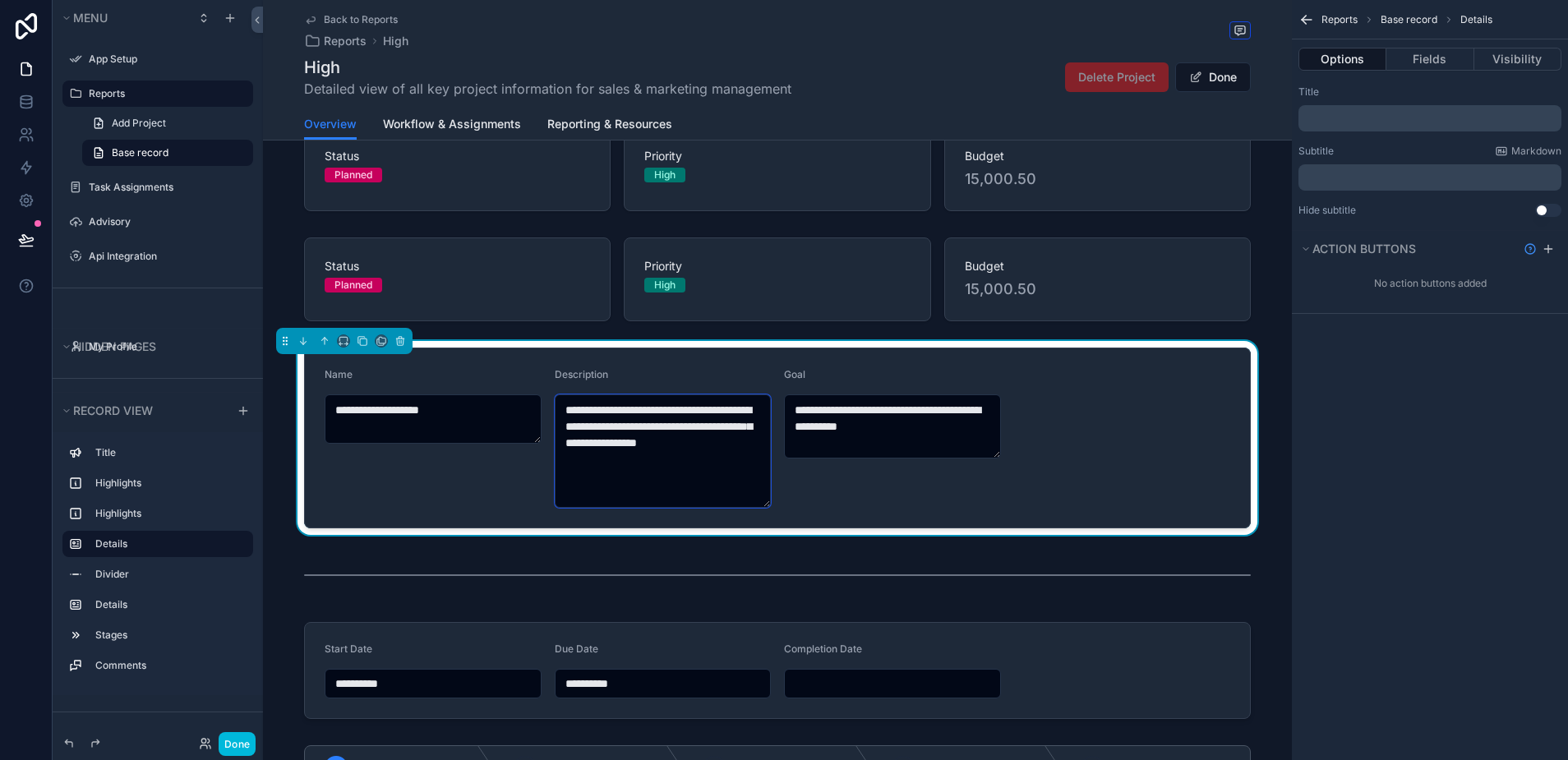
drag, startPoint x: 699, startPoint y: 461, endPoint x: 568, endPoint y: 406, distance: 142.1
click at [568, 406] on textarea "**********" at bounding box center [663, 451] width 217 height 113
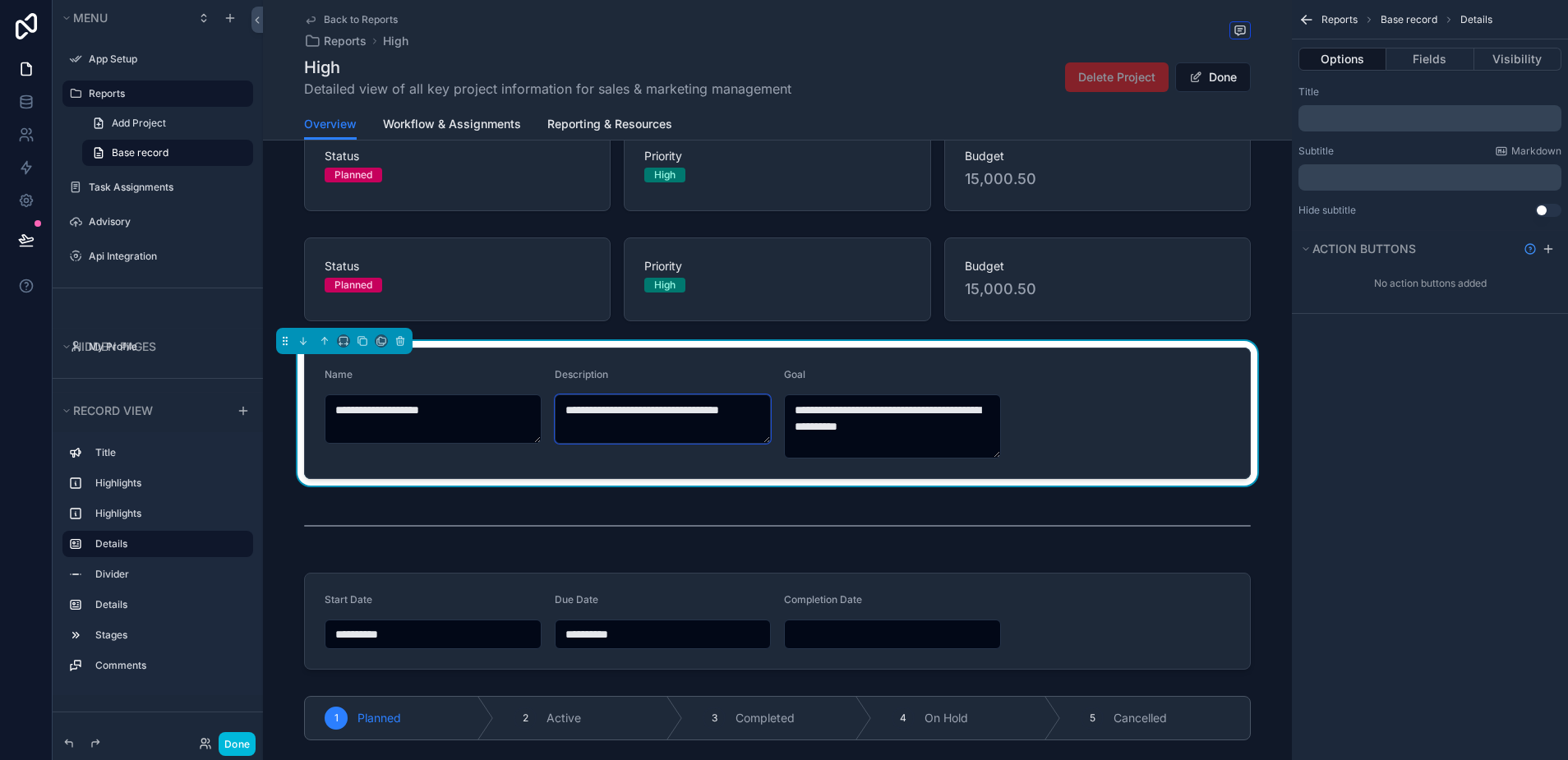
type textarea "**********"
click at [925, 427] on textarea "**********" at bounding box center [892, 426] width 217 height 64
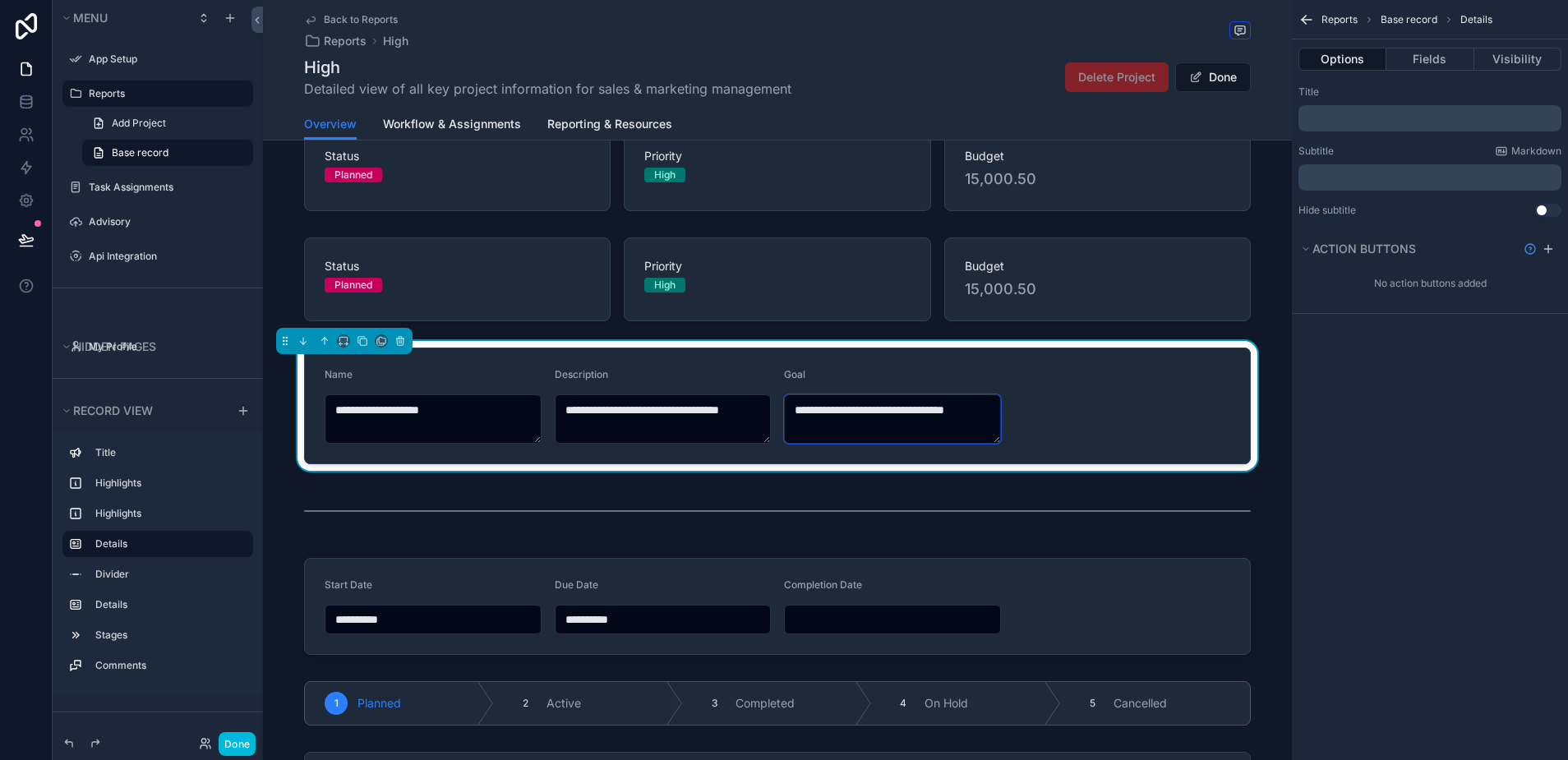
type textarea "**********"
click at [1118, 414] on form "**********" at bounding box center [778, 406] width 945 height 115
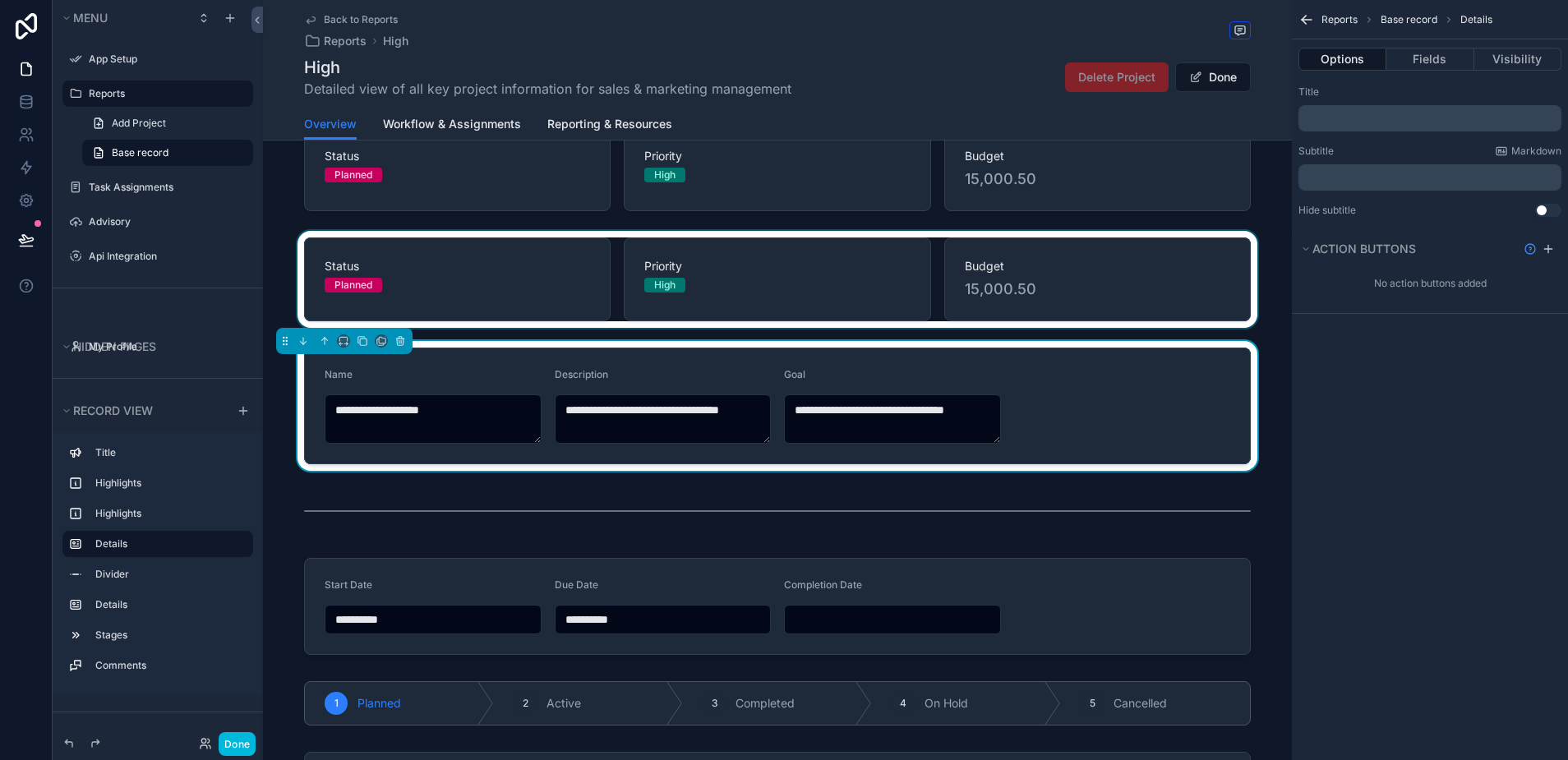
click at [980, 265] on div "scrollable content" at bounding box center [777, 279] width 1028 height 97
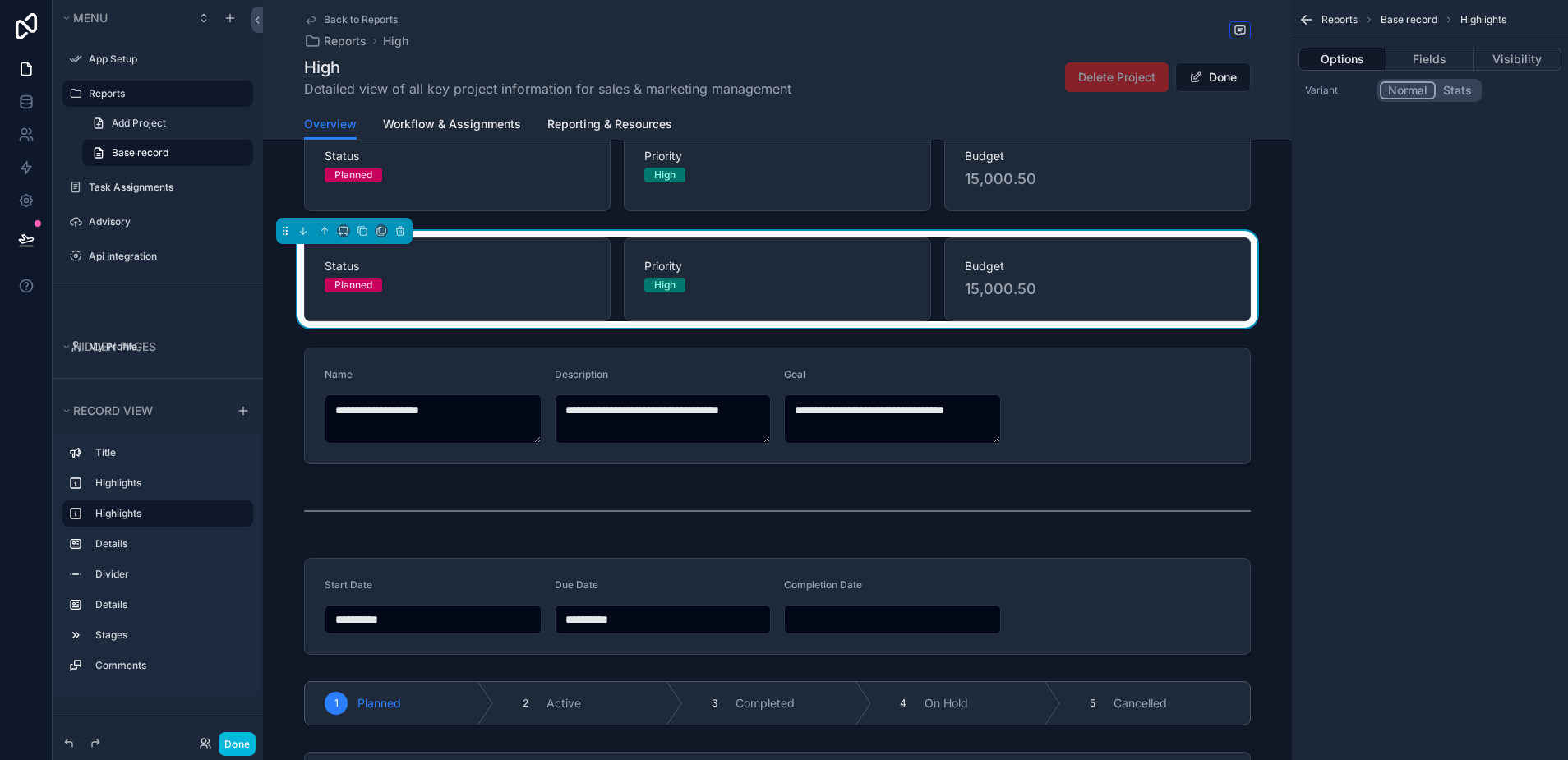
click at [980, 265] on span "Budget" at bounding box center [1097, 265] width 265 height 16
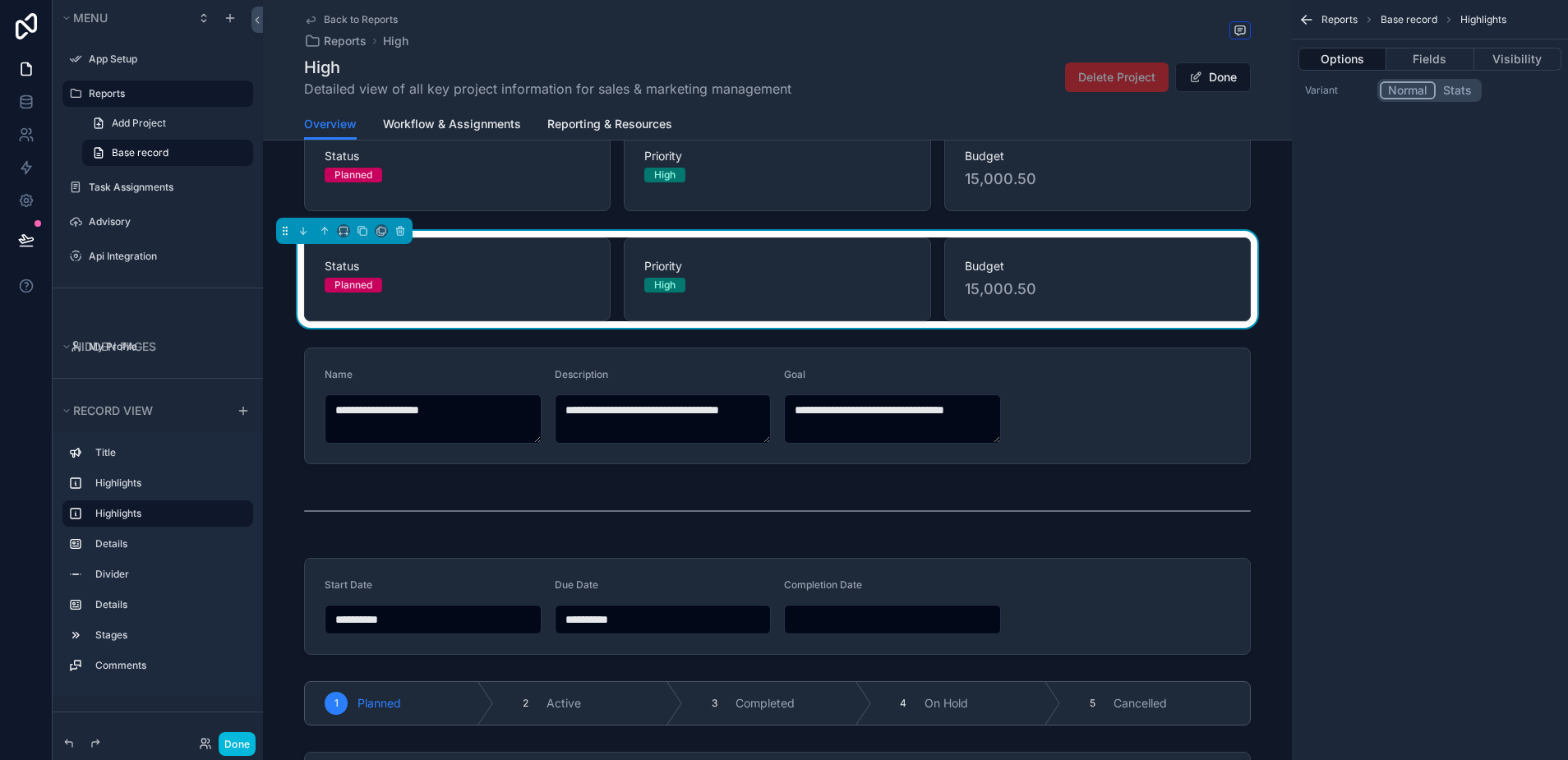
click at [980, 265] on span "Budget" at bounding box center [1097, 265] width 265 height 16
click at [995, 265] on span "Budget" at bounding box center [1097, 265] width 265 height 16
click at [403, 230] on icon "scrollable content" at bounding box center [400, 230] width 11 height 11
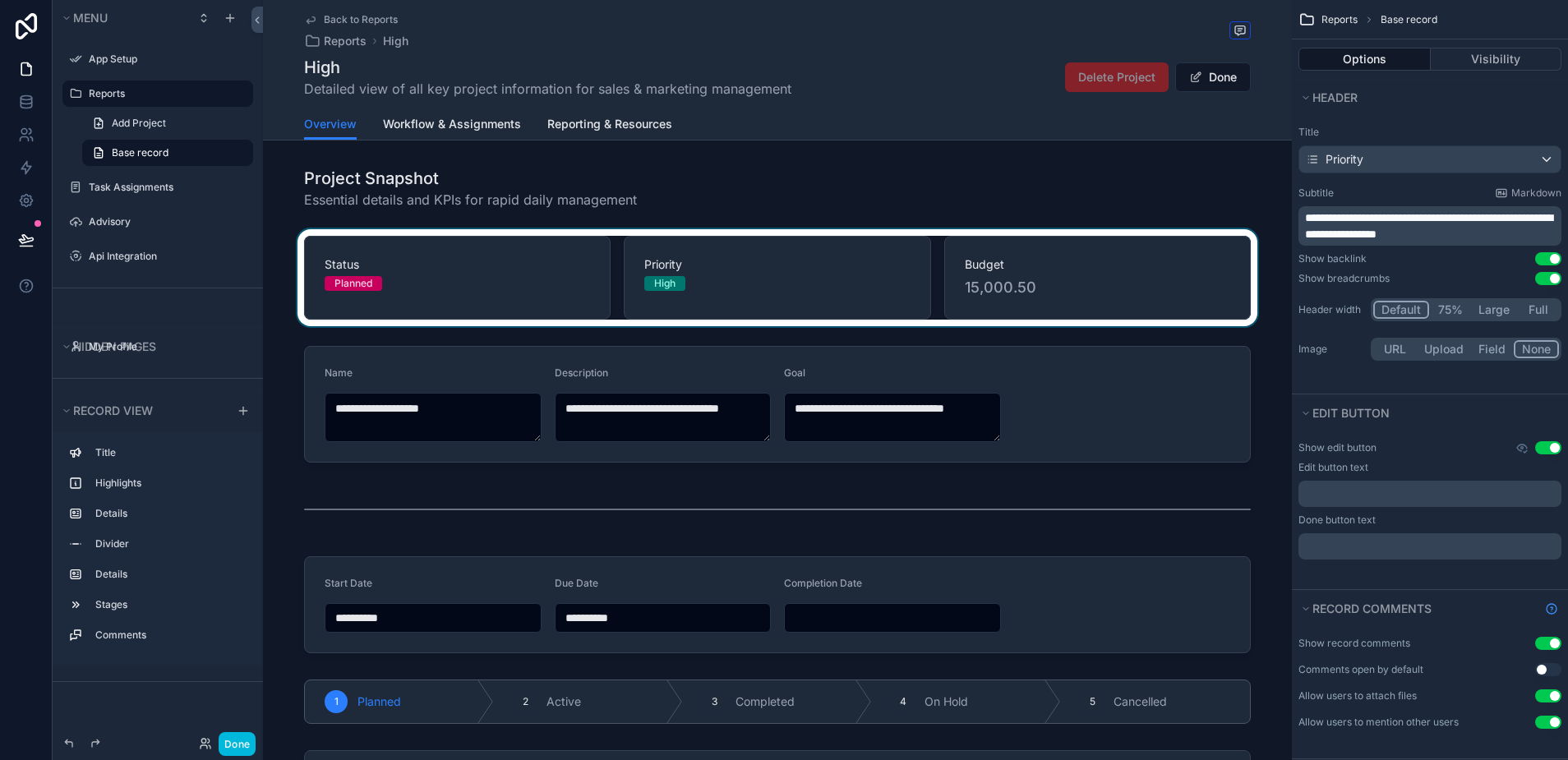
scroll to position [0, 0]
click at [986, 289] on div "scrollable content" at bounding box center [777, 277] width 1028 height 97
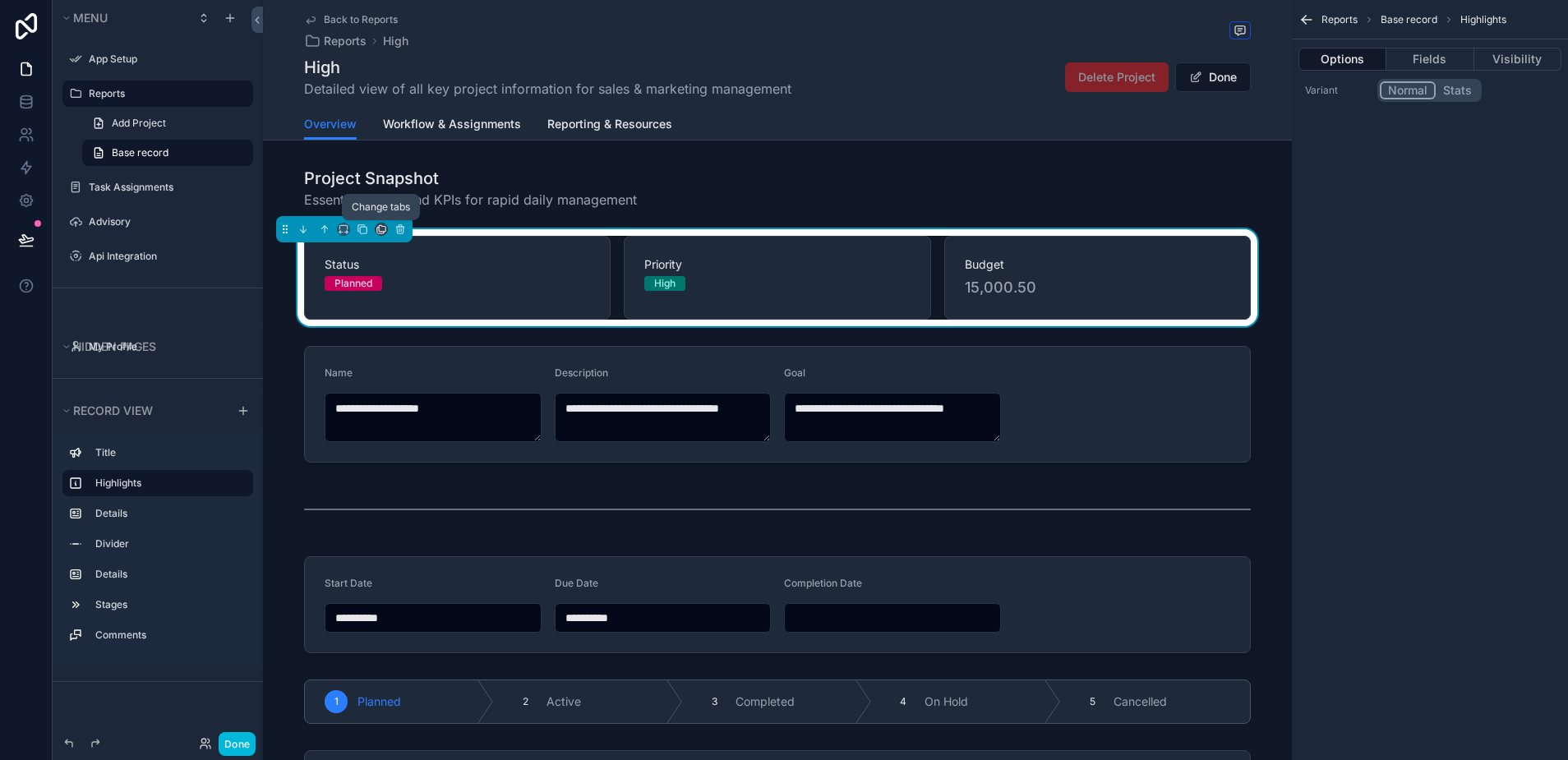
click at [381, 229] on icon "scrollable content" at bounding box center [381, 228] width 11 height 11
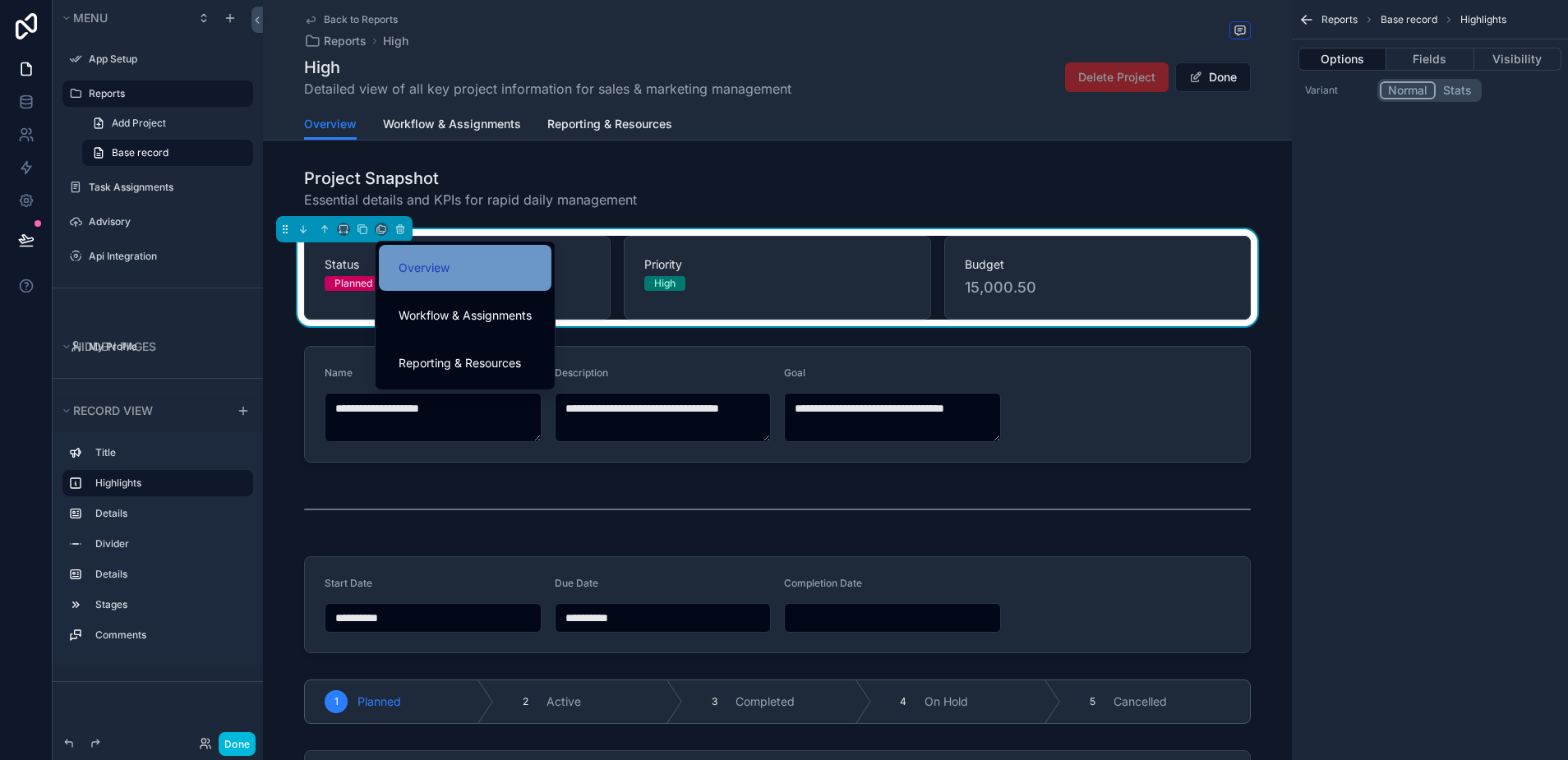
click at [446, 267] on span "Overview" at bounding box center [424, 267] width 51 height 20
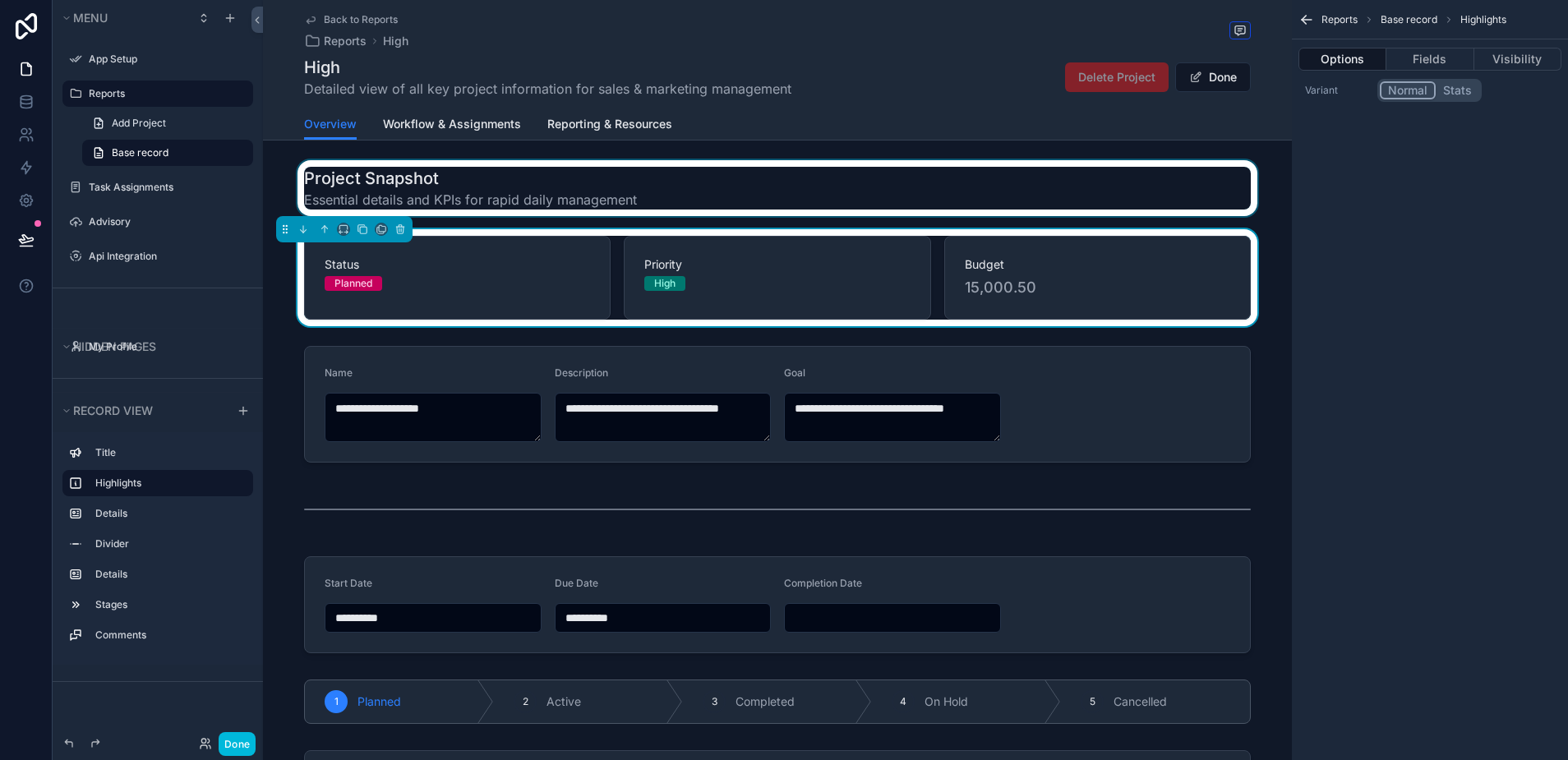
click at [770, 198] on div "scrollable content" at bounding box center [777, 188] width 1028 height 56
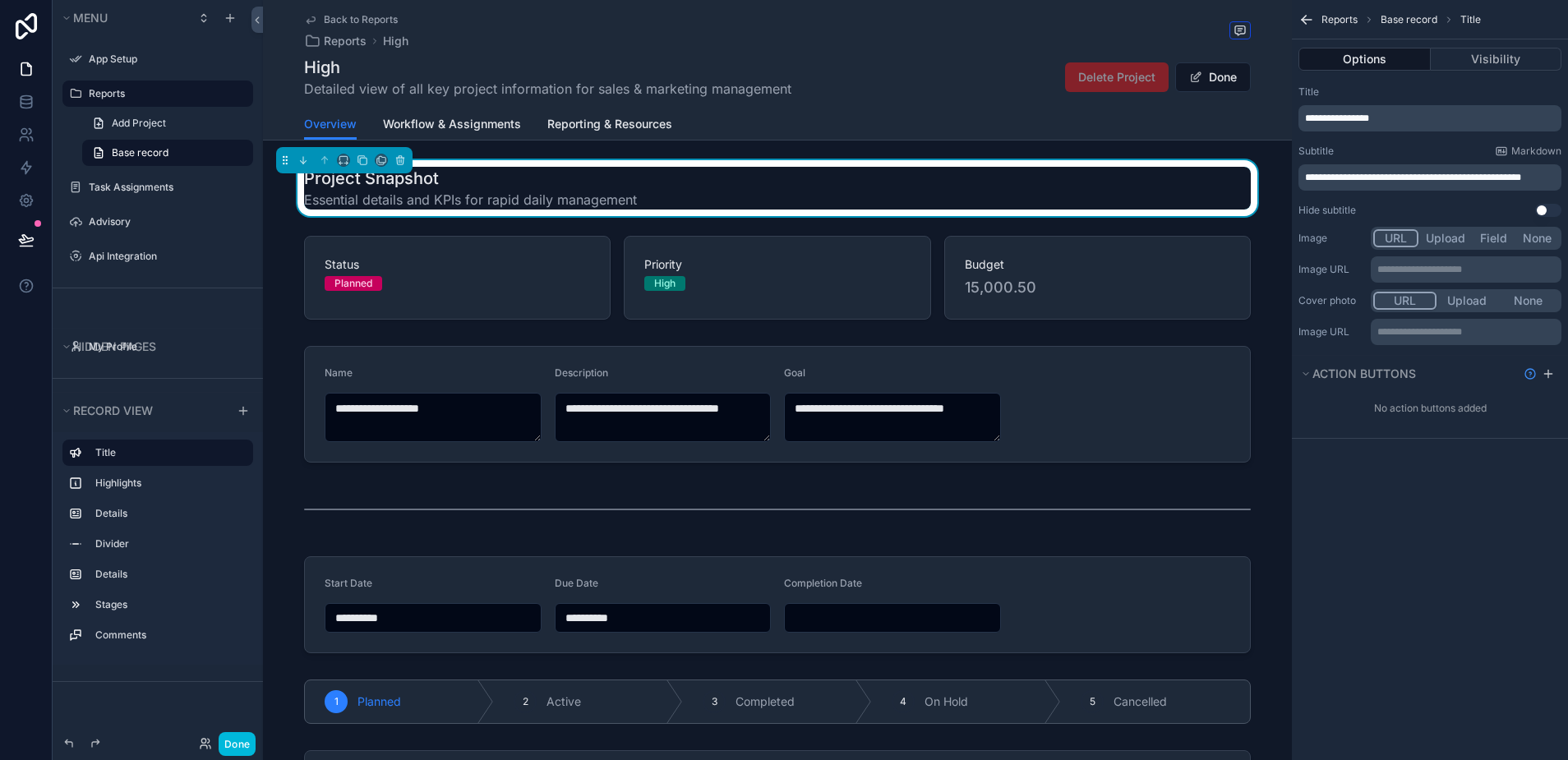
click at [113, 94] on label "Reports" at bounding box center [166, 93] width 155 height 13
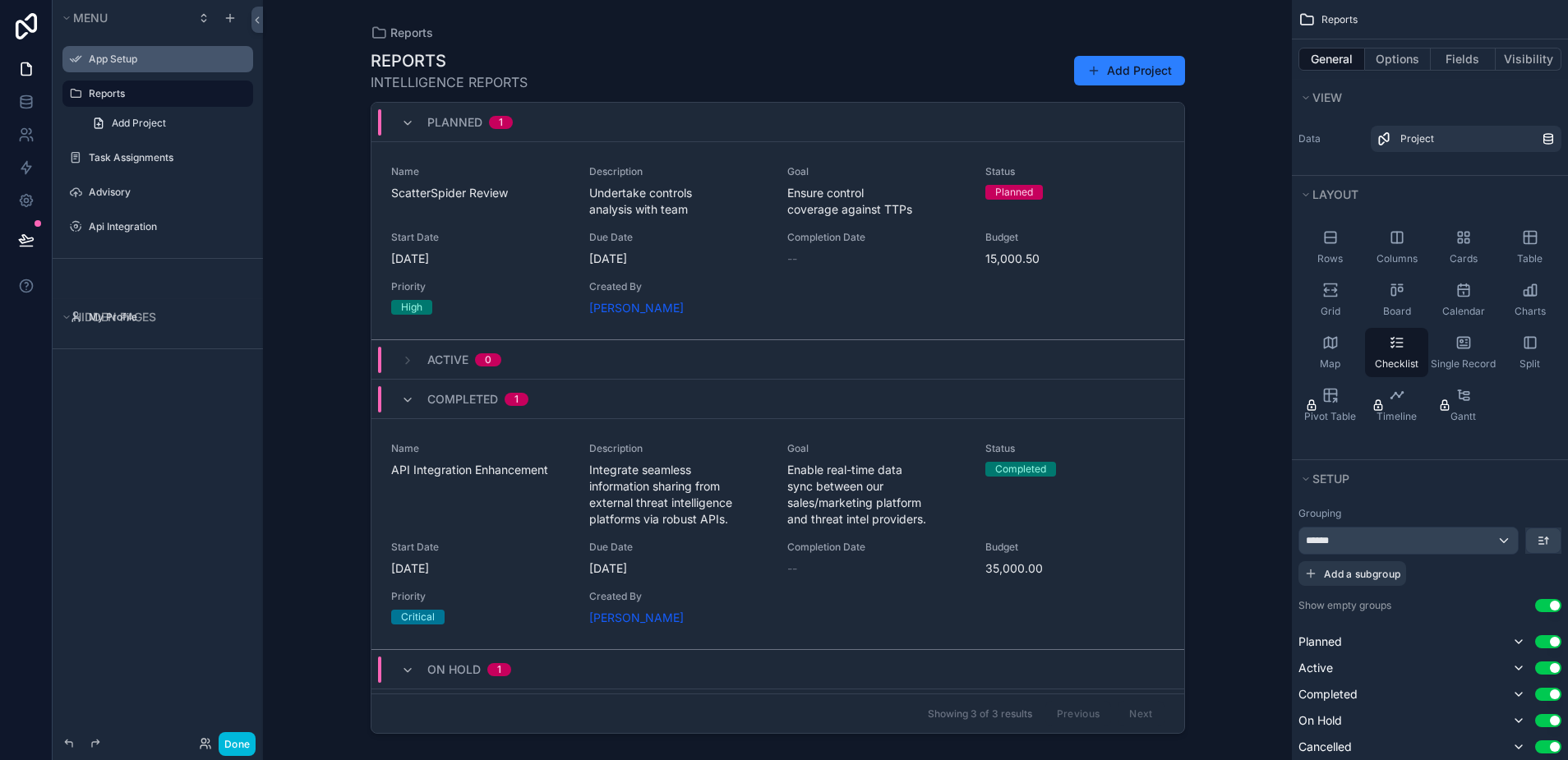
click at [90, 56] on label "App Setup" at bounding box center [166, 58] width 155 height 13
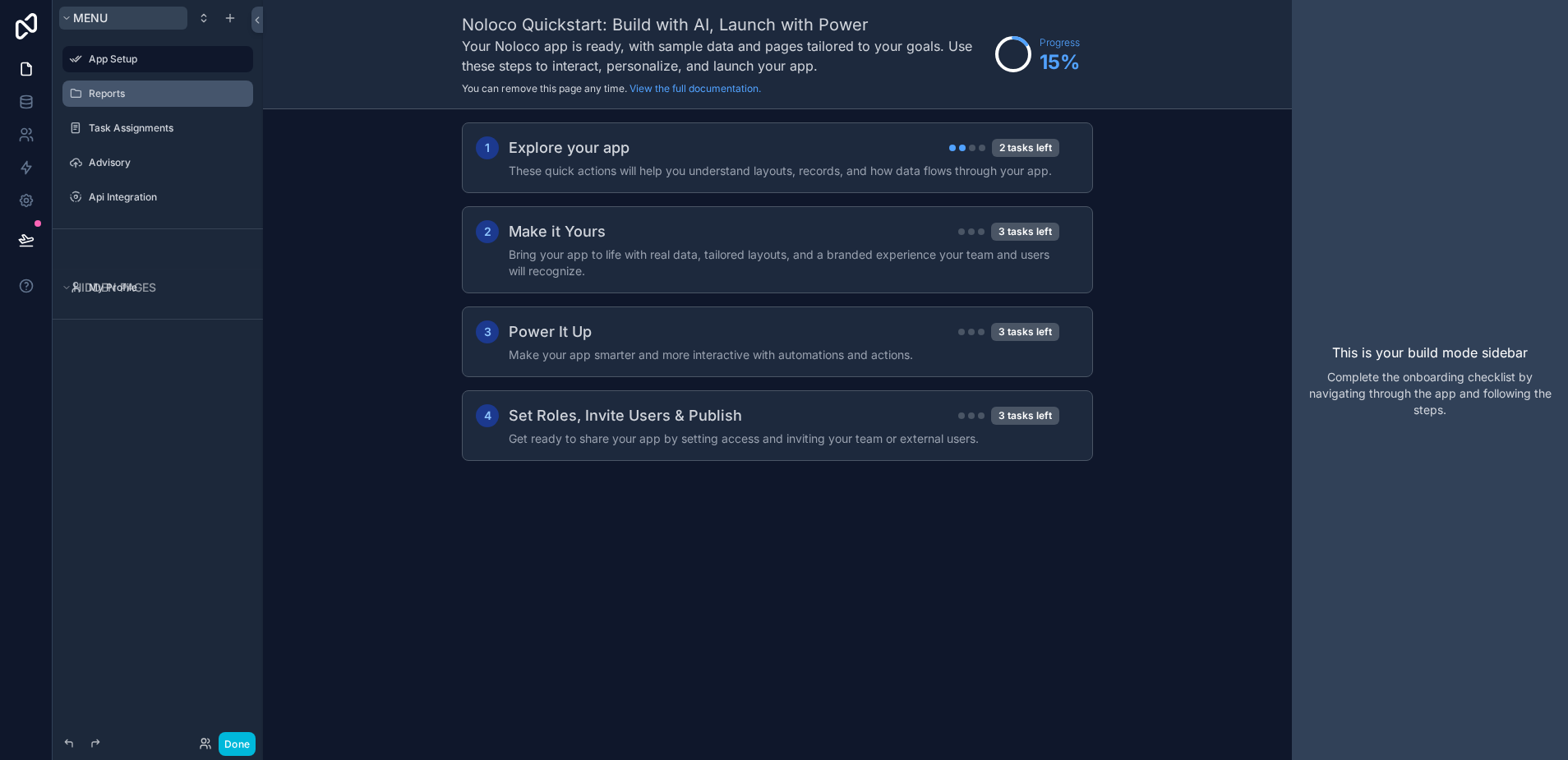
click at [83, 27] on button "Menu" at bounding box center [123, 18] width 128 height 23
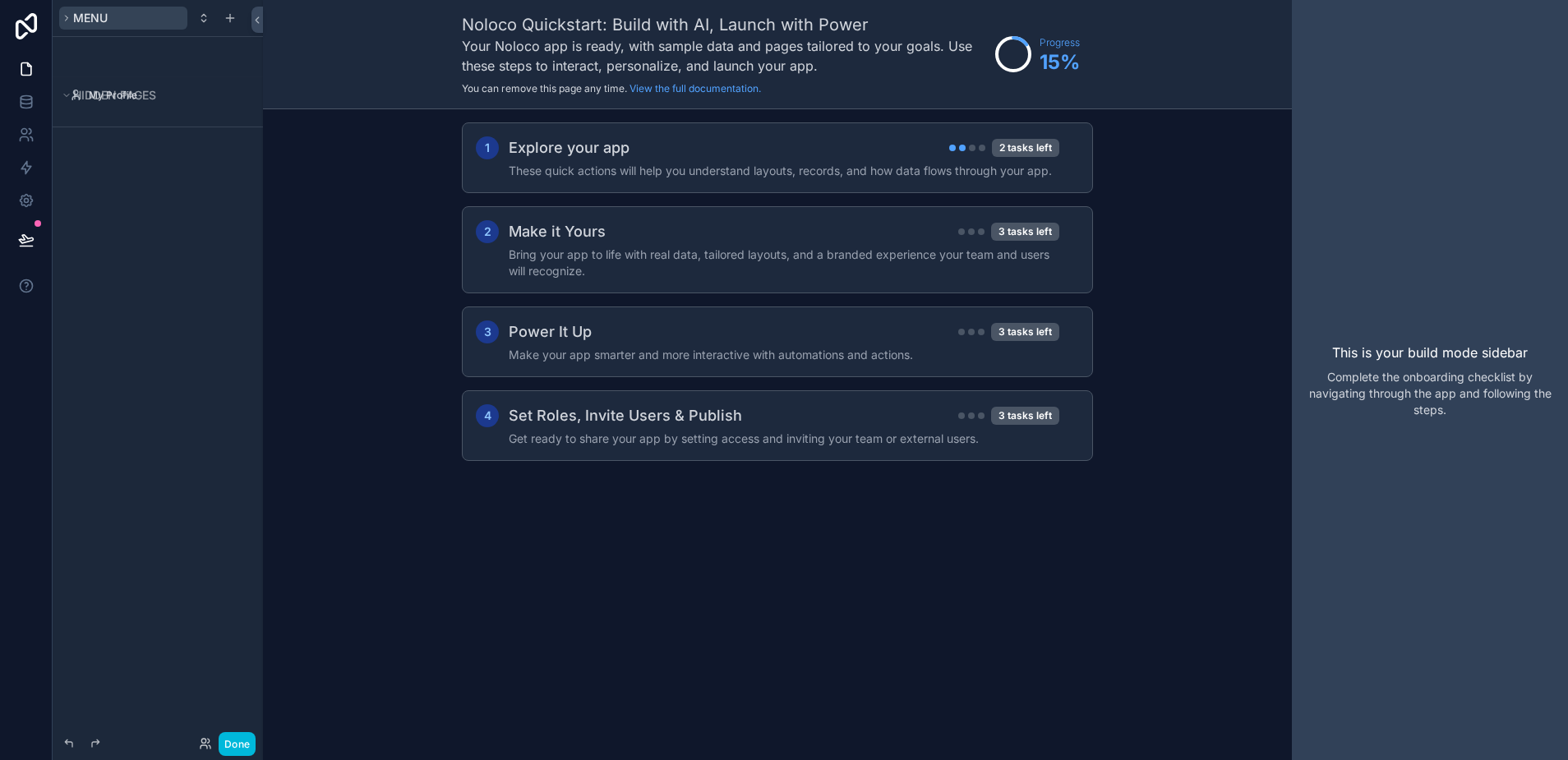
click at [83, 27] on button "Menu" at bounding box center [123, 18] width 128 height 23
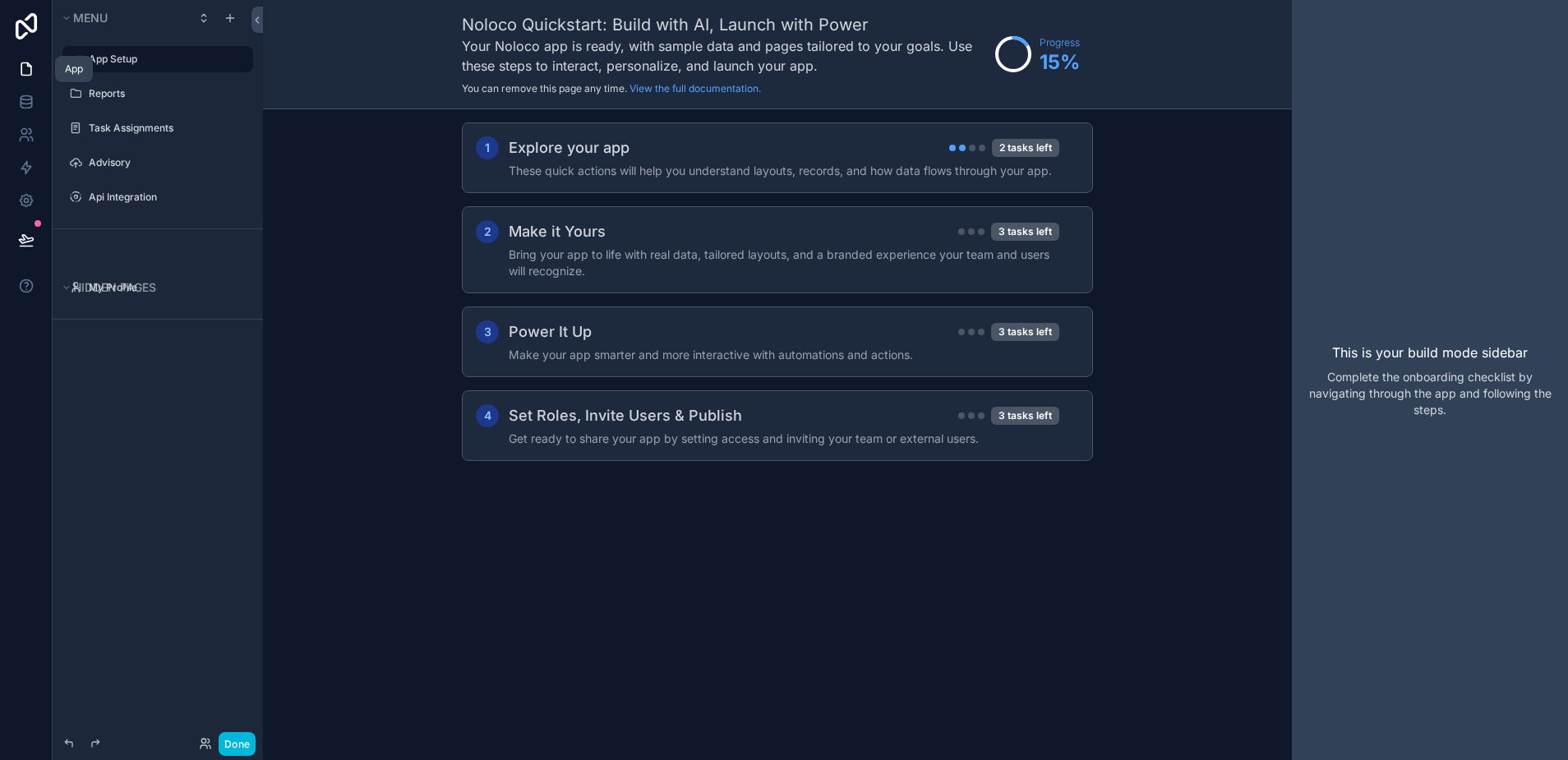
click at [27, 68] on icon at bounding box center [26, 69] width 16 height 16
click at [244, 746] on button "Done" at bounding box center [236, 744] width 37 height 24
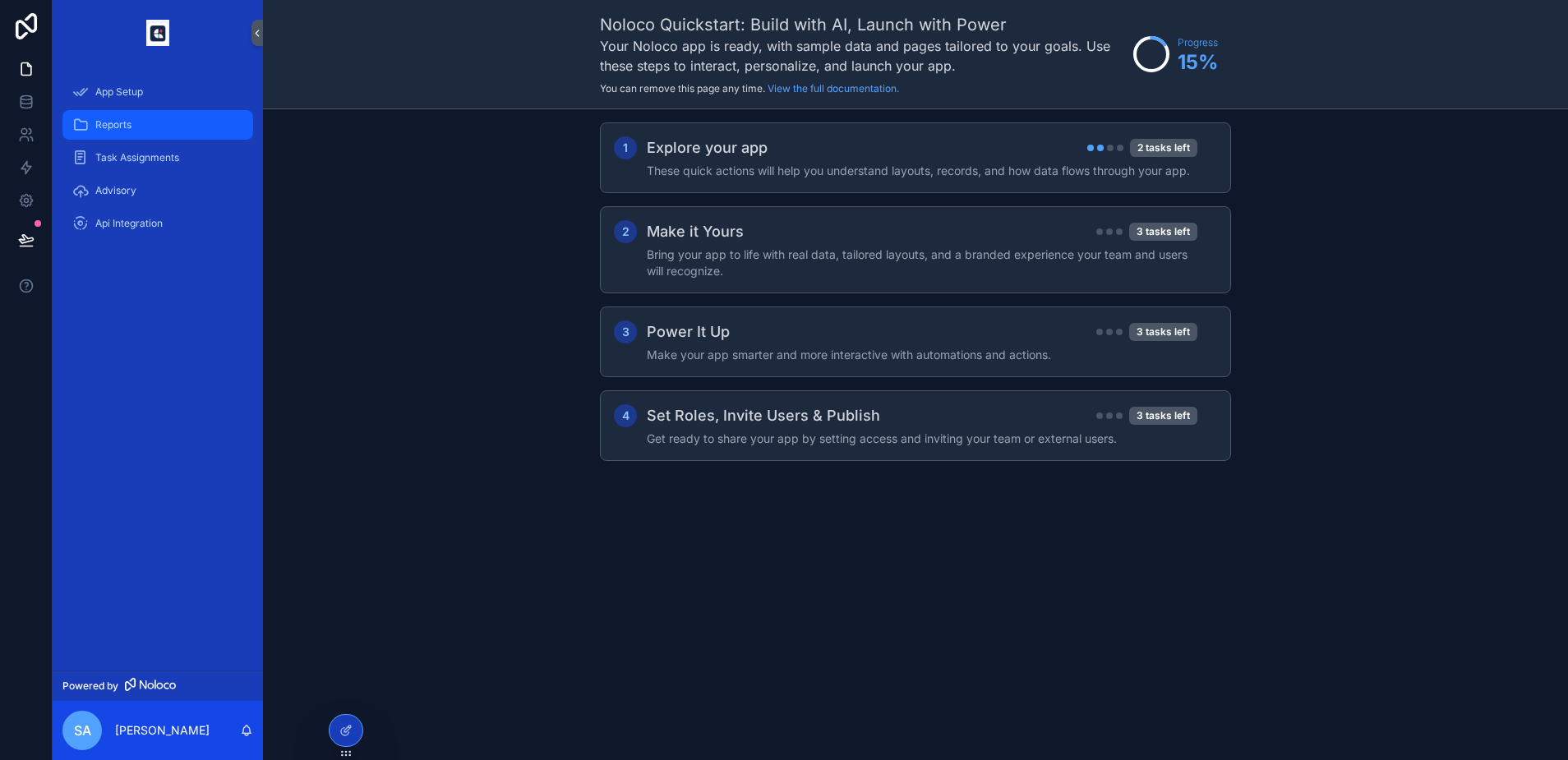
click at [107, 121] on span "Reports" at bounding box center [113, 125] width 36 height 13
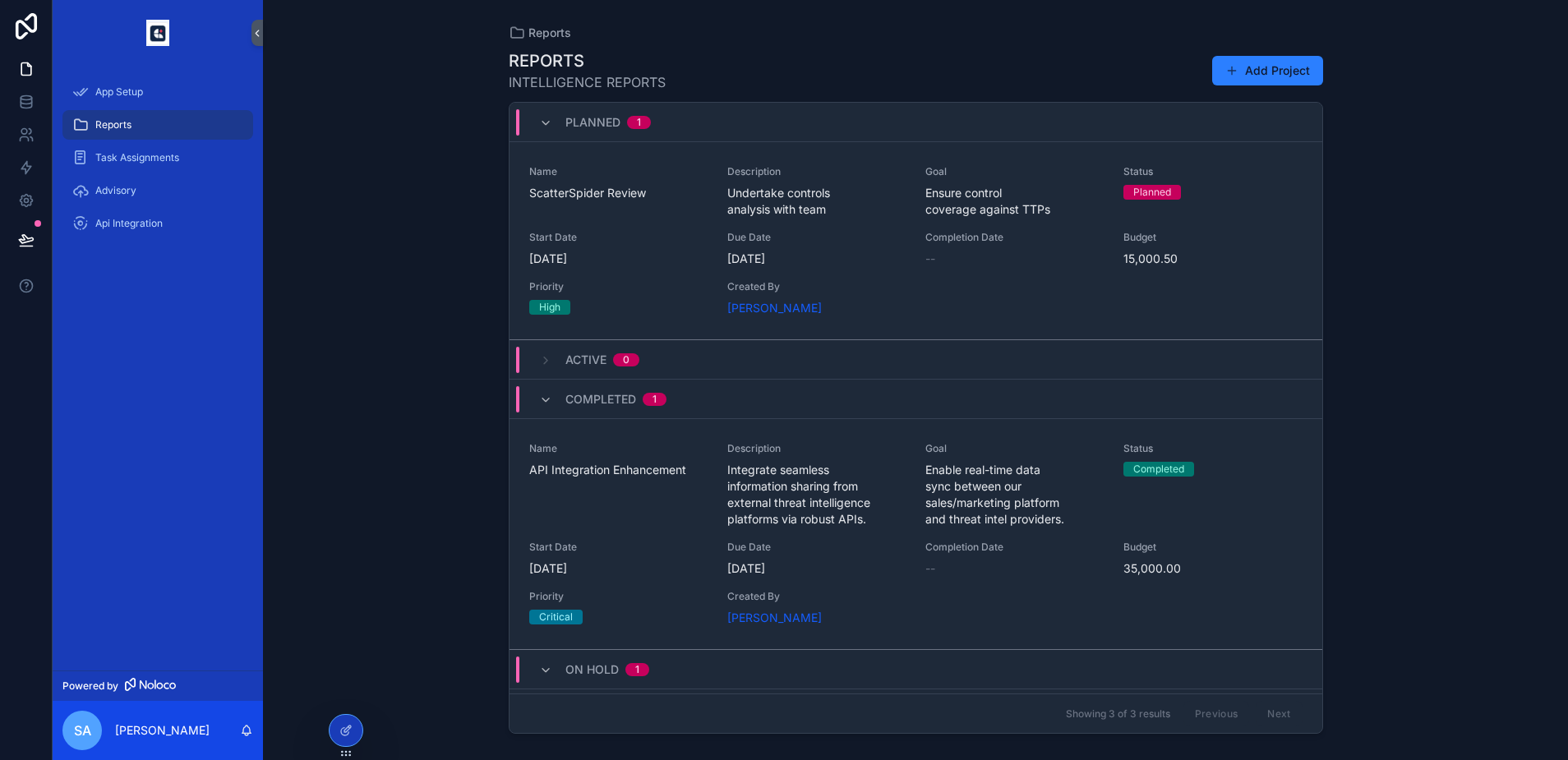
click at [873, 191] on span "Undertake controls analysis with team" at bounding box center [816, 201] width 179 height 33
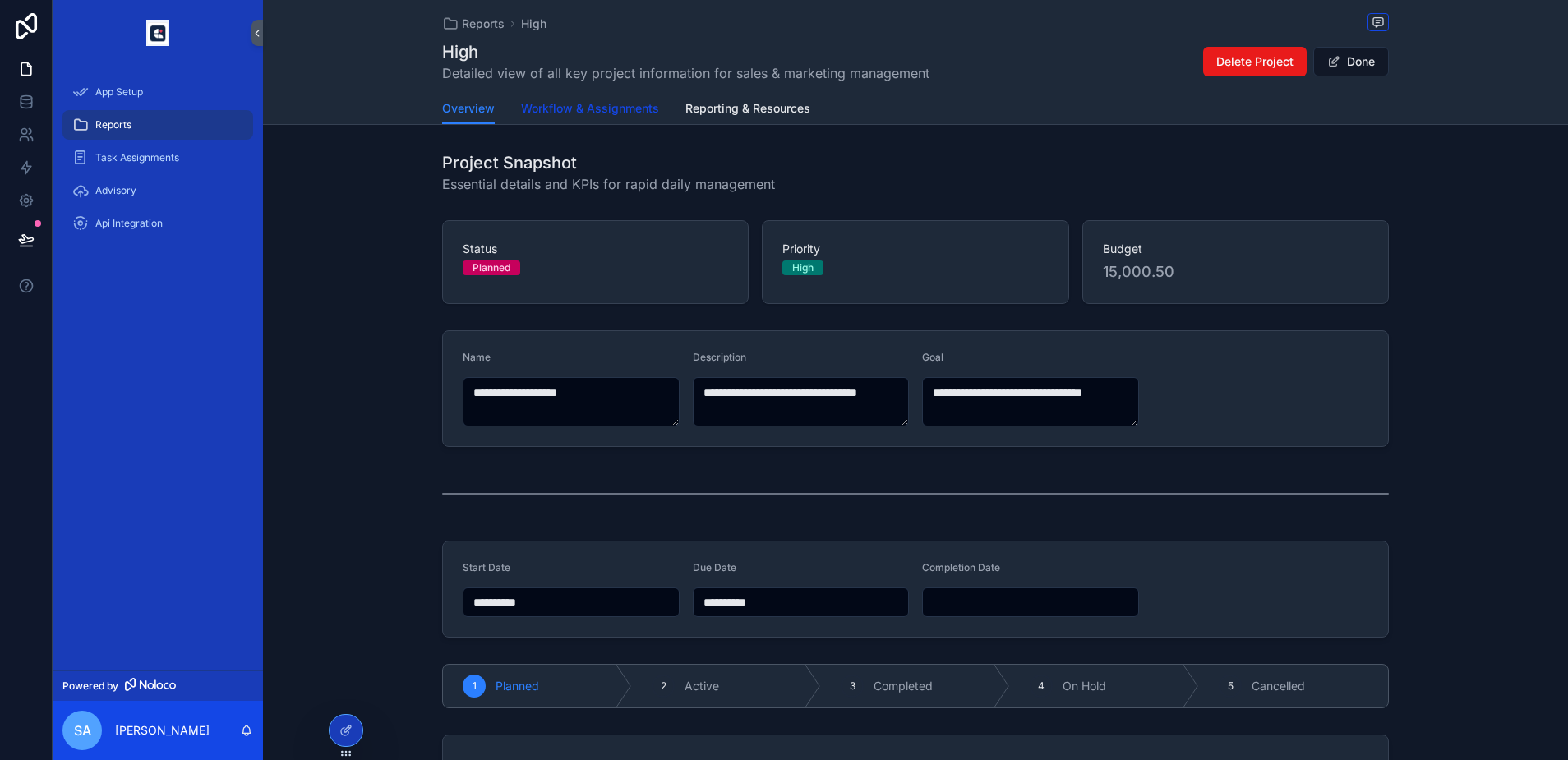
click at [620, 118] on link "Workflow & Assignments" at bounding box center [589, 110] width 138 height 33
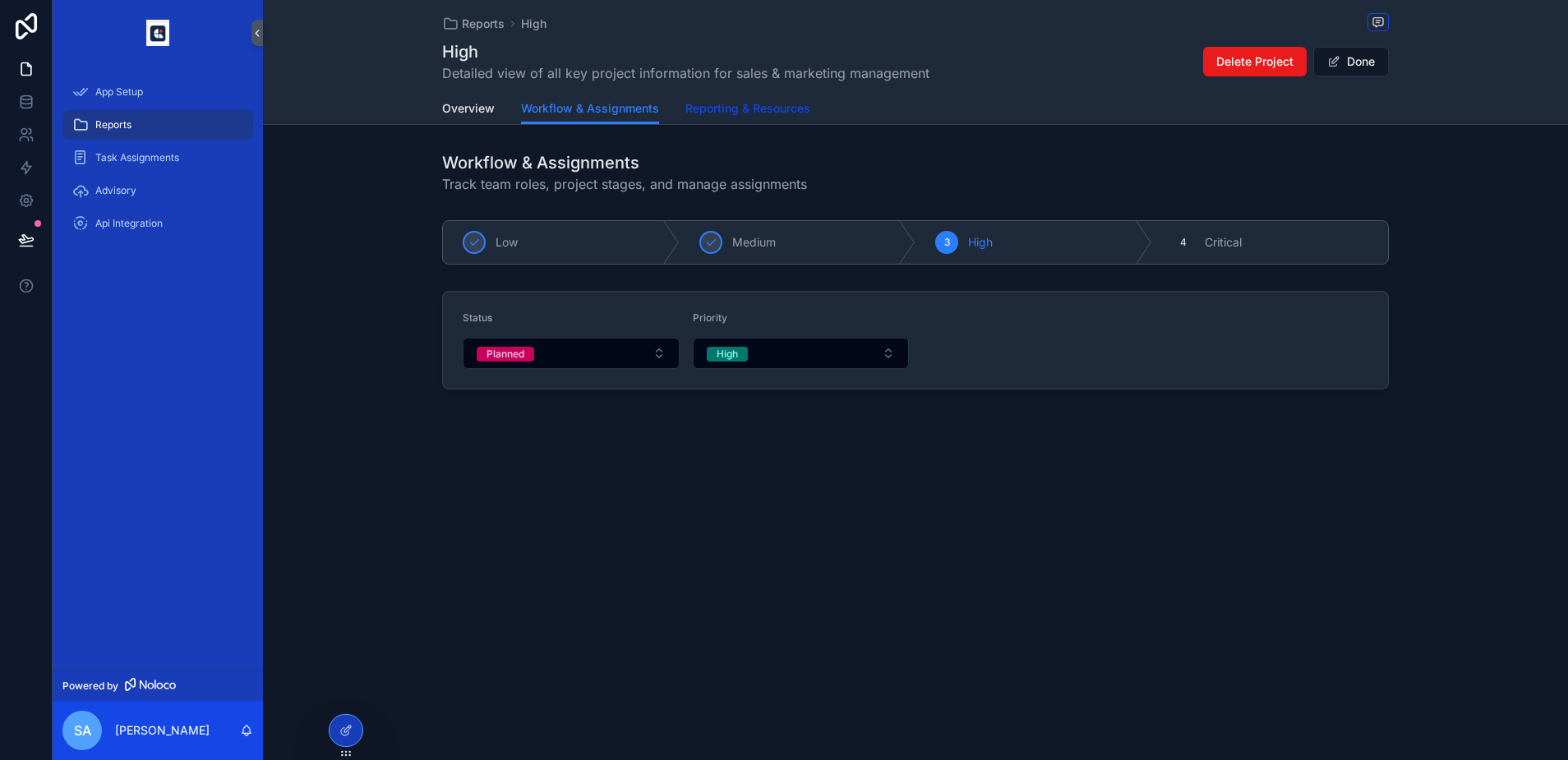
click at [759, 106] on span "Reporting & Resources" at bounding box center [747, 108] width 125 height 16
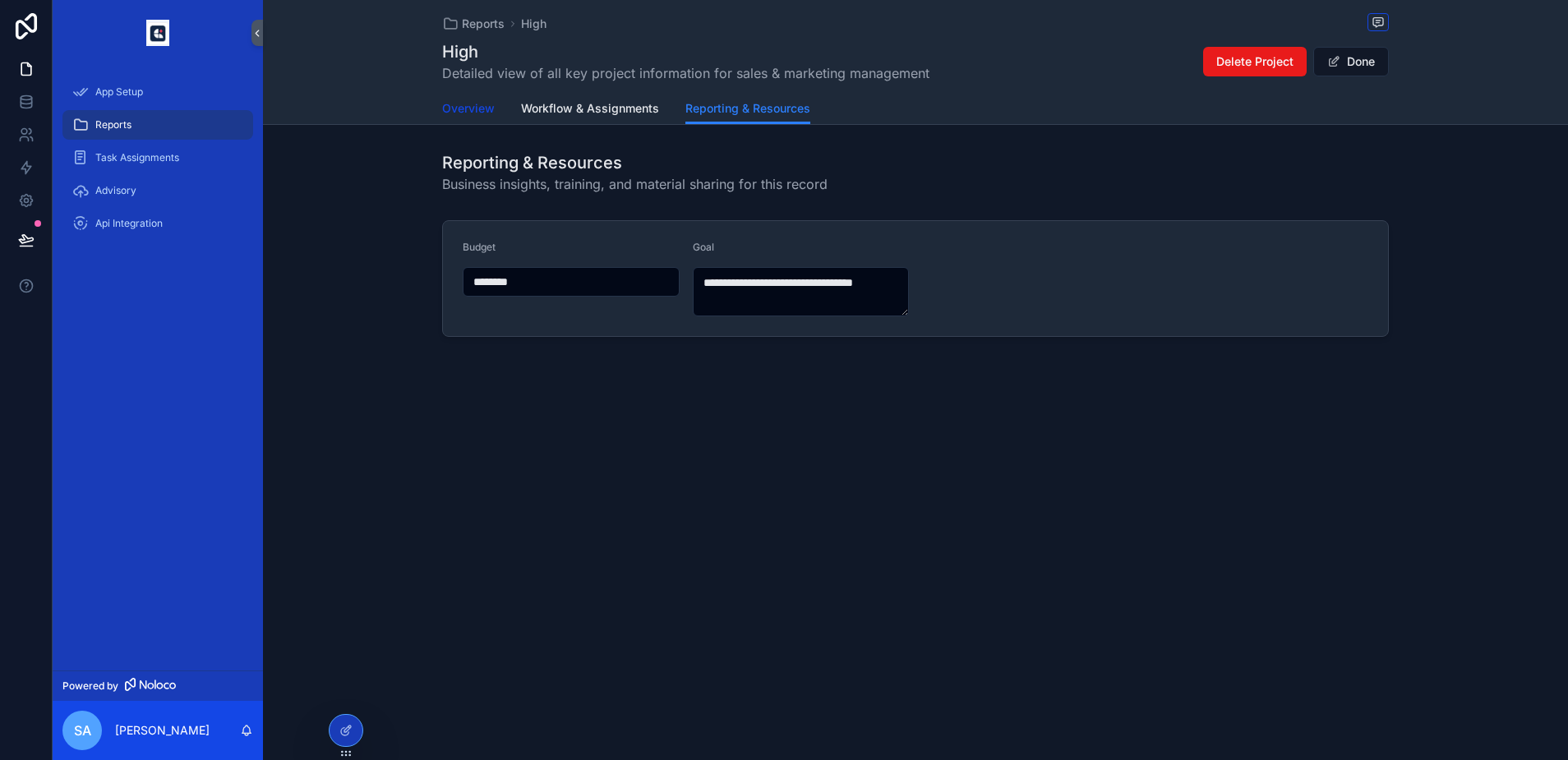
click at [481, 104] on span "Overview" at bounding box center [468, 108] width 52 height 16
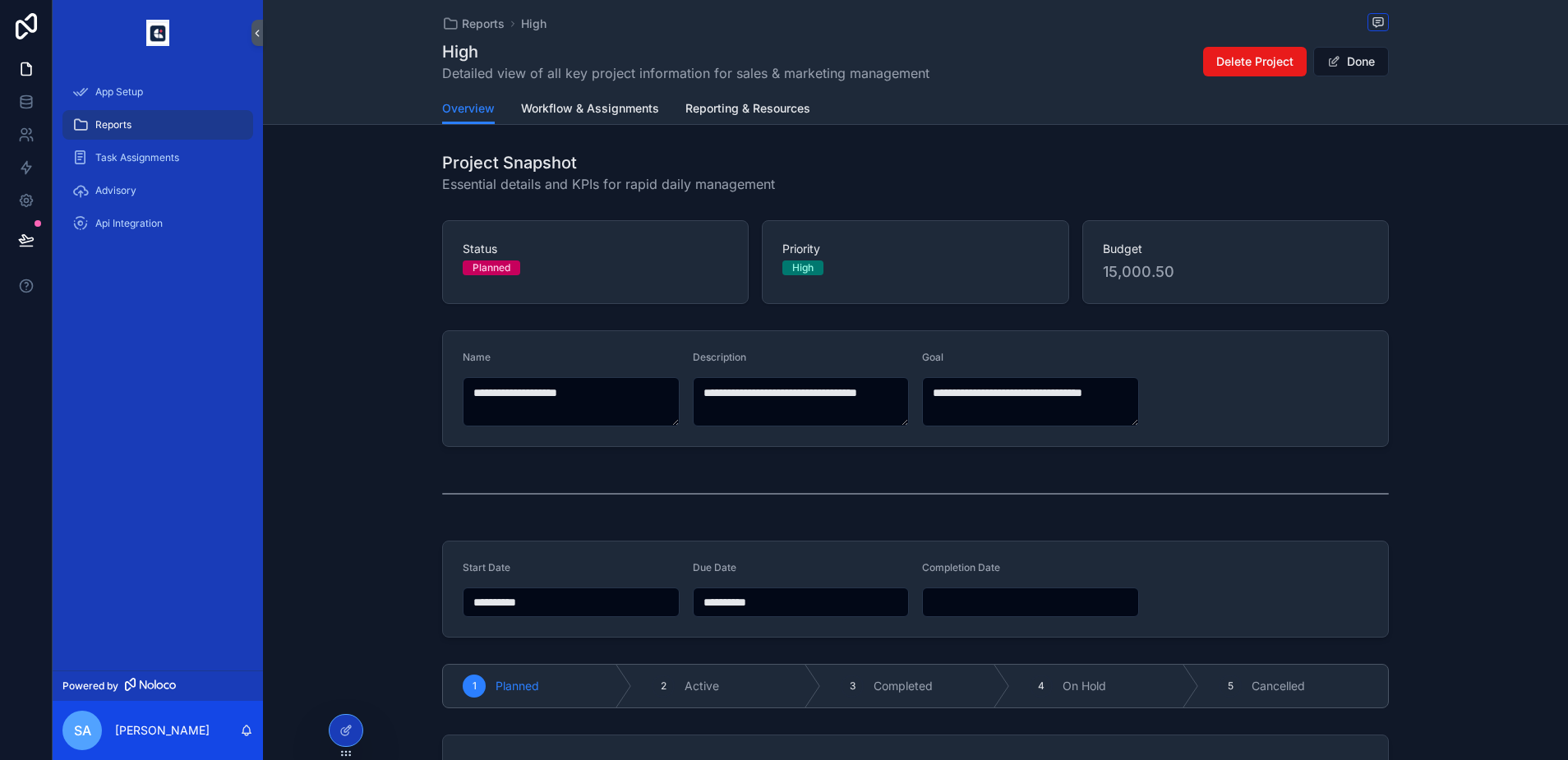
click at [1134, 263] on span "15,000.50" at bounding box center [1235, 271] width 265 height 23
click at [86, 125] on icon "scrollable content" at bounding box center [80, 125] width 16 height 16
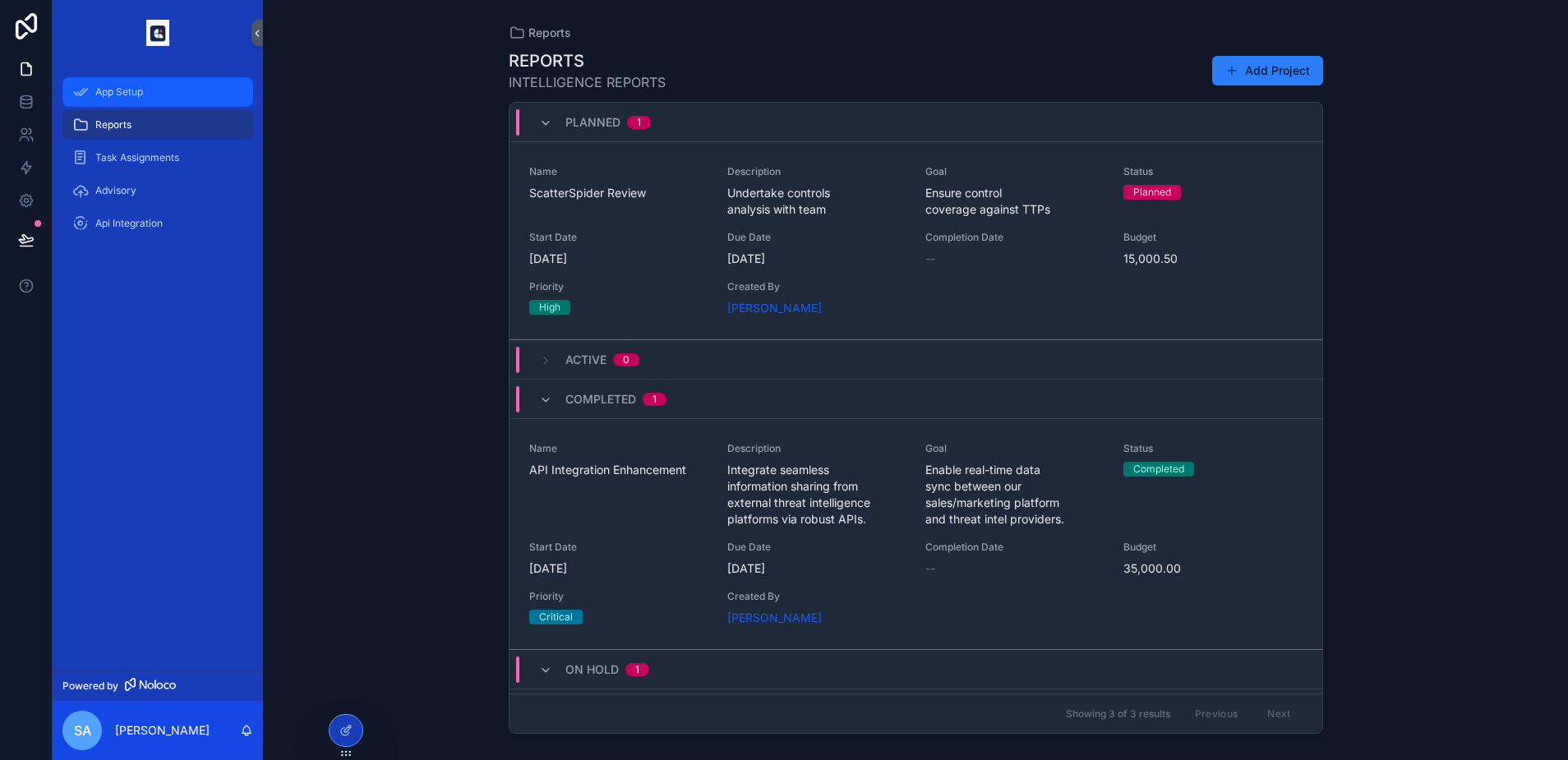
click at [93, 98] on div "App Setup" at bounding box center [157, 92] width 171 height 27
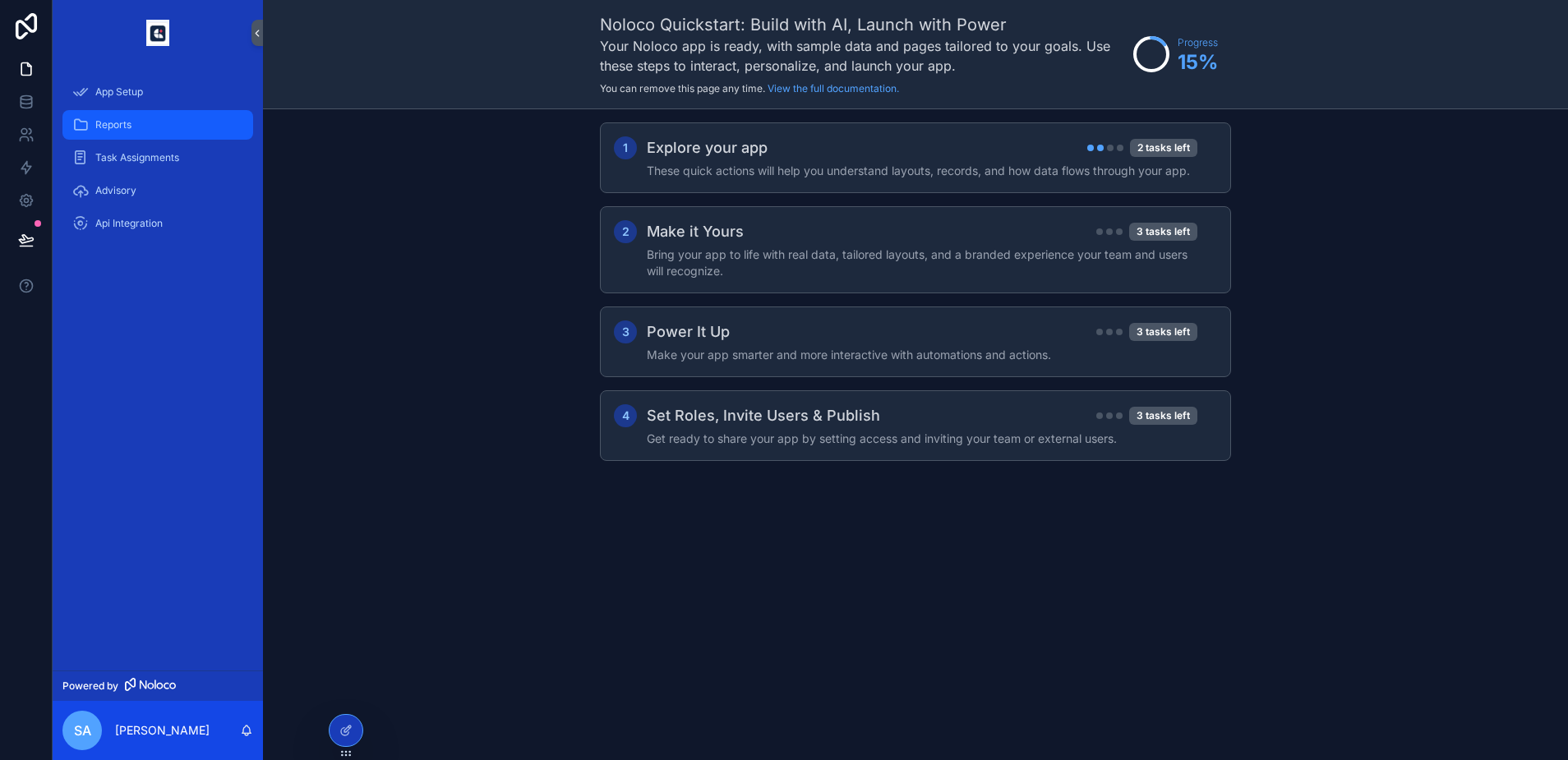
click at [78, 116] on div "Reports" at bounding box center [157, 125] width 171 height 27
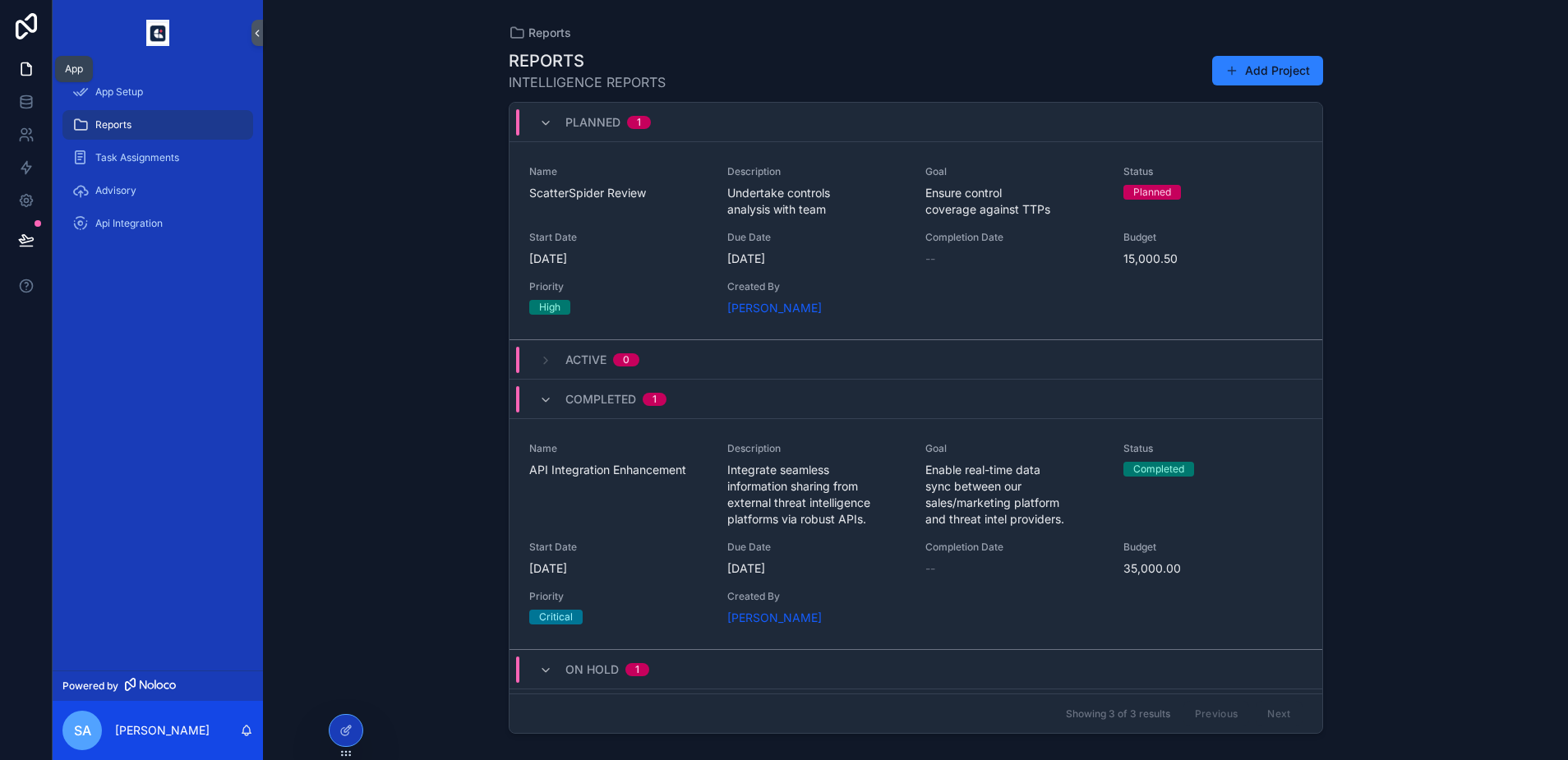
click at [30, 72] on icon at bounding box center [26, 70] width 9 height 12
click at [119, 155] on span "Task Assignments" at bounding box center [137, 157] width 84 height 13
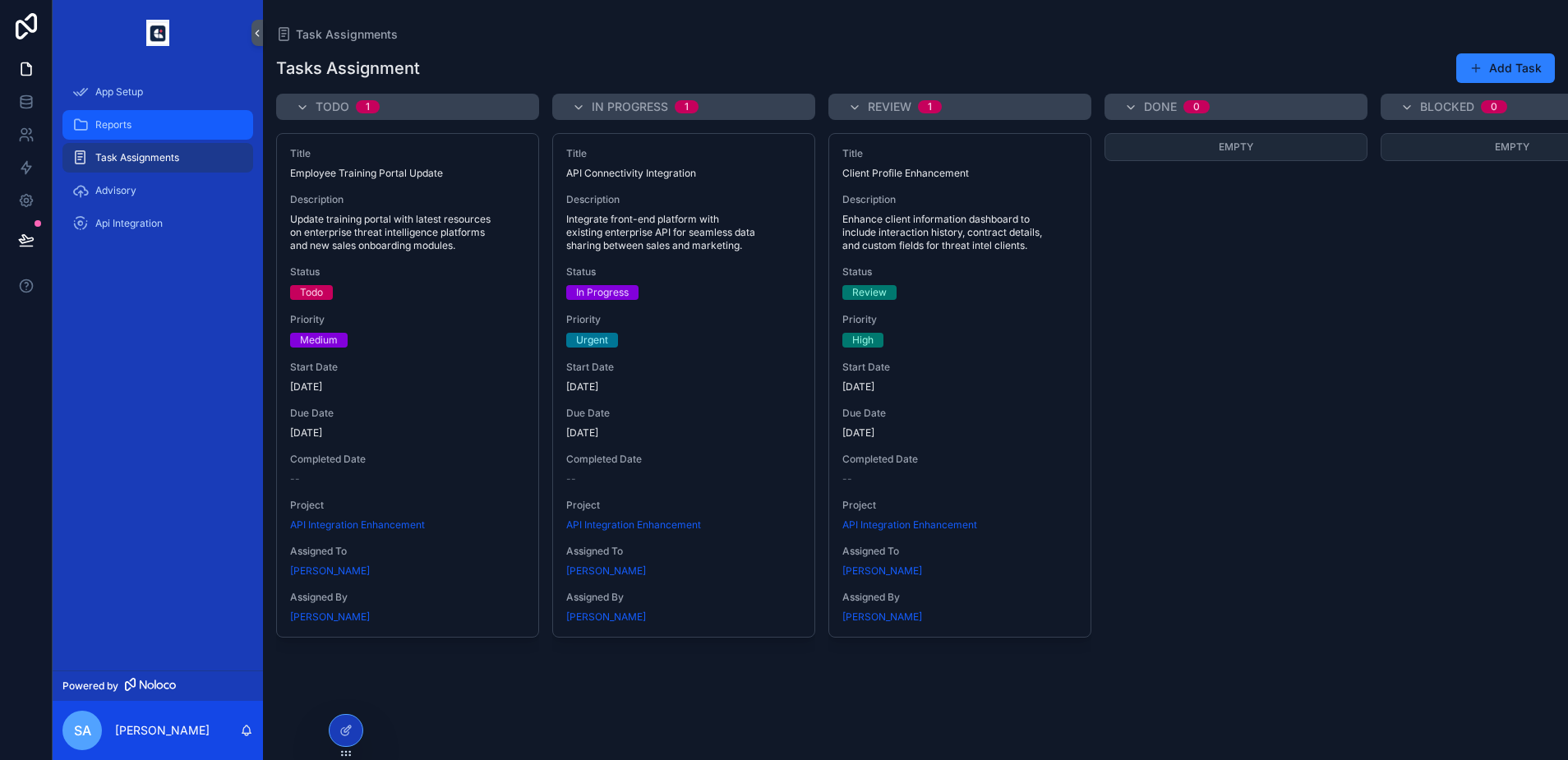
click at [113, 129] on span "Reports" at bounding box center [113, 125] width 36 height 13
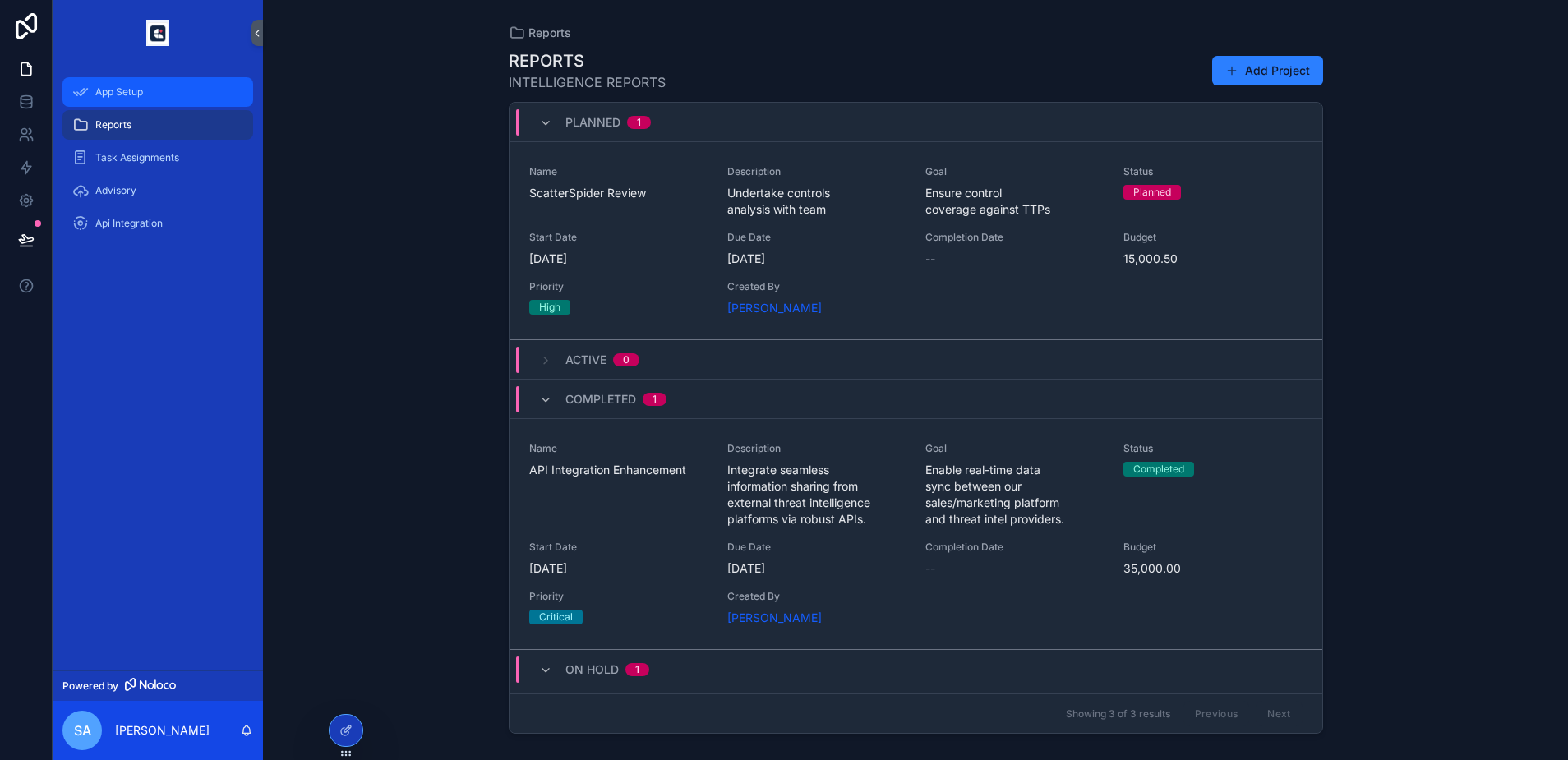
click at [111, 94] on span "App Setup" at bounding box center [119, 91] width 47 height 13
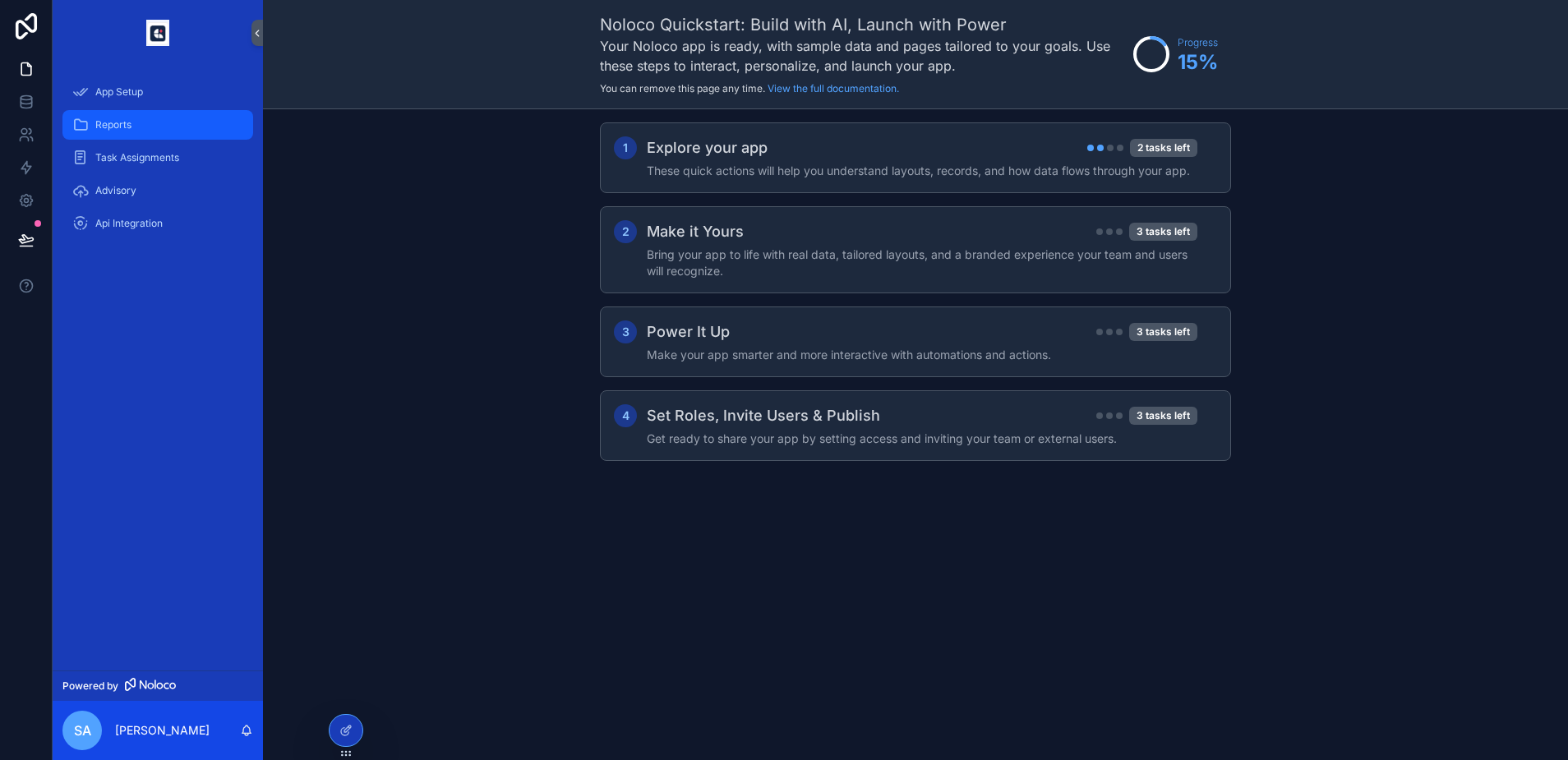
click at [125, 129] on span "Reports" at bounding box center [113, 125] width 36 height 13
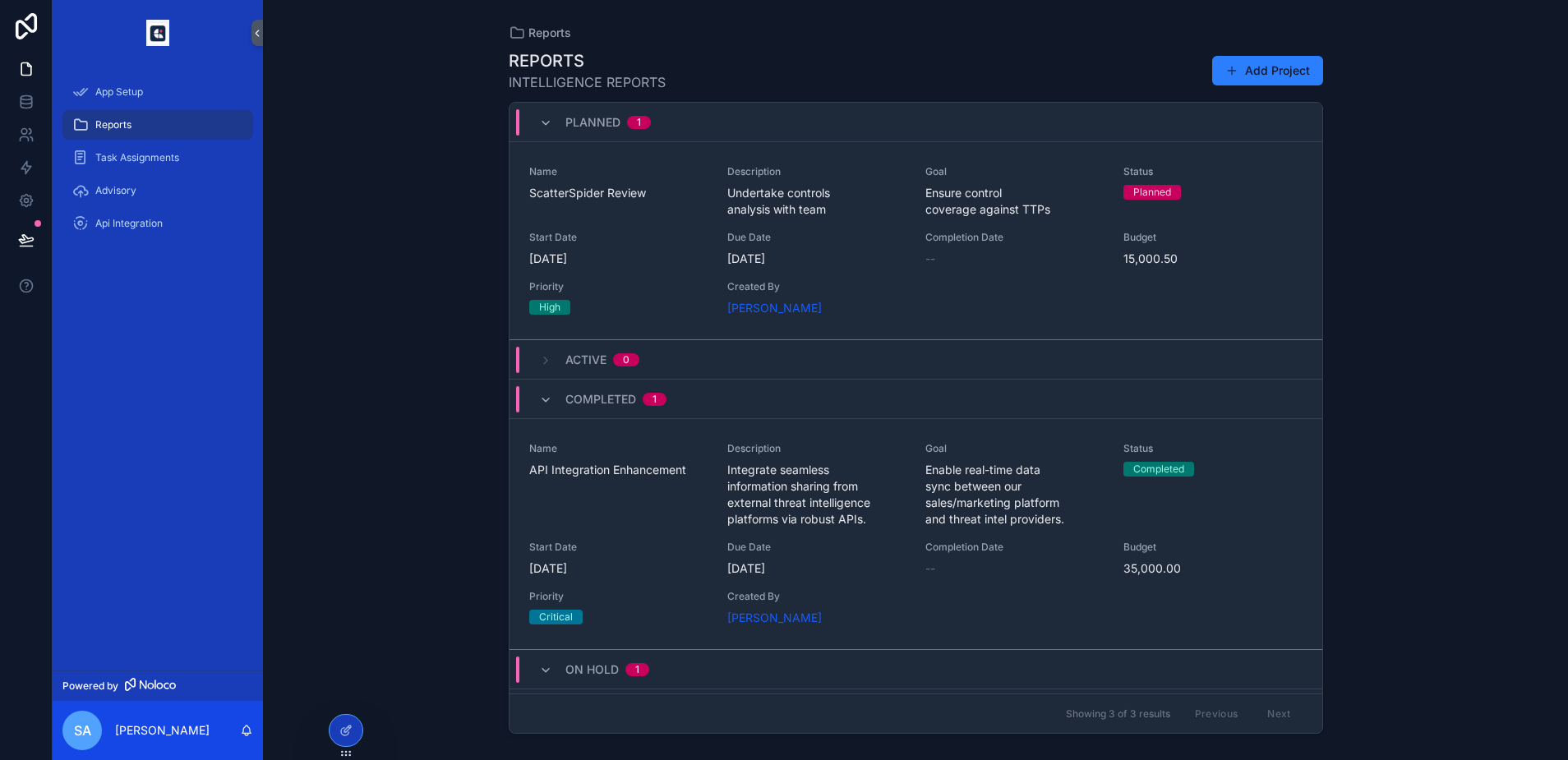
click at [686, 245] on div "Start Date [DATE]" at bounding box center [619, 249] width 179 height 36
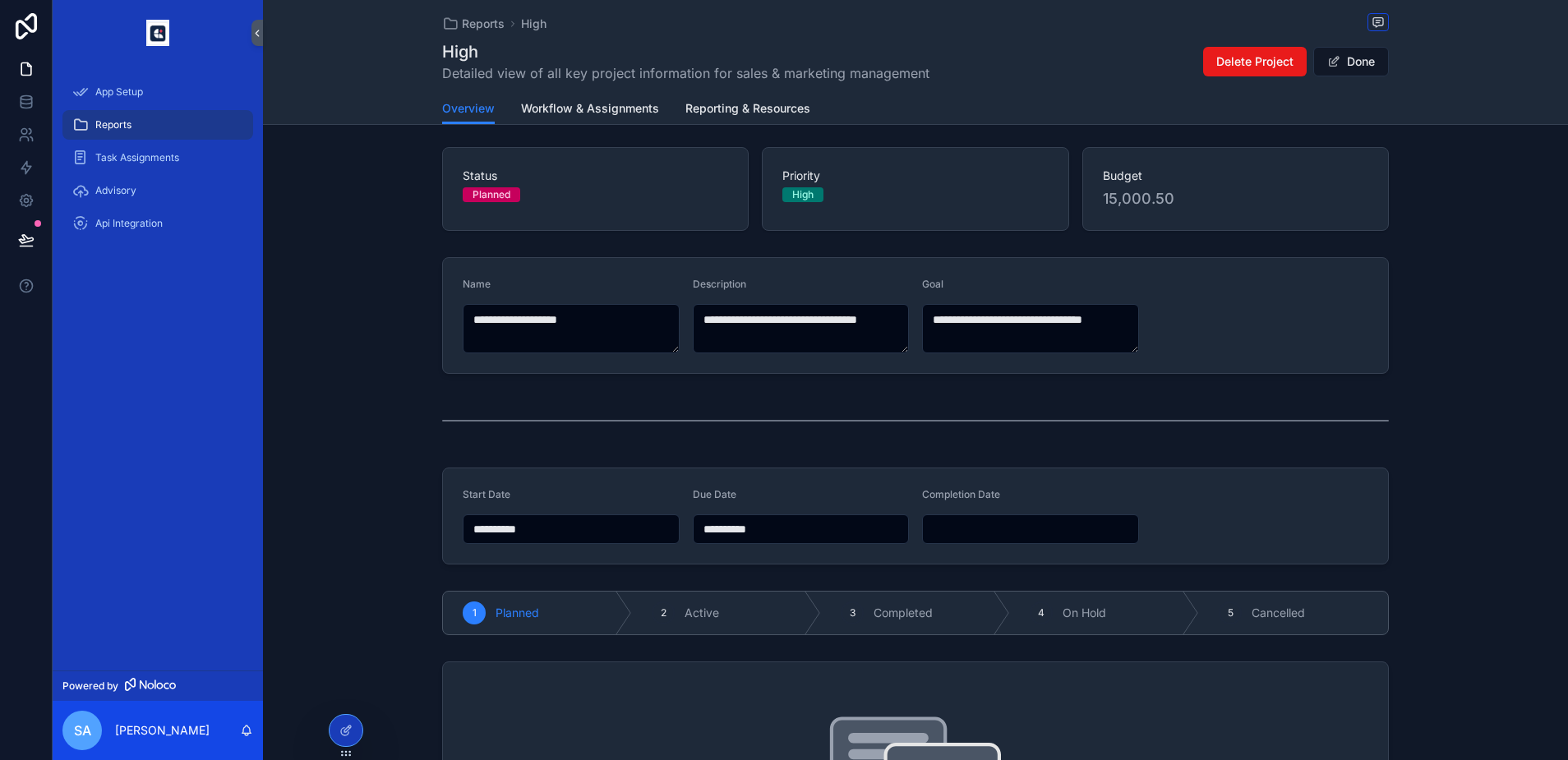
scroll to position [76, 0]
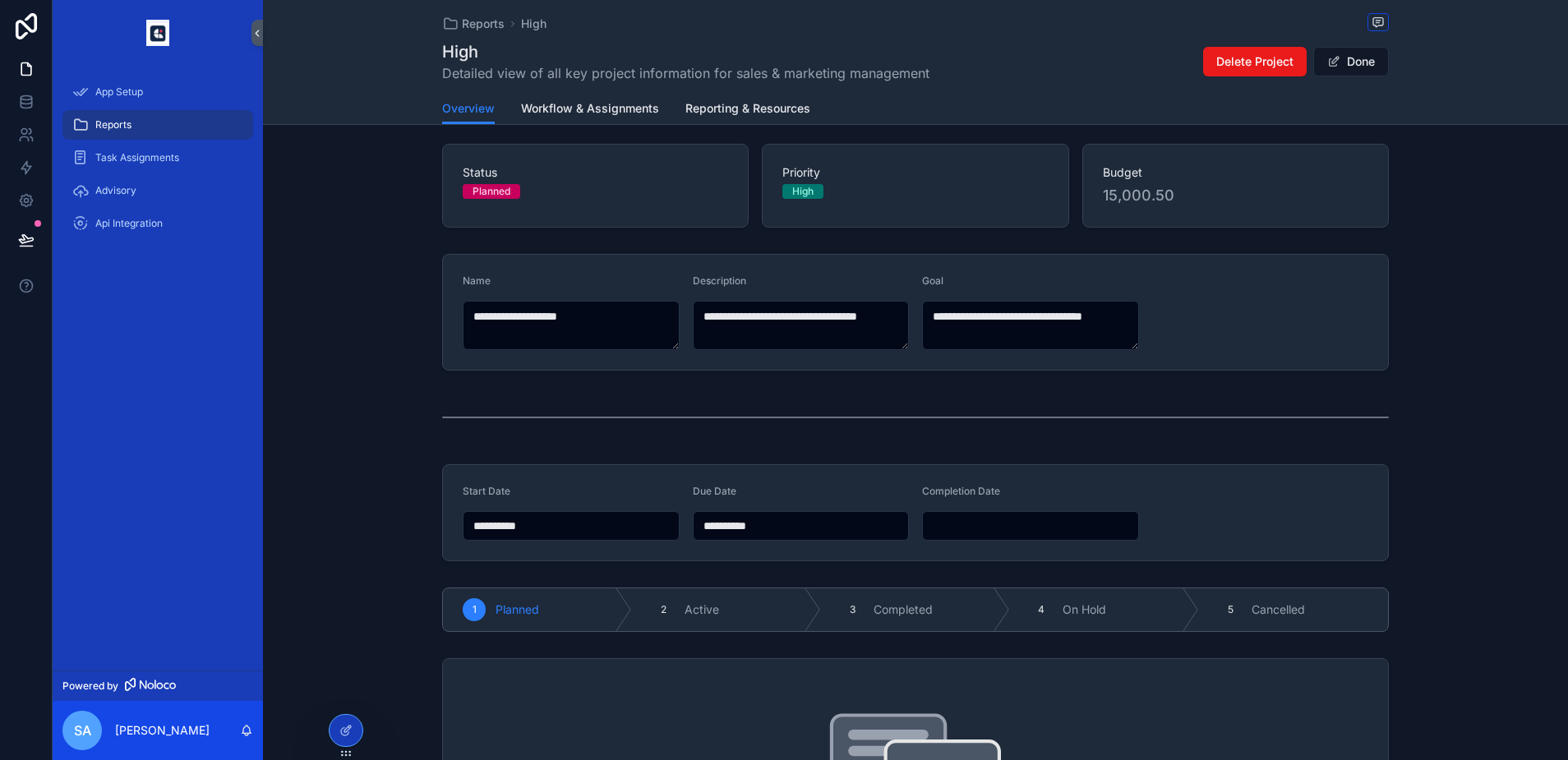
click at [106, 122] on span "Reports" at bounding box center [113, 125] width 36 height 13
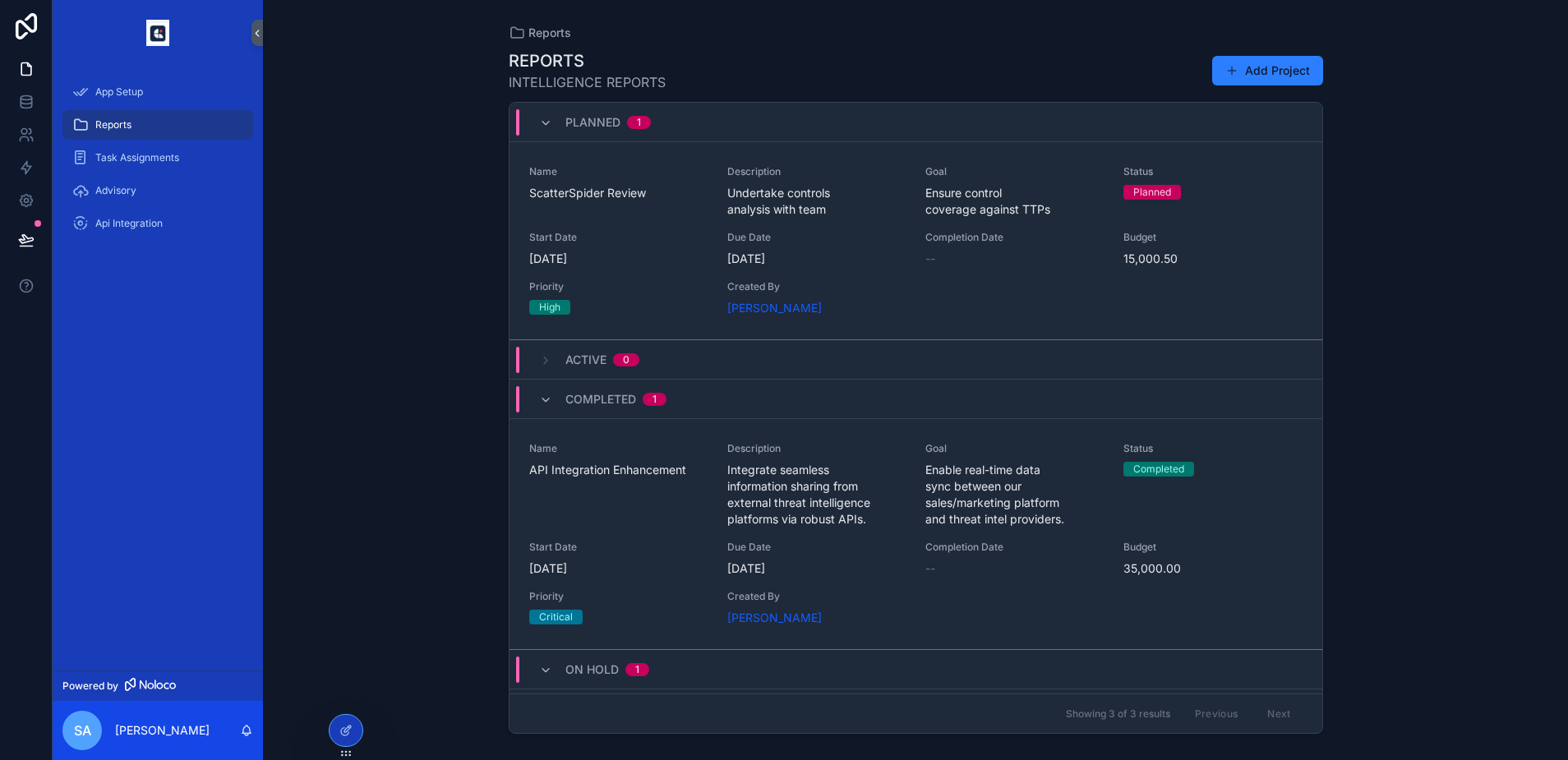
click at [583, 361] on span "Active" at bounding box center [586, 359] width 41 height 16
click at [589, 358] on span "Active" at bounding box center [586, 359] width 41 height 16
click at [583, 392] on span "Completed" at bounding box center [601, 398] width 70 height 16
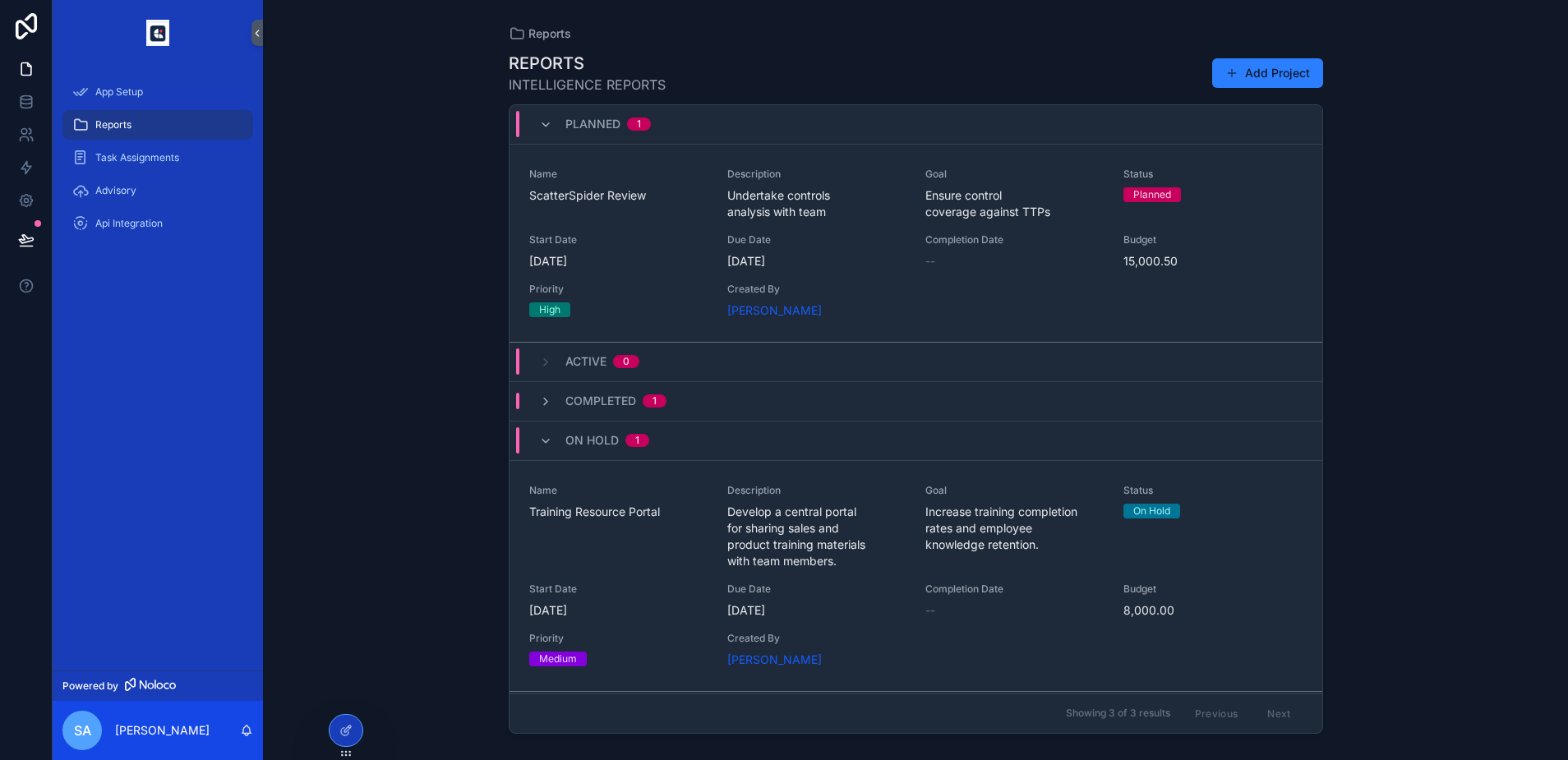
click at [560, 434] on div "On Hold 1" at bounding box center [594, 440] width 110 height 27
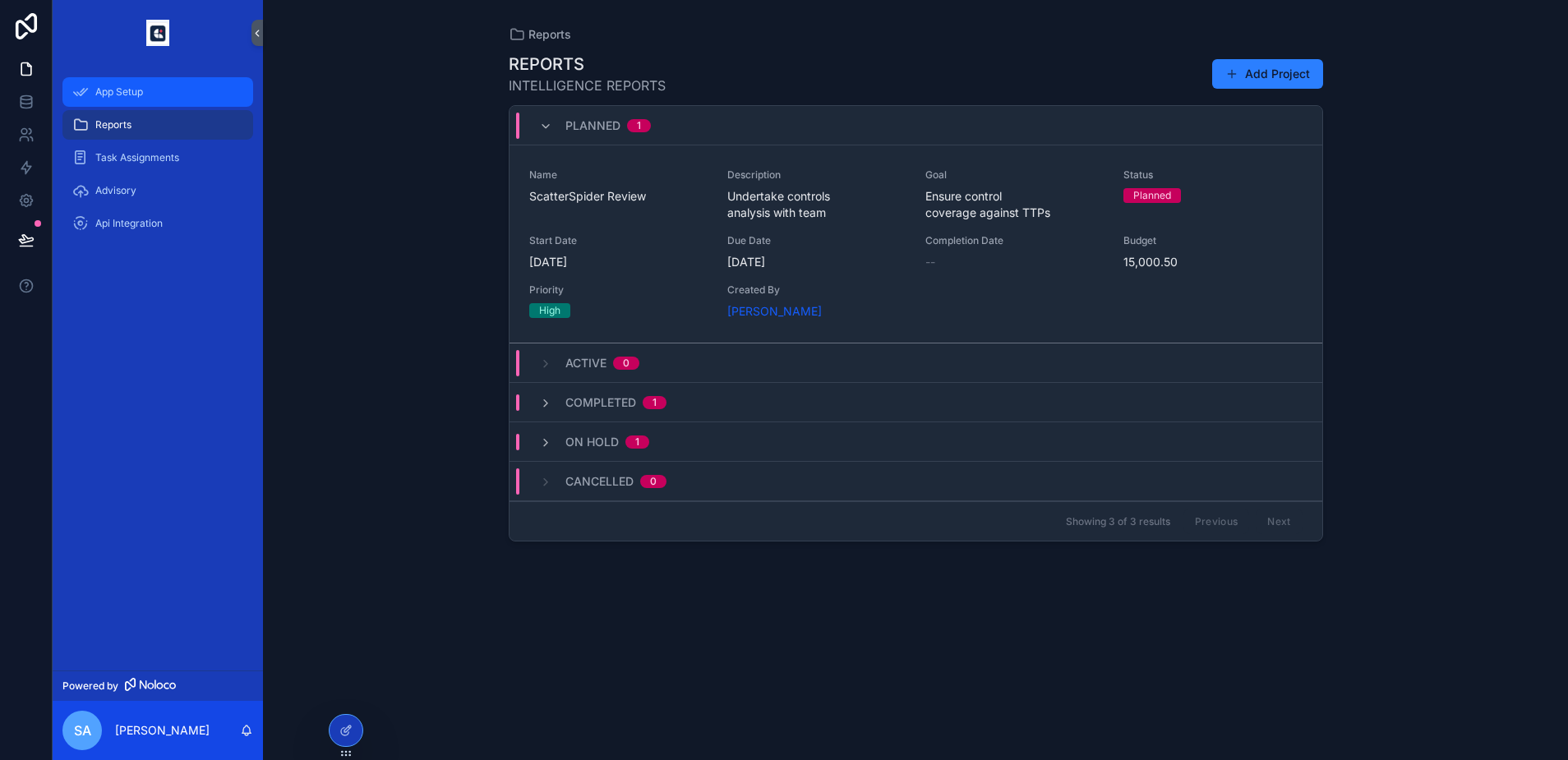
click at [129, 98] on span "App Setup" at bounding box center [119, 91] width 47 height 13
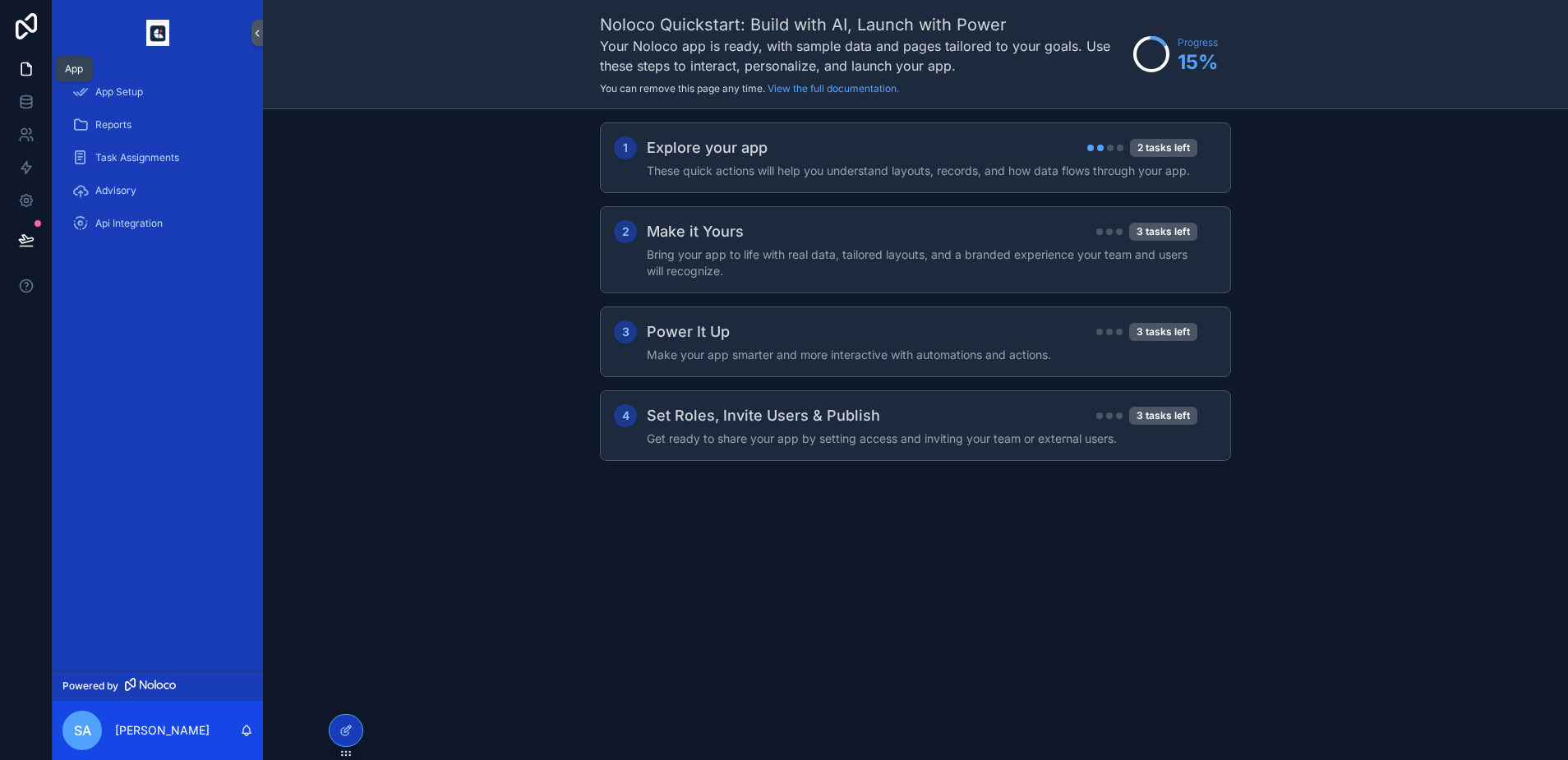
click at [28, 70] on icon at bounding box center [26, 69] width 16 height 16
click at [349, 731] on icon at bounding box center [345, 730] width 13 height 13
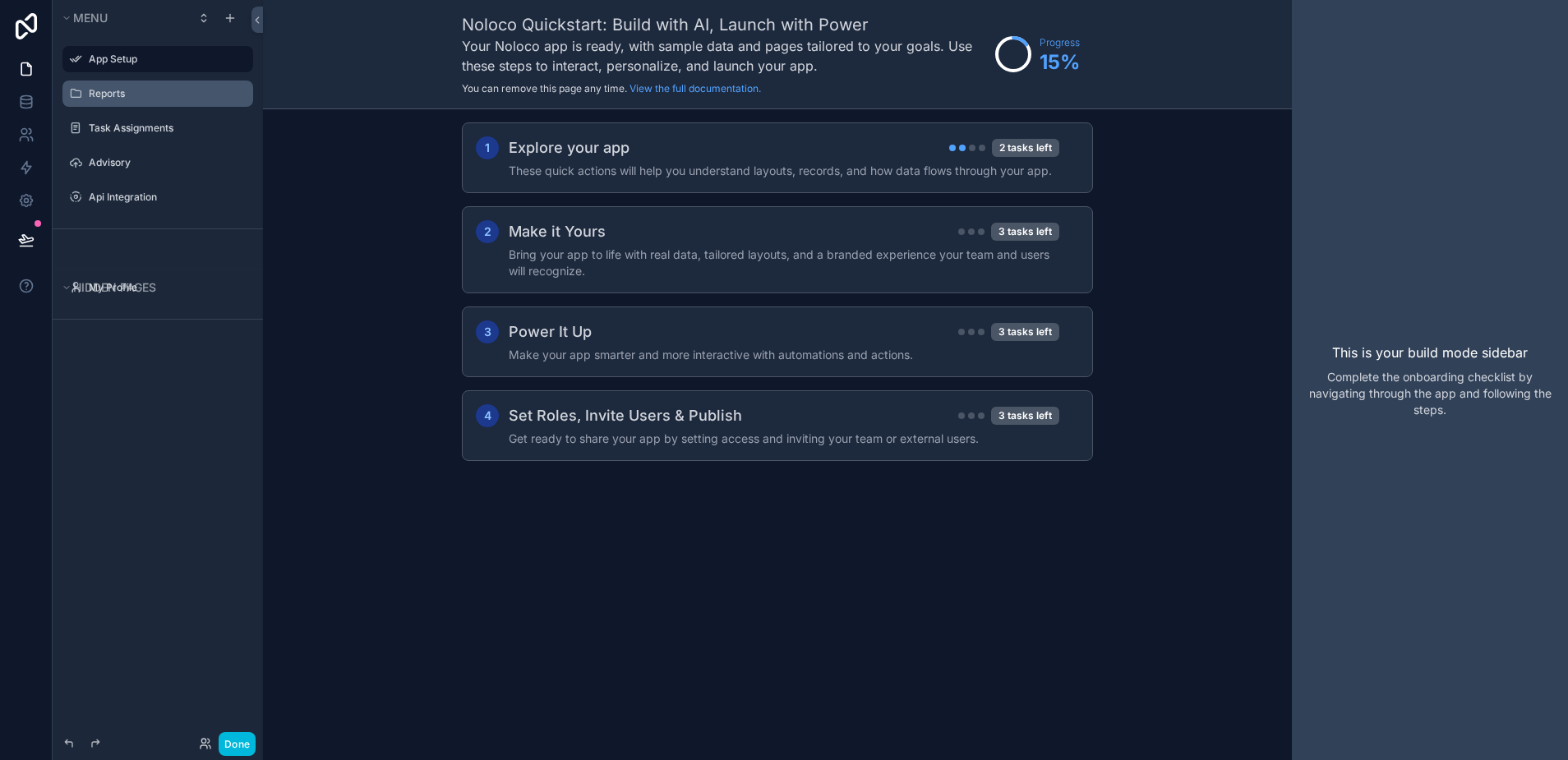
click at [131, 91] on label "Reports" at bounding box center [166, 93] width 155 height 13
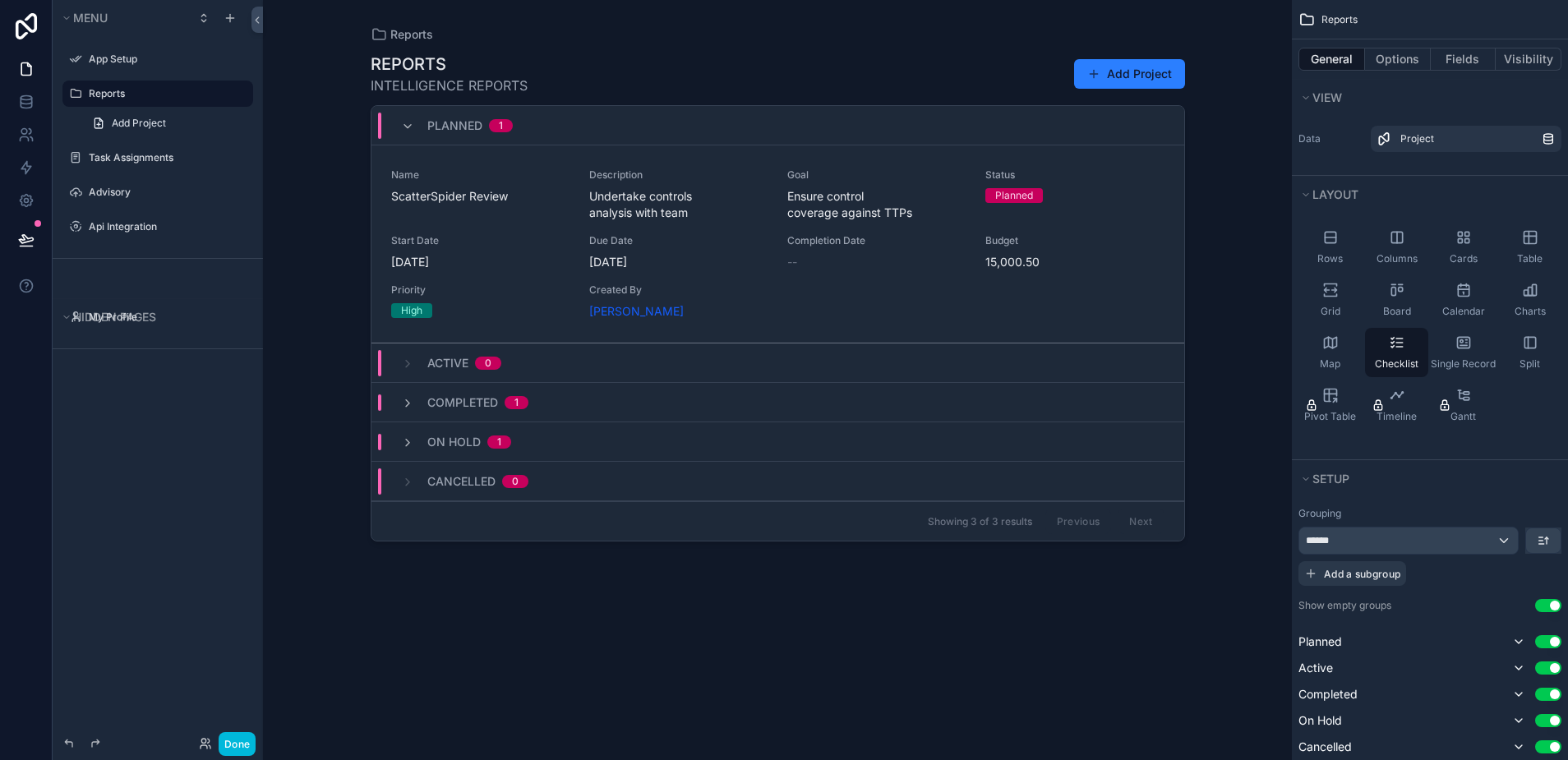
click at [1010, 261] on div "scrollable content" at bounding box center [778, 370] width 840 height 740
click at [1007, 261] on span "15,000.50" at bounding box center [1075, 262] width 179 height 16
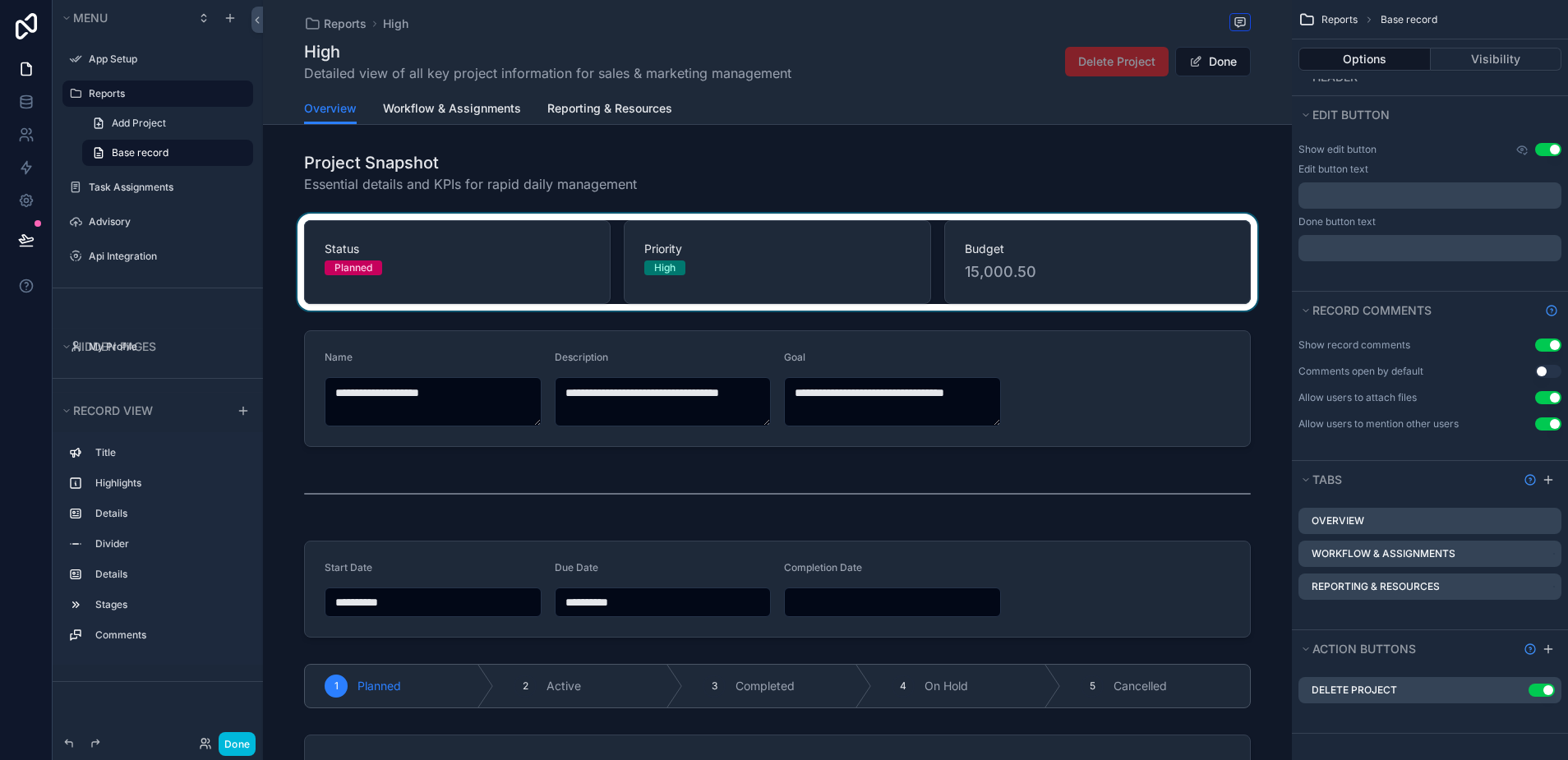
click at [1040, 271] on div "scrollable content" at bounding box center [777, 262] width 1028 height 97
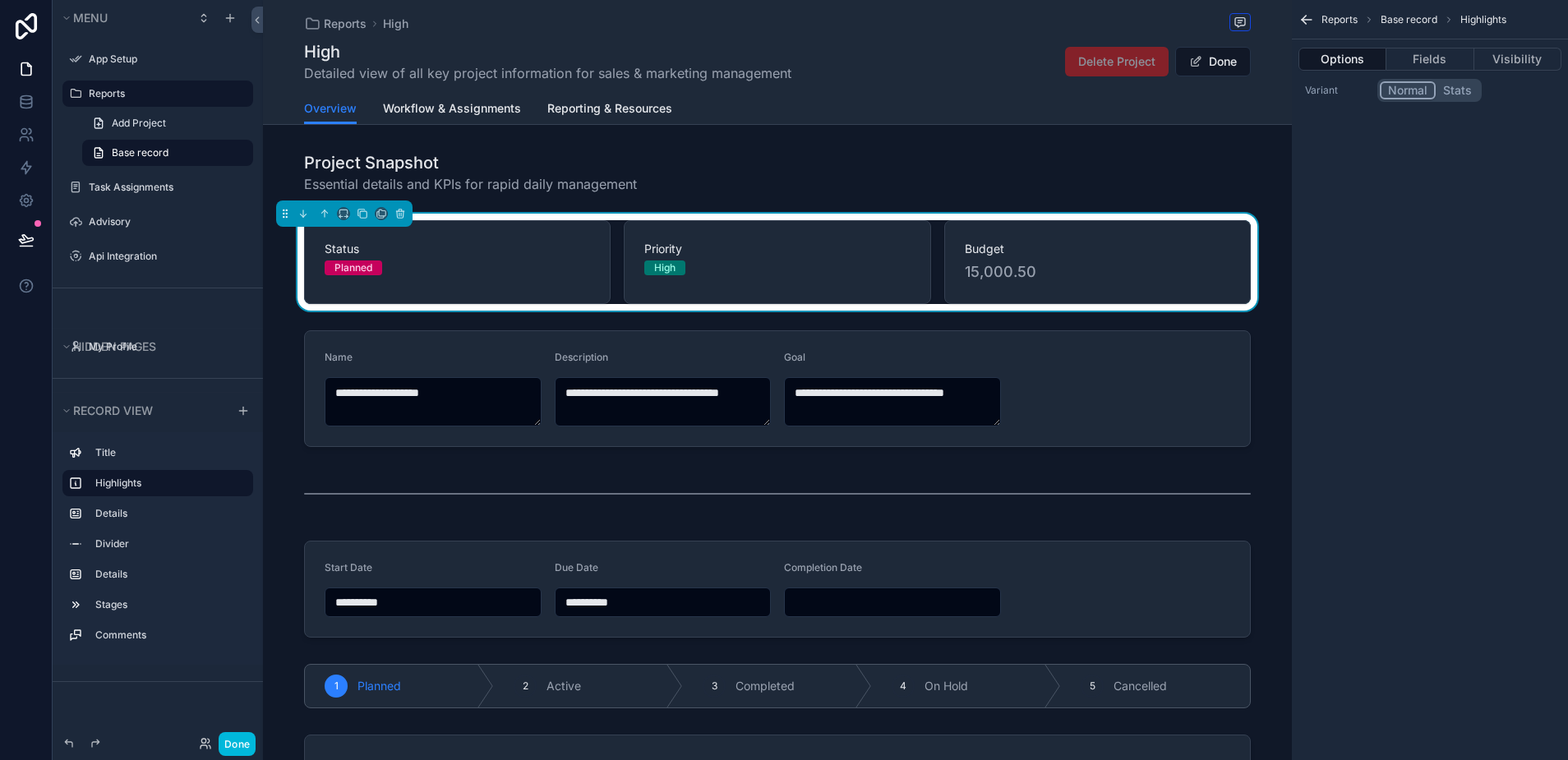
click at [1030, 272] on span "15,000.50" at bounding box center [1097, 271] width 265 height 23
click at [377, 212] on icon "scrollable content" at bounding box center [381, 216] width 7 height 7
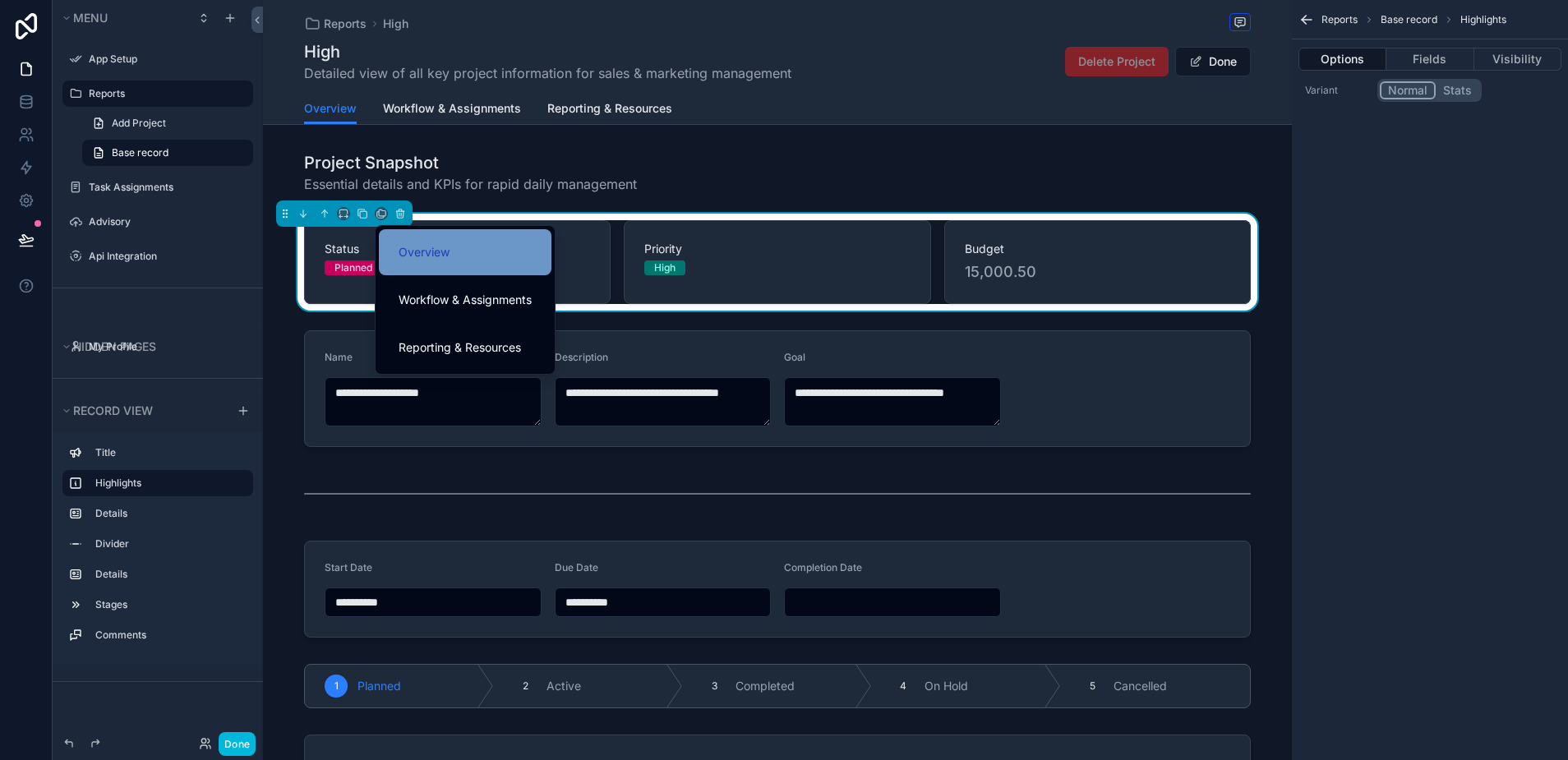
click at [463, 252] on div "Overview" at bounding box center [465, 252] width 133 height 20
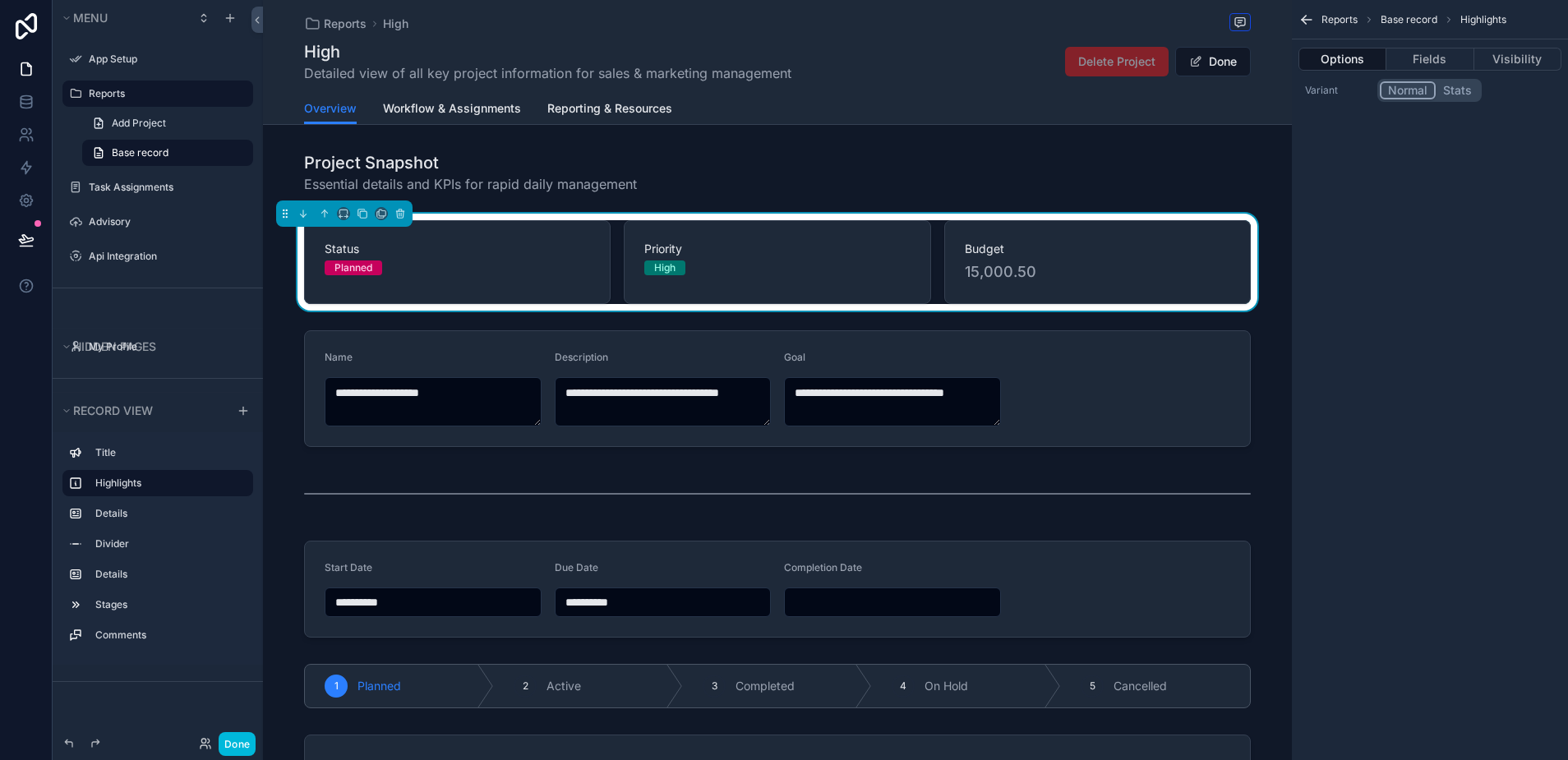
click at [987, 256] on span "Budget" at bounding box center [1097, 248] width 265 height 16
click at [986, 253] on span "Budget" at bounding box center [1097, 248] width 265 height 16
click at [1416, 56] on button "Fields" at bounding box center [1430, 58] width 87 height 23
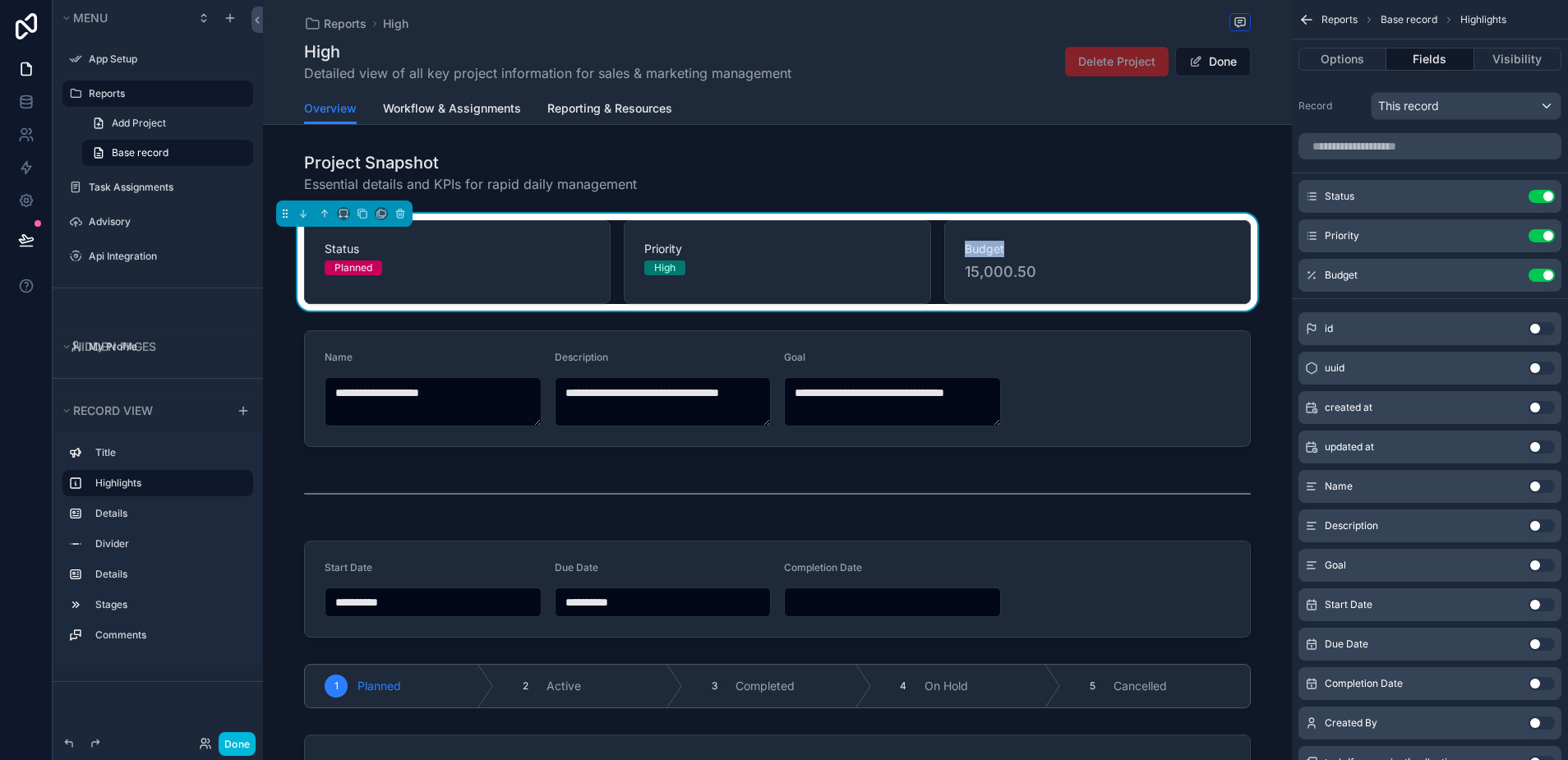
click at [1366, 269] on div "Budget Use setting" at bounding box center [1430, 275] width 263 height 33
click at [0, 0] on icon "scrollable content" at bounding box center [0, 0] width 0 height 0
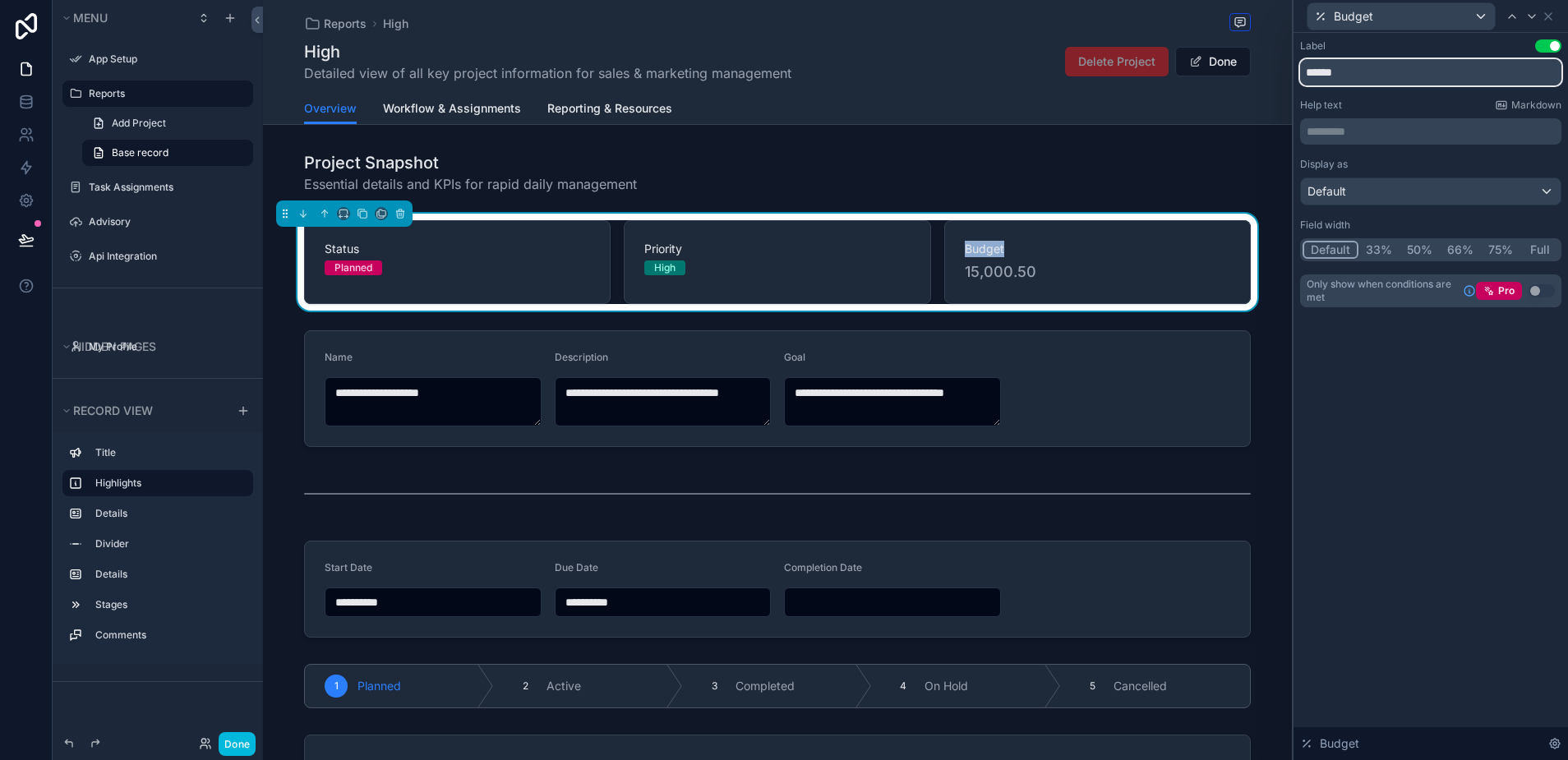
click at [1358, 71] on input "******" at bounding box center [1431, 72] width 261 height 27
type input "*****"
click at [1485, 20] on div "Budget" at bounding box center [1401, 16] width 187 height 27
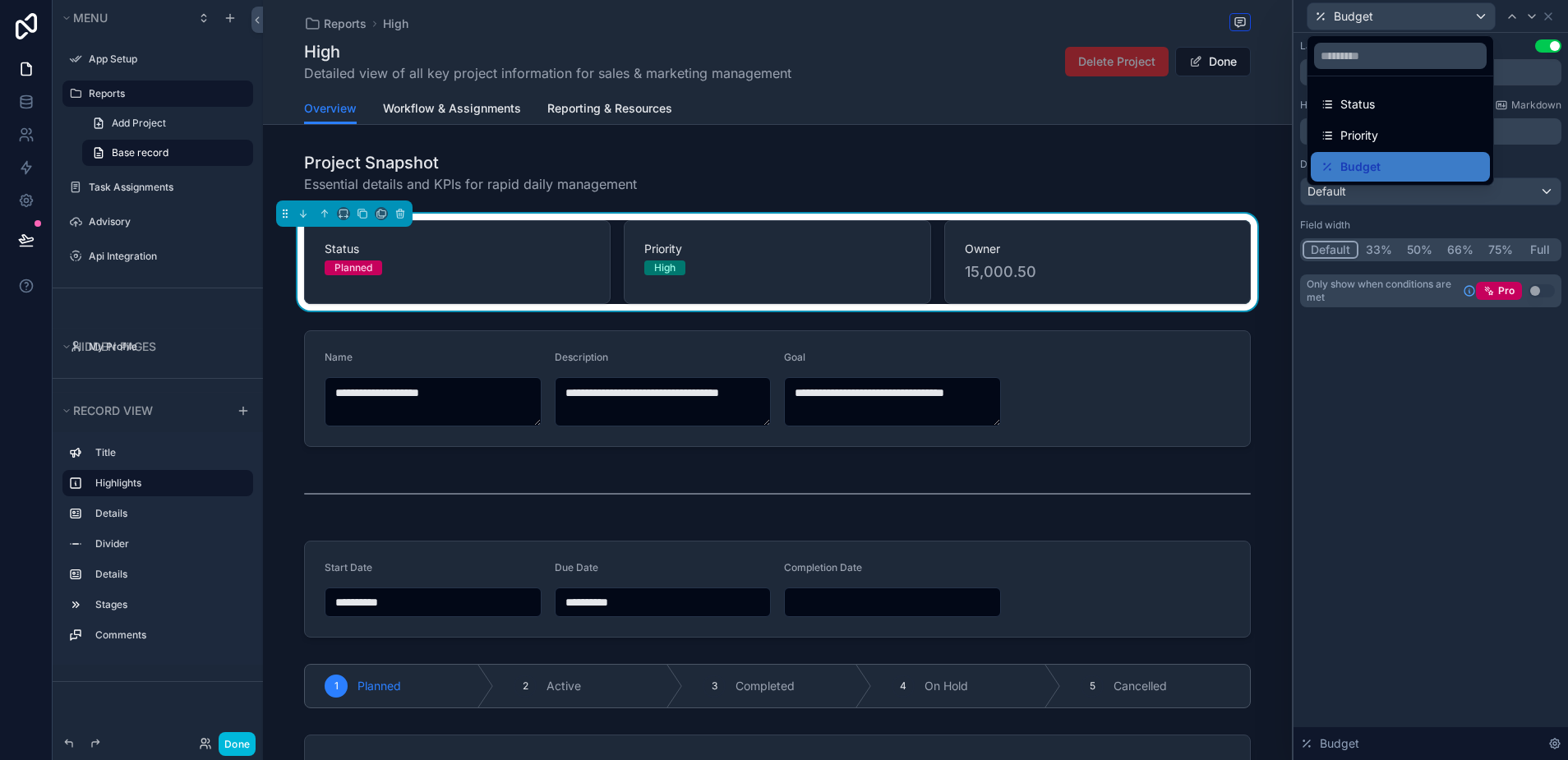
click at [1485, 20] on div at bounding box center [1430, 380] width 274 height 760
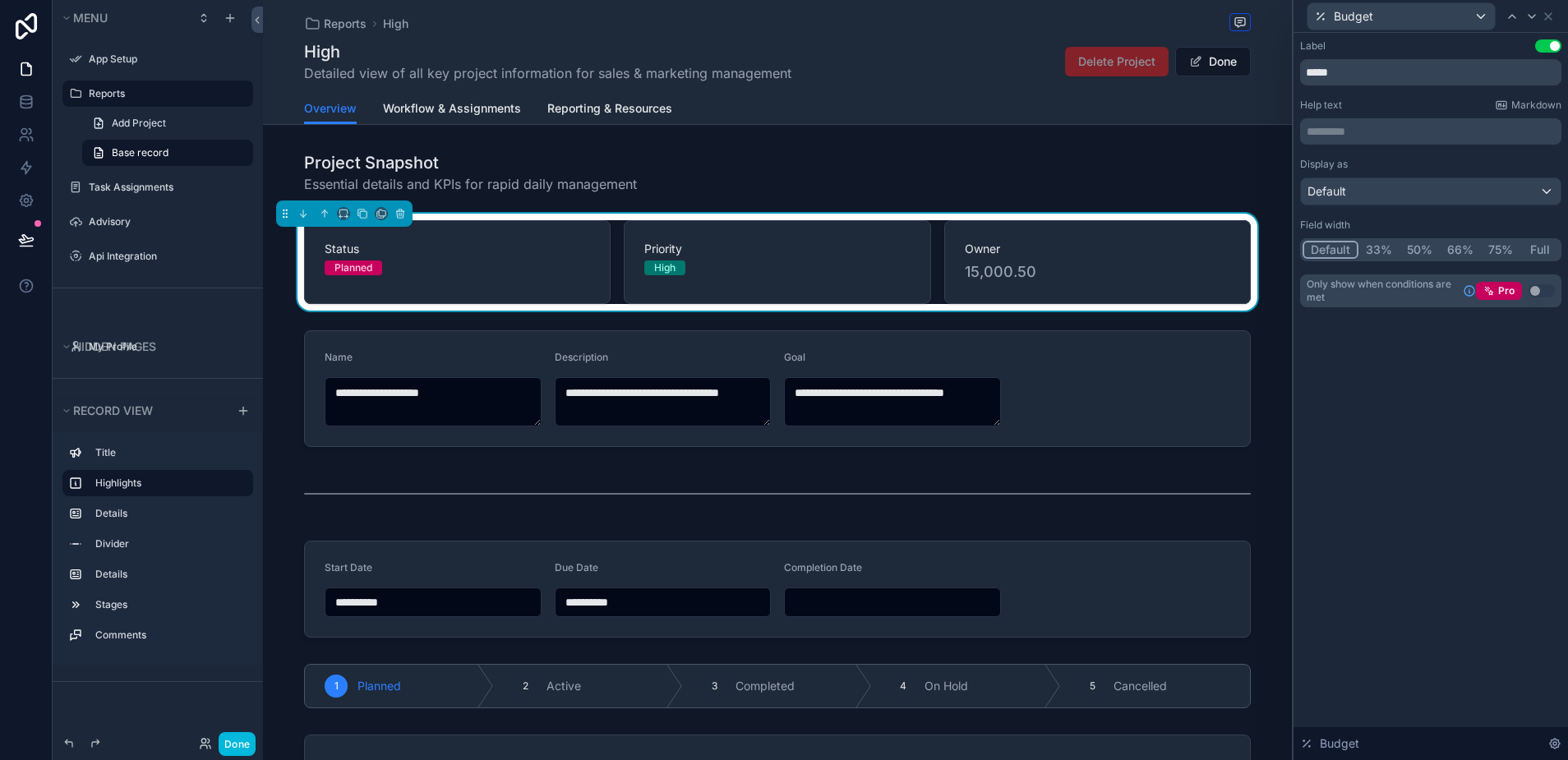
click at [1439, 134] on p "********* ﻿" at bounding box center [1432, 131] width 252 height 16
click at [1437, 83] on input "*****" at bounding box center [1431, 72] width 261 height 27
click at [1545, 188] on div "Default" at bounding box center [1431, 192] width 259 height 27
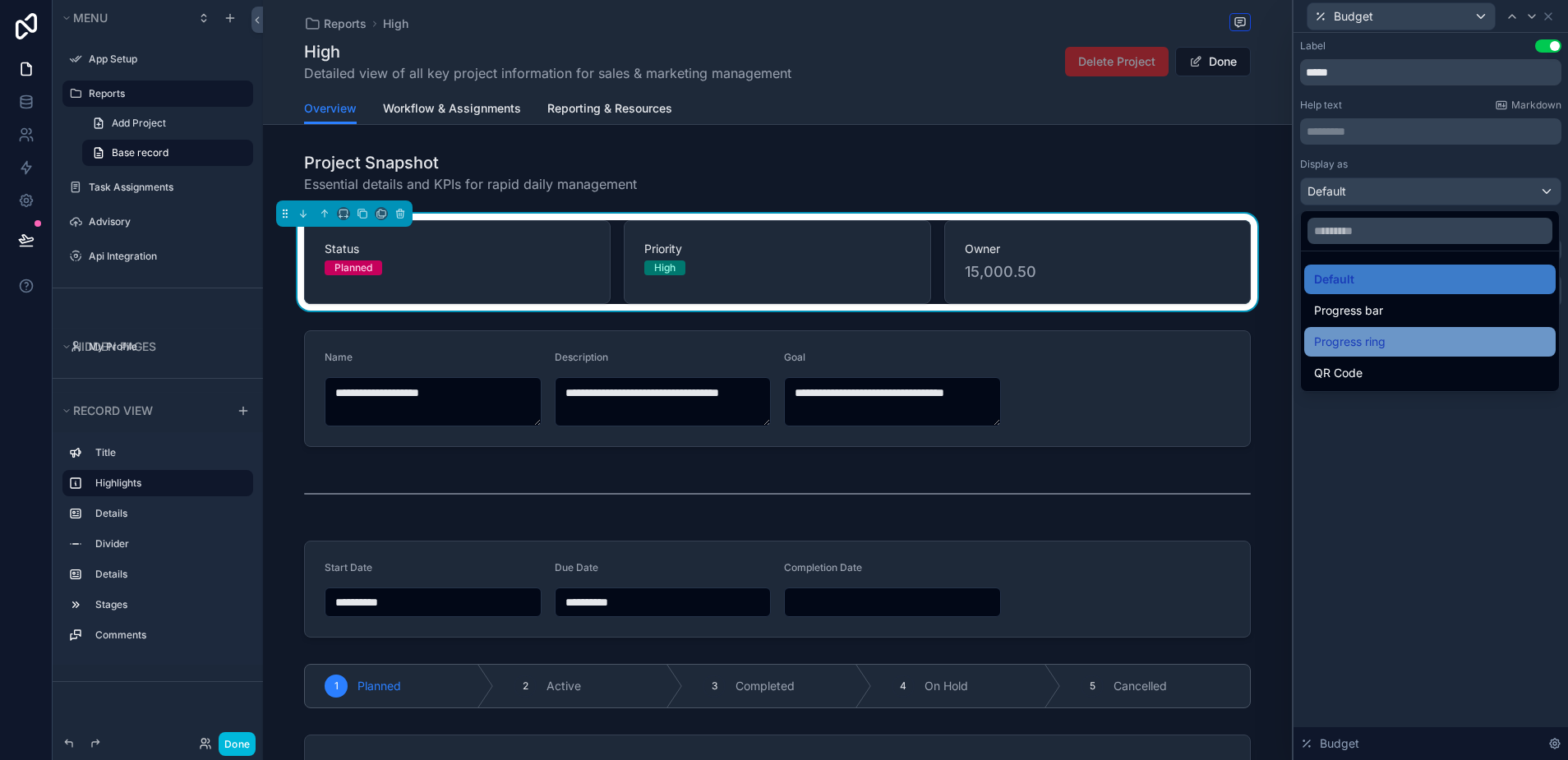
click at [1374, 335] on span "Progress ring" at bounding box center [1349, 341] width 71 height 20
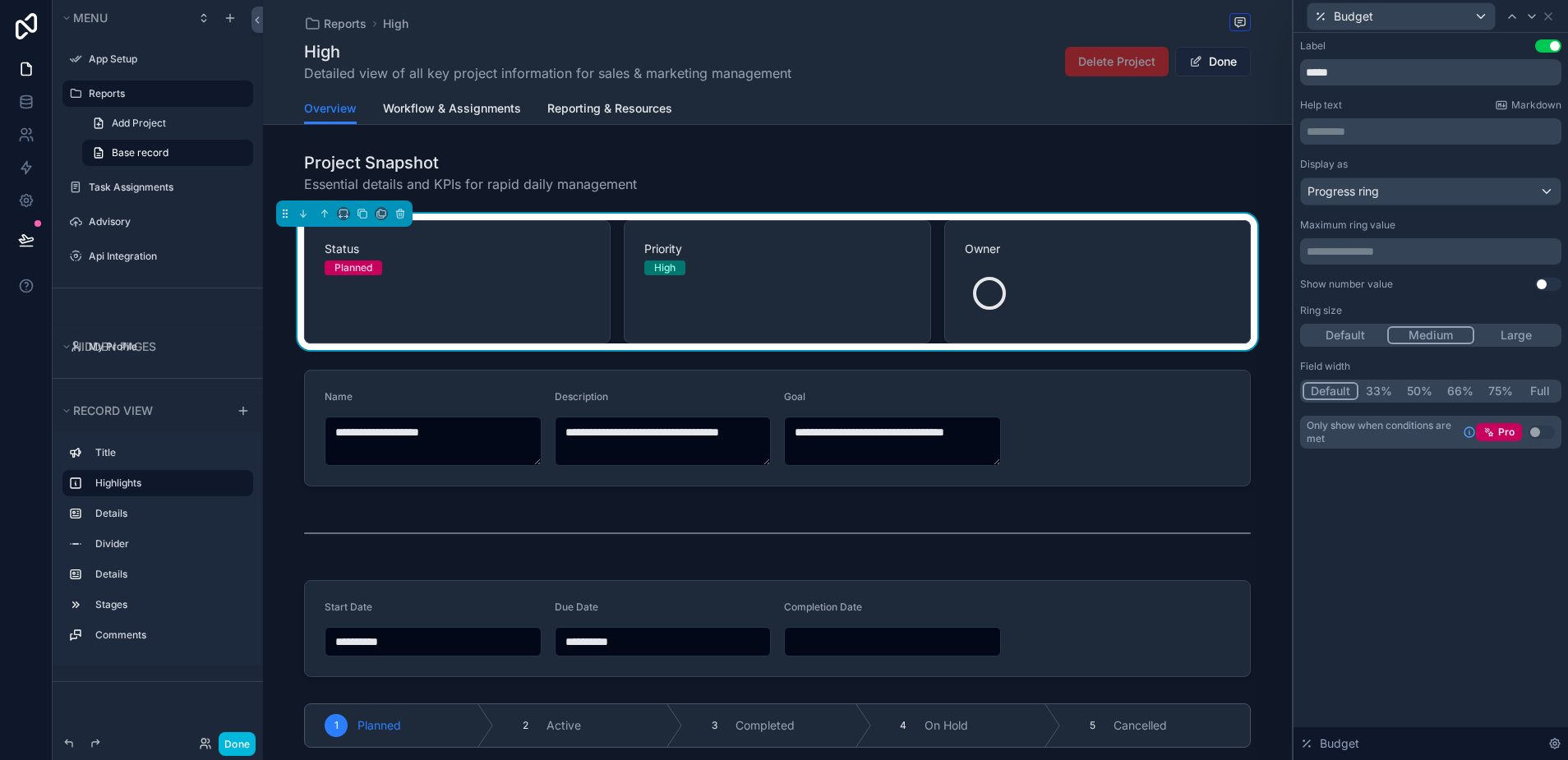
click at [1238, 68] on button "Done" at bounding box center [1213, 62] width 76 height 29
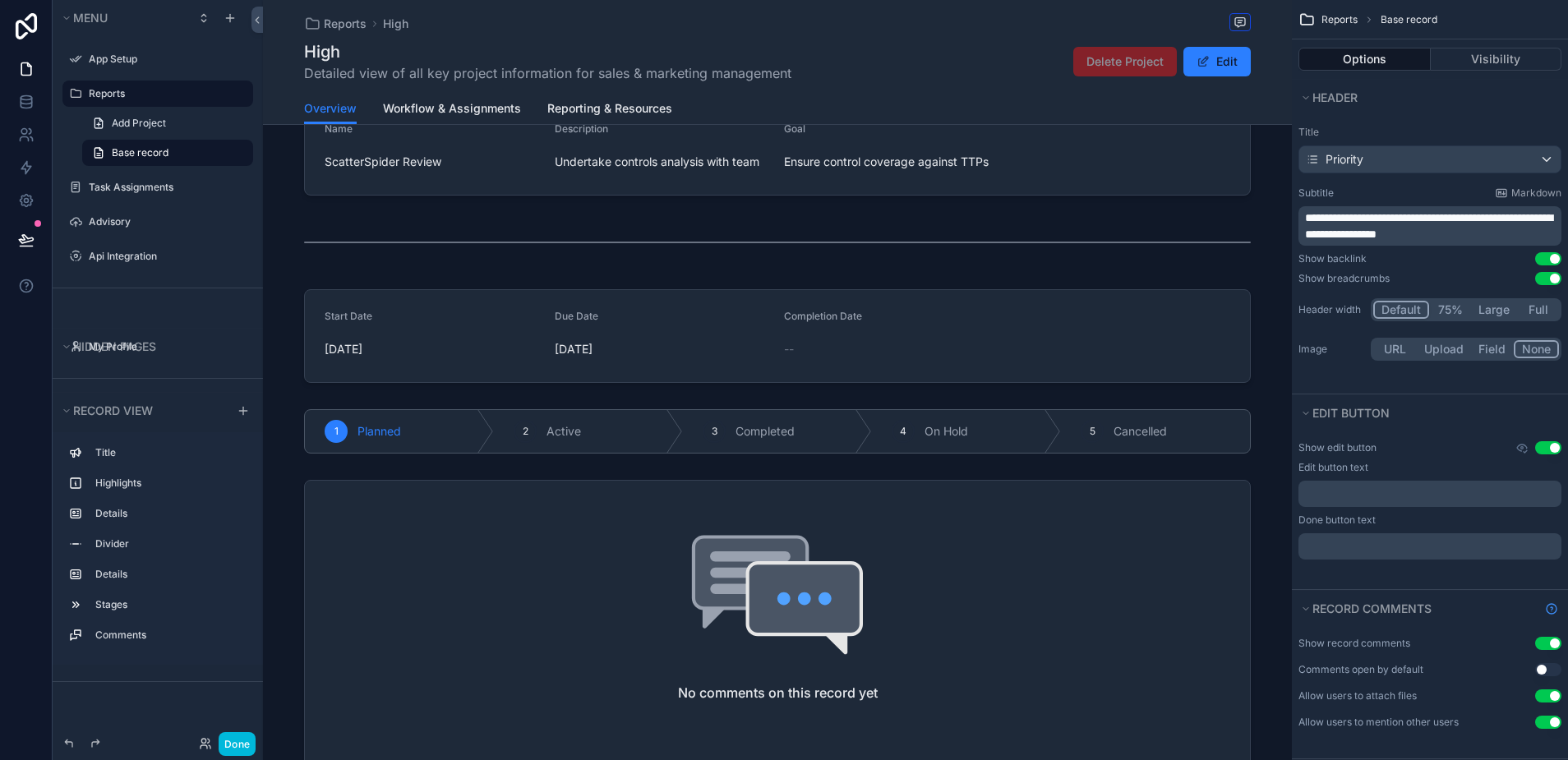
scroll to position [271, 0]
click at [235, 745] on button "Done" at bounding box center [236, 744] width 37 height 24
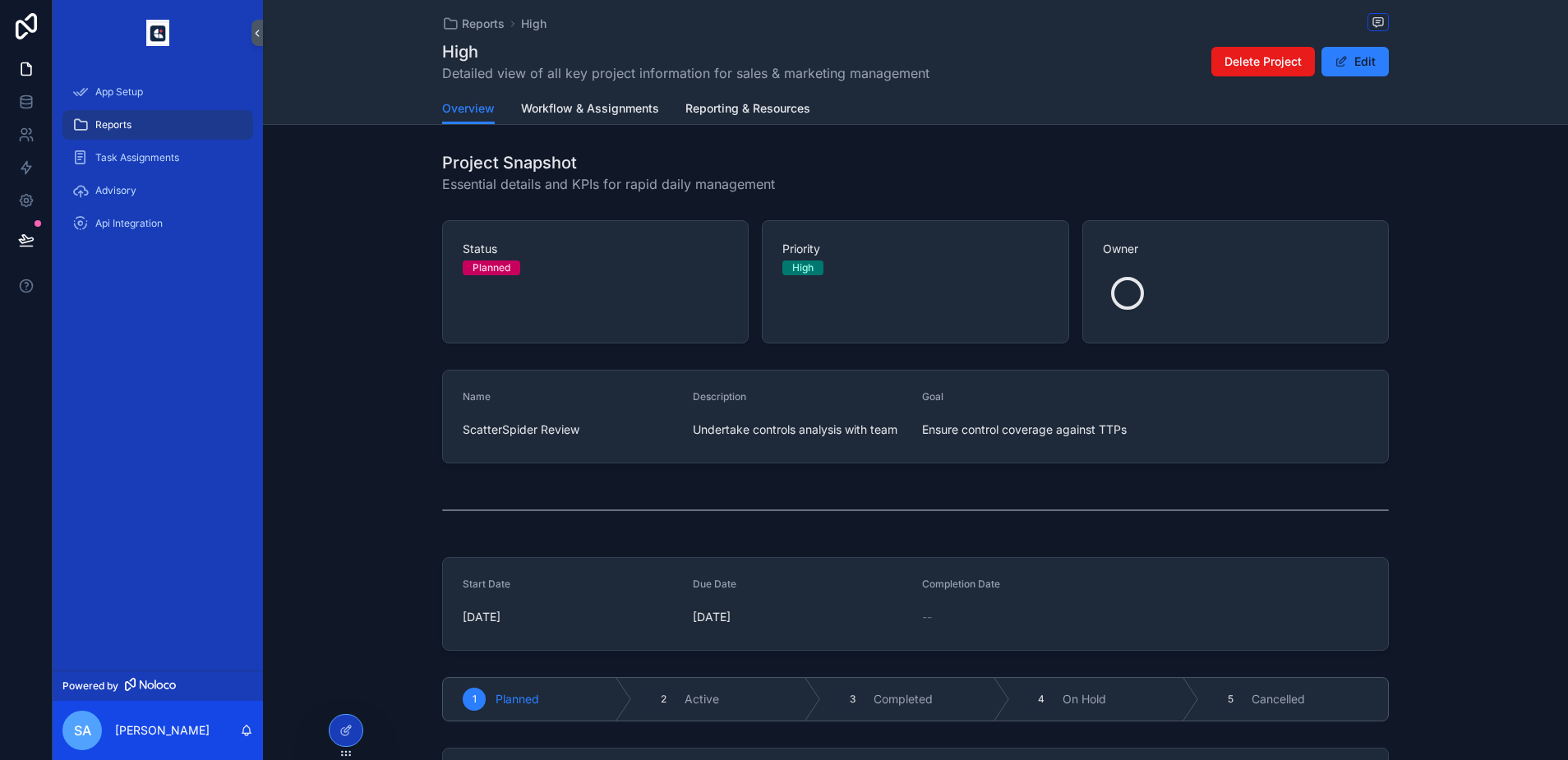
scroll to position [0, 0]
click at [559, 111] on span "Workflow & Assignments" at bounding box center [589, 108] width 138 height 16
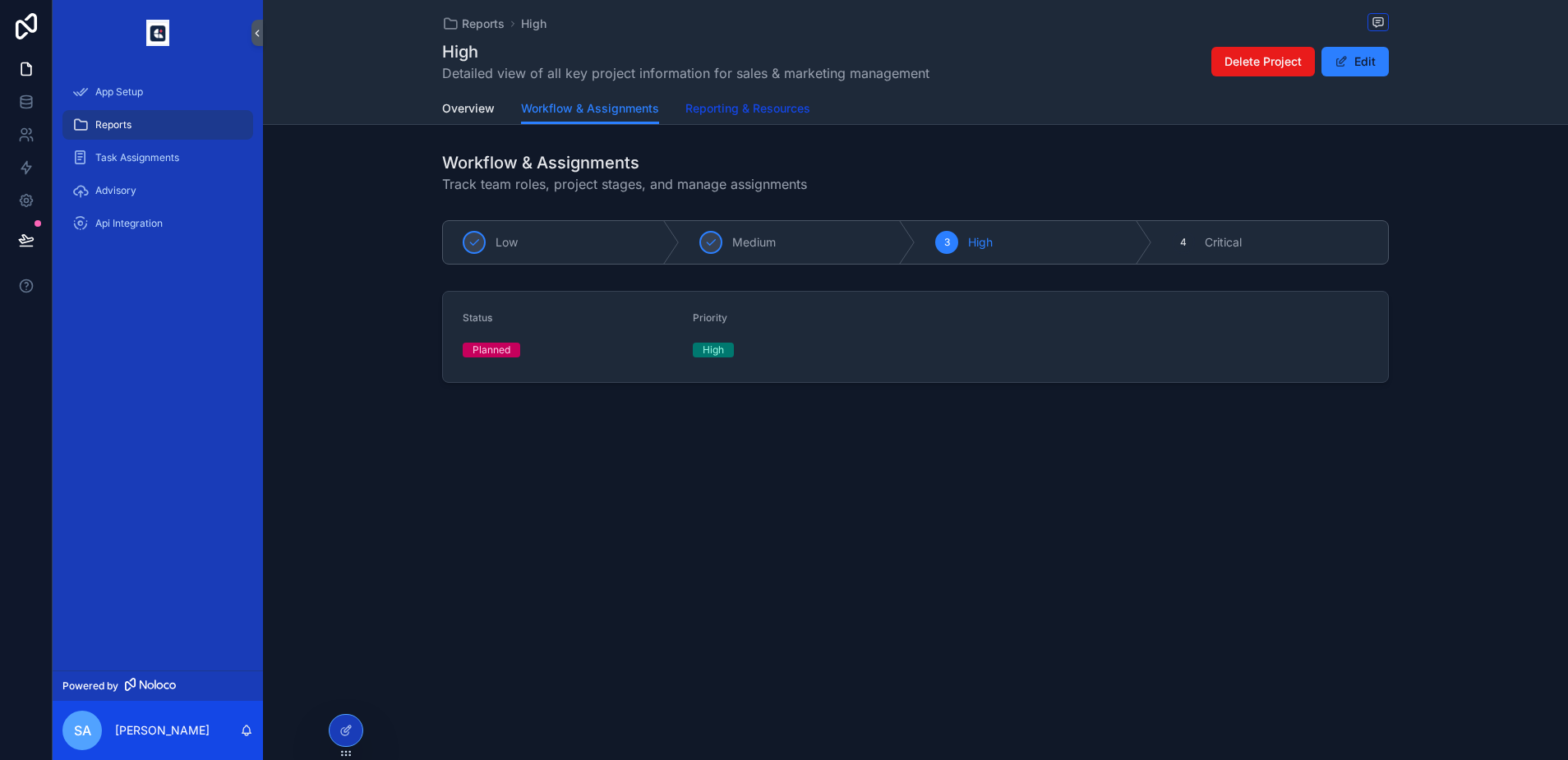
click at [741, 105] on span "Reporting & Resources" at bounding box center [747, 108] width 125 height 16
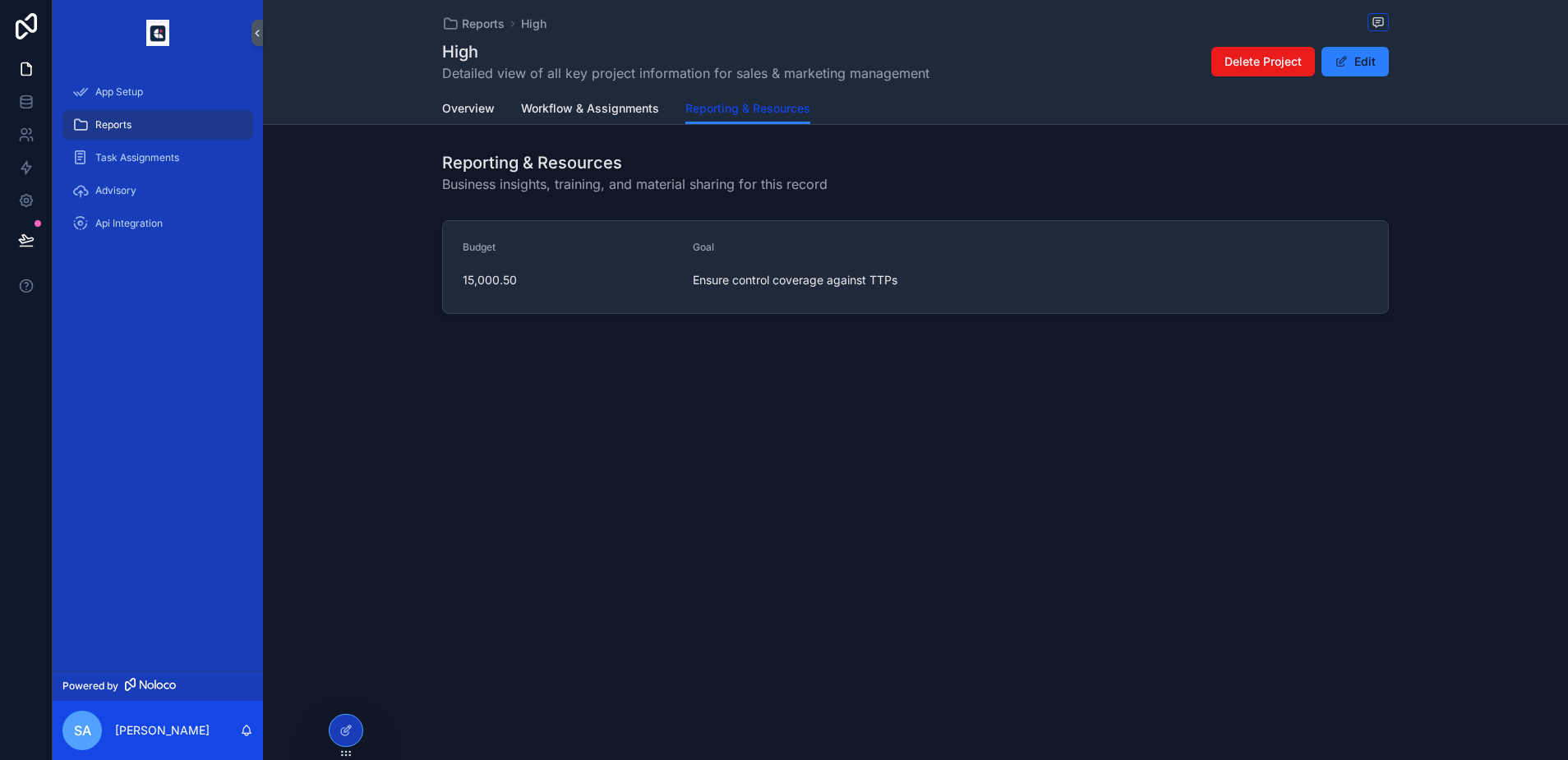
click at [741, 112] on span "Reporting & Resources" at bounding box center [747, 108] width 125 height 16
click at [478, 106] on span "Overview" at bounding box center [468, 108] width 52 height 16
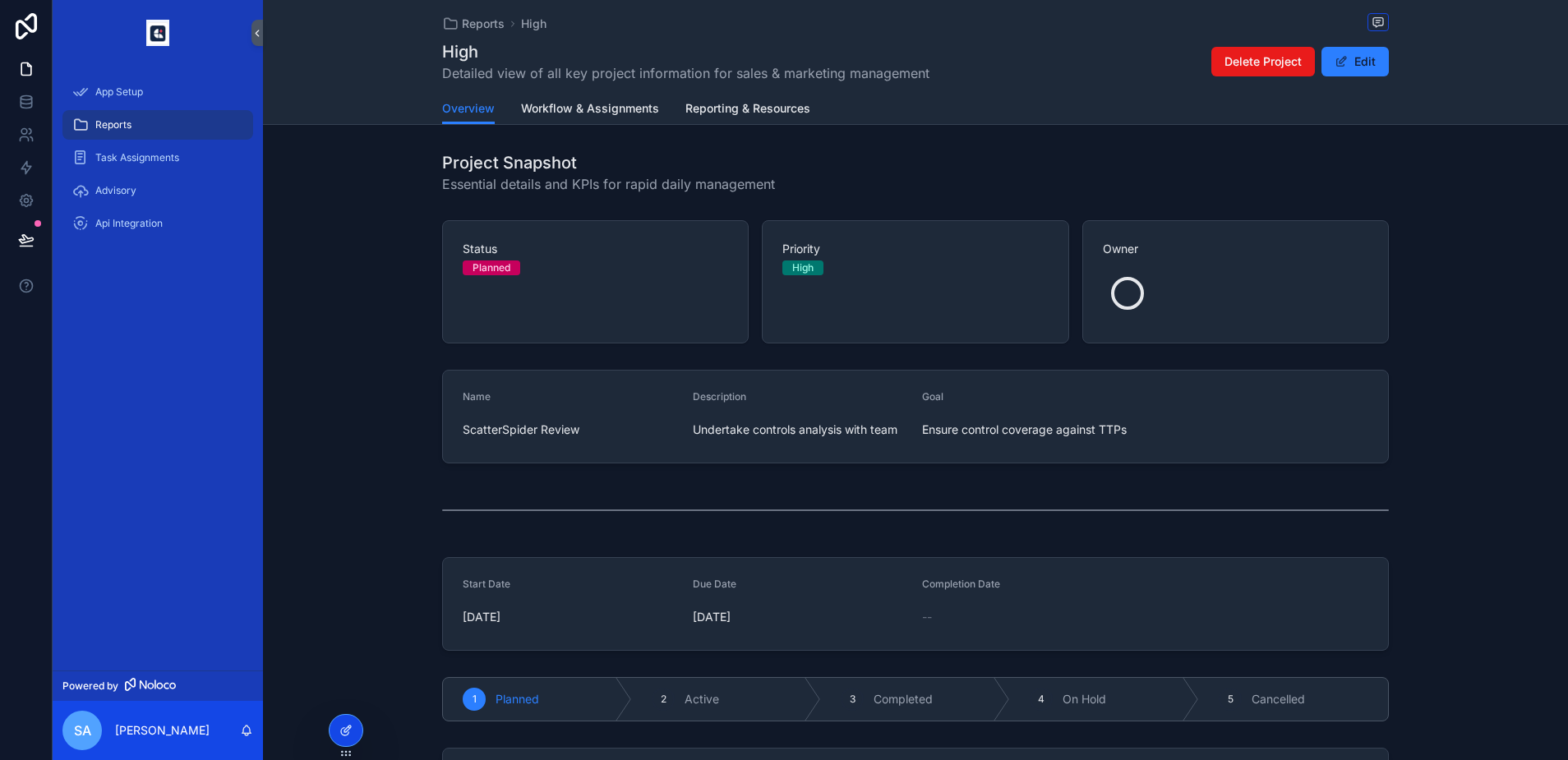
click at [339, 736] on icon at bounding box center [345, 730] width 13 height 13
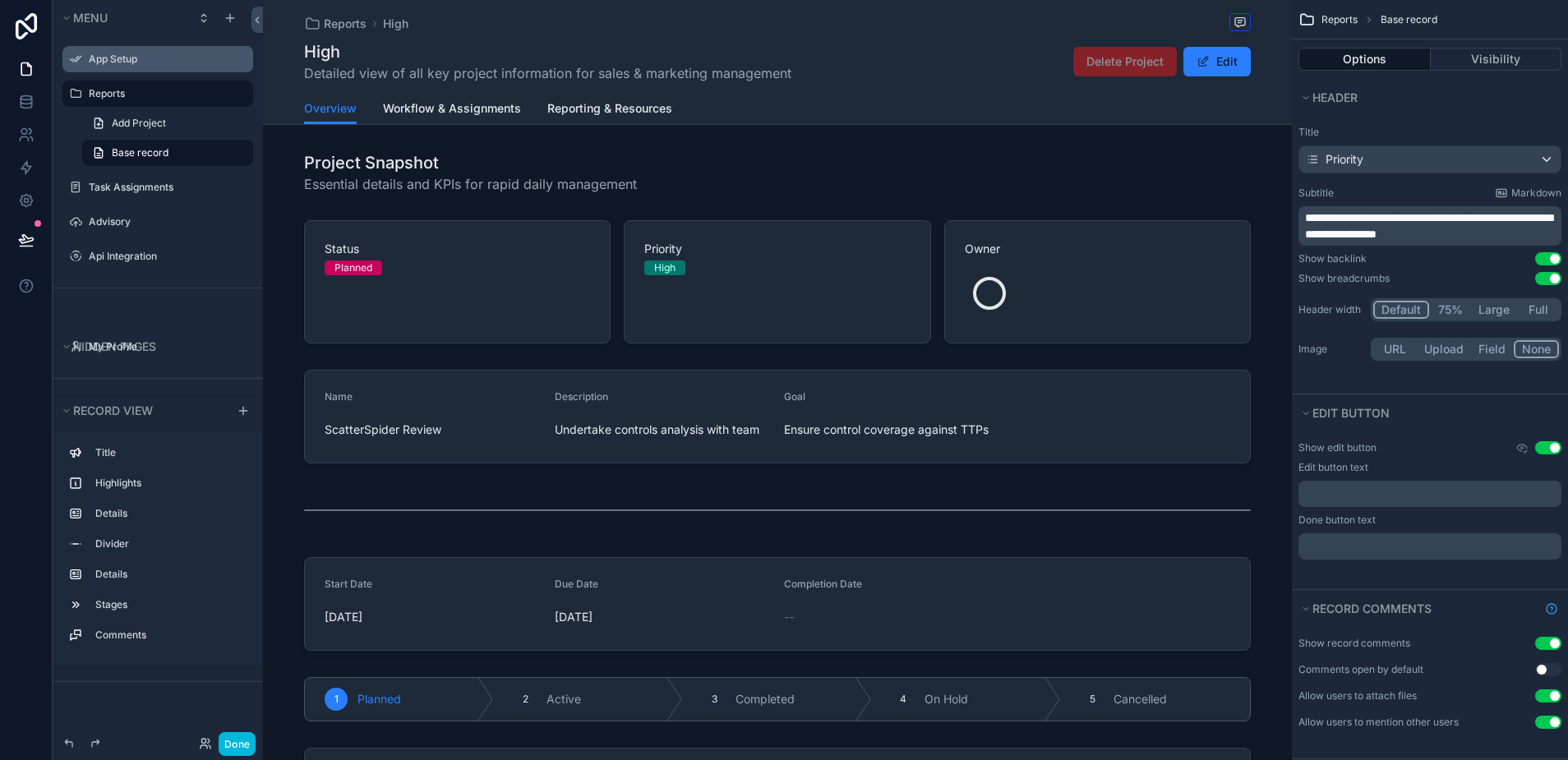
click at [0, 0] on icon "scrollable content" at bounding box center [0, 0] width 0 height 0
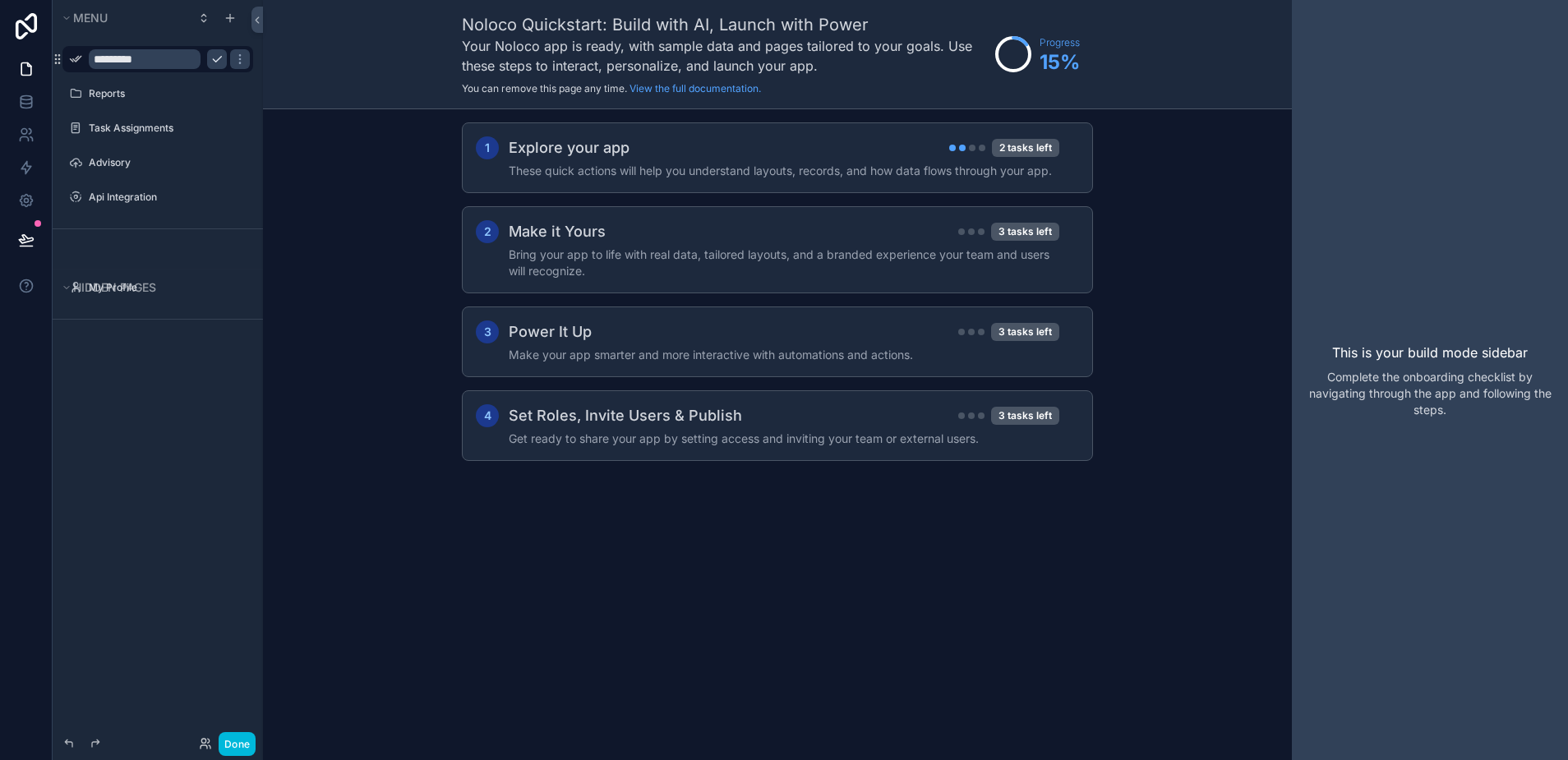
click at [217, 61] on icon "scrollable content" at bounding box center [217, 58] width 13 height 13
click at [0, 0] on icon "scrollable content" at bounding box center [0, 0] width 0 height 0
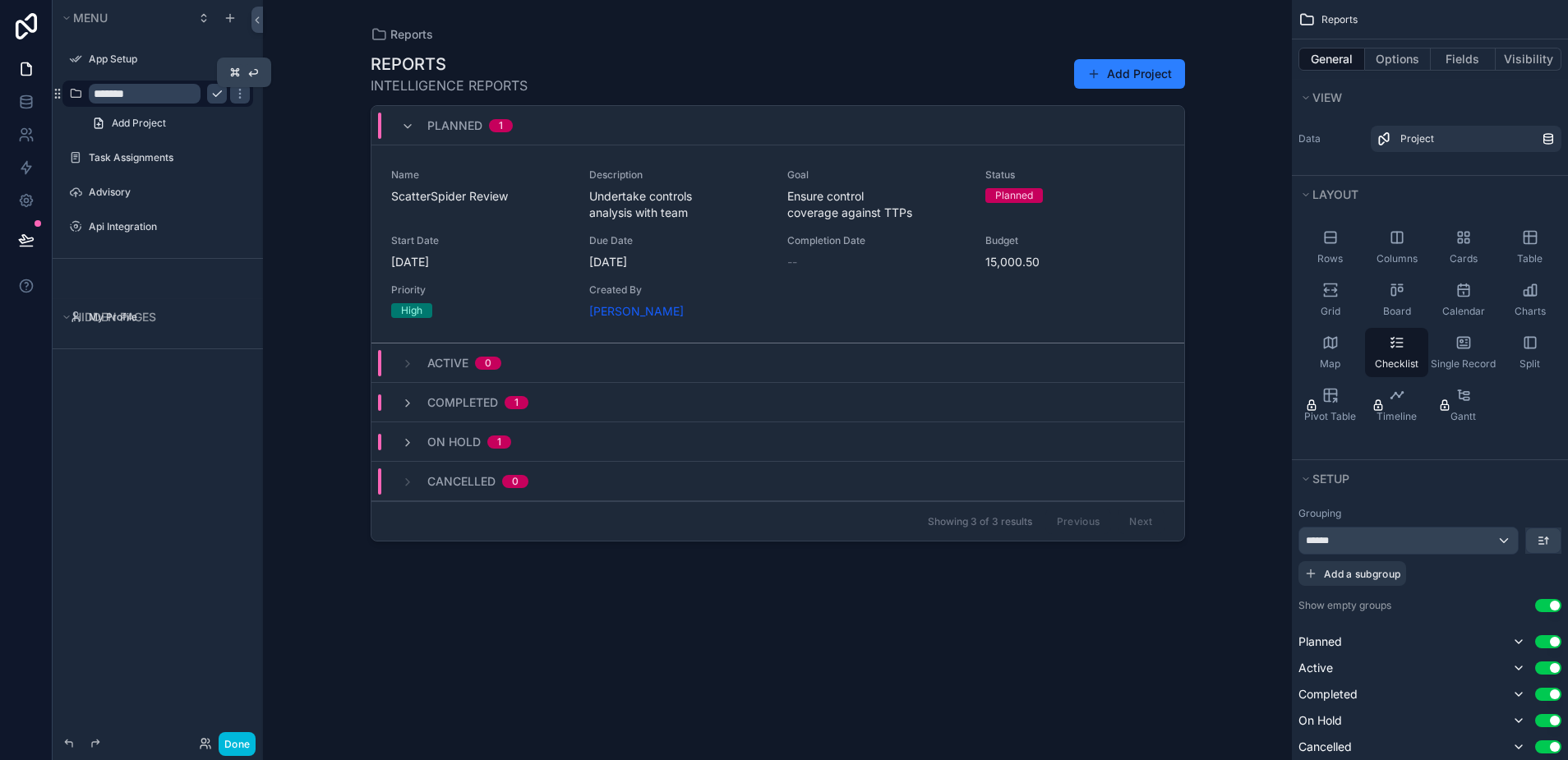
click at [217, 93] on icon "scrollable content" at bounding box center [217, 93] width 13 height 13
click at [30, 70] on icon at bounding box center [26, 70] width 9 height 12
click at [232, 732] on button "Done" at bounding box center [236, 744] width 37 height 24
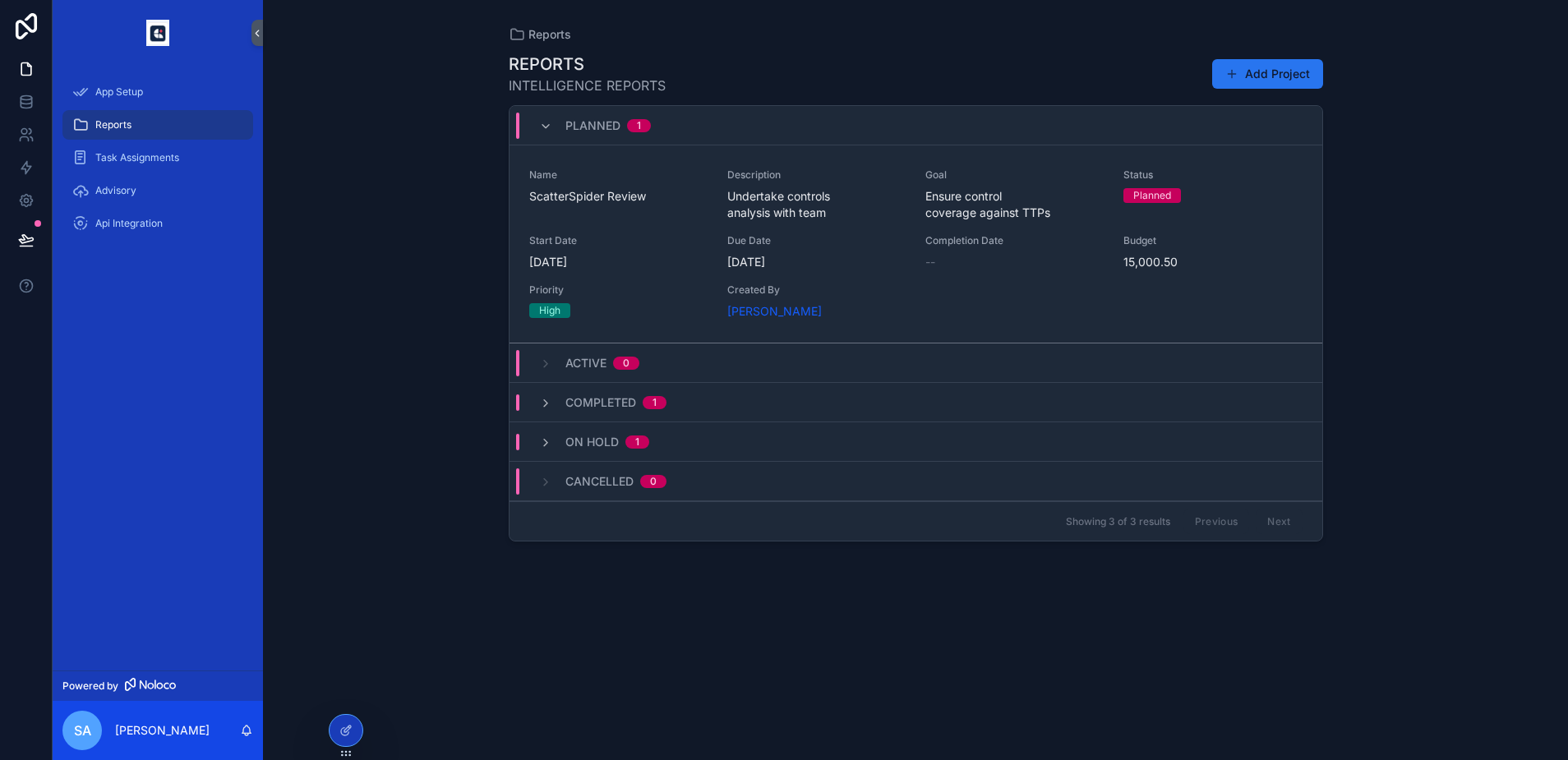
click at [1283, 70] on button "Add Project" at bounding box center [1267, 74] width 111 height 29
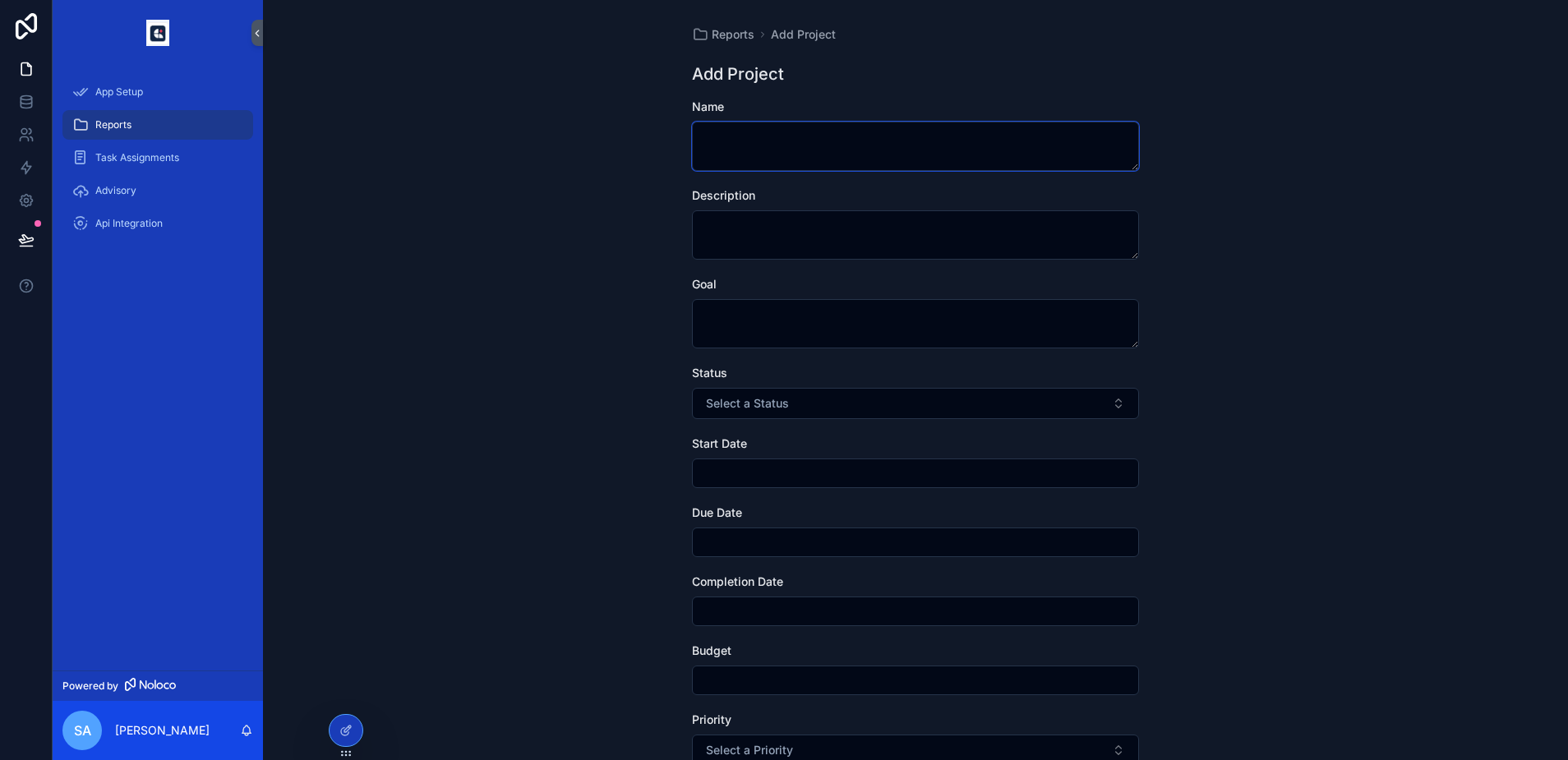
click at [905, 151] on textarea "scrollable content" at bounding box center [915, 146] width 447 height 49
click at [131, 100] on div "App Setup" at bounding box center [157, 92] width 171 height 27
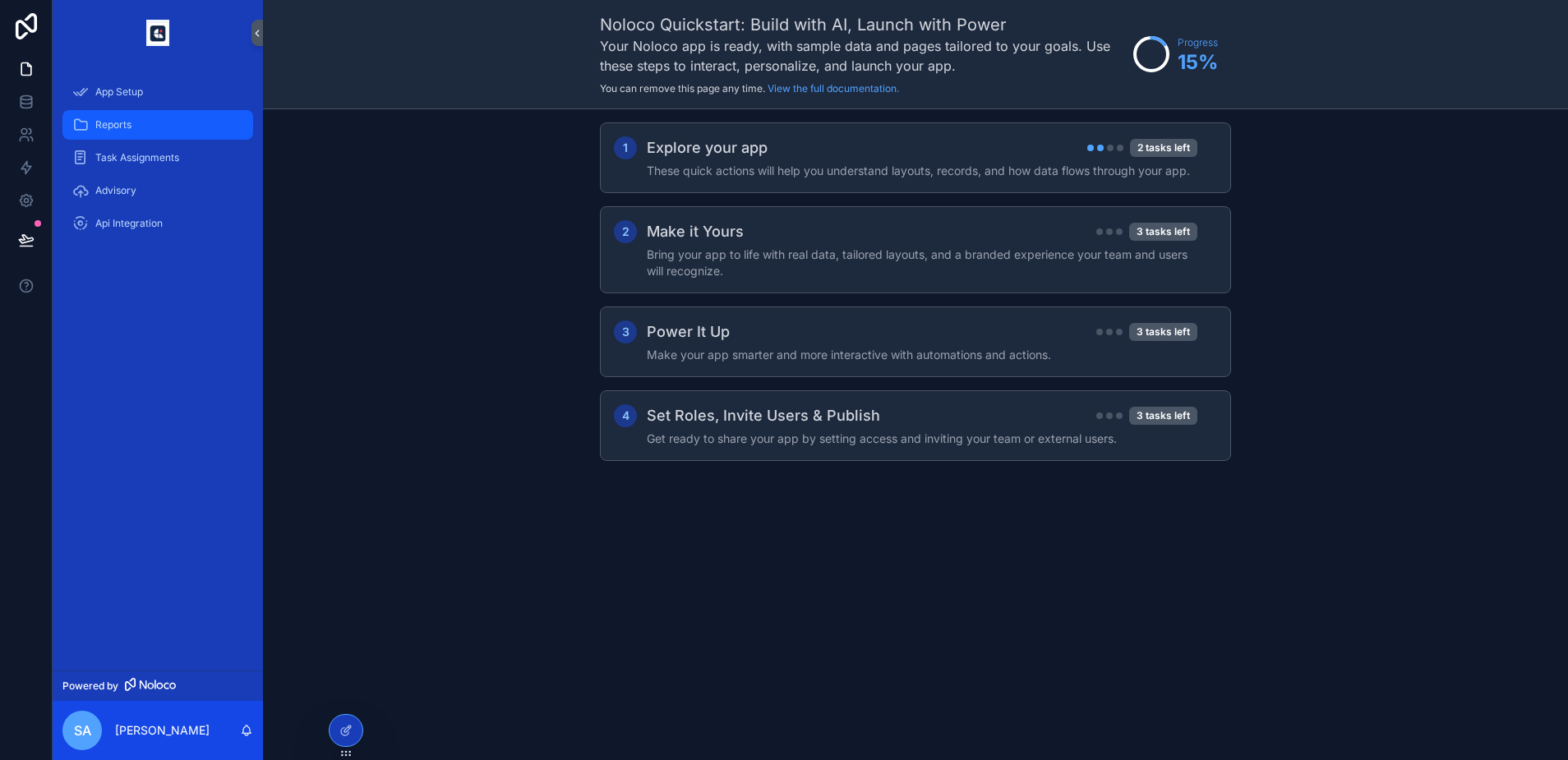
click at [130, 124] on span "Reports" at bounding box center [113, 125] width 36 height 13
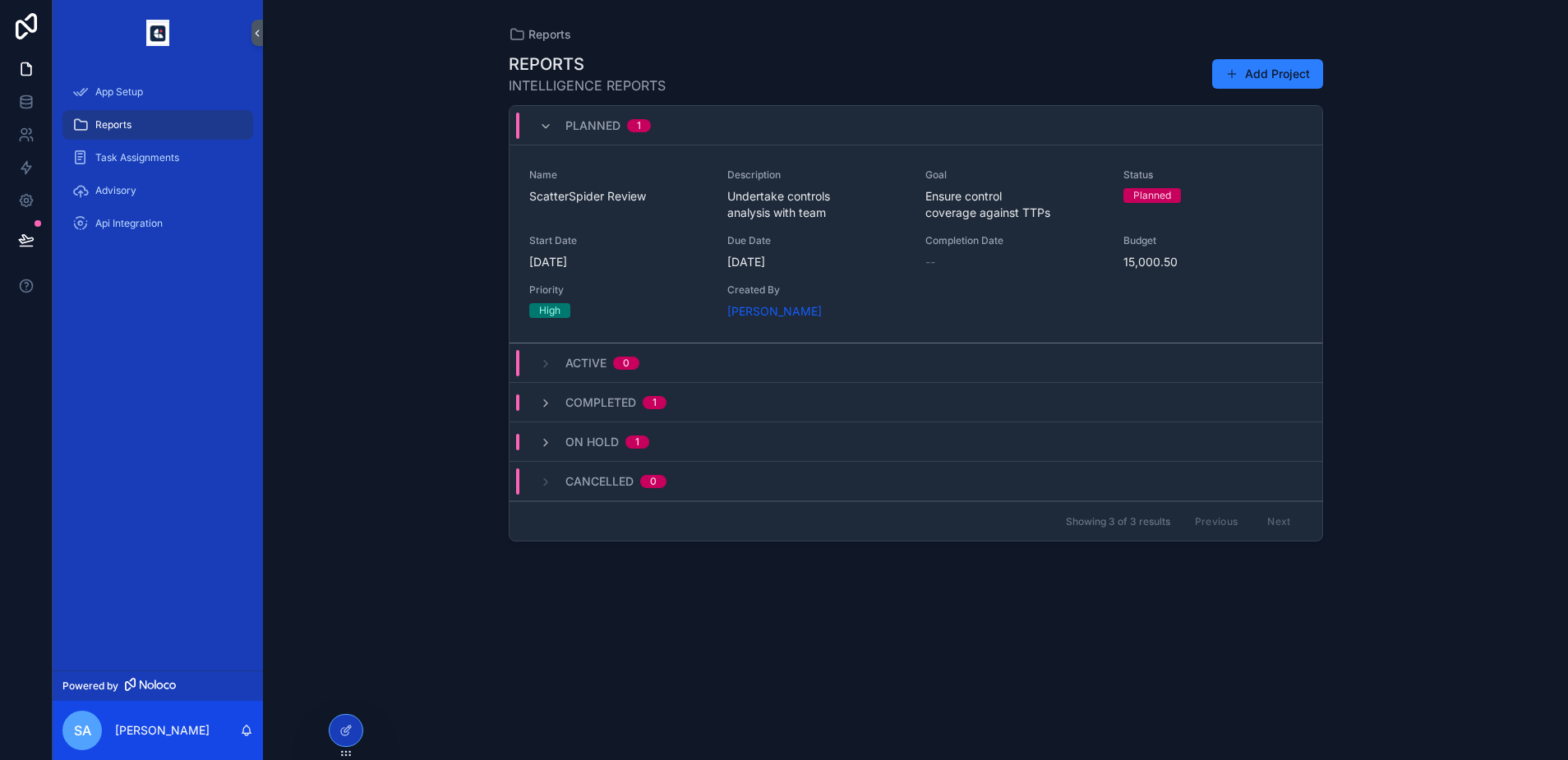
click at [830, 277] on div "Name ScatterSpider Review Description Undertake controls analysis with team Goa…" at bounding box center [916, 244] width 773 height 151
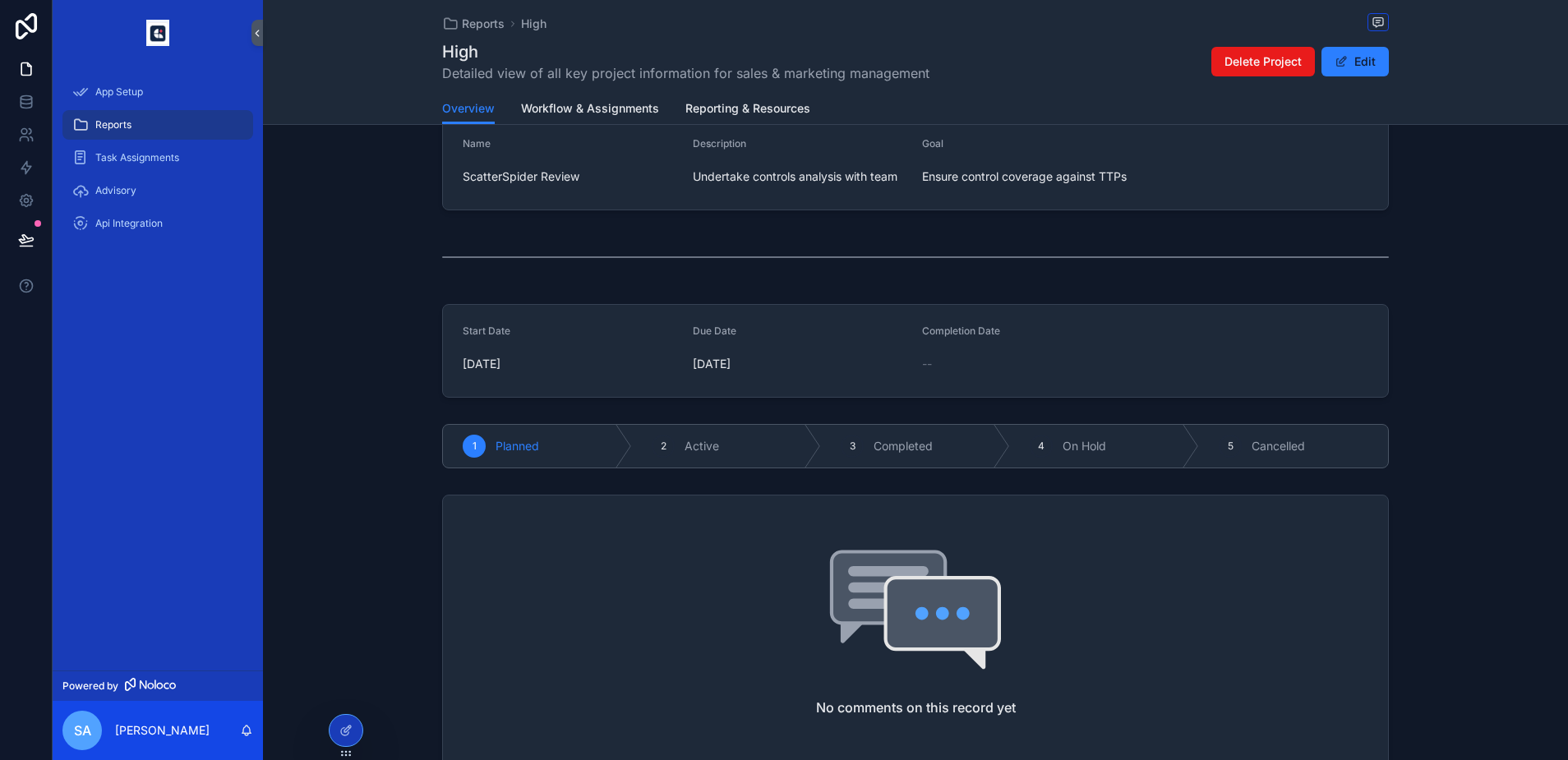
scroll to position [250, 0]
click at [719, 451] on div "2 Active" at bounding box center [727, 449] width 189 height 43
click at [895, 457] on span "Completed" at bounding box center [903, 449] width 59 height 16
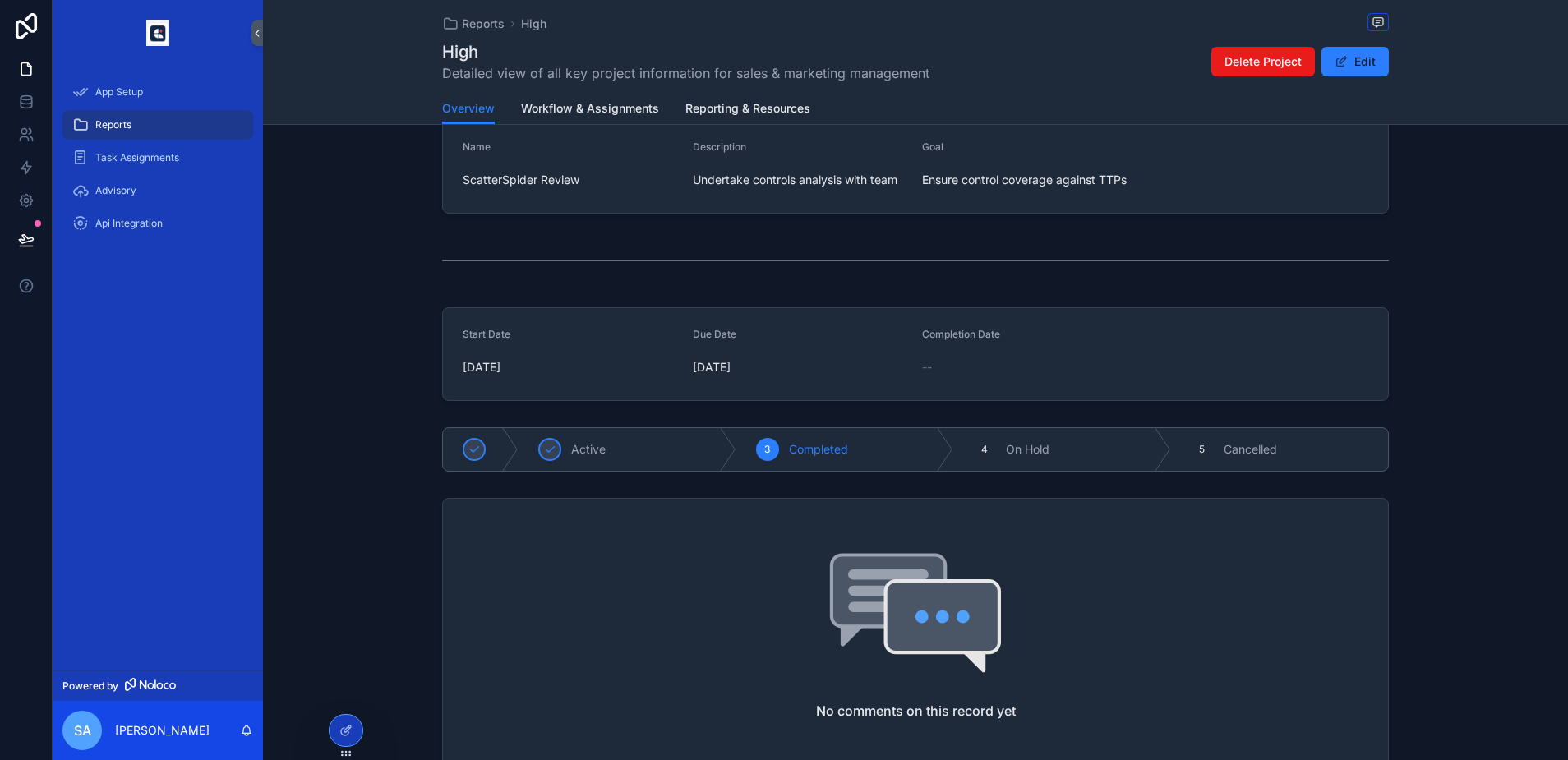
click at [595, 456] on span "Active" at bounding box center [589, 449] width 34 height 16
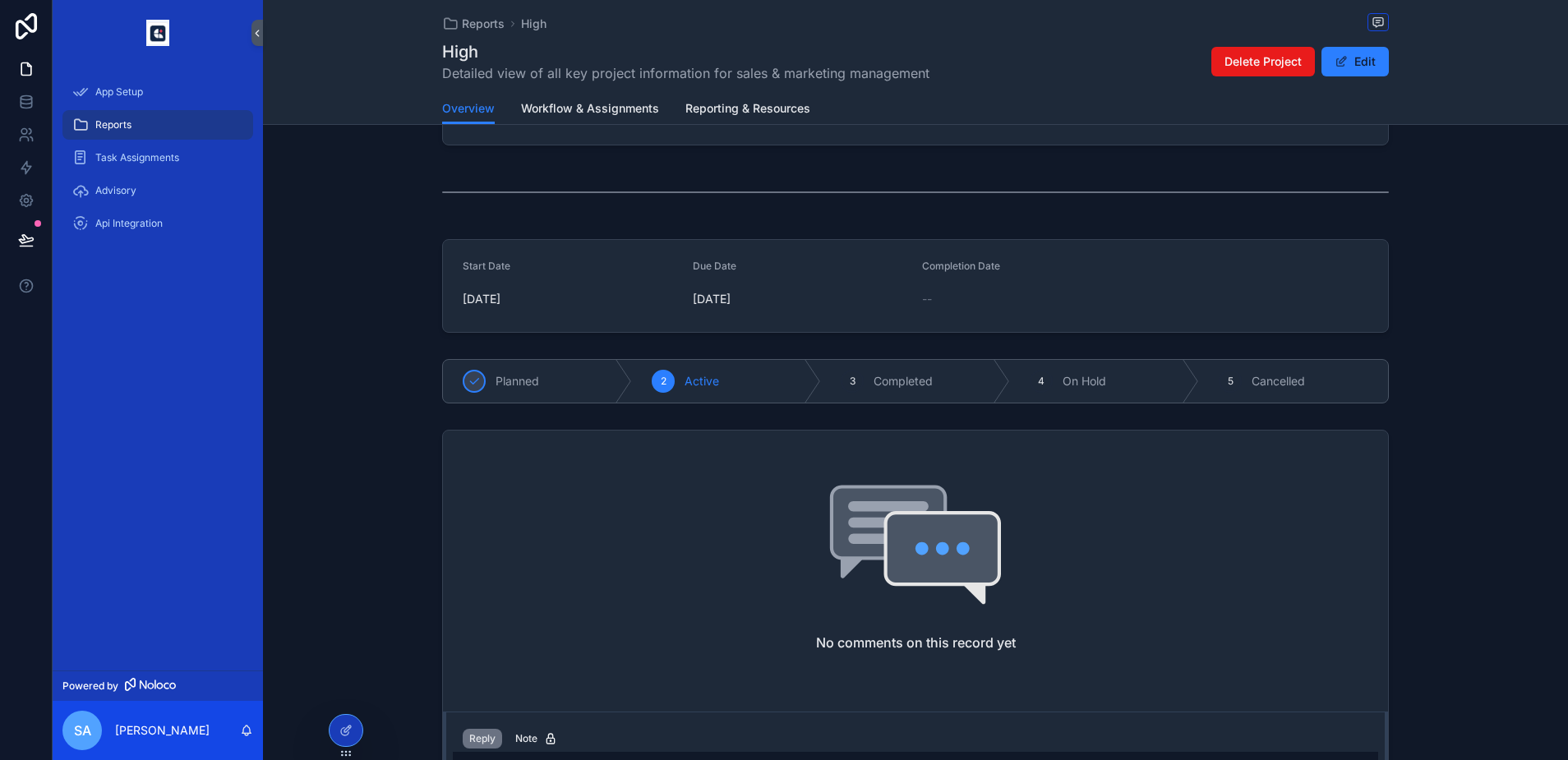
scroll to position [319, 0]
click at [693, 497] on div "No comments on this record yet" at bounding box center [916, 565] width 945 height 274
click at [910, 572] on icon "scrollable content" at bounding box center [943, 546] width 110 height 68
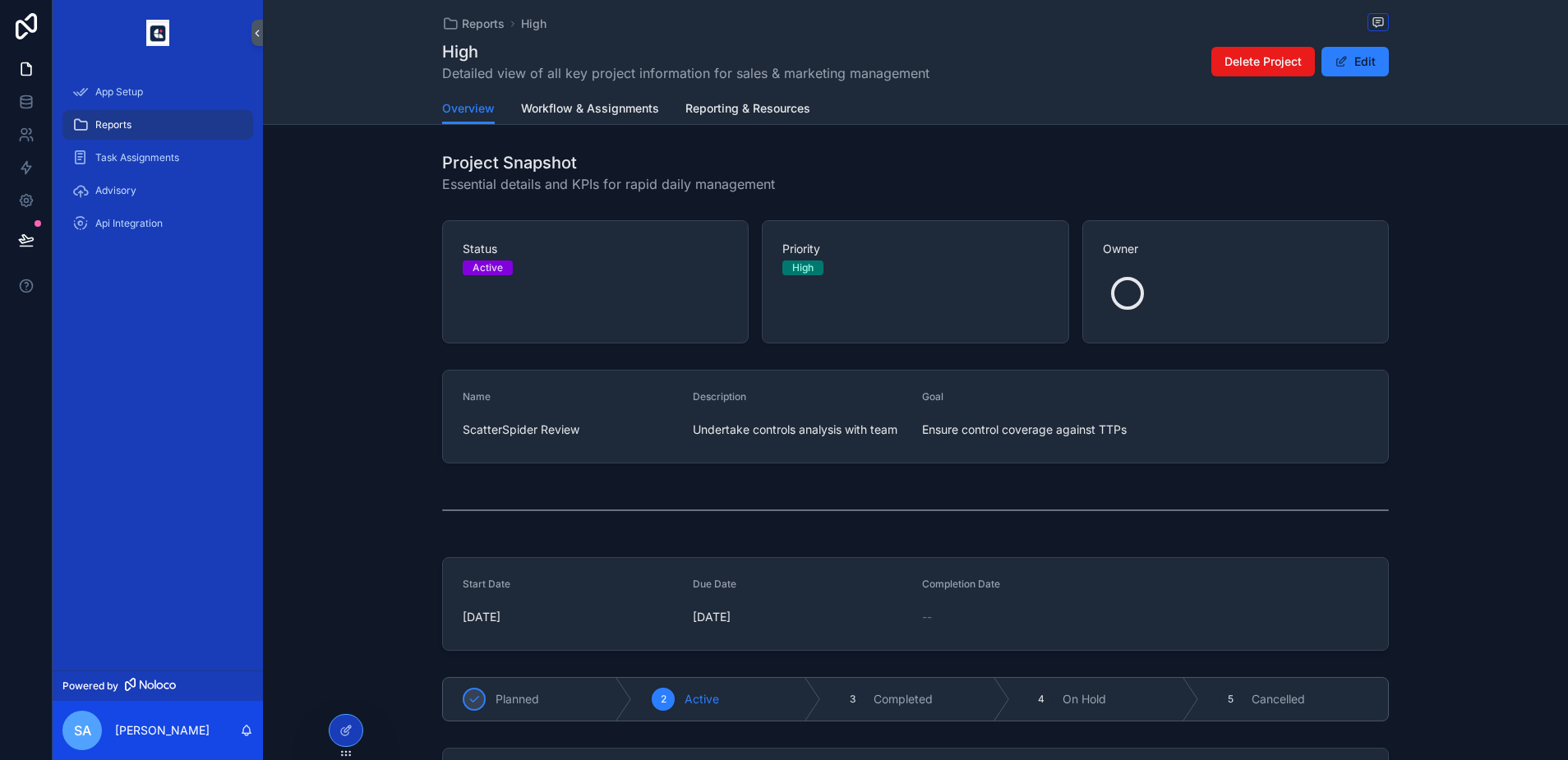
scroll to position [0, 0]
